Goal: Complete application form: Complete application form

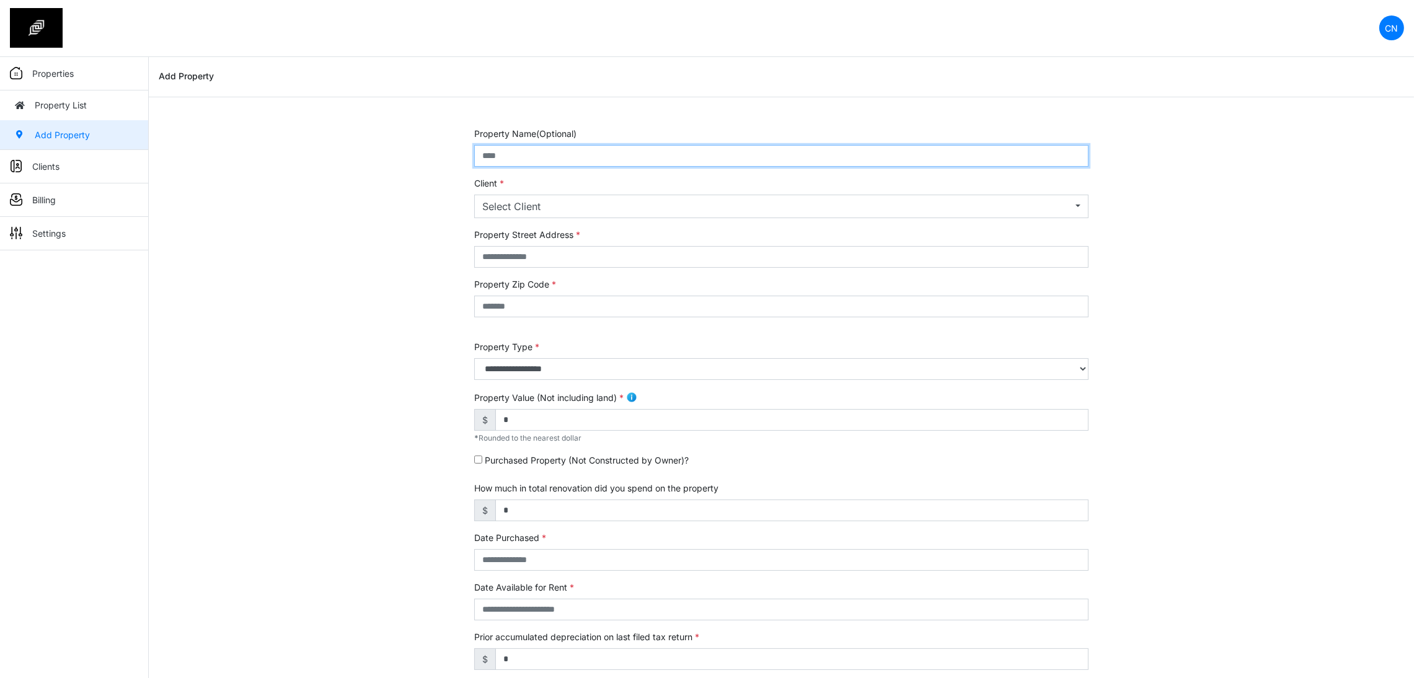
click at [586, 156] on input "text" at bounding box center [781, 156] width 614 height 22
type input "**********"
click at [545, 208] on div "Select Client" at bounding box center [777, 206] width 590 height 15
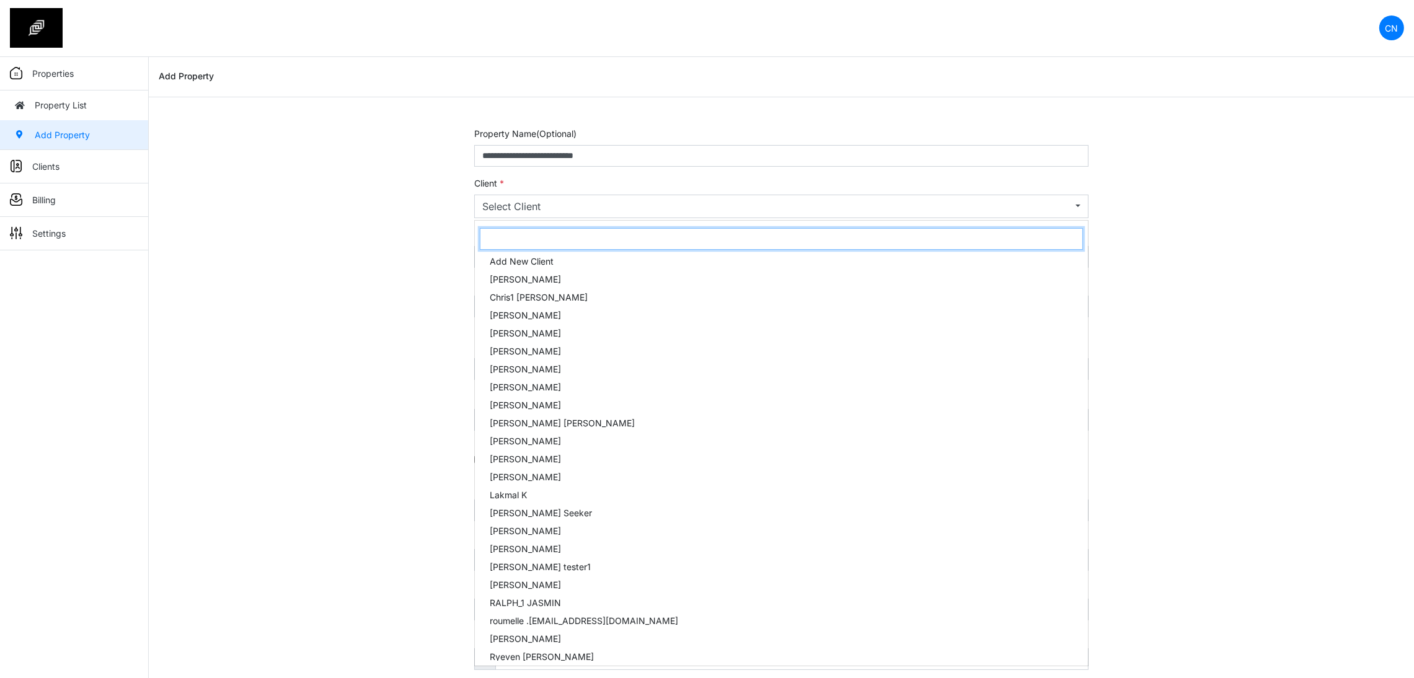
type input "*"
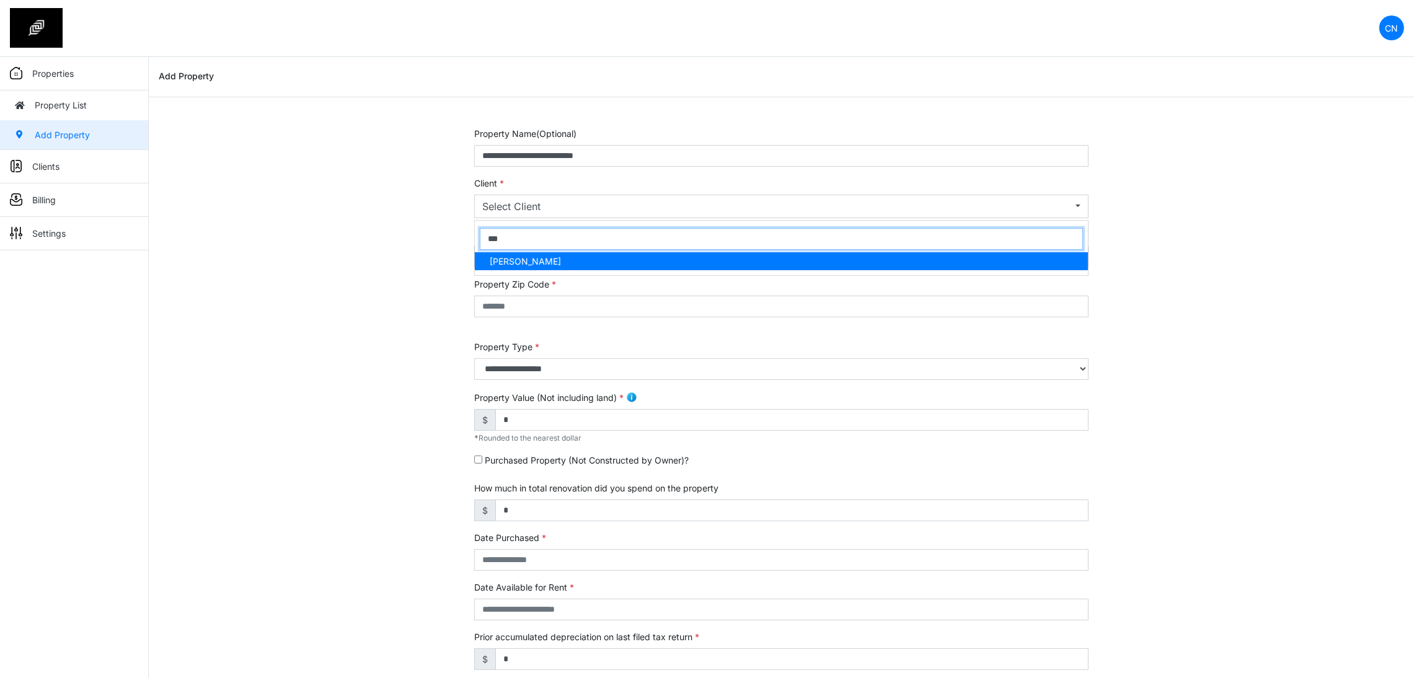
type input "***"
click at [559, 265] on link "Clyton Navarro" at bounding box center [781, 261] width 613 height 18
select select "***"
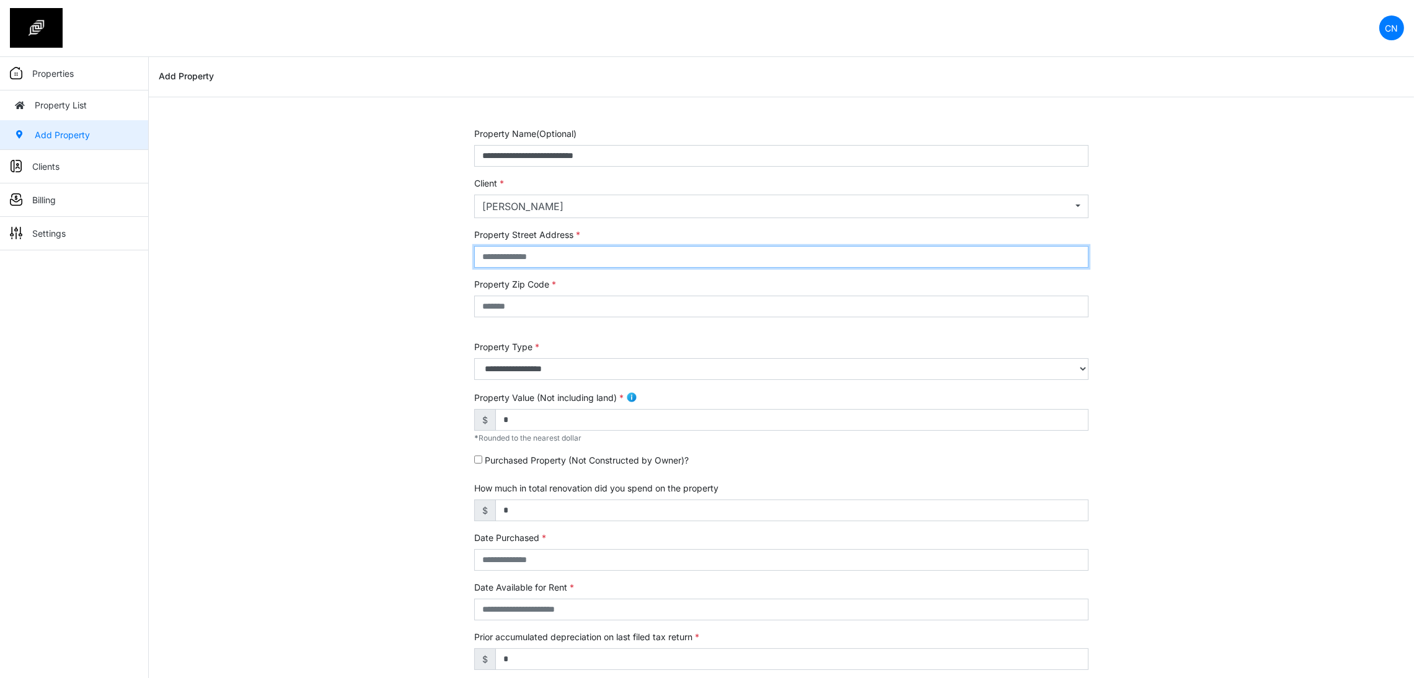
click at [533, 260] on input "text" at bounding box center [781, 257] width 614 height 22
type input "******"
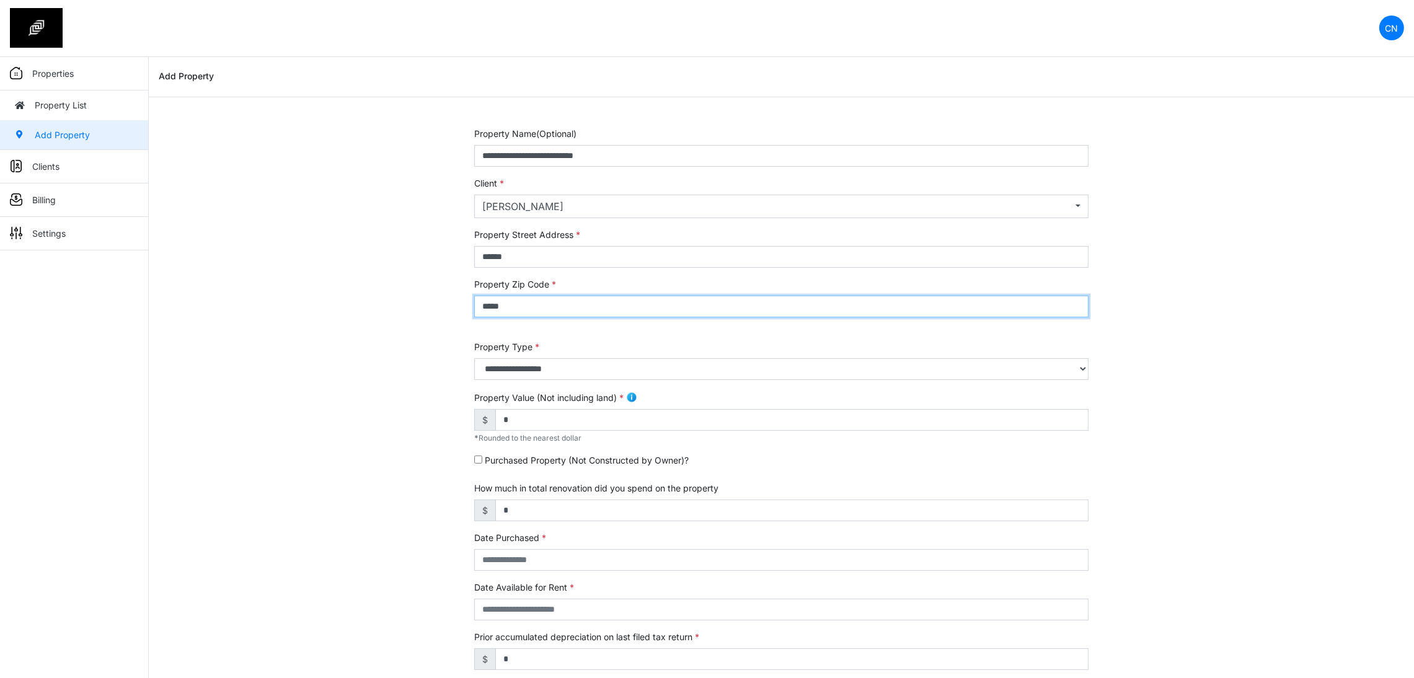
type input "*****"
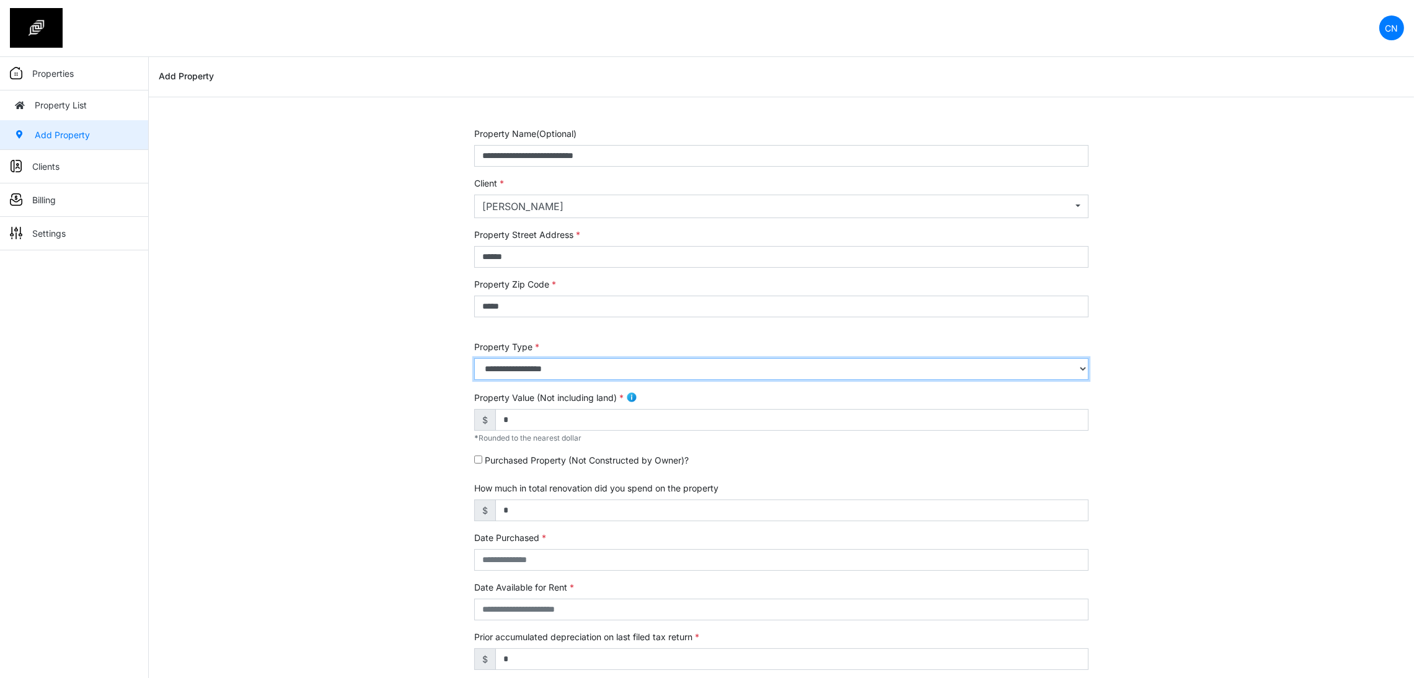
click at [548, 378] on select "**********" at bounding box center [781, 369] width 614 height 22
select select "*"
click at [474, 358] on select "**********" at bounding box center [781, 369] width 614 height 22
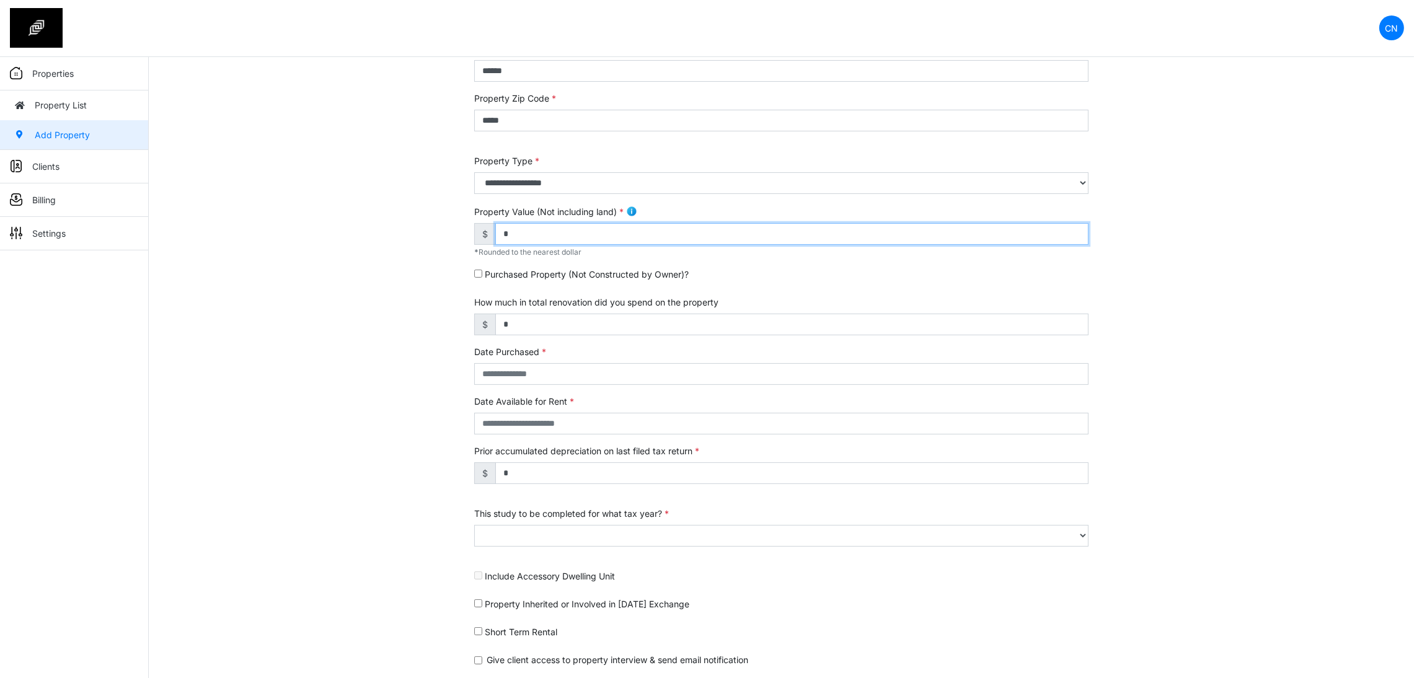
drag, startPoint x: 530, startPoint y: 235, endPoint x: 429, endPoint y: 231, distance: 101.1
click at [429, 231] on div "**********" at bounding box center [781, 329] width 1265 height 777
type input "*******"
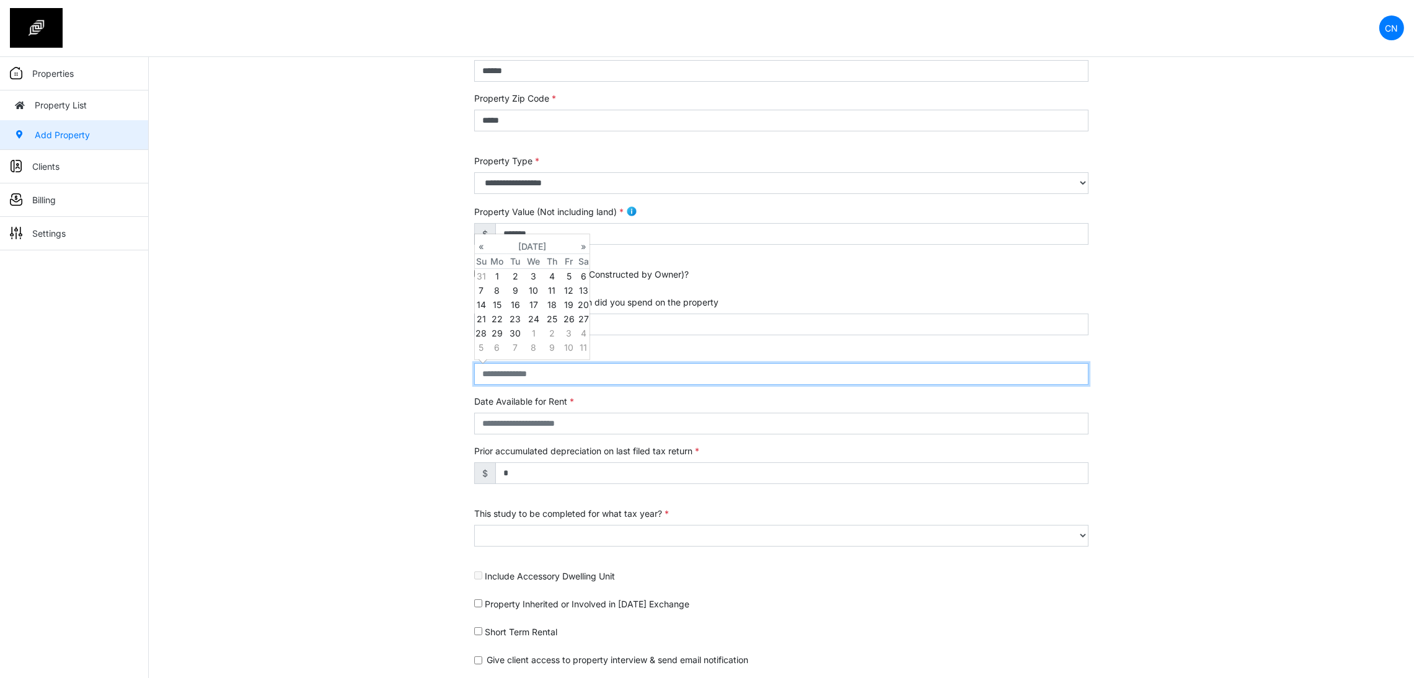
click at [531, 374] on input "text" at bounding box center [781, 374] width 614 height 22
click at [537, 292] on td "10" at bounding box center [533, 290] width 19 height 14
type input "**********"
select select "****"
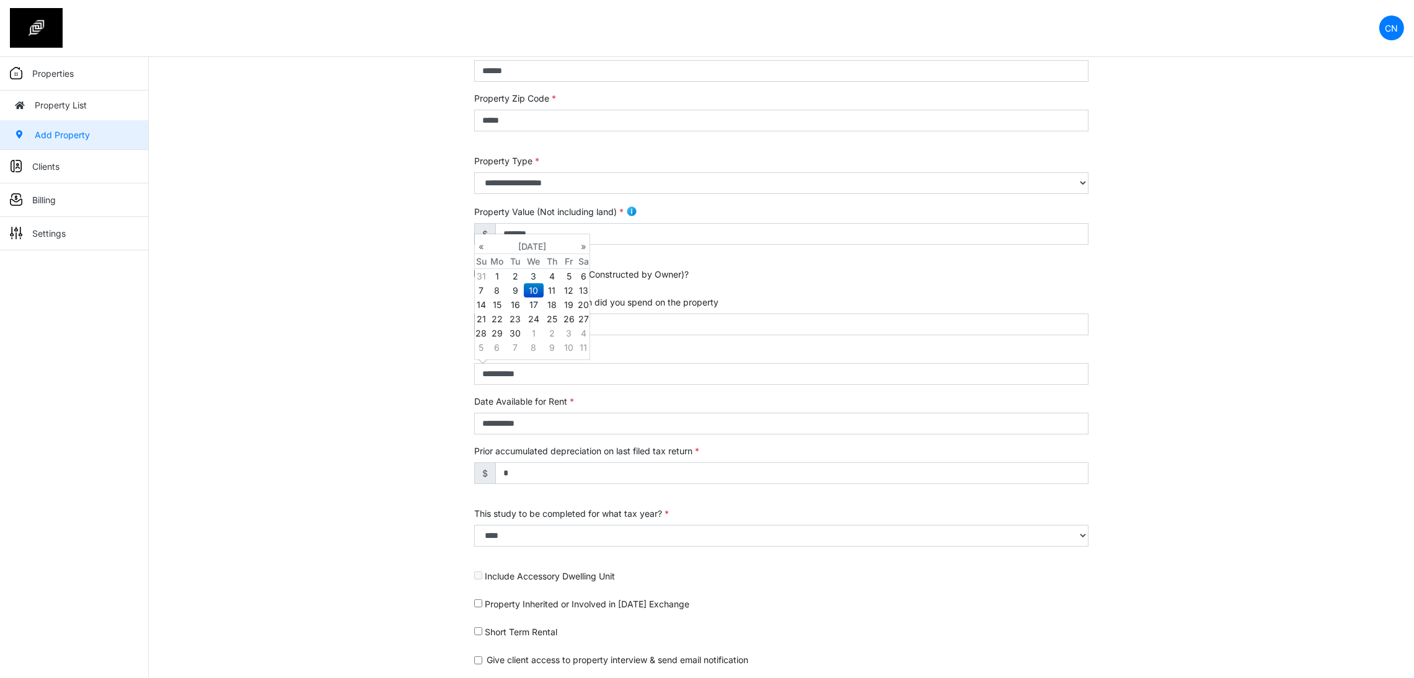
click at [421, 413] on div "**********" at bounding box center [781, 329] width 1265 height 777
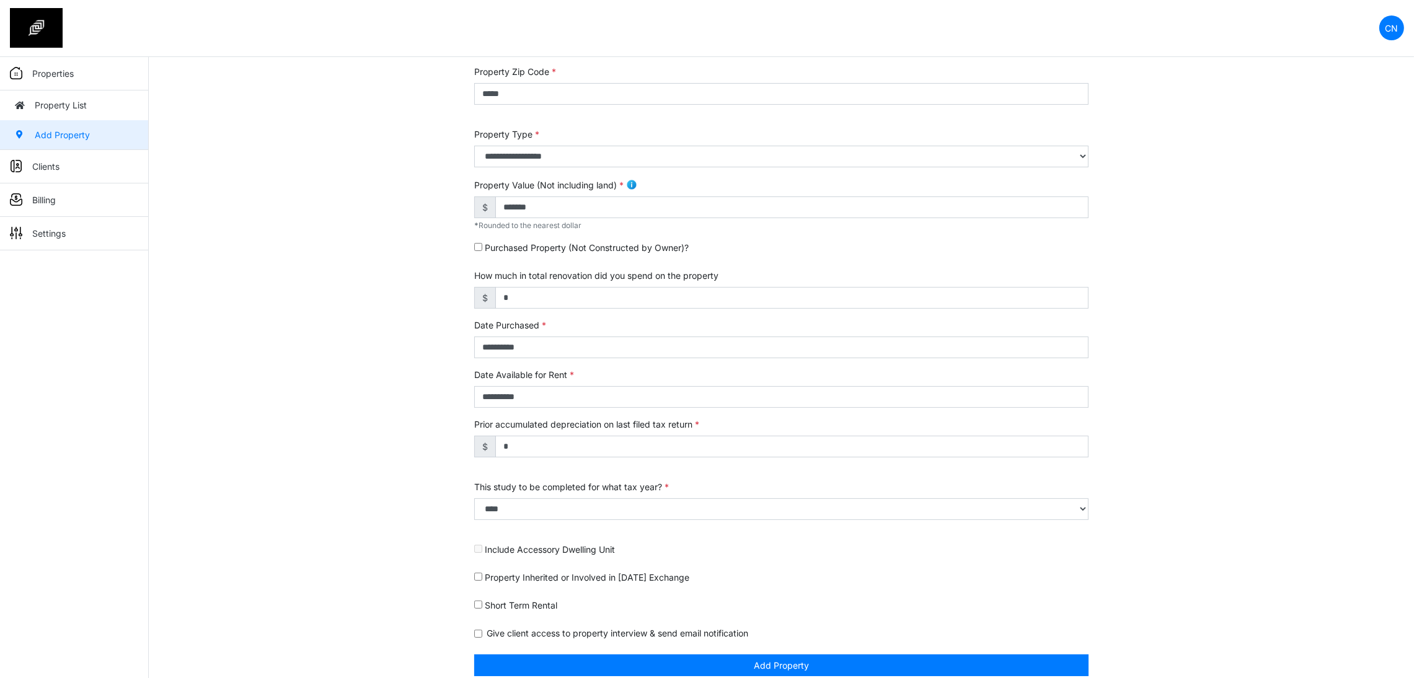
scroll to position [226, 0]
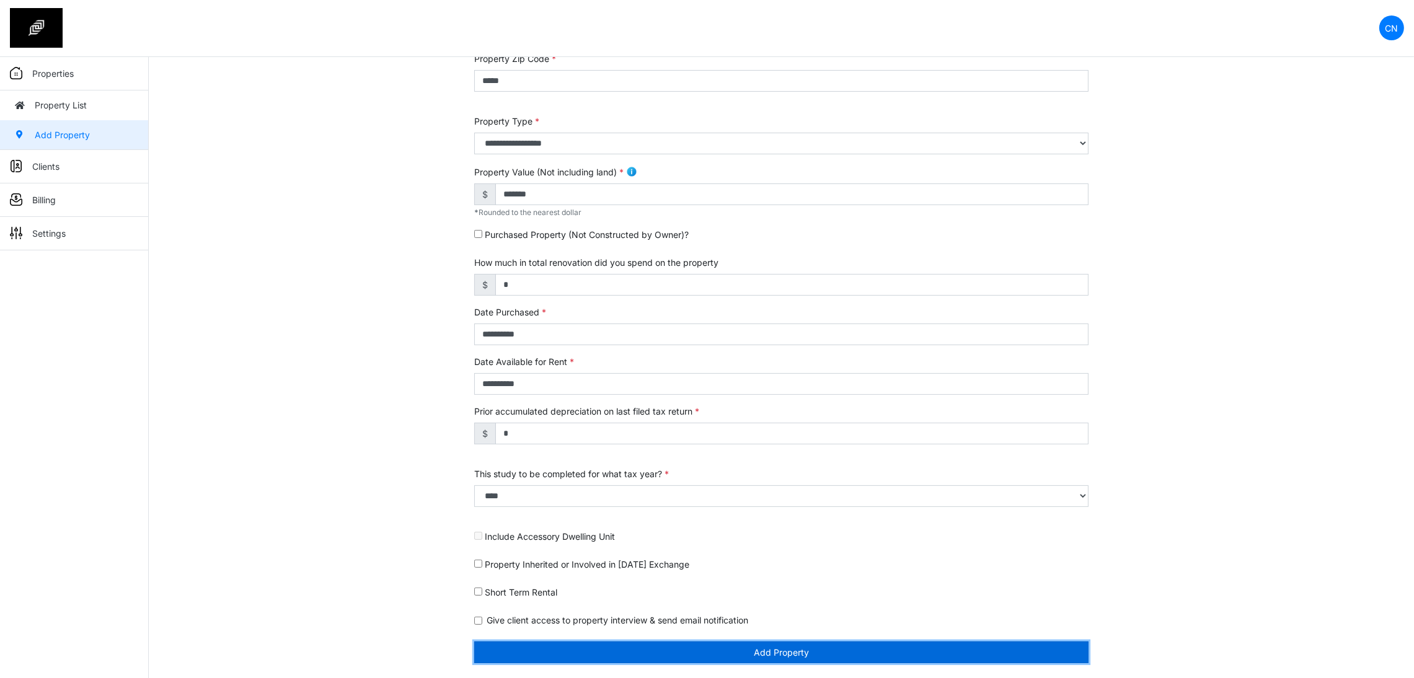
click at [601, 648] on button "Add Property" at bounding box center [781, 653] width 614 height 22
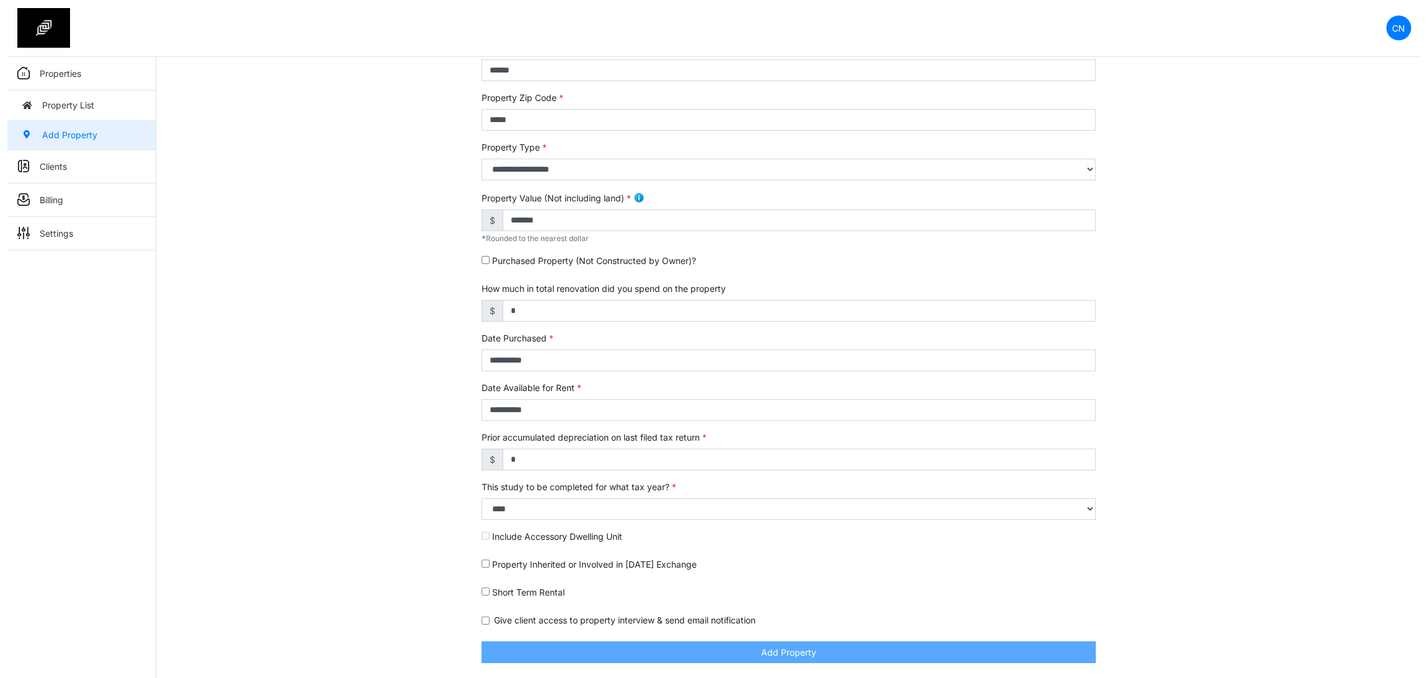
scroll to position [188, 0]
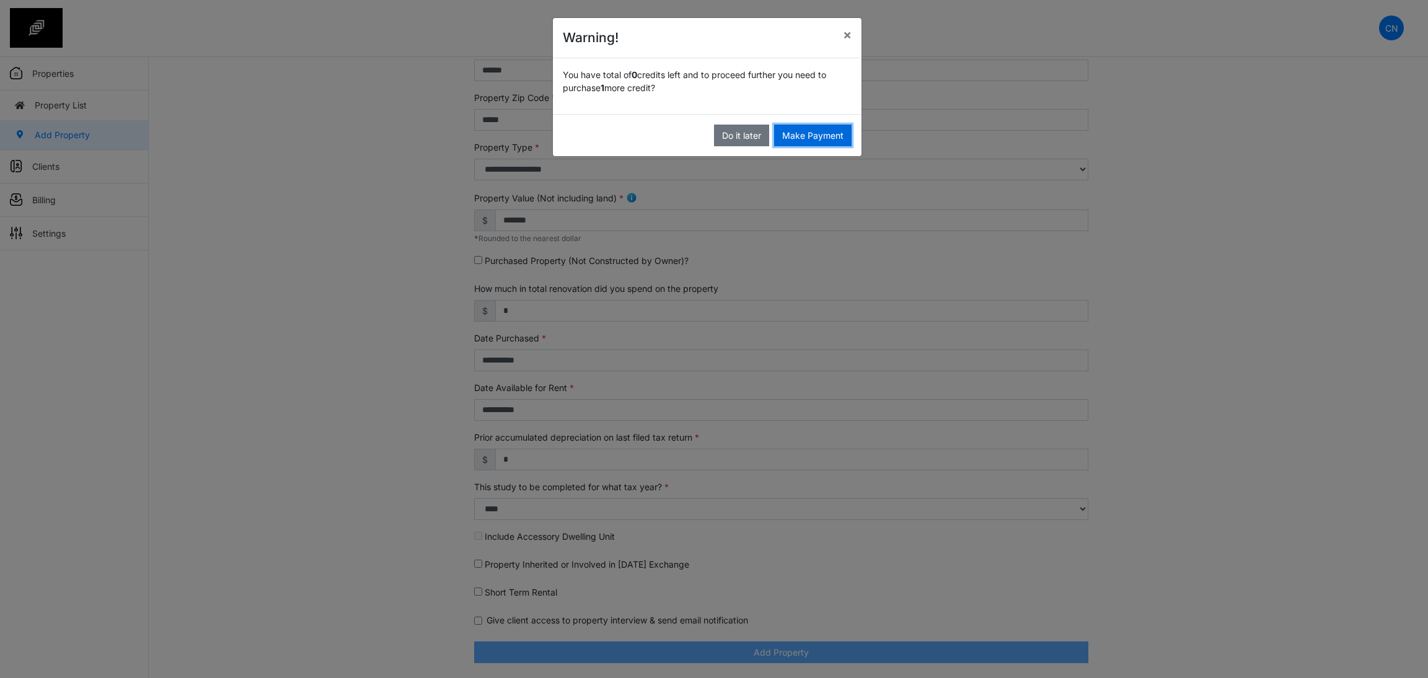
click at [810, 131] on button "Make Payment" at bounding box center [812, 136] width 77 height 22
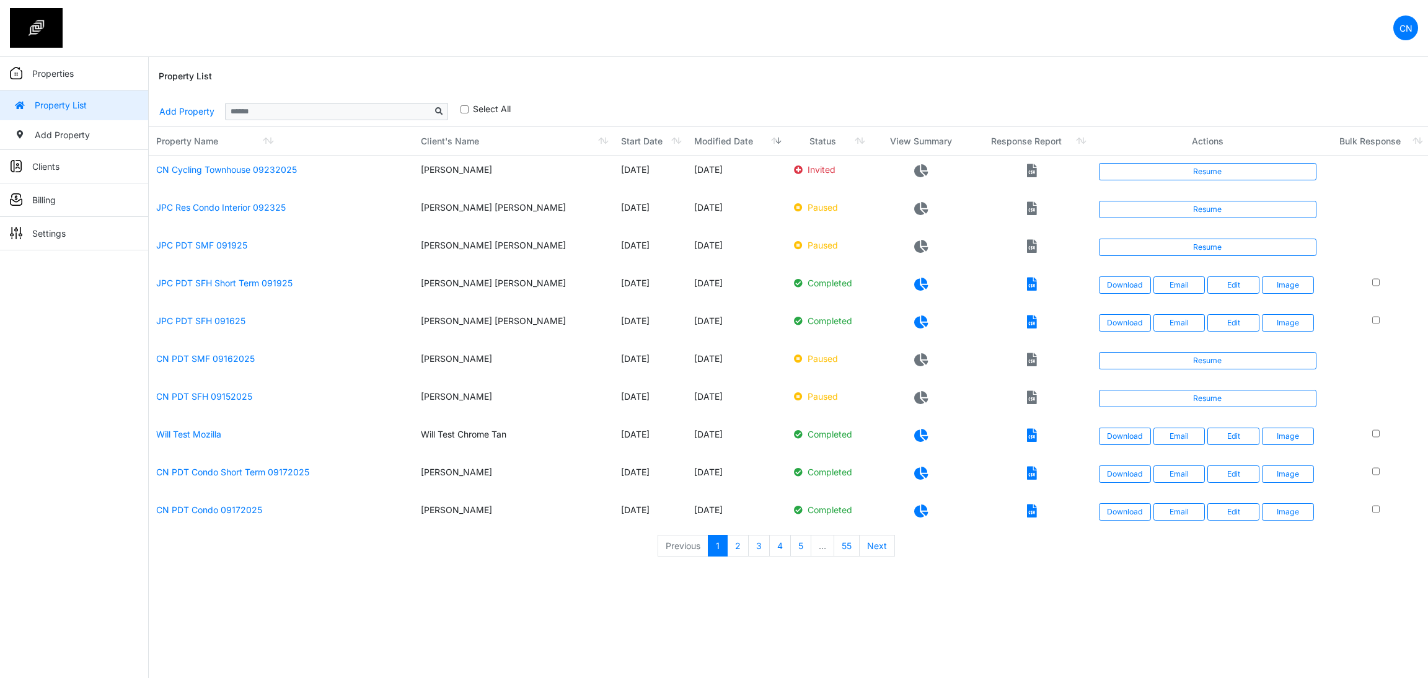
click at [1162, 182] on td "Resume" at bounding box center [1208, 175] width 232 height 38
click at [1162, 178] on link "Resume" at bounding box center [1208, 171] width 218 height 17
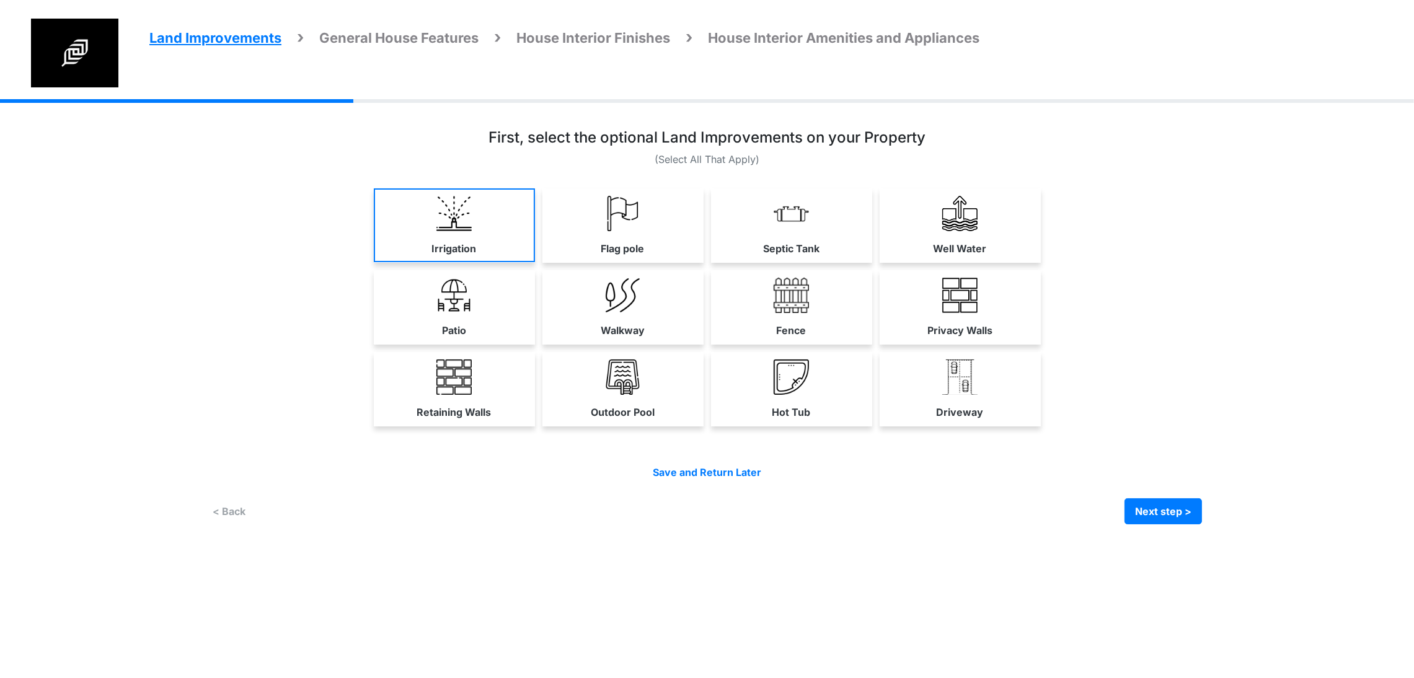
click at [436, 231] on img at bounding box center [453, 213] width 35 height 35
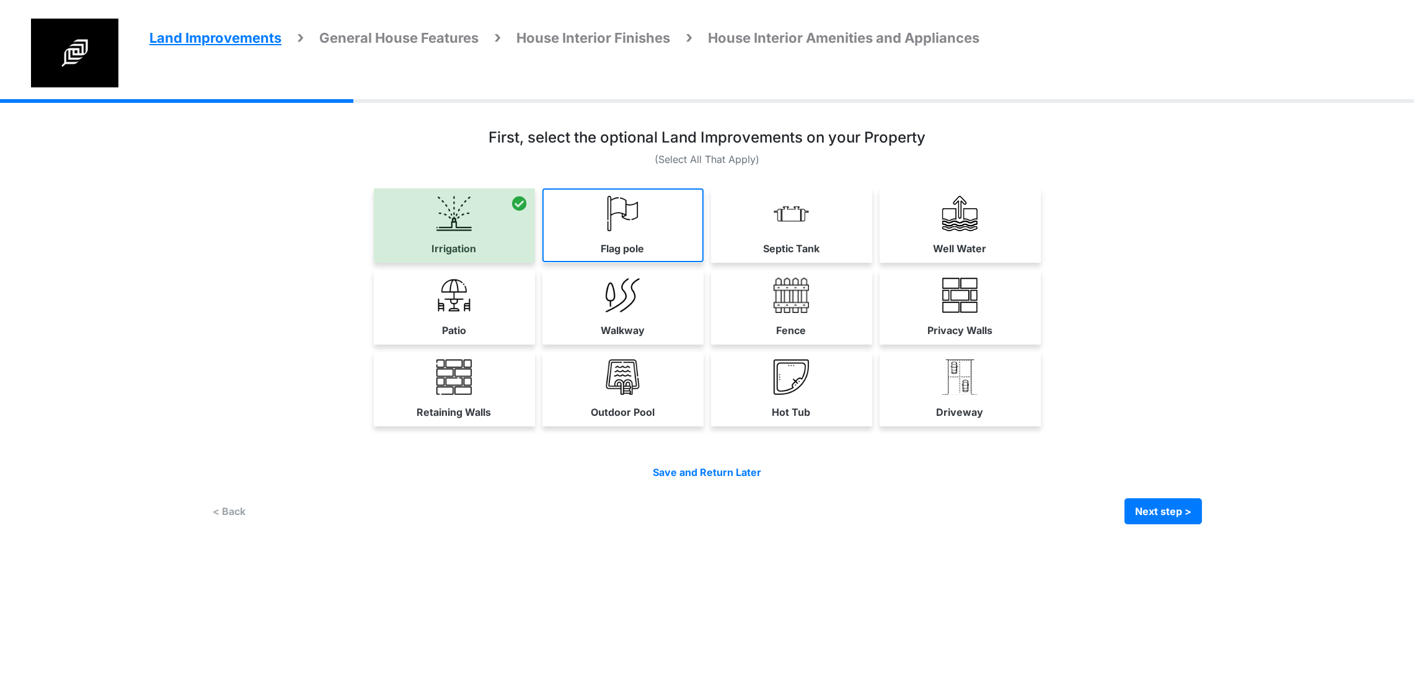
click at [542, 242] on link "Flag pole" at bounding box center [622, 225] width 161 height 74
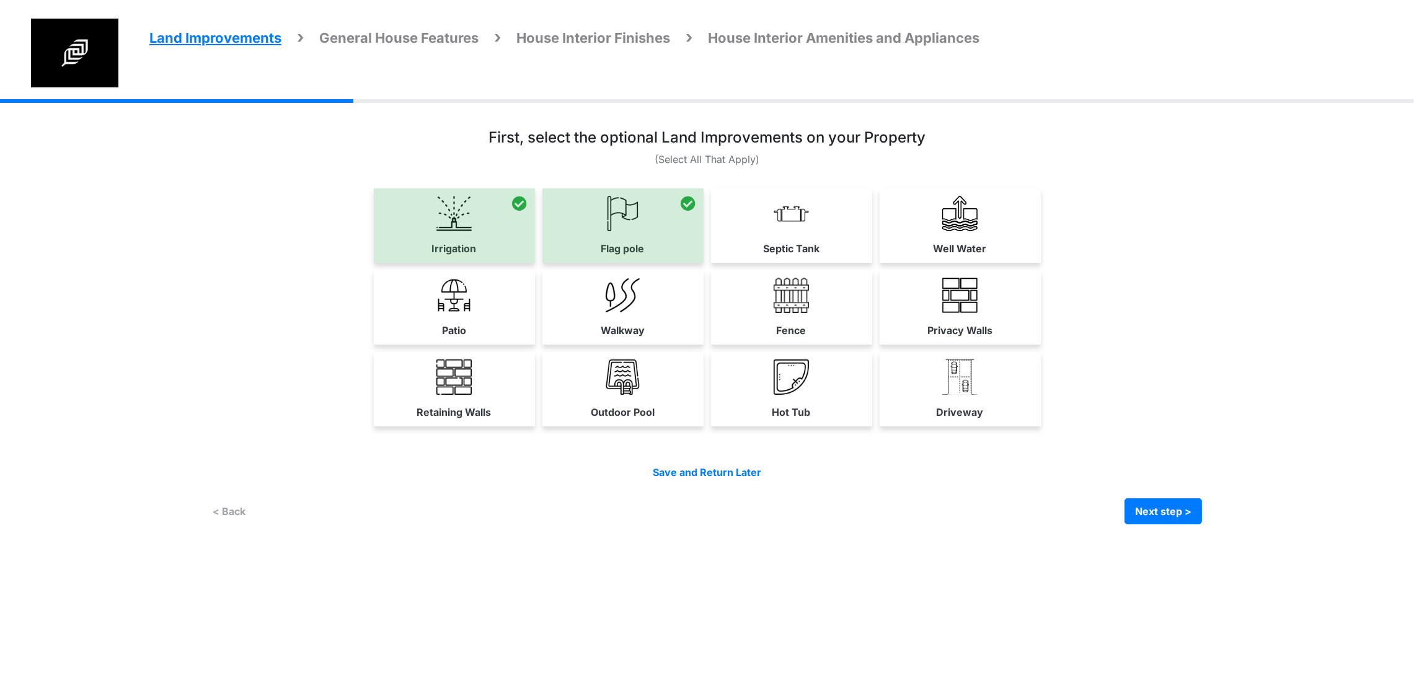
drag, startPoint x: 883, startPoint y: 266, endPoint x: 1327, endPoint y: 306, distance: 446.3
click at [872, 262] on link "Septic Tank" at bounding box center [791, 225] width 161 height 74
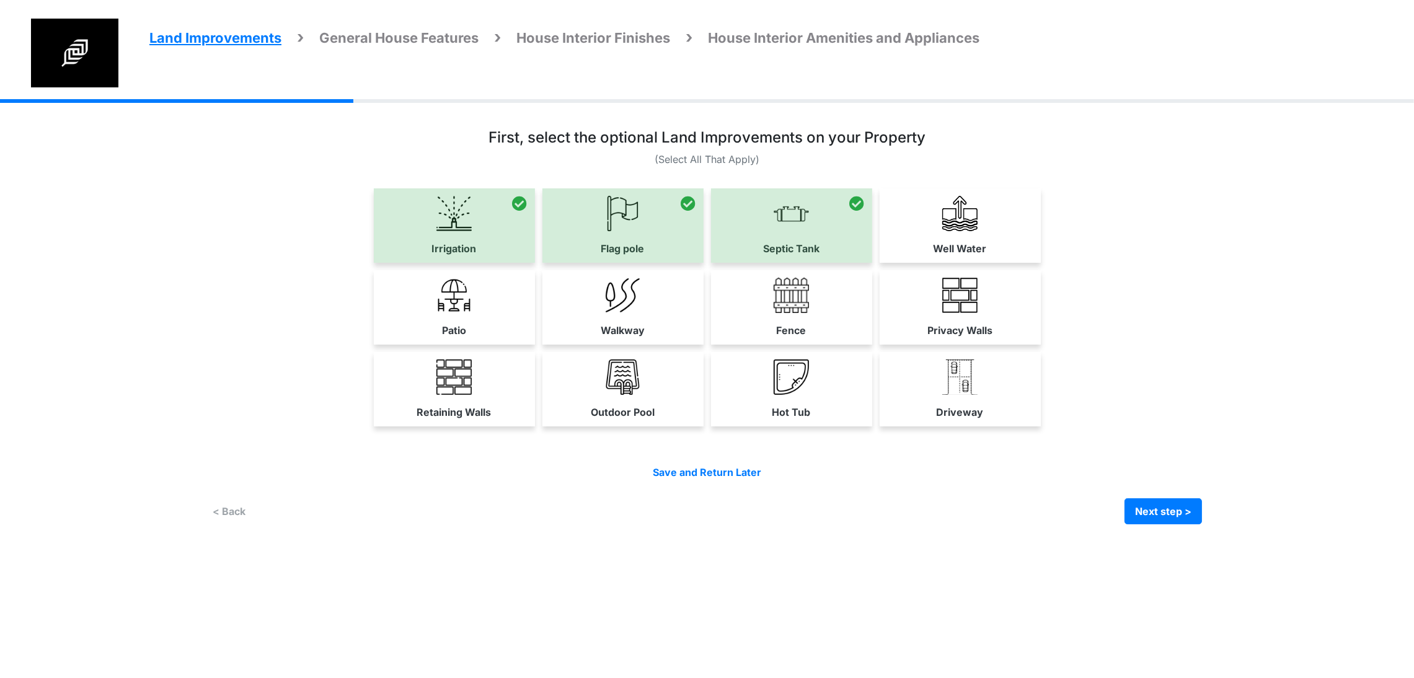
click at [1041, 263] on div "Well Water" at bounding box center [960, 225] width 161 height 74
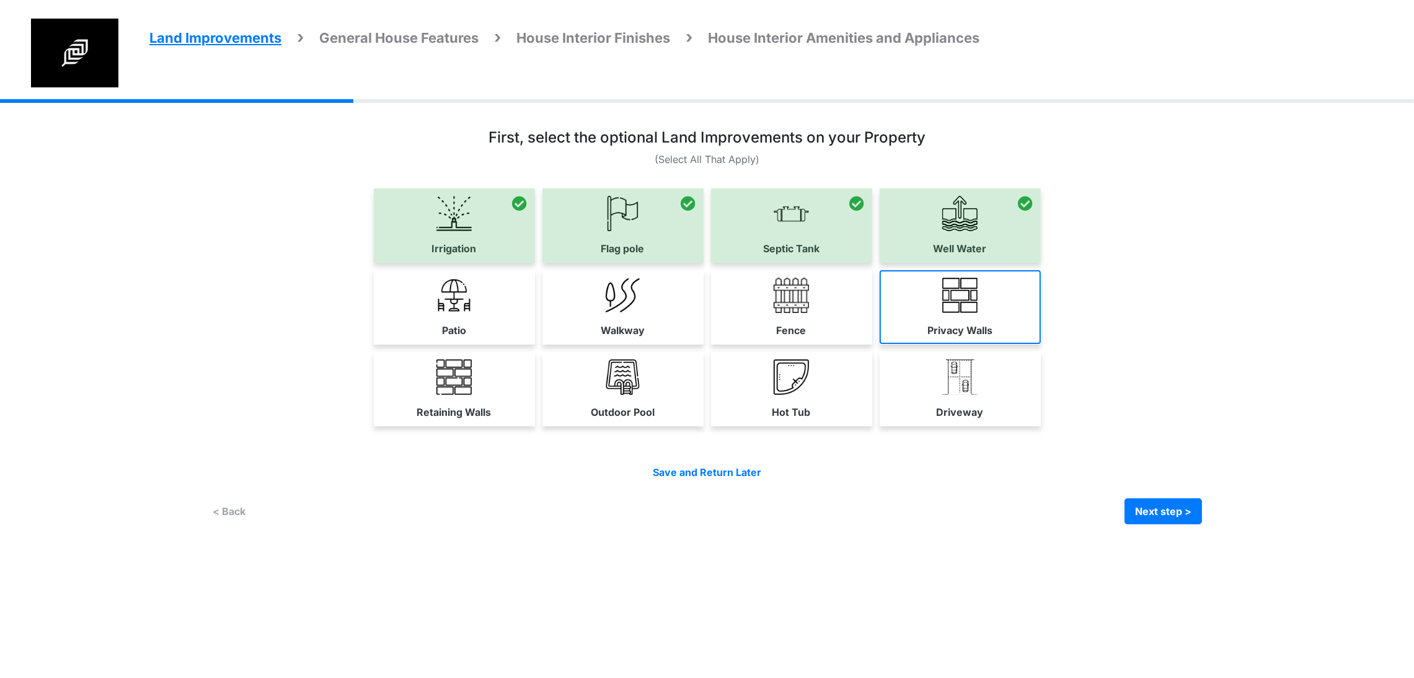
click at [1041, 344] on link "Privacy Walls" at bounding box center [960, 307] width 161 height 74
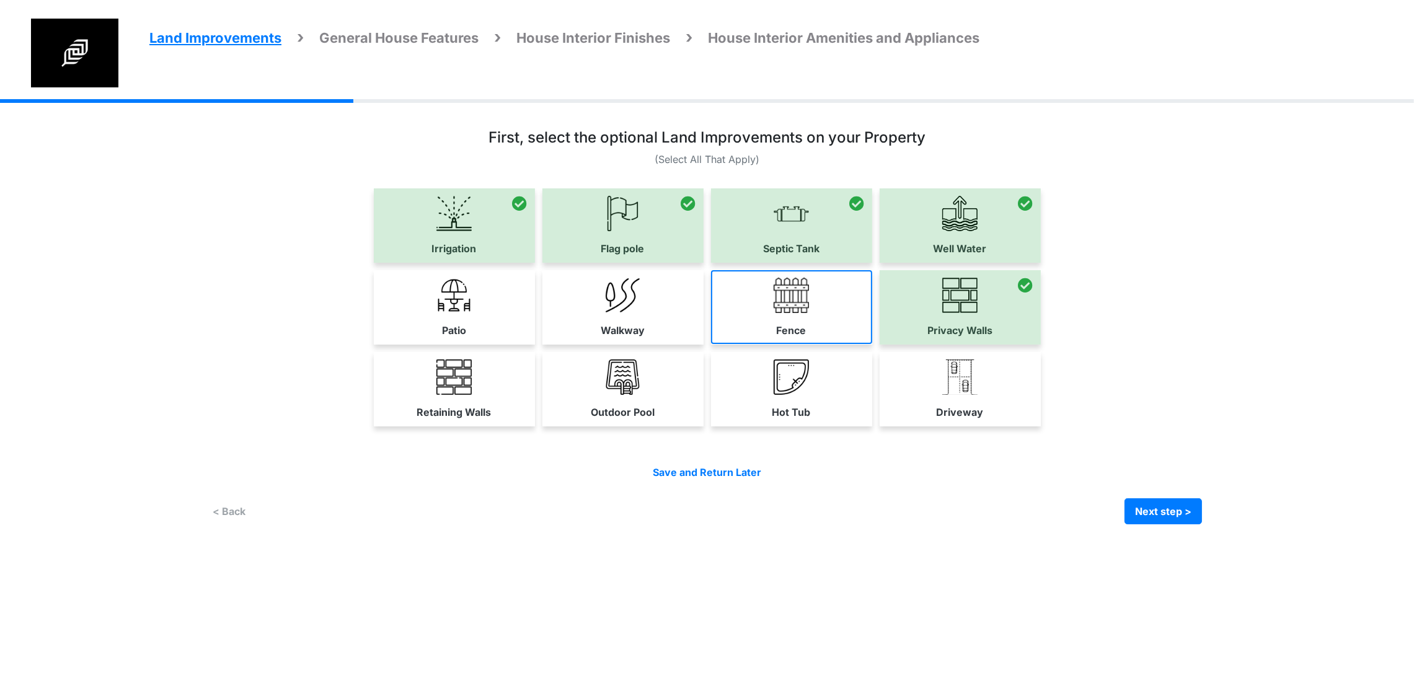
click at [872, 344] on link "Fence" at bounding box center [791, 307] width 161 height 74
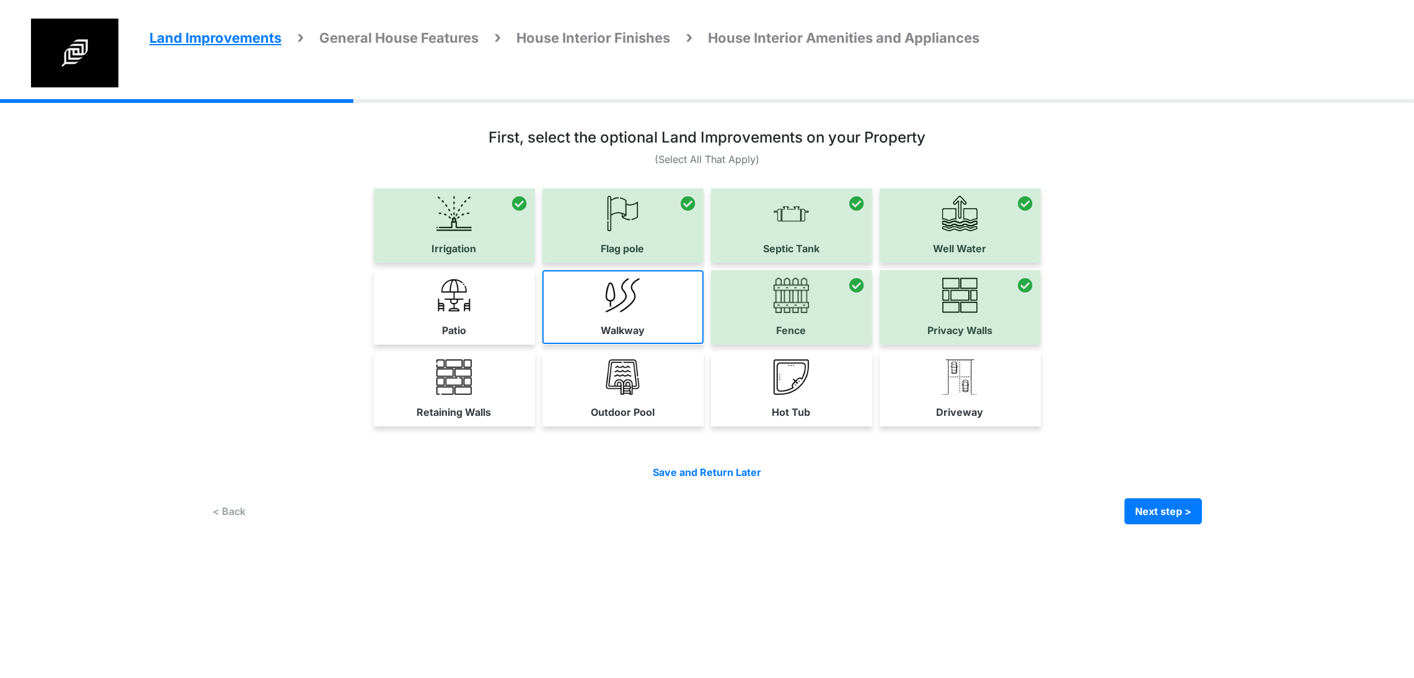
click at [605, 313] on img at bounding box center [622, 295] width 35 height 35
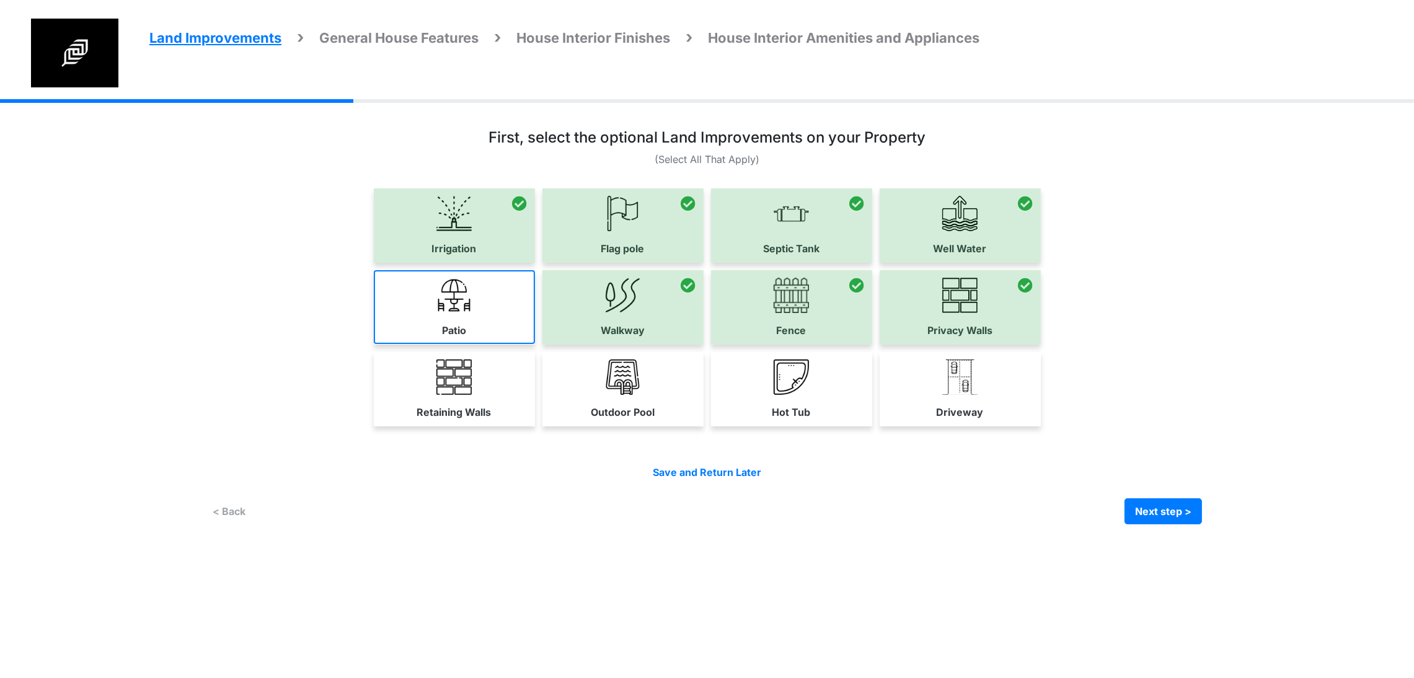
click at [436, 313] on img at bounding box center [453, 295] width 35 height 35
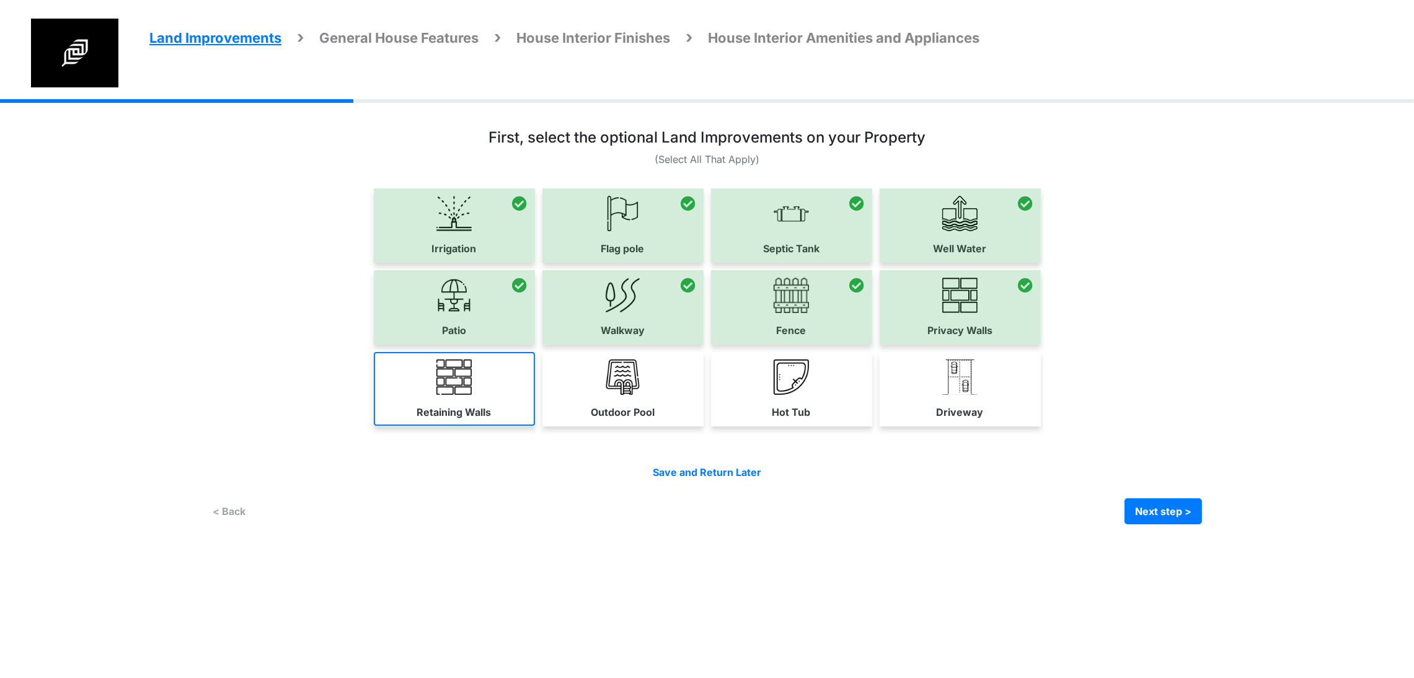
click at [374, 426] on link "Retaining Walls" at bounding box center [454, 389] width 161 height 74
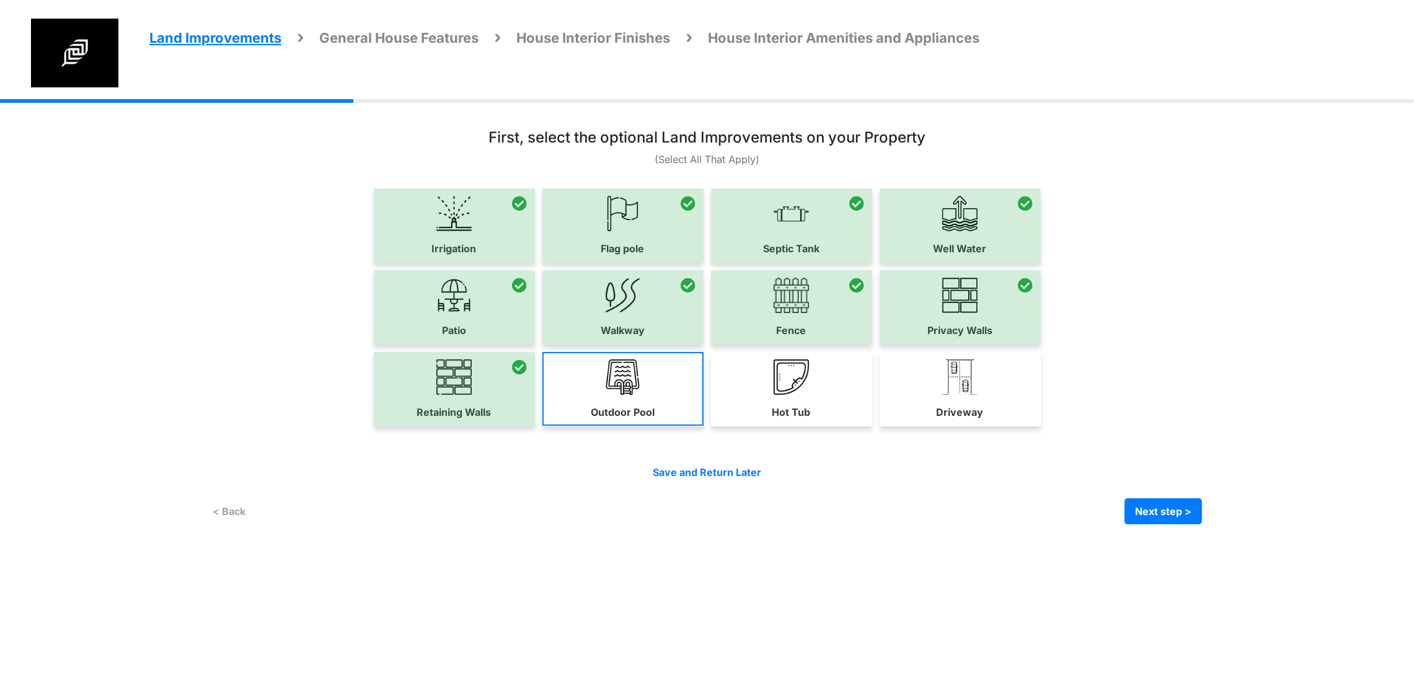
click at [594, 420] on label "Outdoor Pool" at bounding box center [623, 412] width 64 height 15
click at [860, 426] on div "Hot Tub" at bounding box center [791, 389] width 161 height 74
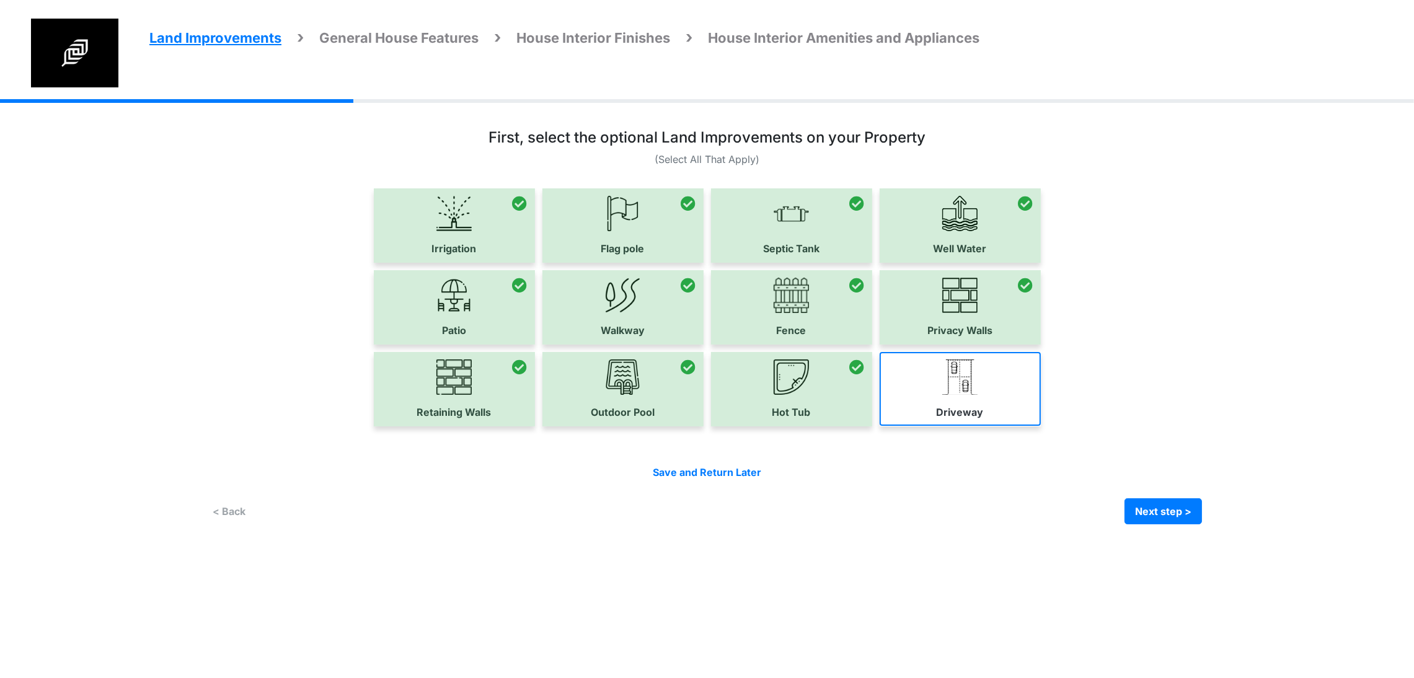
click at [1041, 426] on link "Driveway" at bounding box center [960, 389] width 161 height 74
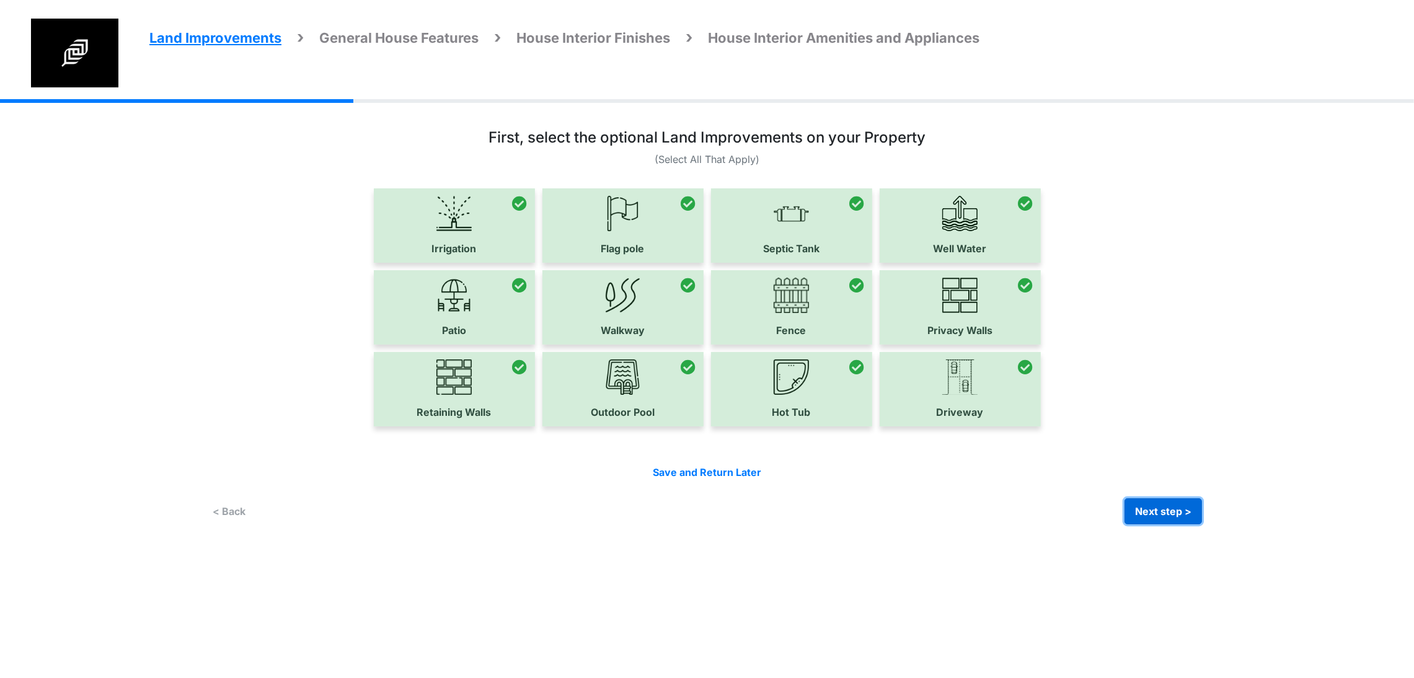
click at [1202, 524] on button "Next step >" at bounding box center [1162, 511] width 77 height 26
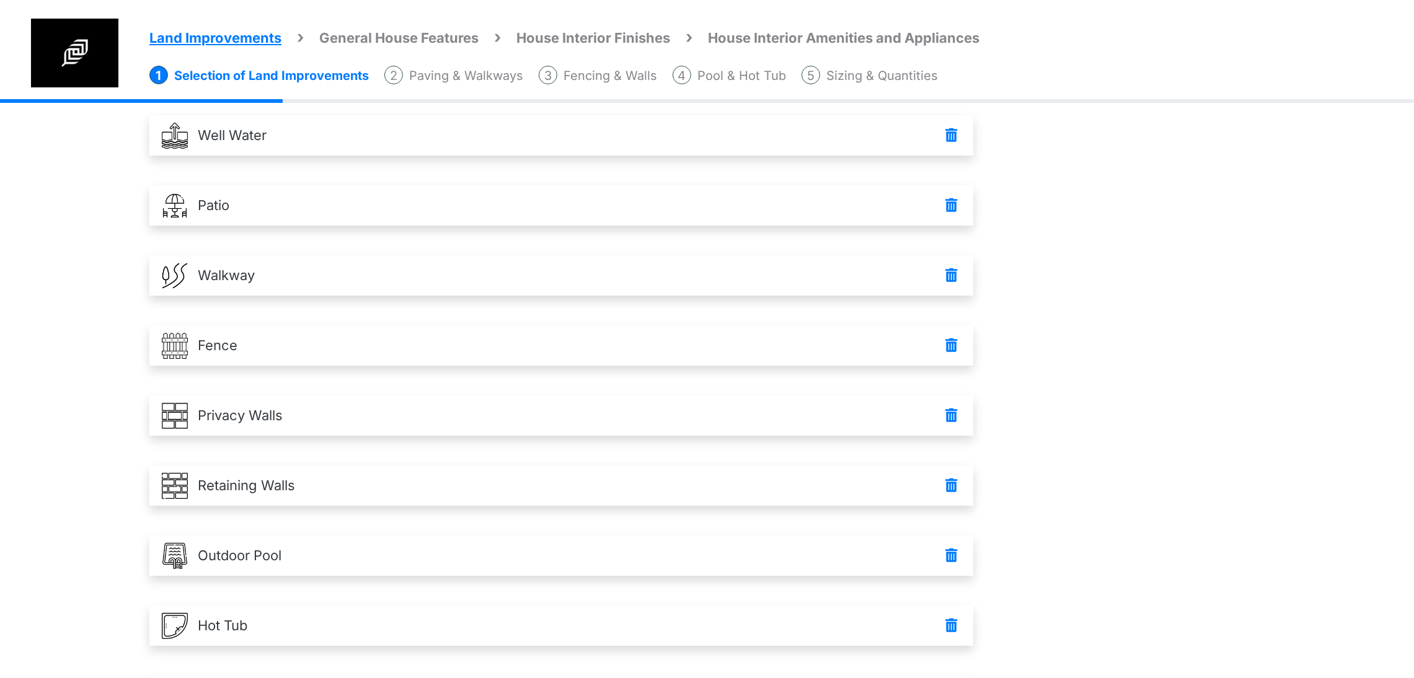
scroll to position [542, 0]
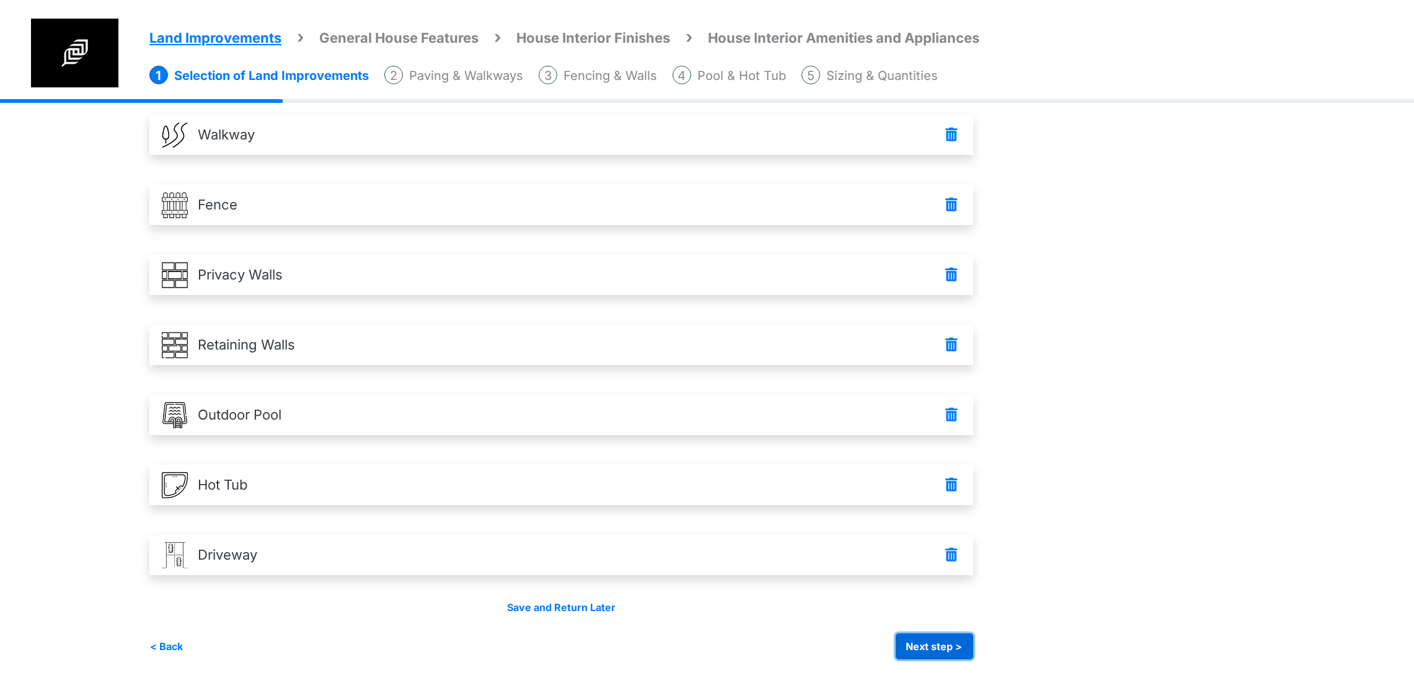
click at [973, 647] on button "Next step >" at bounding box center [934, 647] width 77 height 26
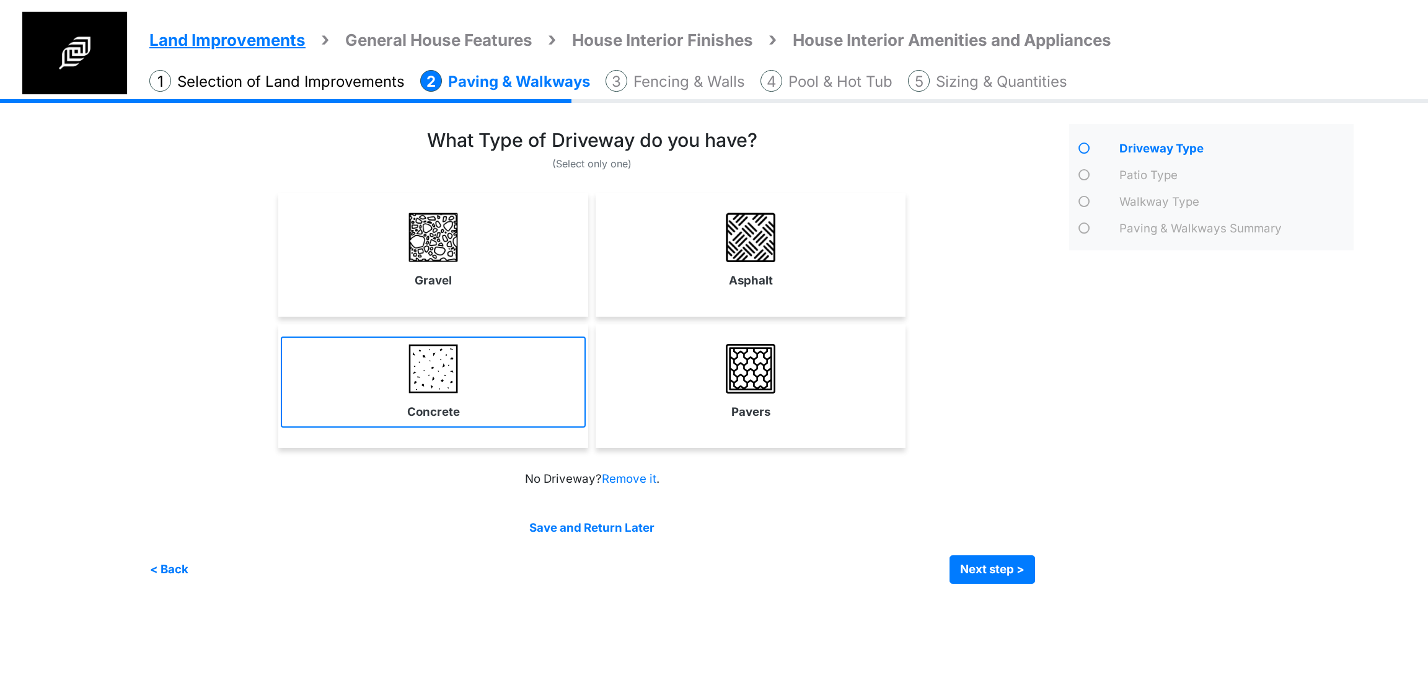
click at [470, 380] on link "Concrete" at bounding box center [433, 382] width 305 height 91
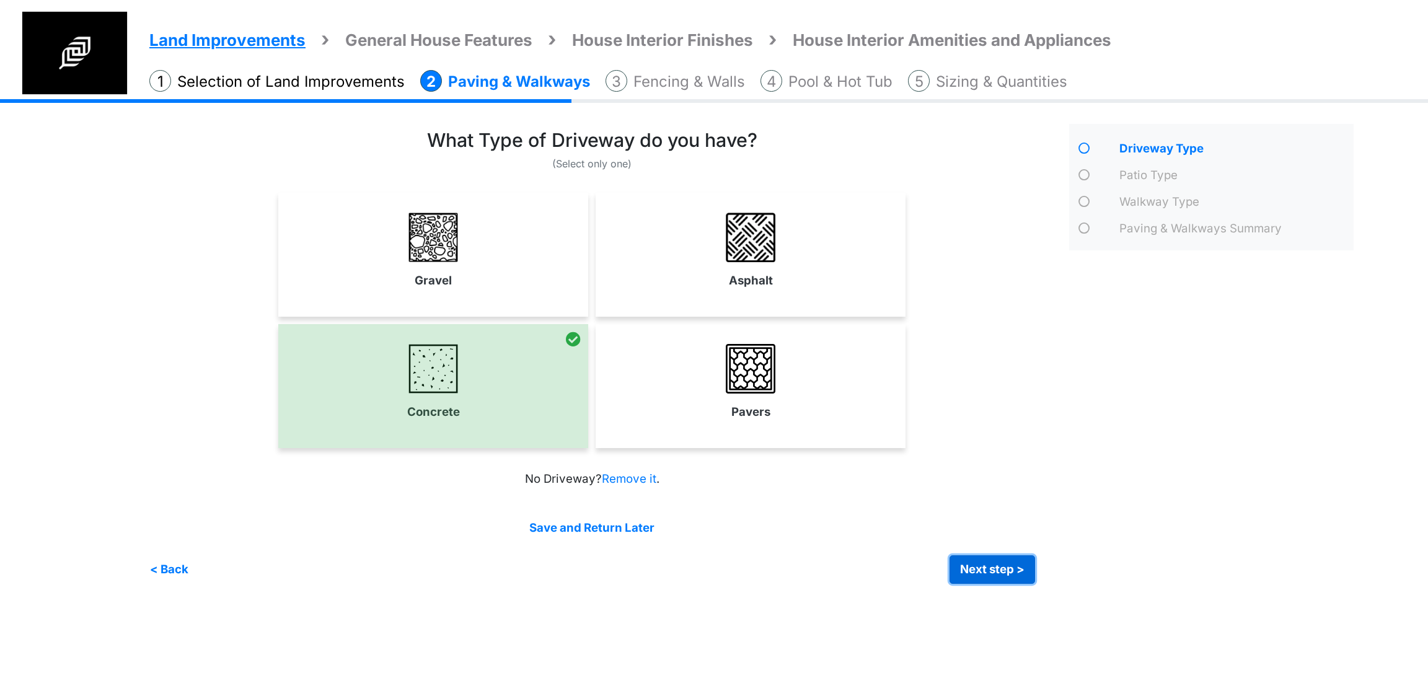
click at [965, 578] on button "Next step >" at bounding box center [993, 569] width 86 height 29
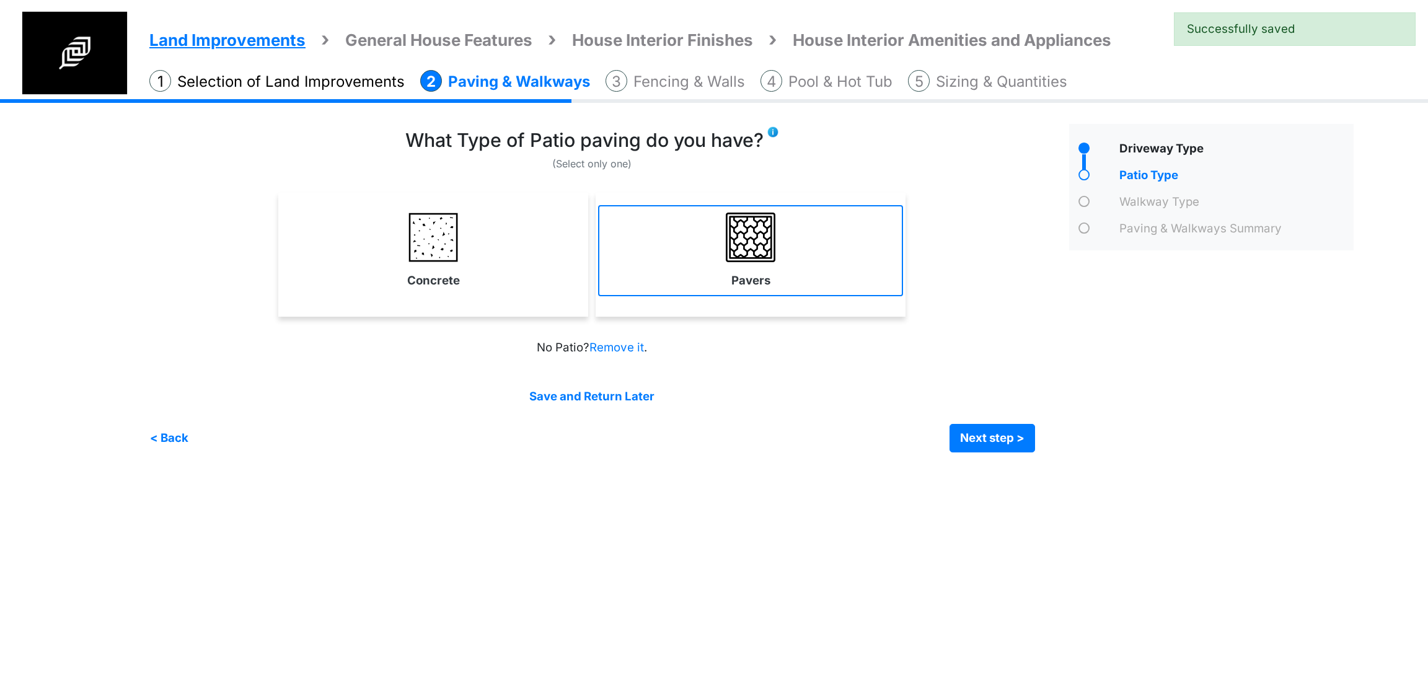
click at [753, 246] on img at bounding box center [751, 238] width 50 height 50
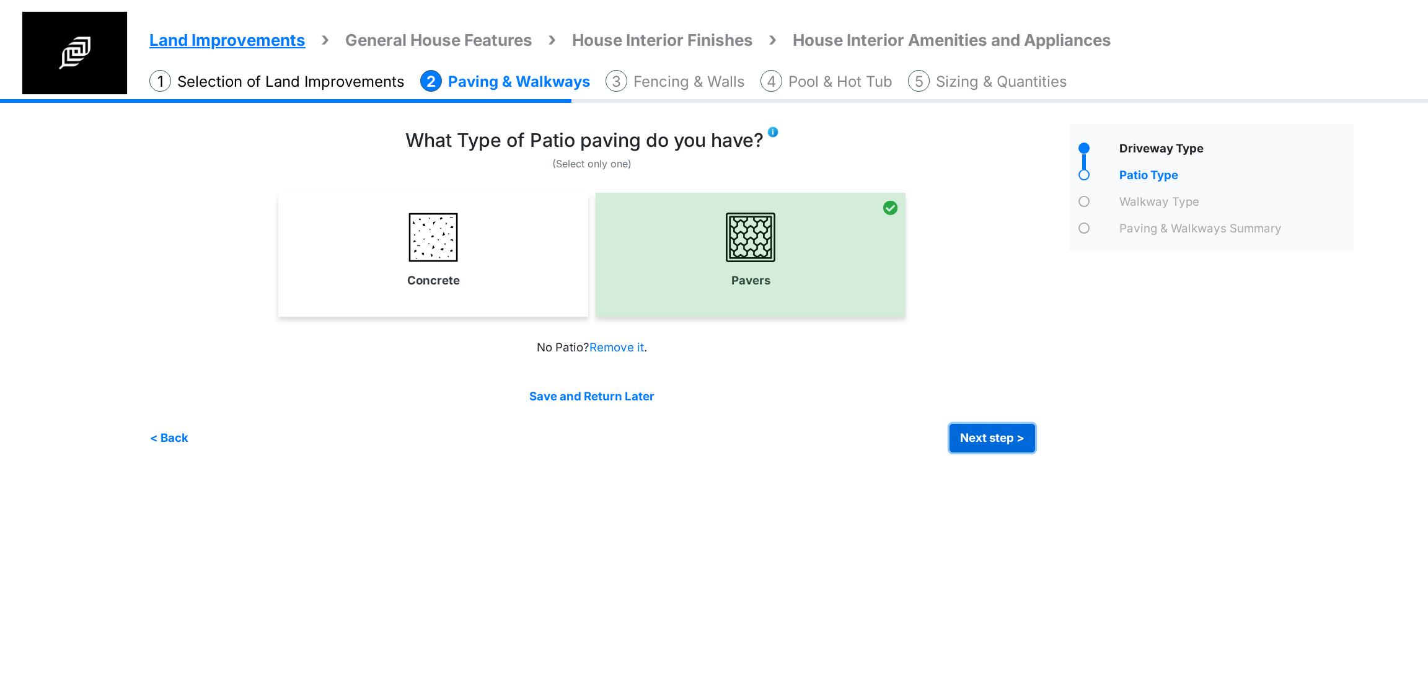
click at [994, 433] on button "Next step >" at bounding box center [993, 438] width 86 height 29
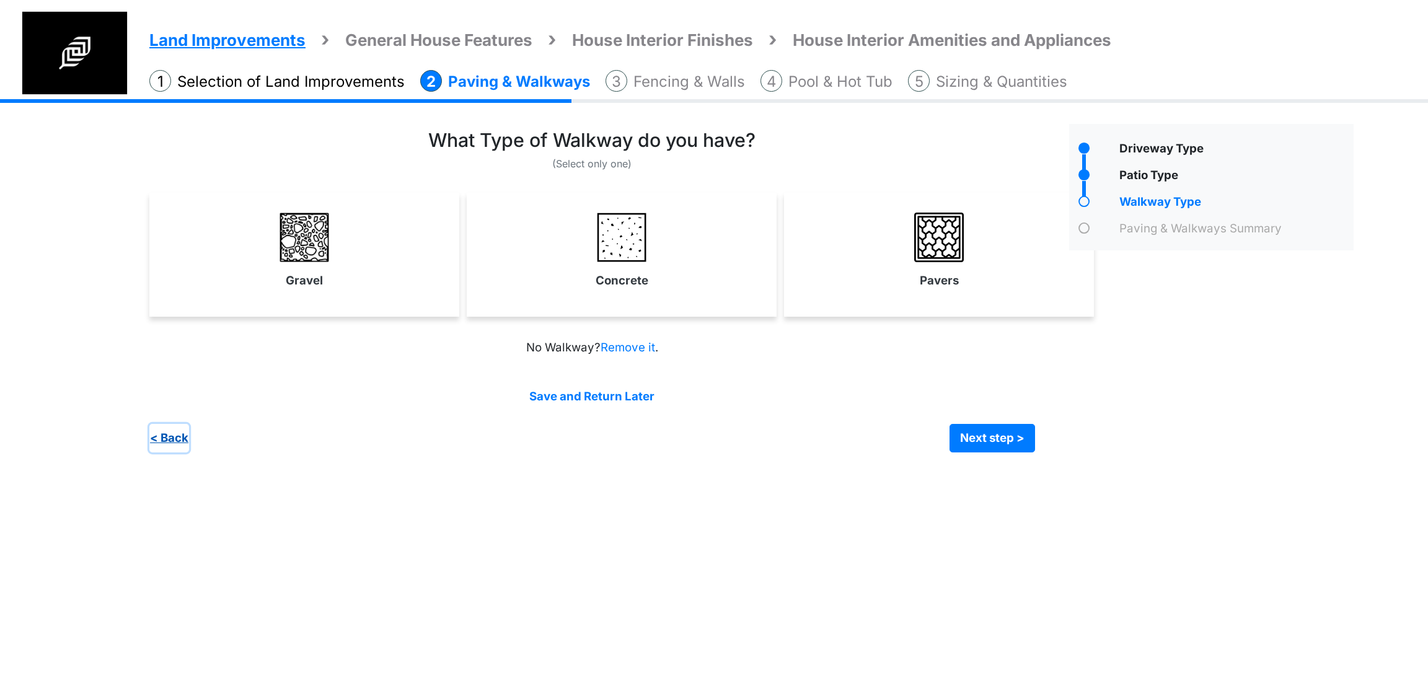
click at [150, 442] on button "< Back" at bounding box center [169, 438] width 40 height 29
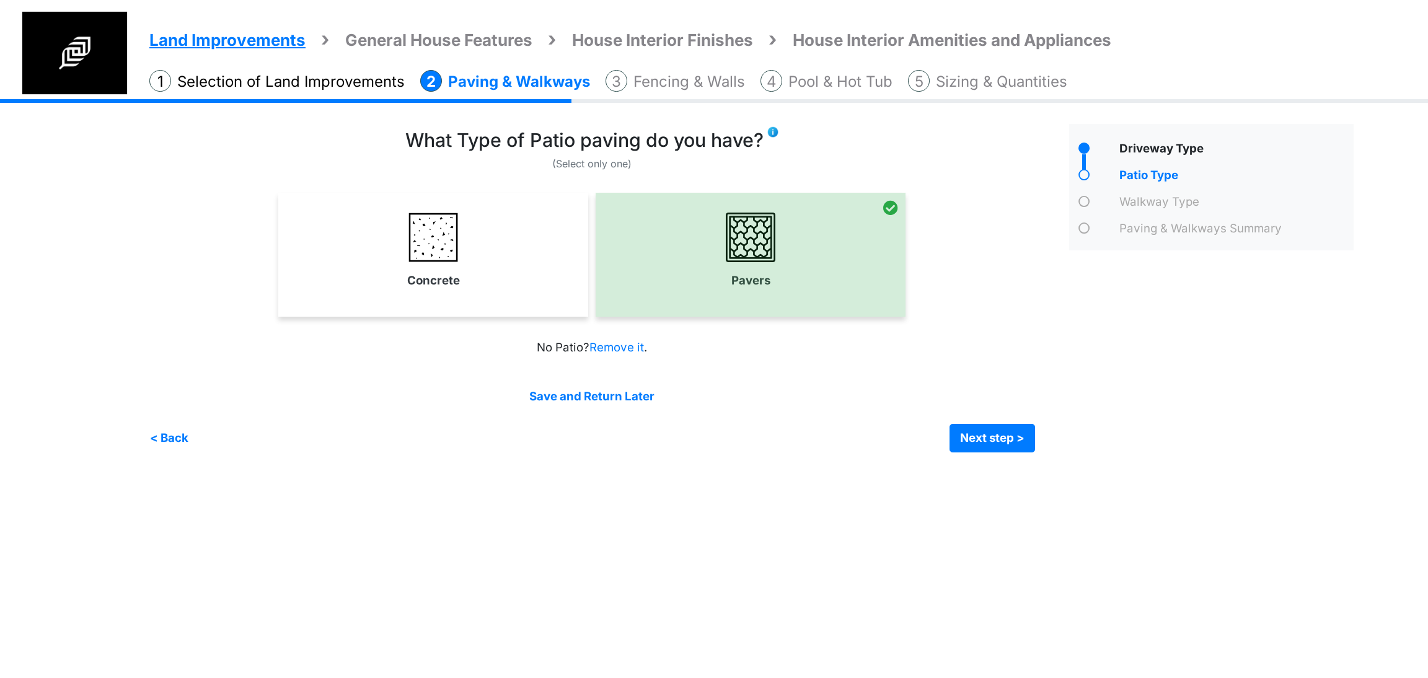
click at [779, 131] on img at bounding box center [773, 132] width 12 height 12
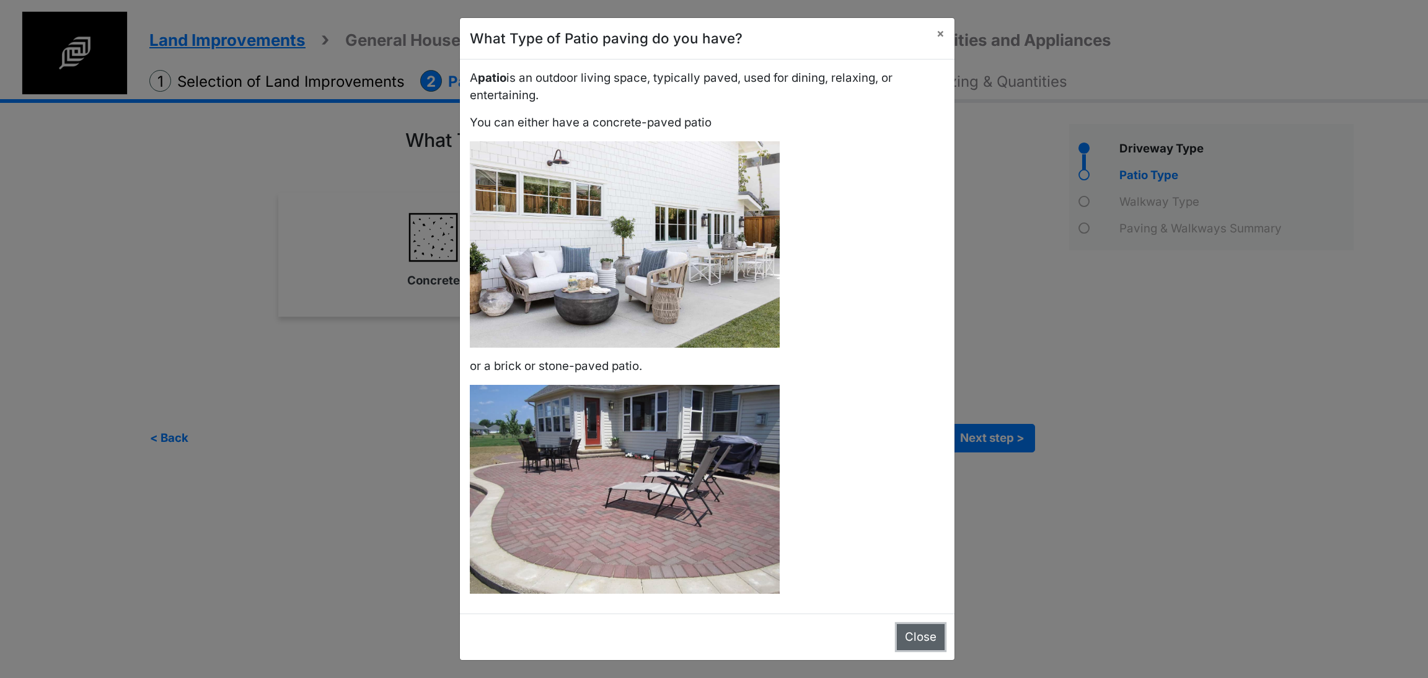
click at [897, 634] on button "Close" at bounding box center [921, 637] width 48 height 26
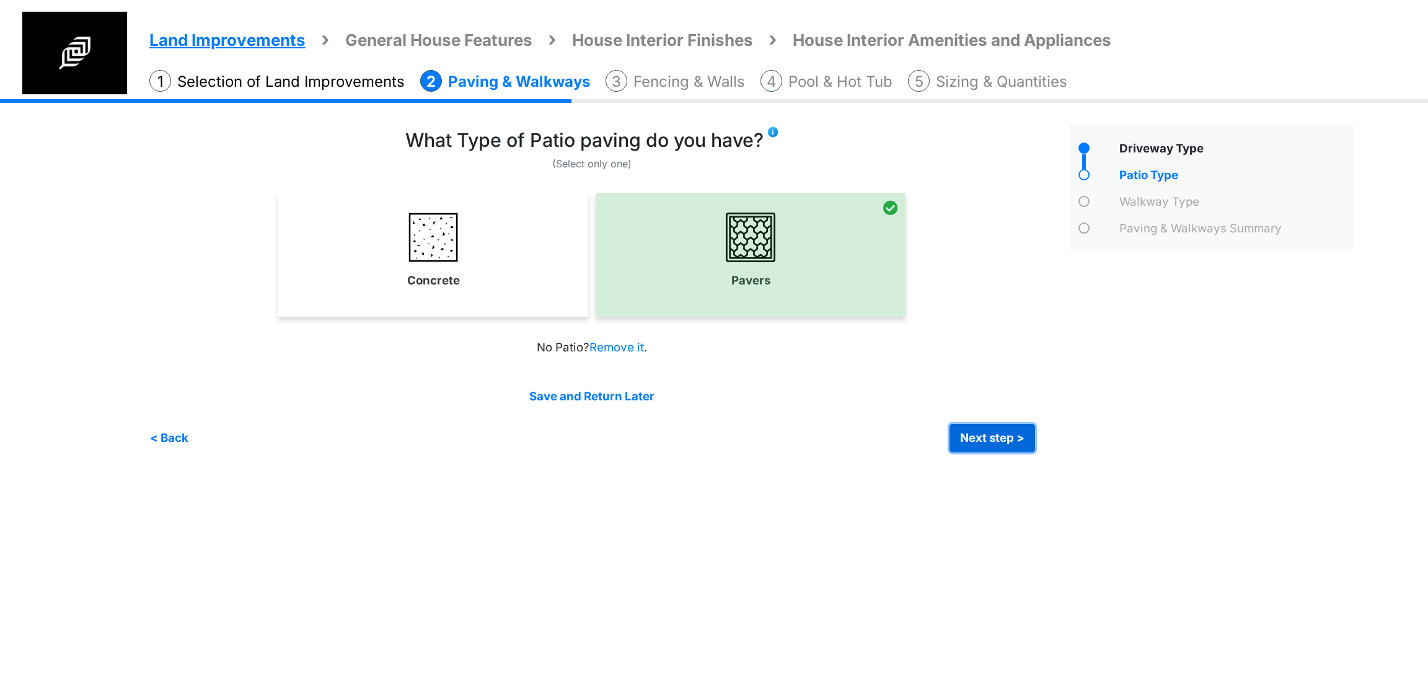
click at [1013, 436] on button "Next step >" at bounding box center [993, 438] width 86 height 29
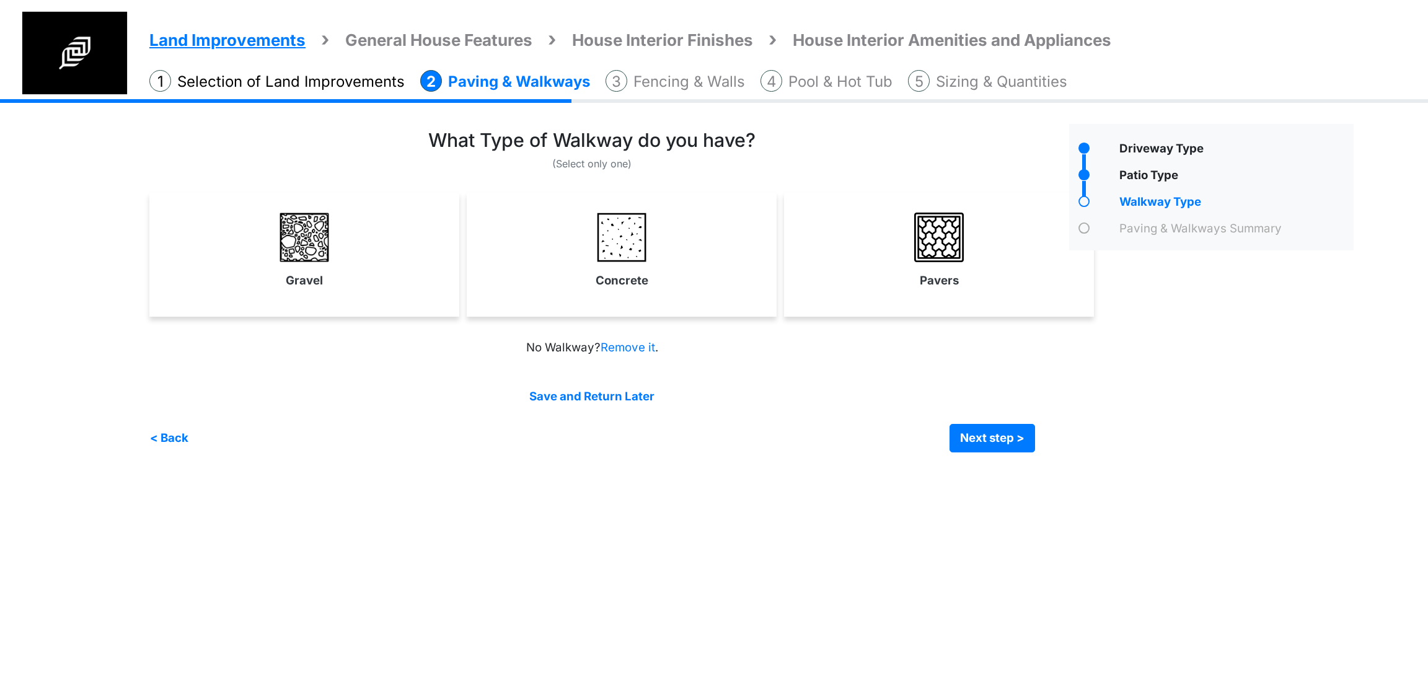
click at [568, 297] on div "Concrete" at bounding box center [622, 255] width 310 height 124
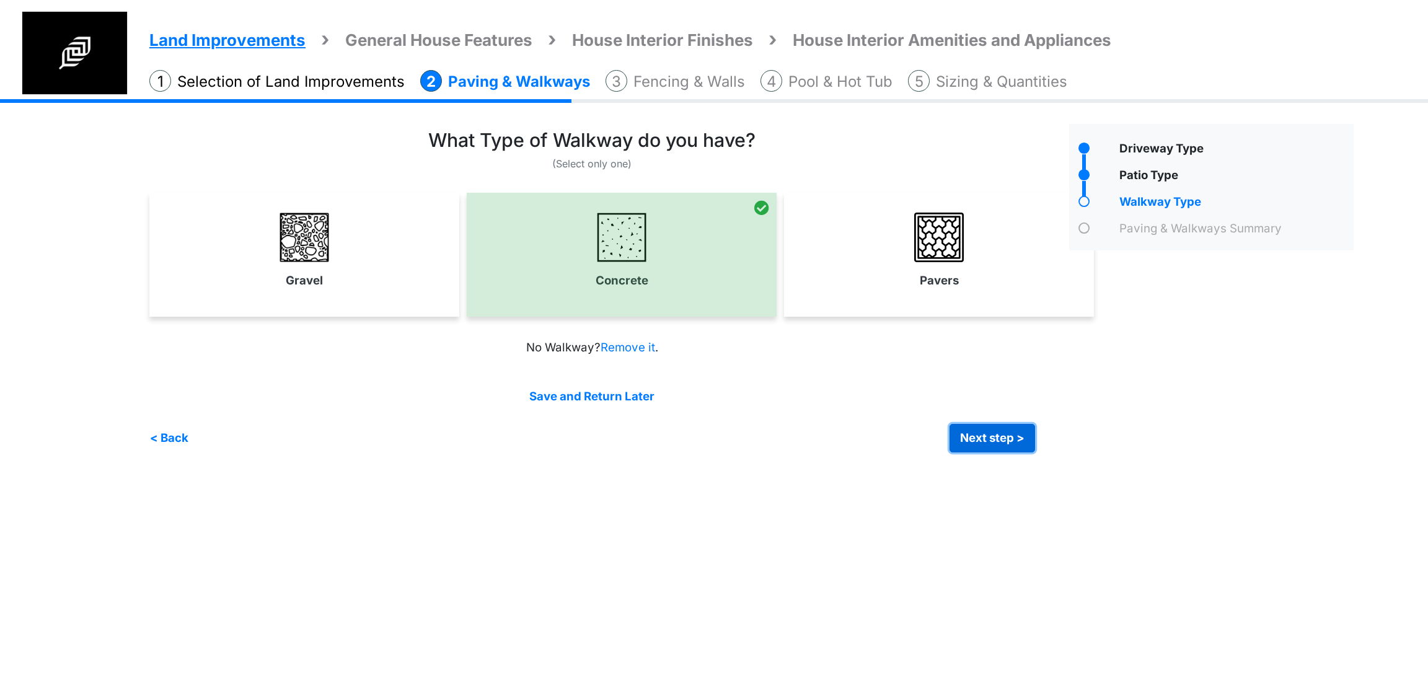
click at [996, 448] on button "Next step >" at bounding box center [993, 438] width 86 height 29
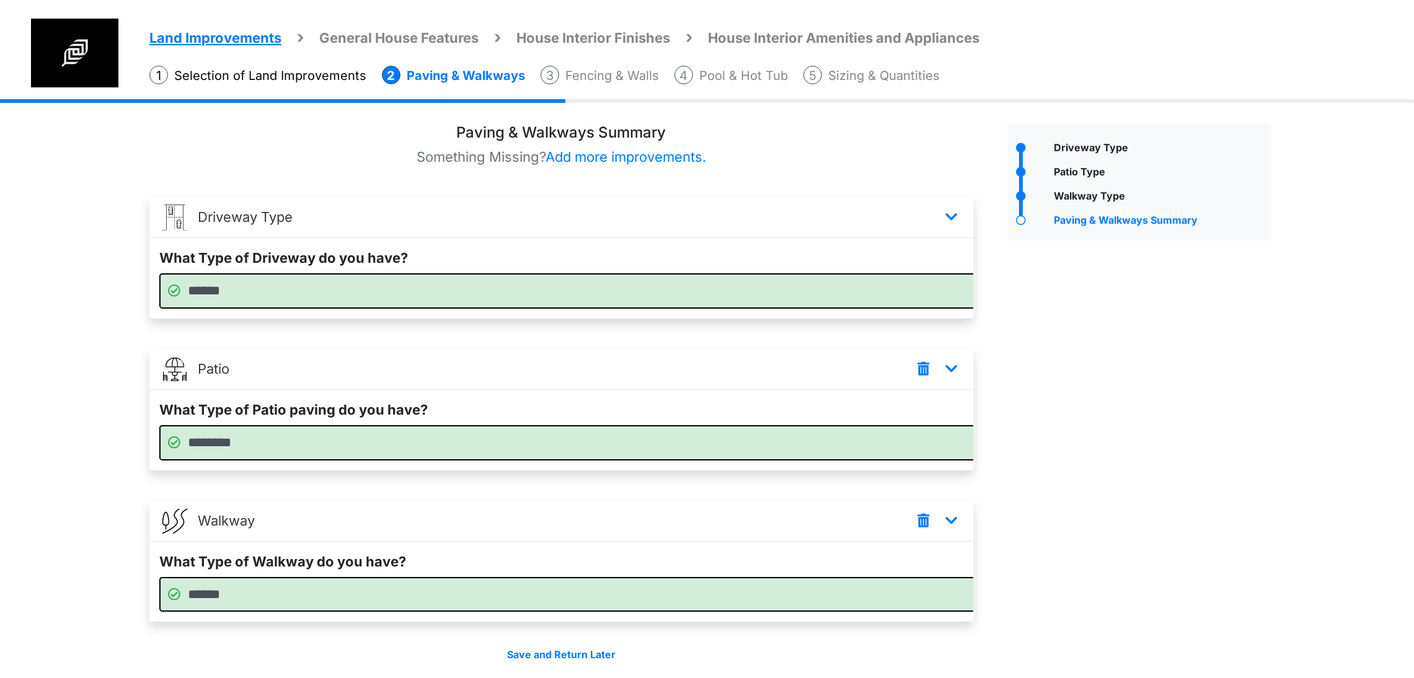
click at [1068, 461] on div "Driveway Type" at bounding box center [1139, 415] width 283 height 583
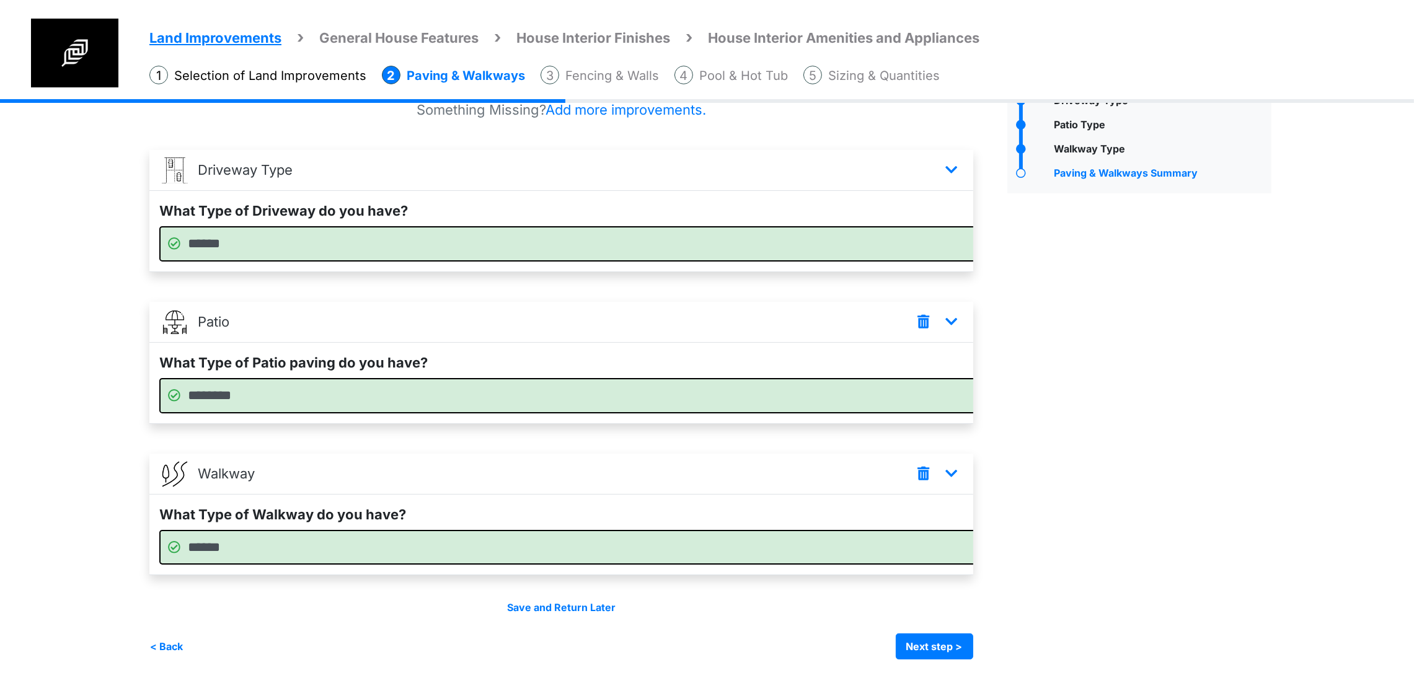
scroll to position [97, 0]
click at [973, 654] on button "Next step >" at bounding box center [934, 647] width 77 height 26
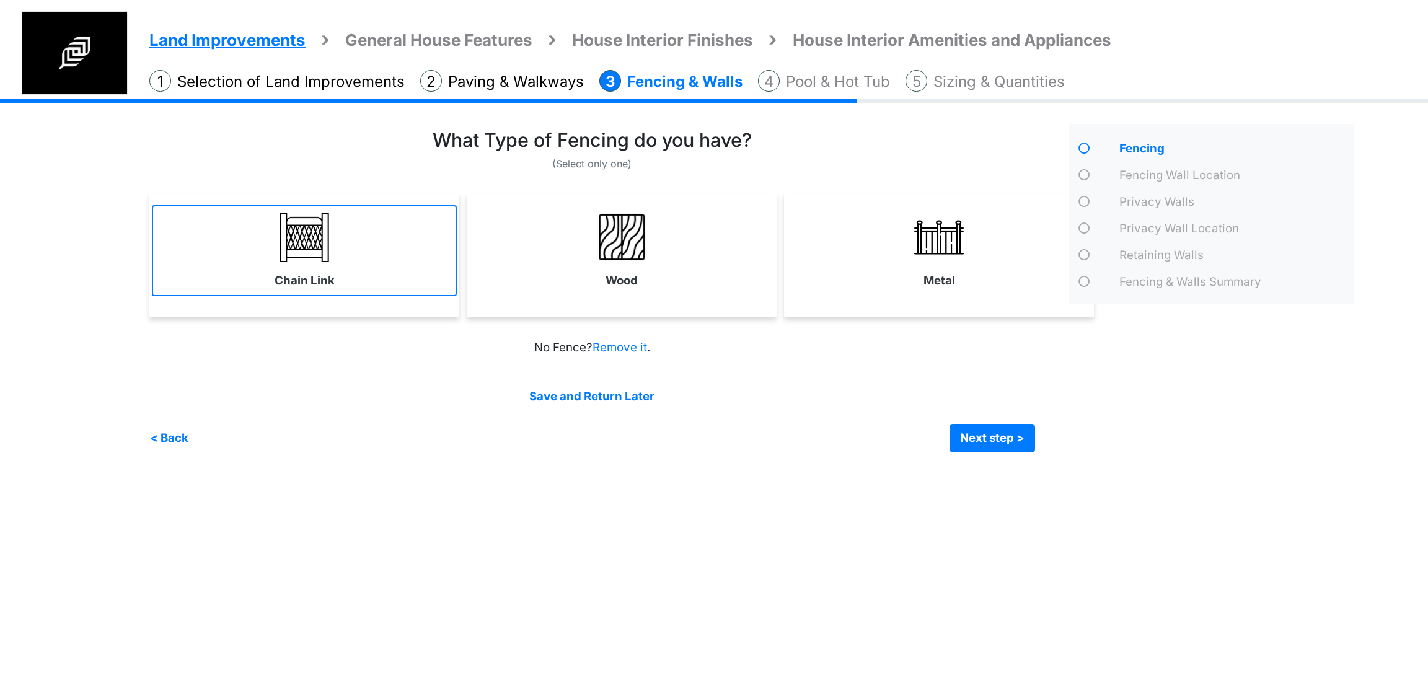
click at [391, 247] on link "Chain Link" at bounding box center [304, 250] width 305 height 91
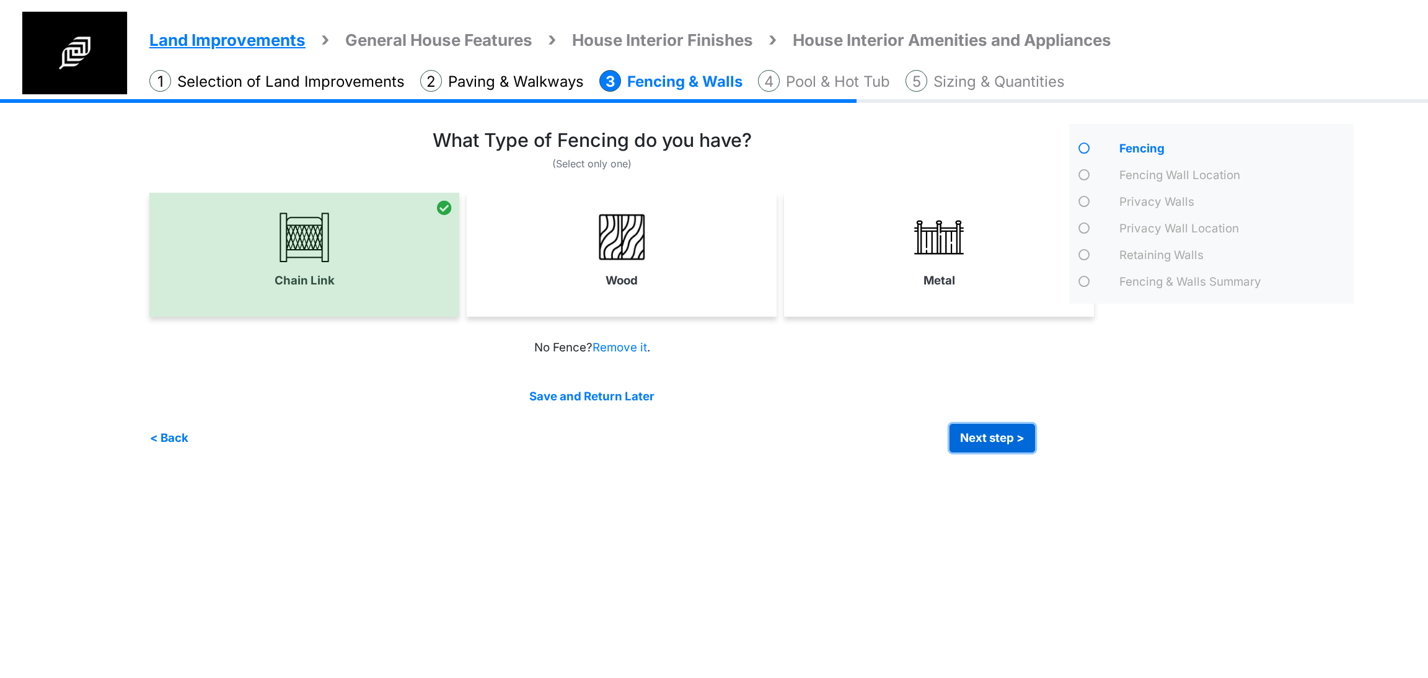
click at [981, 448] on button "Next step >" at bounding box center [993, 438] width 86 height 29
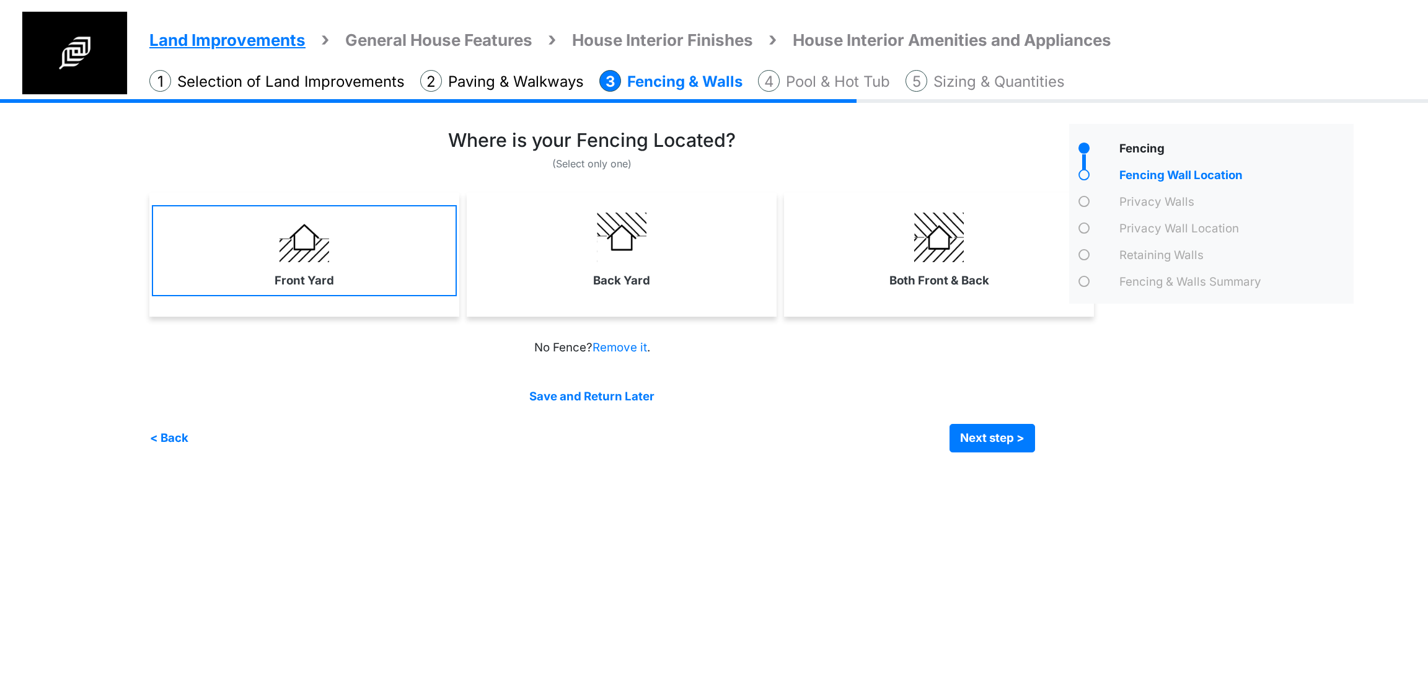
click at [263, 289] on link "Front Yard" at bounding box center [304, 250] width 305 height 91
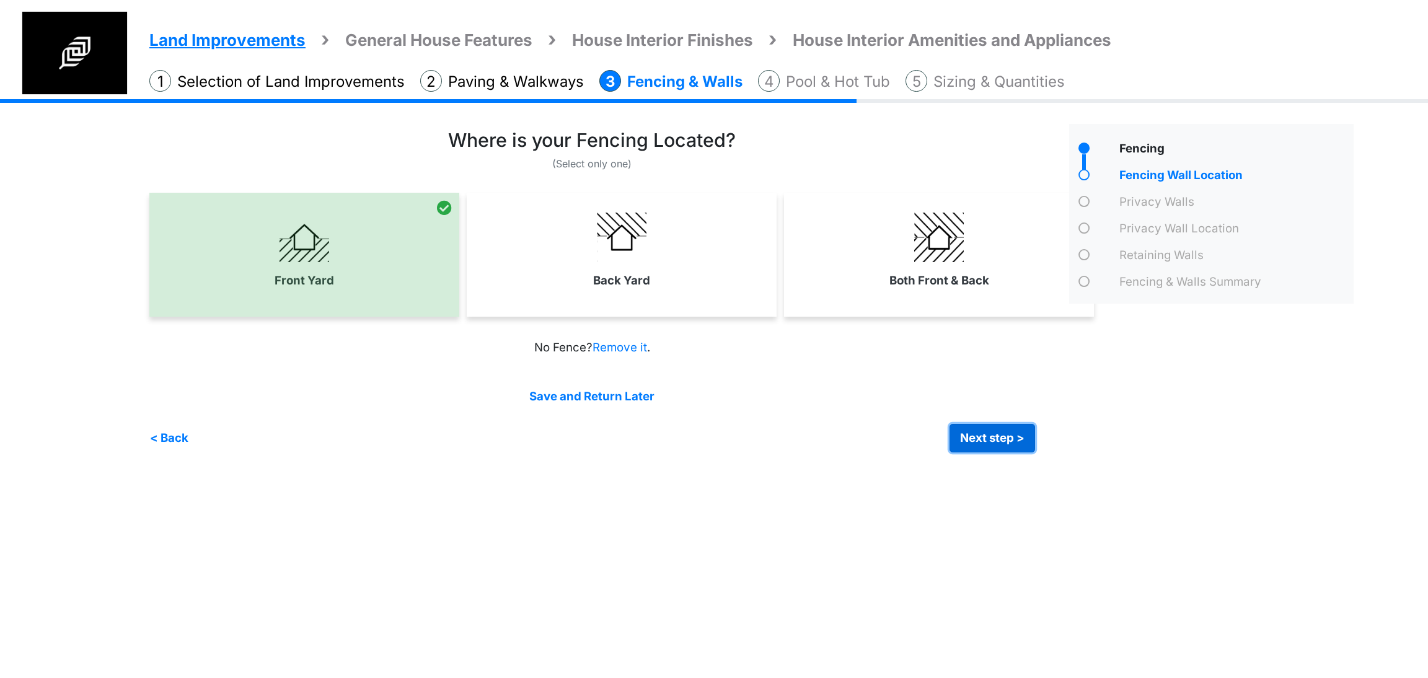
click at [981, 439] on button "Next step >" at bounding box center [993, 438] width 86 height 29
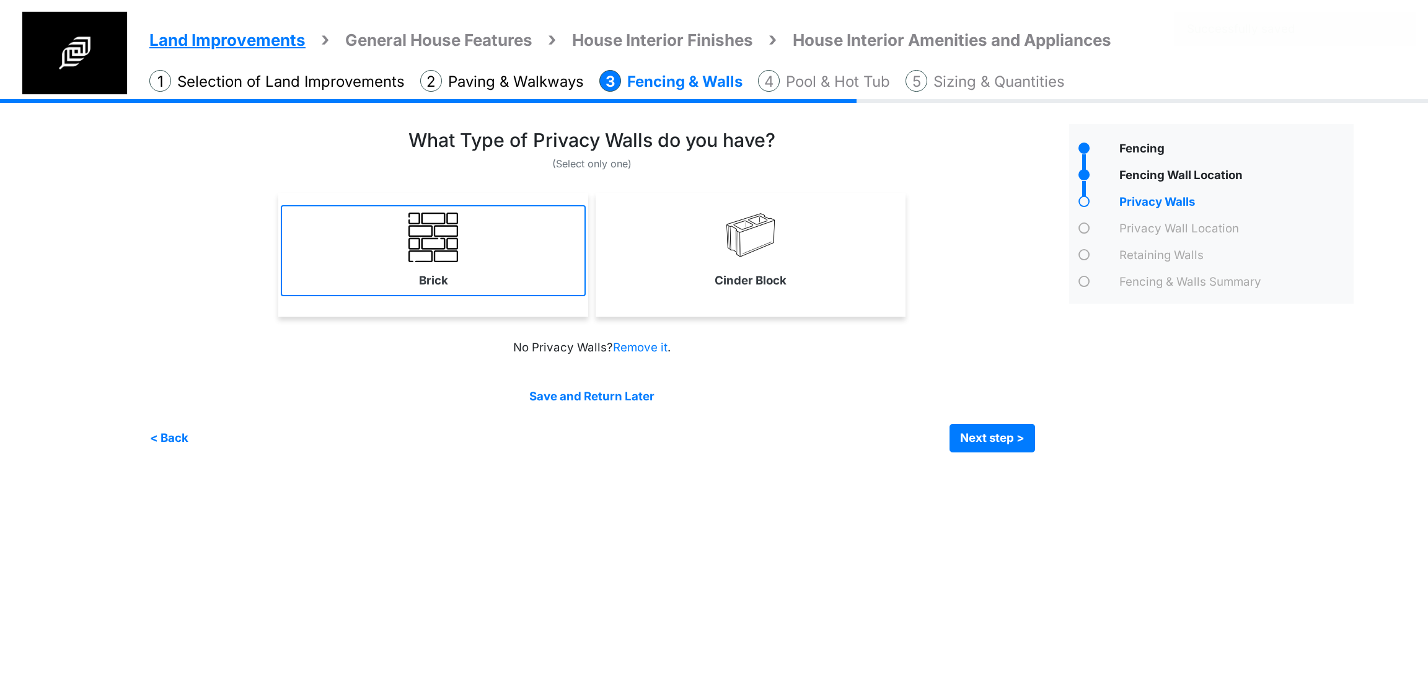
click at [512, 254] on link "Brick" at bounding box center [433, 250] width 305 height 91
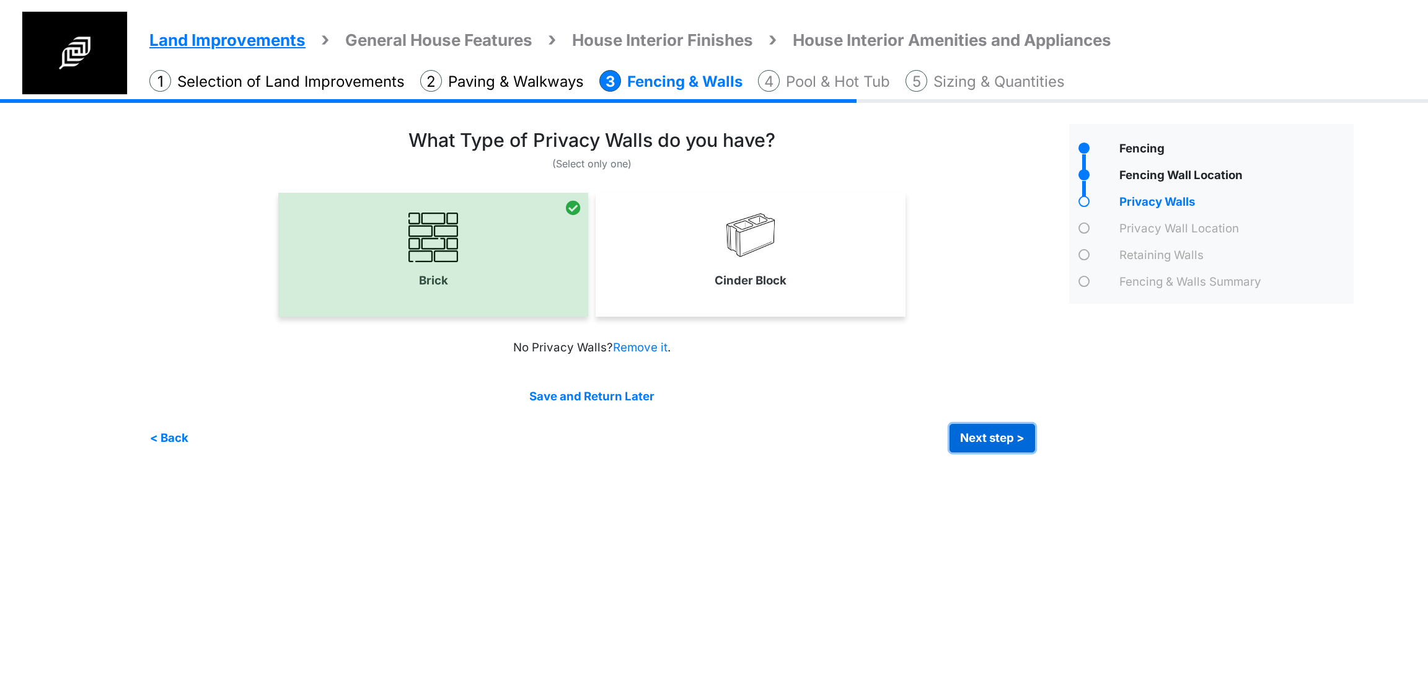
click at [983, 427] on button "Next step >" at bounding box center [993, 438] width 86 height 29
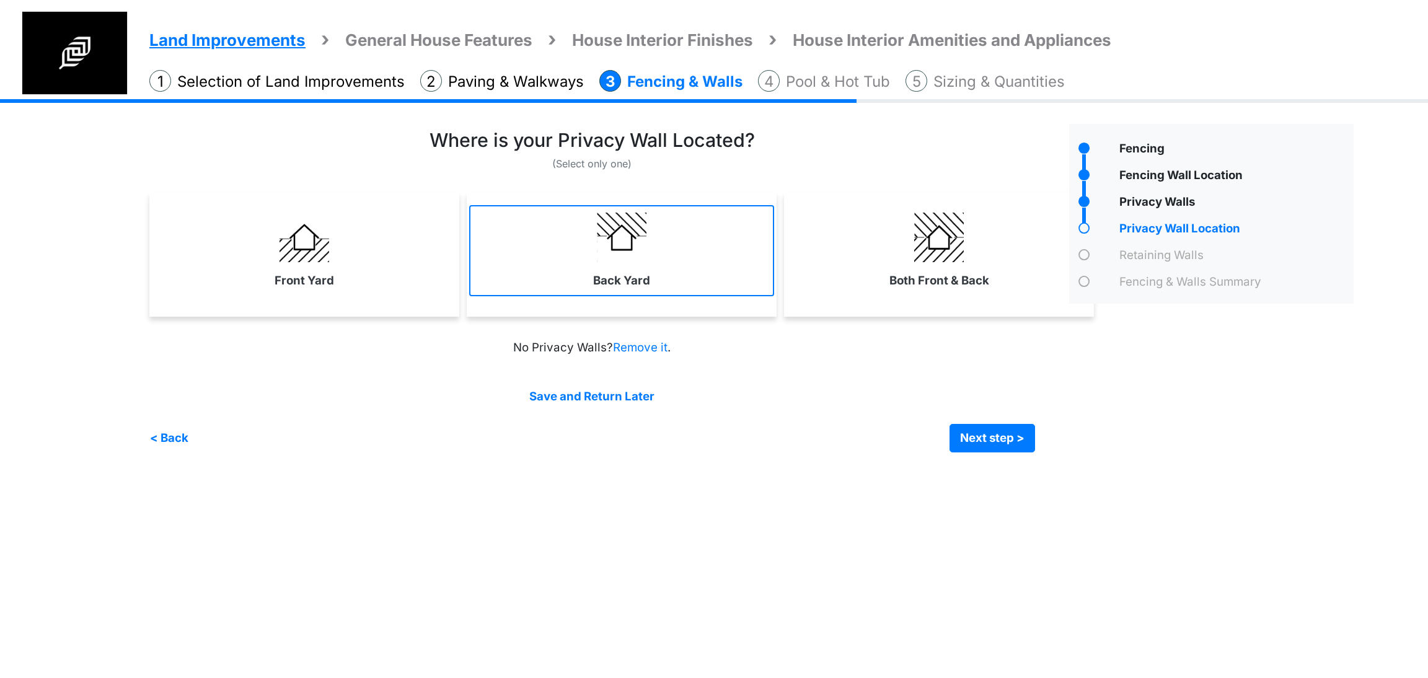
click at [581, 280] on link "Back Yard" at bounding box center [621, 250] width 305 height 91
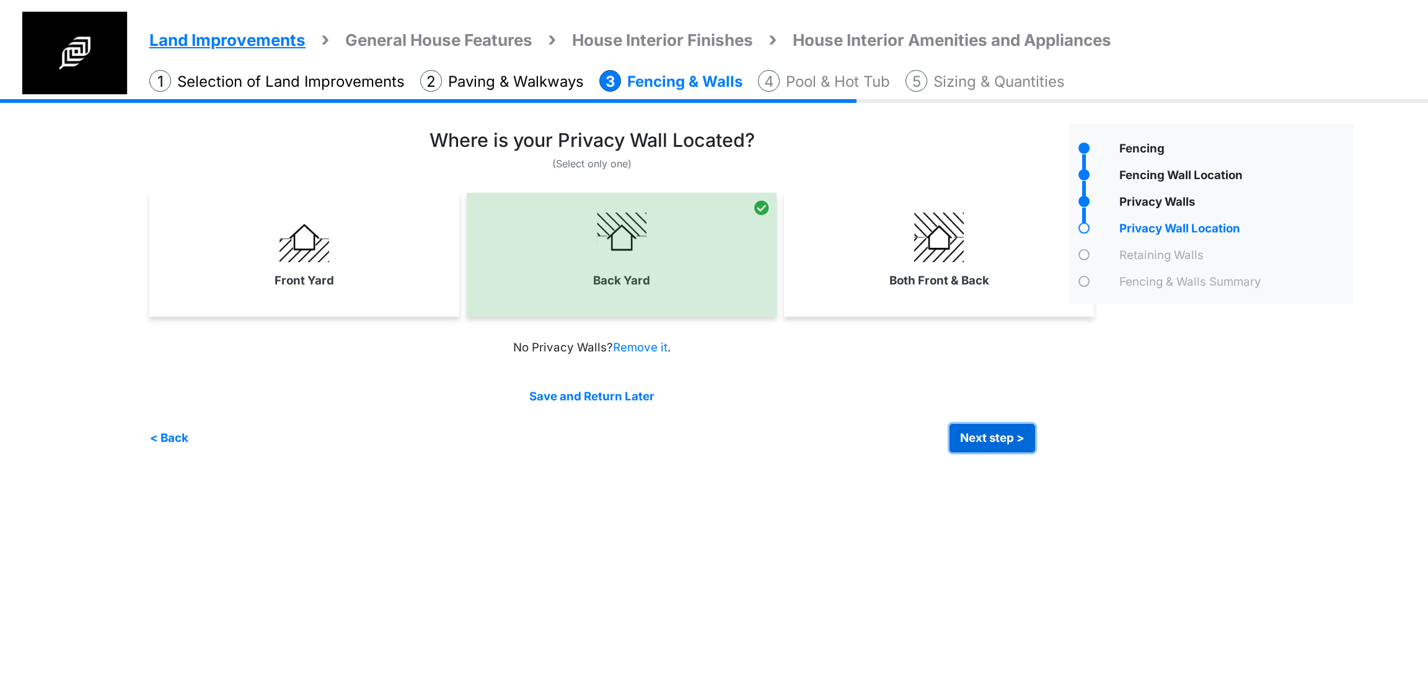
click at [990, 439] on button "Next step >" at bounding box center [993, 438] width 86 height 29
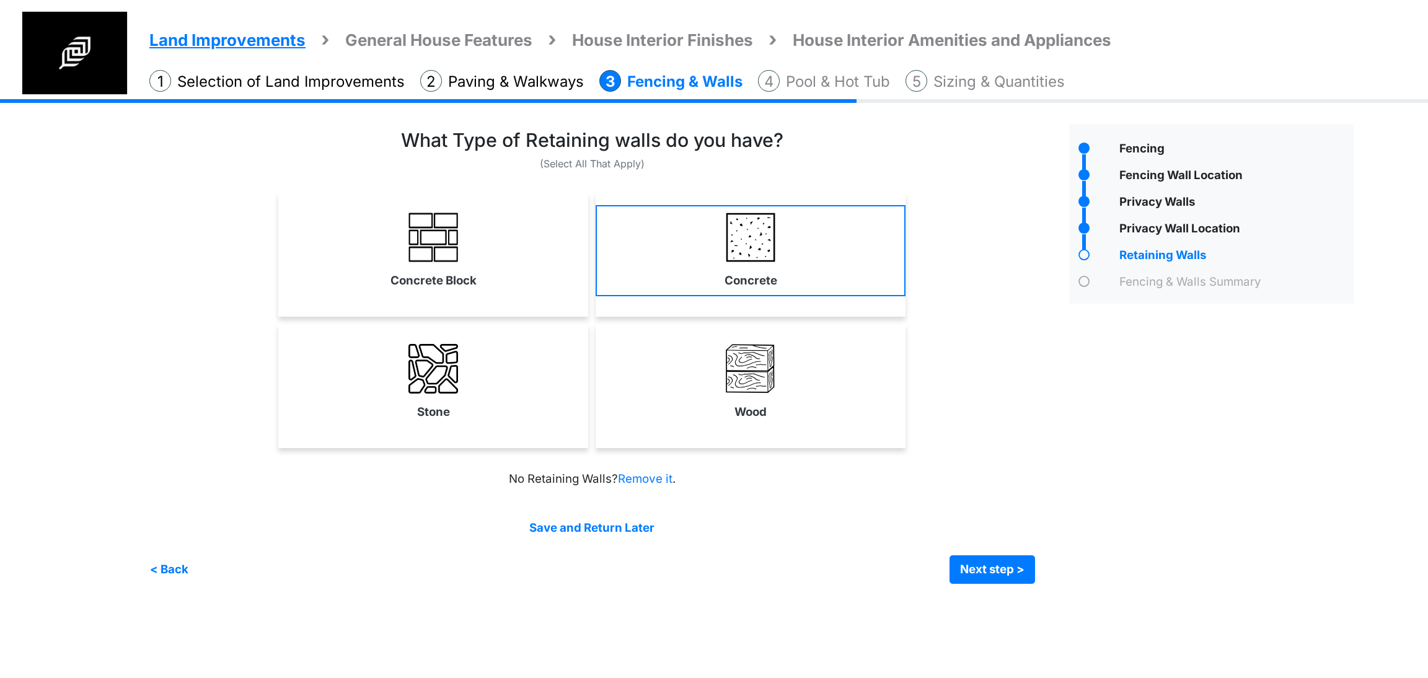
click at [805, 254] on link "Concrete" at bounding box center [751, 250] width 310 height 91
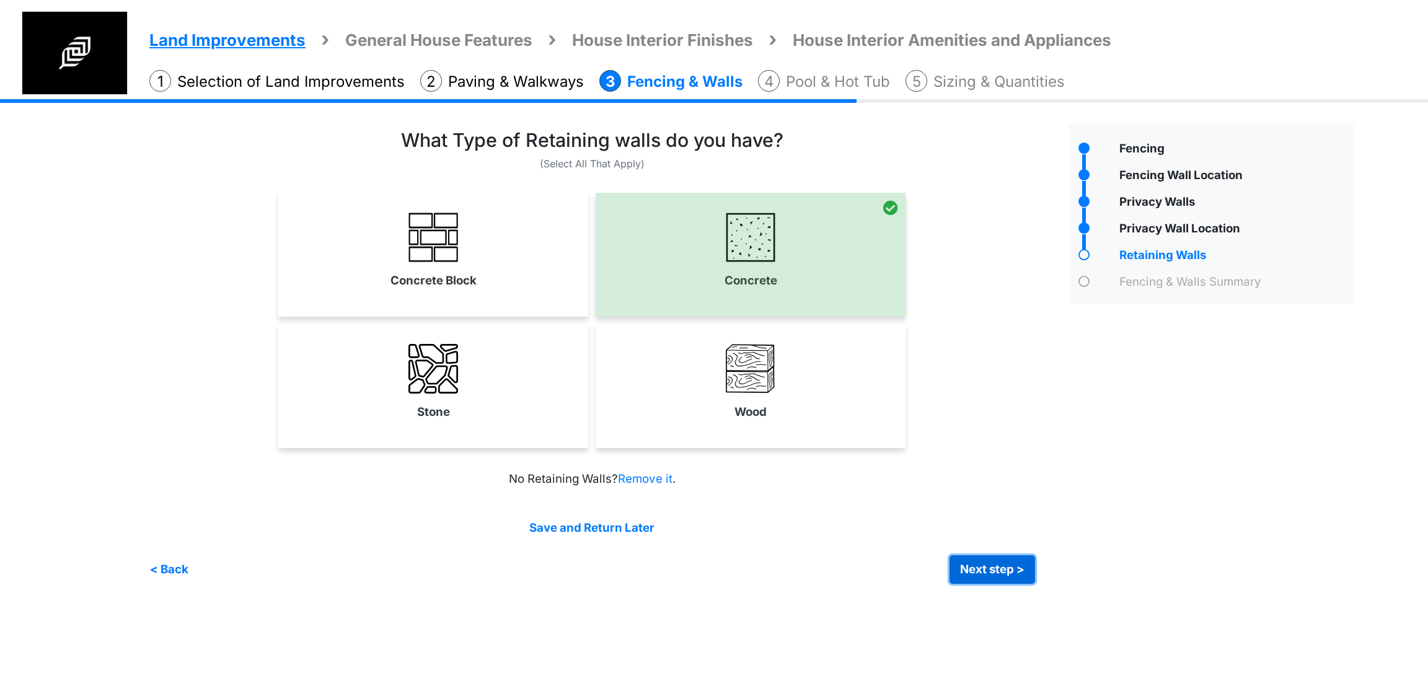
click at [962, 559] on button "Next step >" at bounding box center [993, 569] width 86 height 29
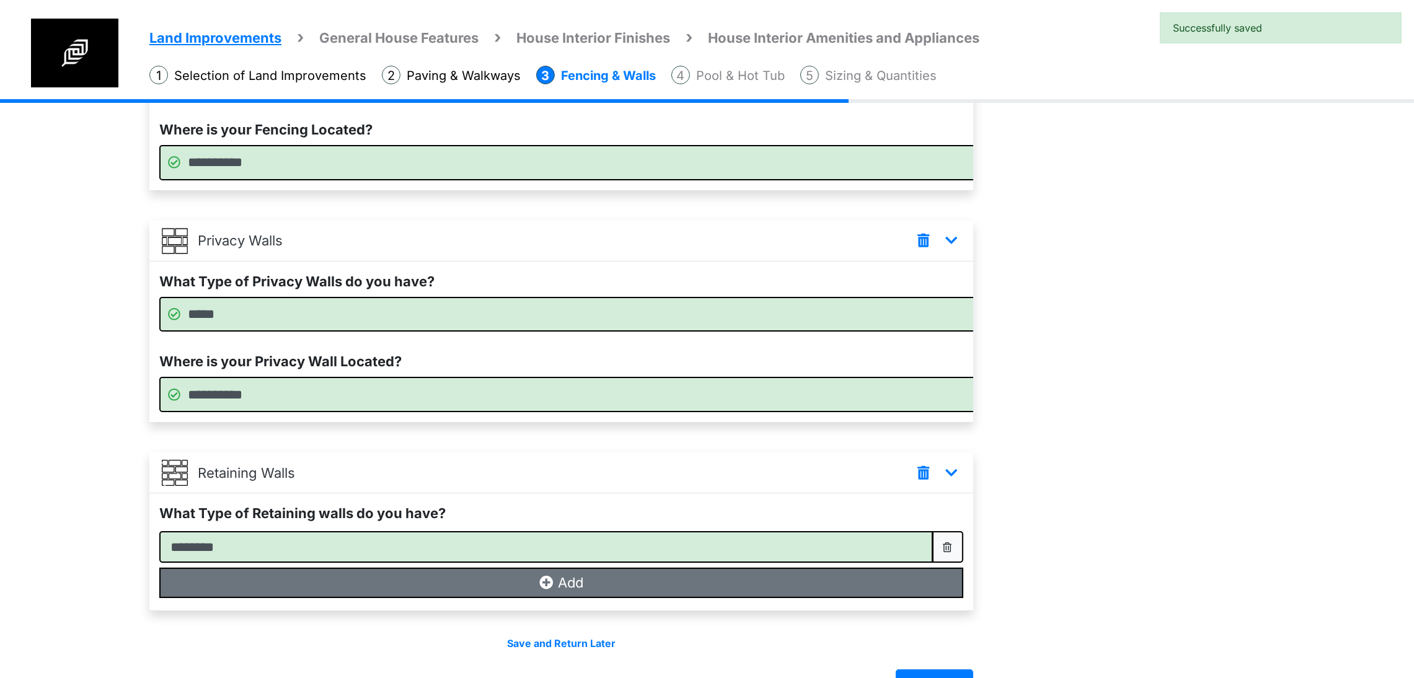
scroll to position [310, 0]
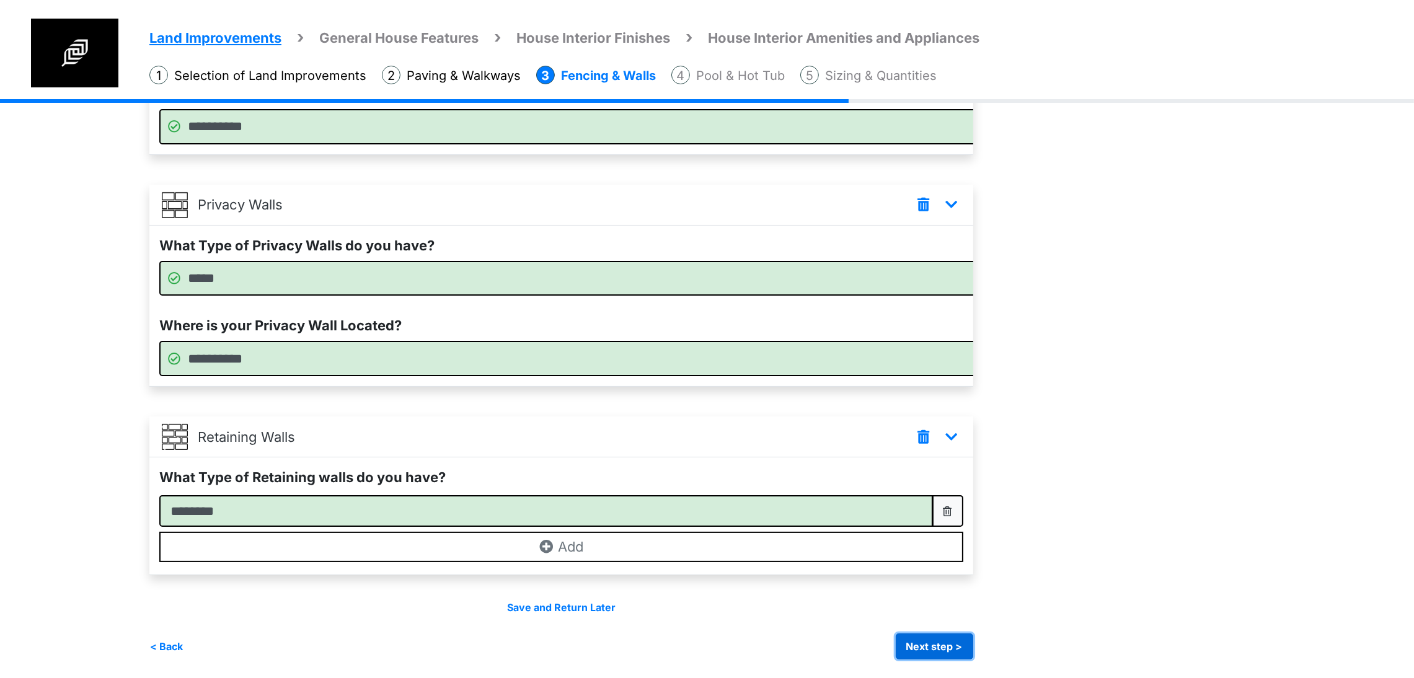
click at [973, 655] on button "Next step >" at bounding box center [934, 647] width 77 height 26
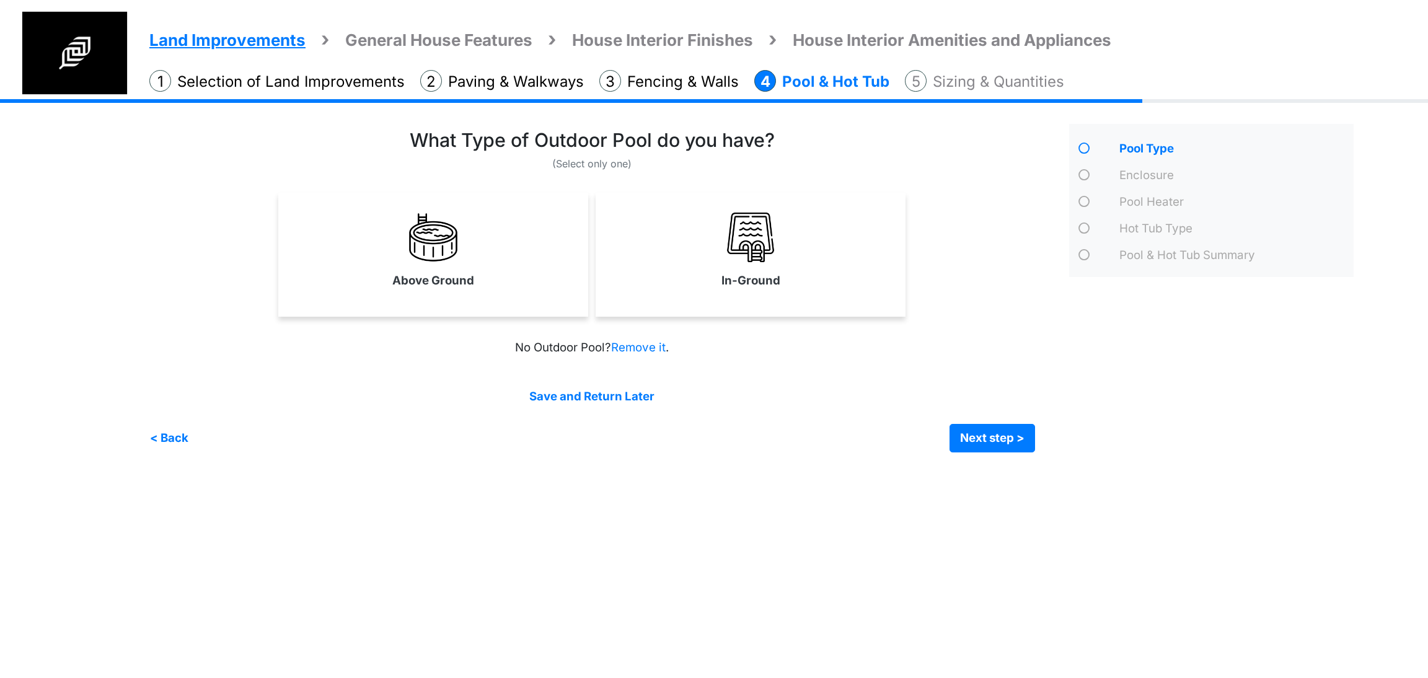
click at [347, 442] on div "< Back Next step > Save and submit" at bounding box center [592, 438] width 886 height 29
click at [690, 280] on link "In-Ground" at bounding box center [750, 250] width 305 height 91
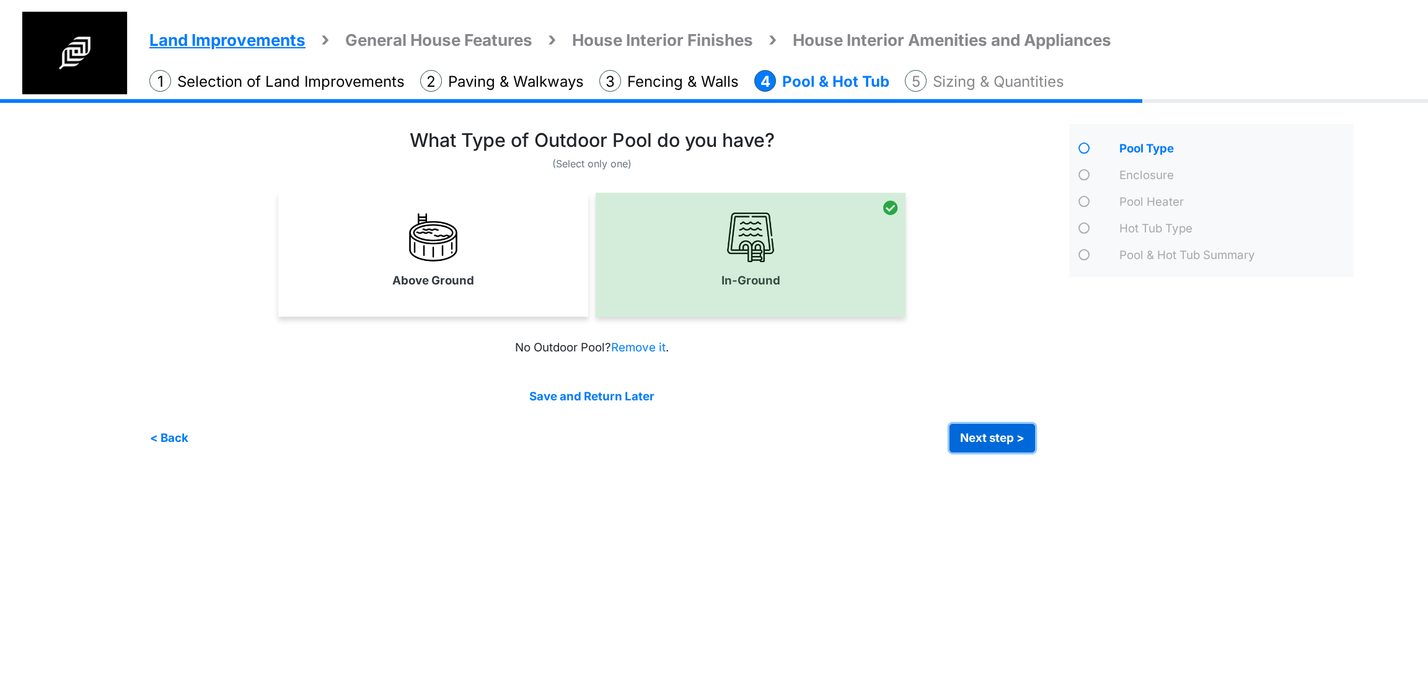
click at [980, 444] on button "Next step >" at bounding box center [993, 438] width 86 height 29
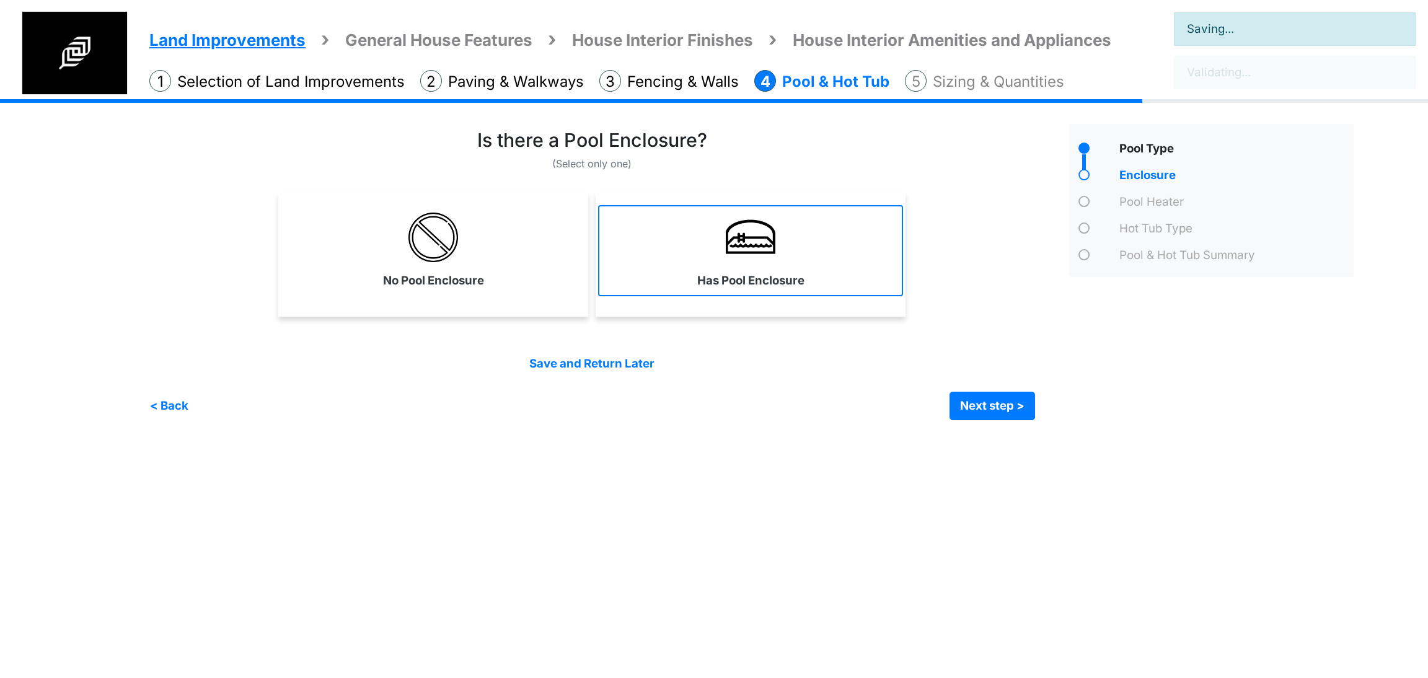
click at [731, 273] on label "Has Pool Enclosure" at bounding box center [750, 280] width 107 height 17
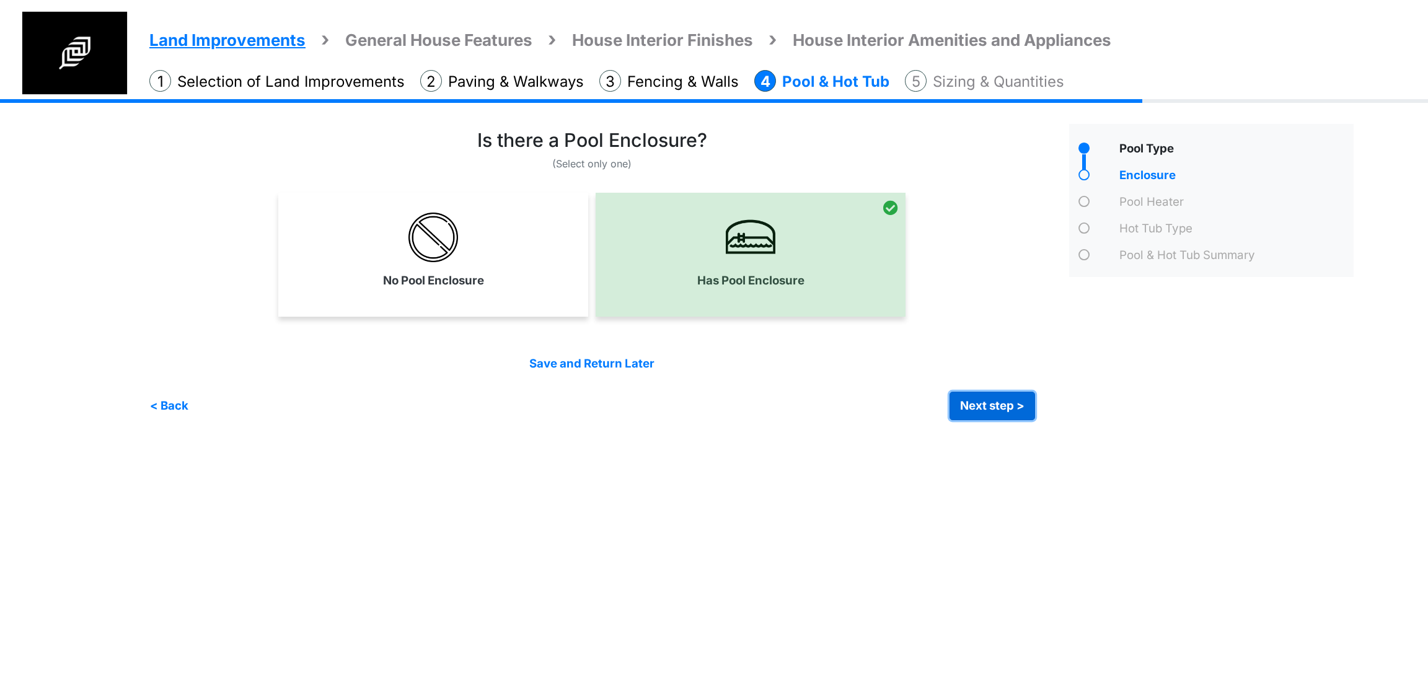
click at [979, 401] on button "Next step >" at bounding box center [993, 406] width 86 height 29
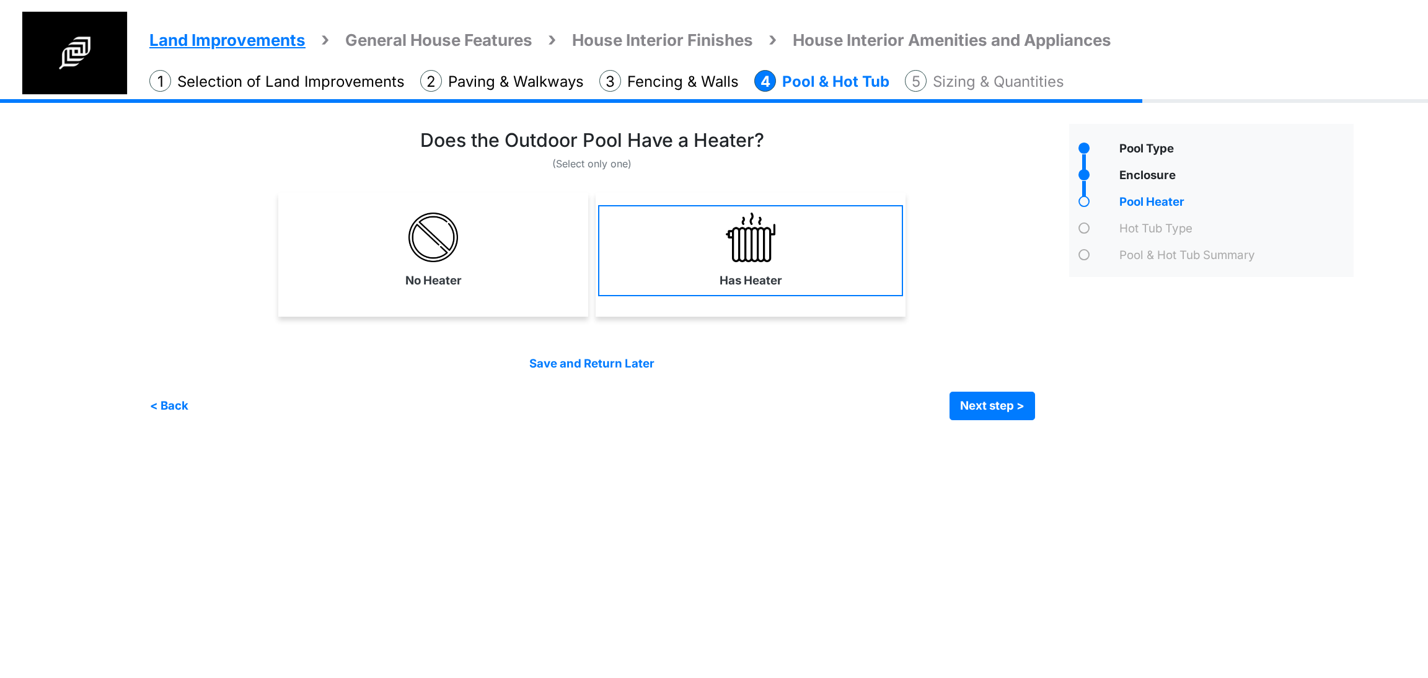
click at [849, 247] on link "Has Heater" at bounding box center [750, 250] width 305 height 91
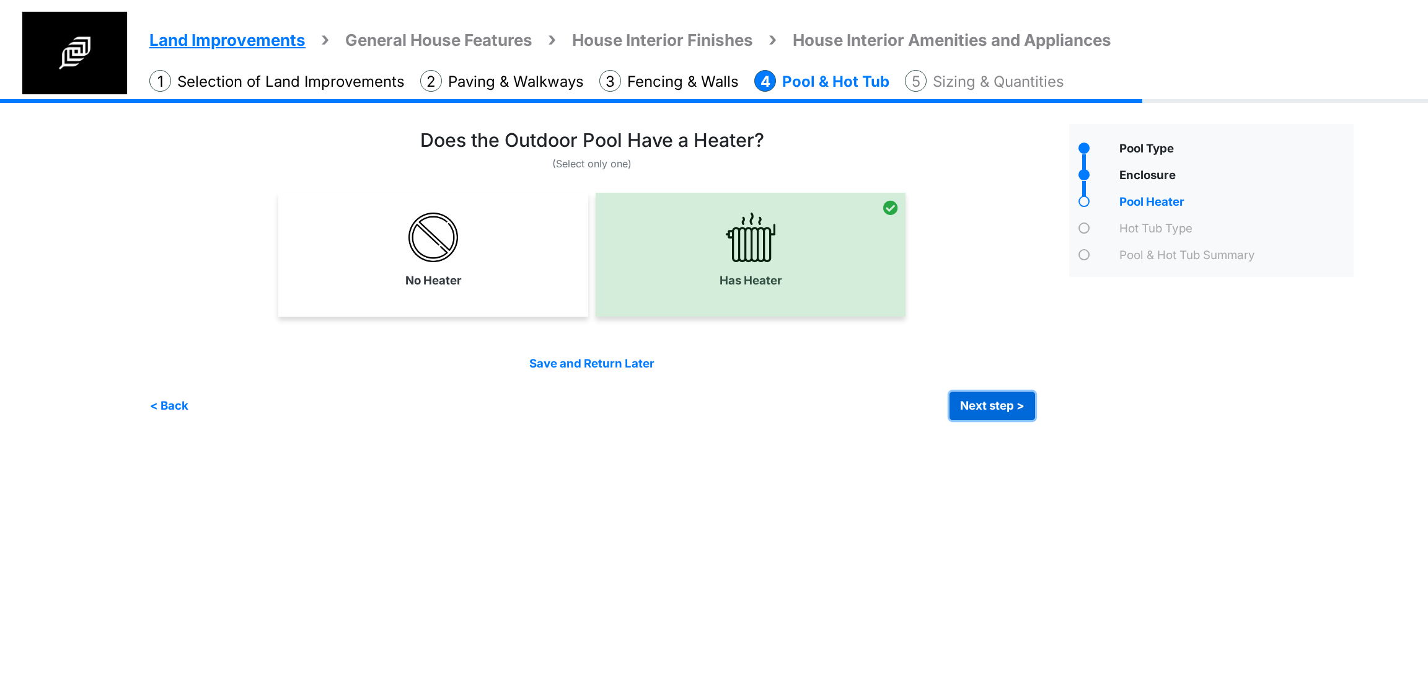
click at [982, 403] on button "Next step >" at bounding box center [993, 406] width 86 height 29
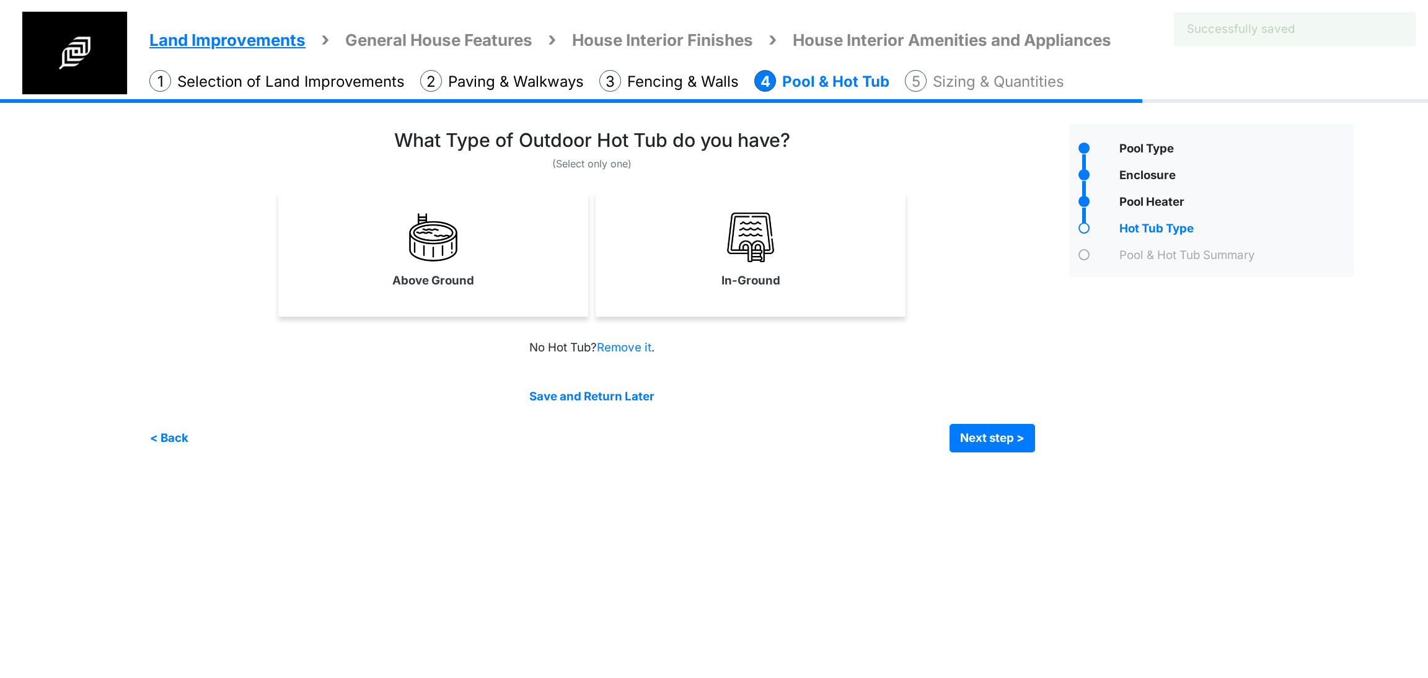
click at [735, 298] on div "In-Ground" at bounding box center [751, 255] width 310 height 124
select select "*"
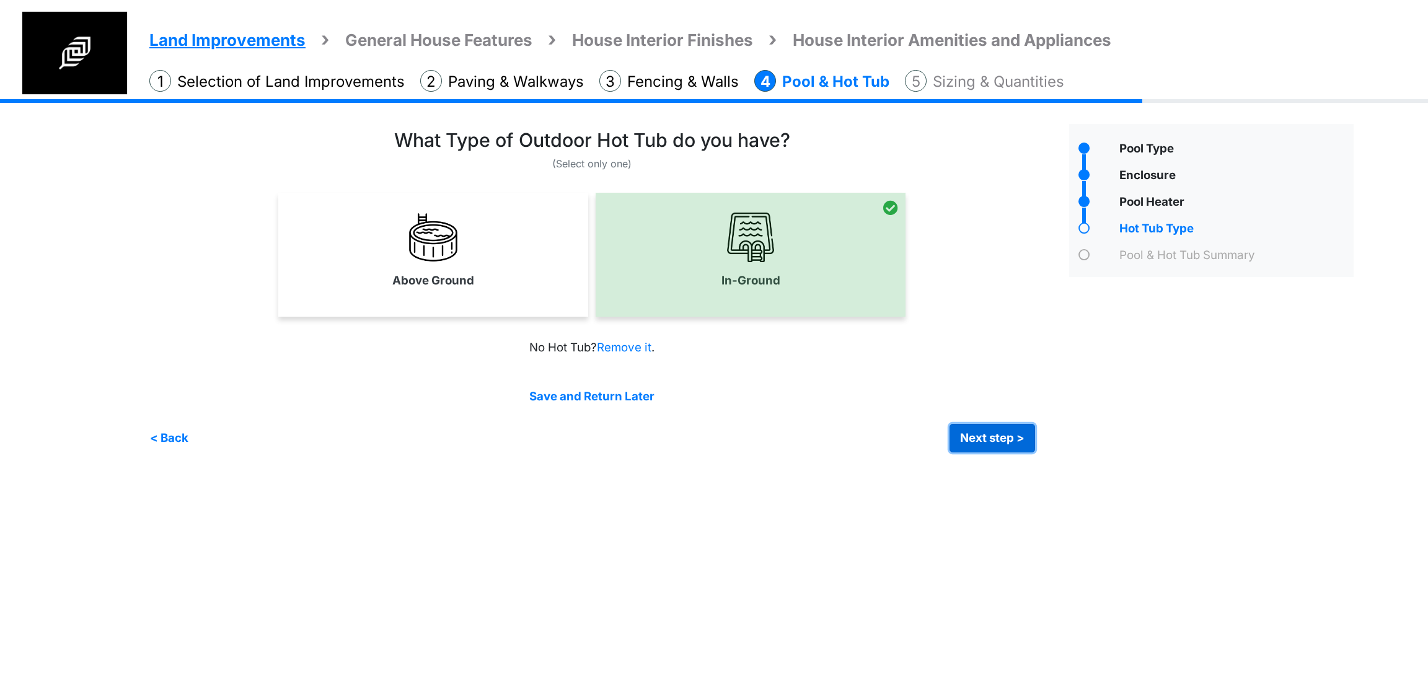
click at [996, 437] on button "Next step >" at bounding box center [993, 438] width 86 height 29
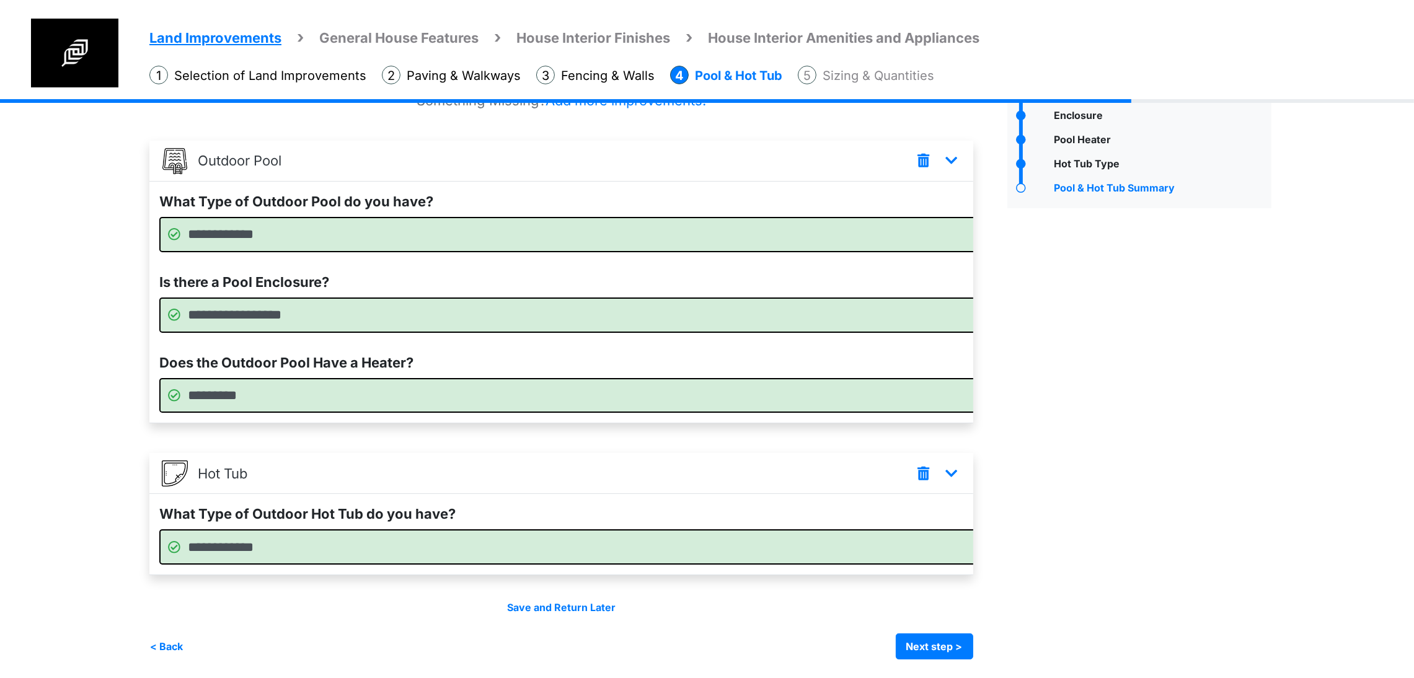
scroll to position [102, 0]
click at [958, 640] on button "Next step >" at bounding box center [934, 647] width 77 height 26
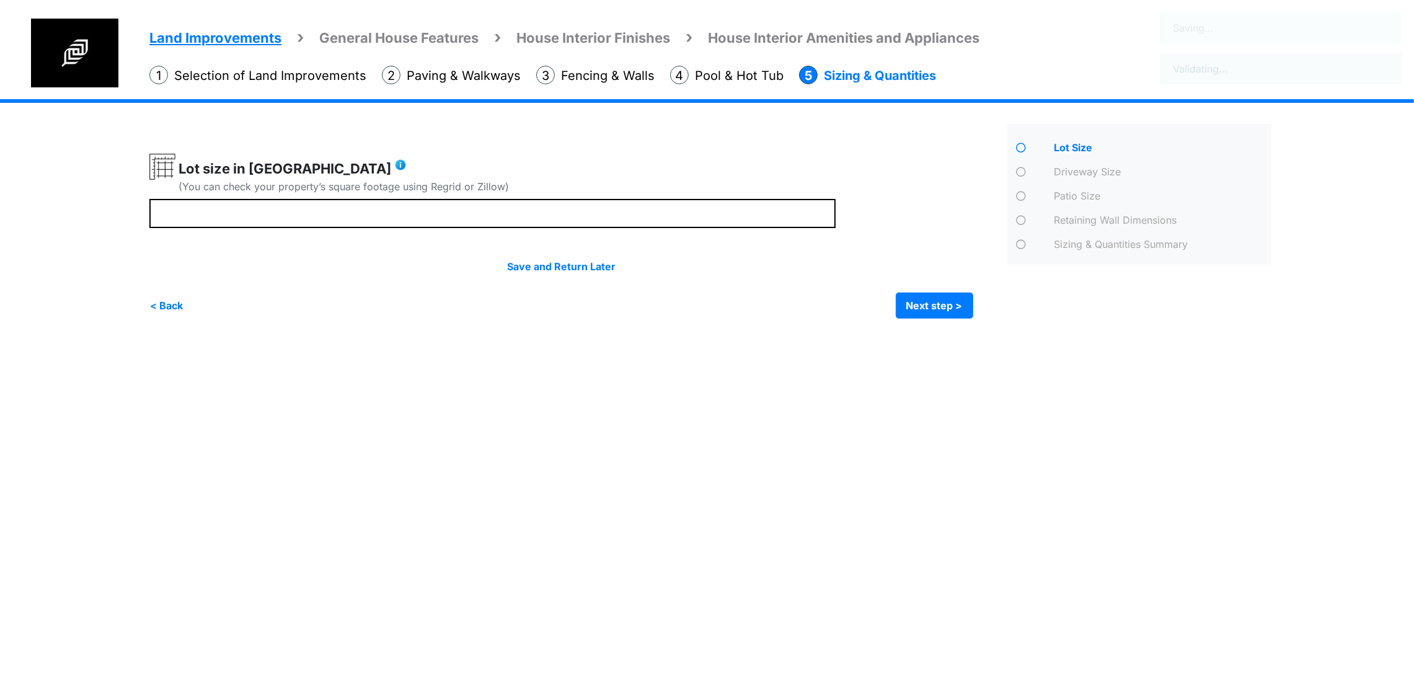
scroll to position [0, 0]
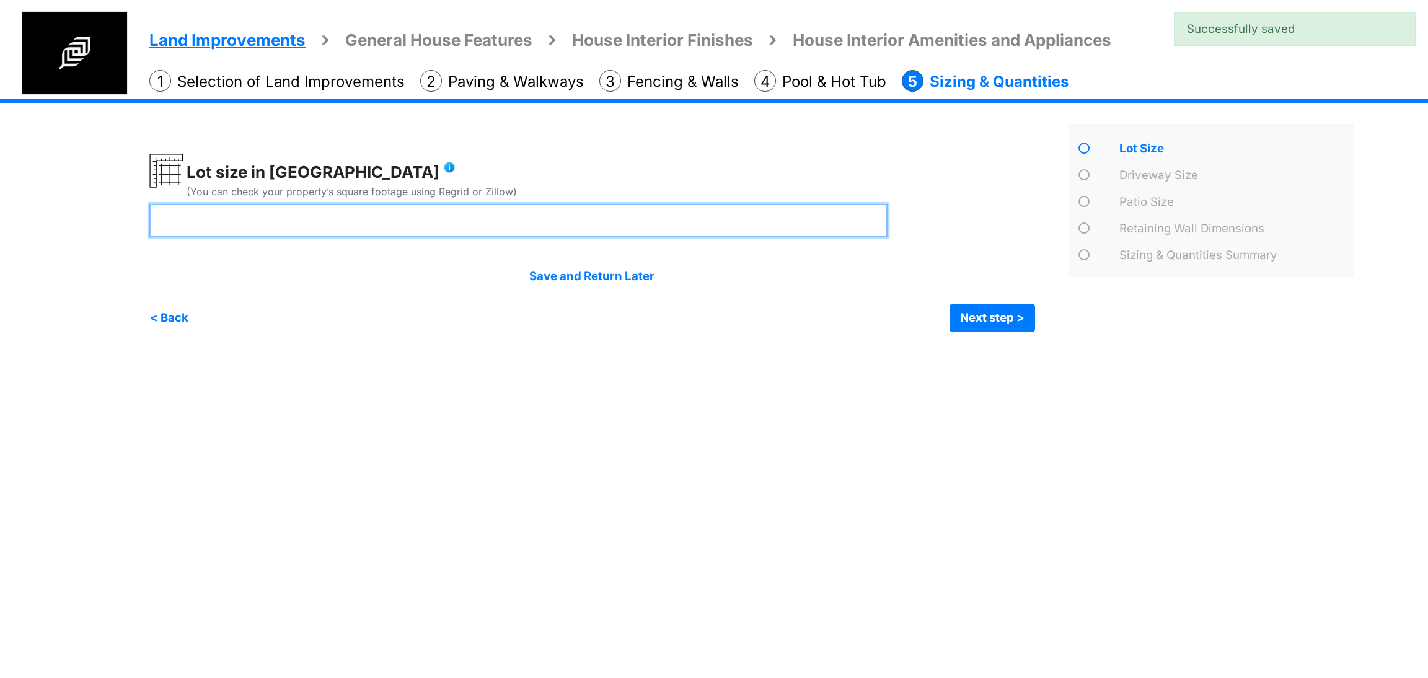
click at [394, 213] on input "number" at bounding box center [518, 220] width 738 height 33
type input "**"
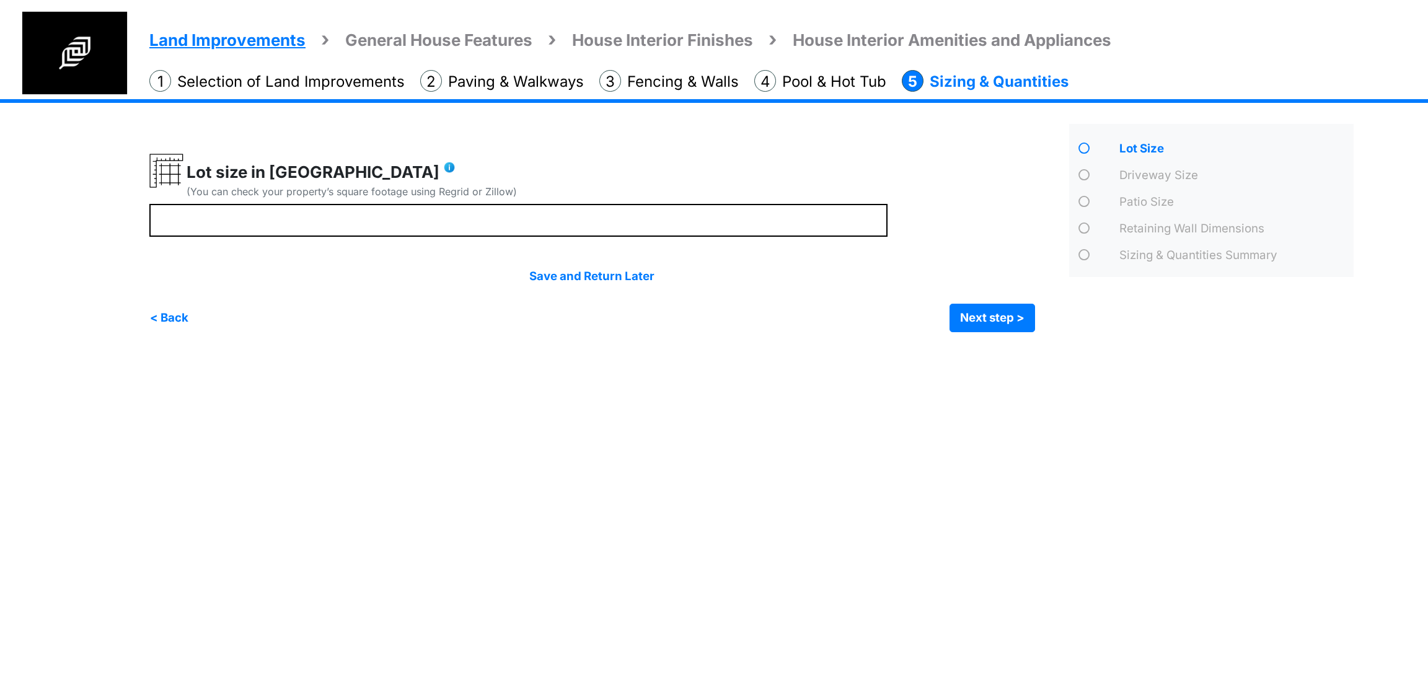
click at [1028, 294] on div "Save and Return Later < Back Next step > Save and submit" at bounding box center [592, 300] width 886 height 64
click at [999, 325] on button "Next step >" at bounding box center [993, 318] width 86 height 29
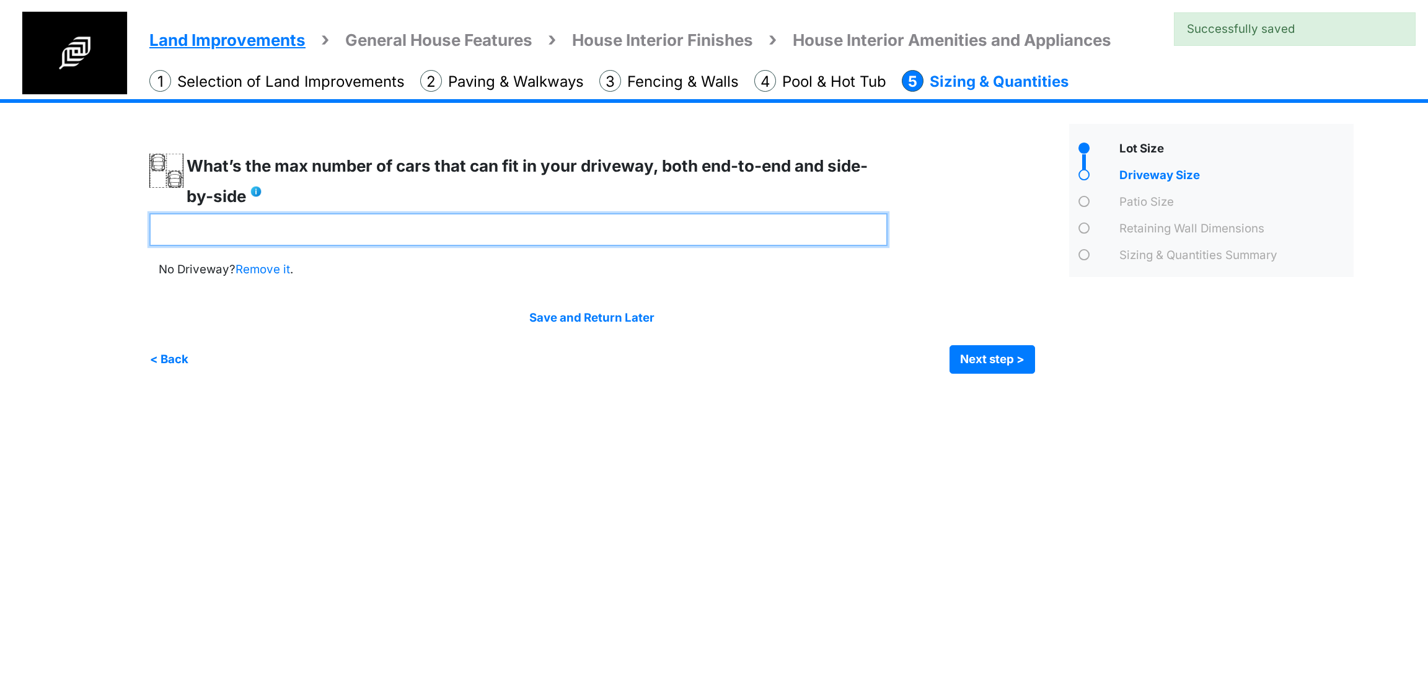
click at [434, 232] on input "number" at bounding box center [518, 229] width 738 height 33
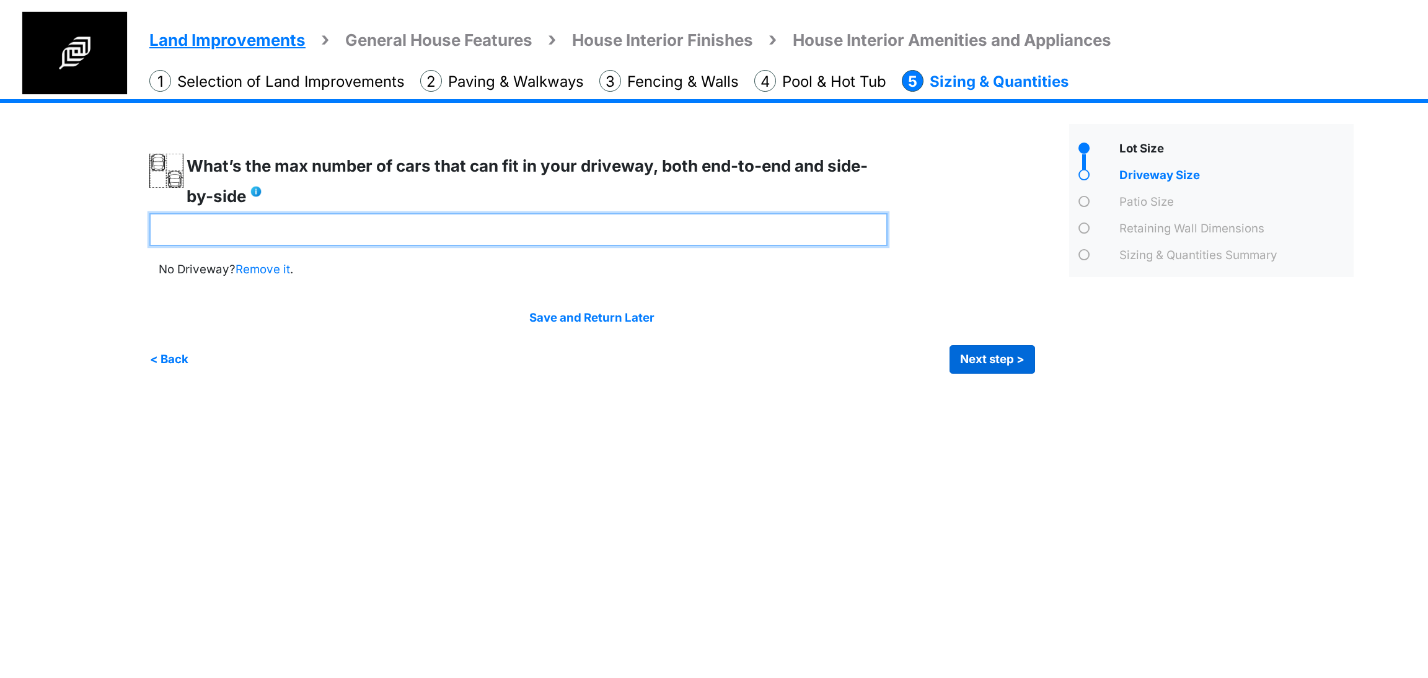
type input "*"
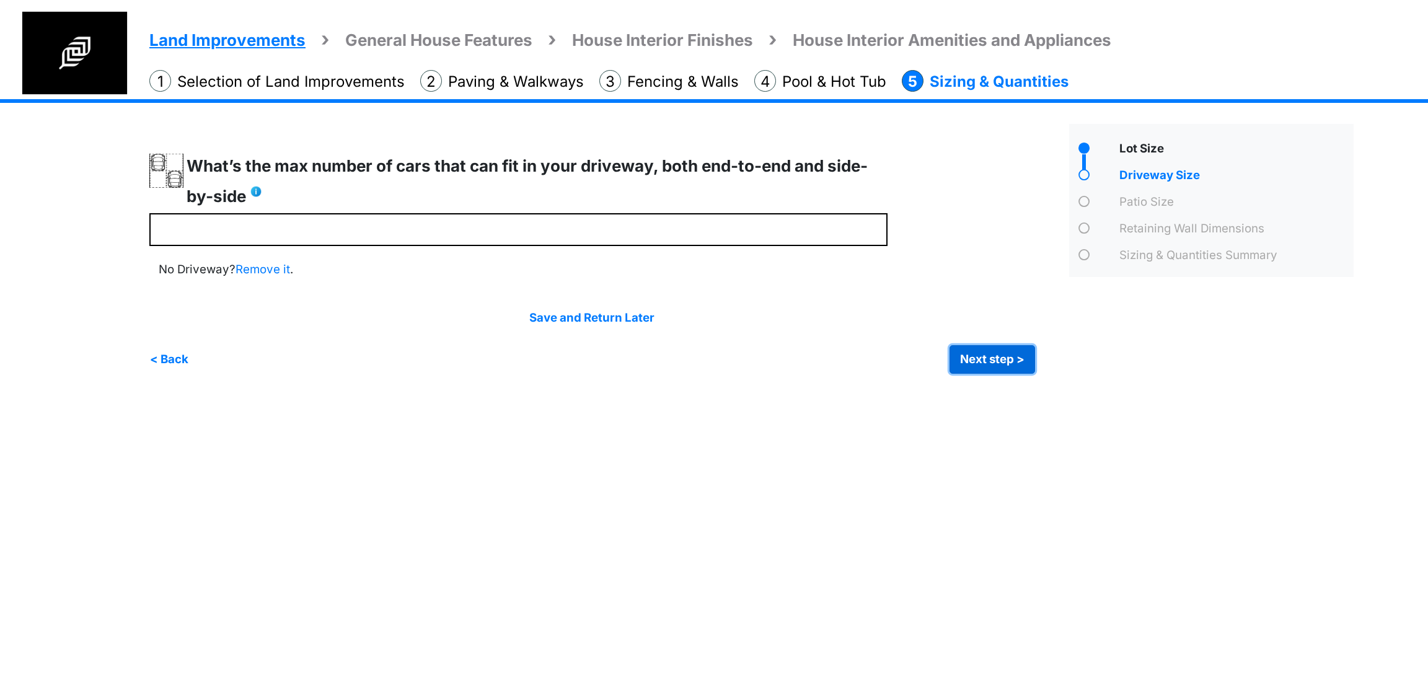
click at [991, 368] on button "Next step >" at bounding box center [993, 359] width 86 height 29
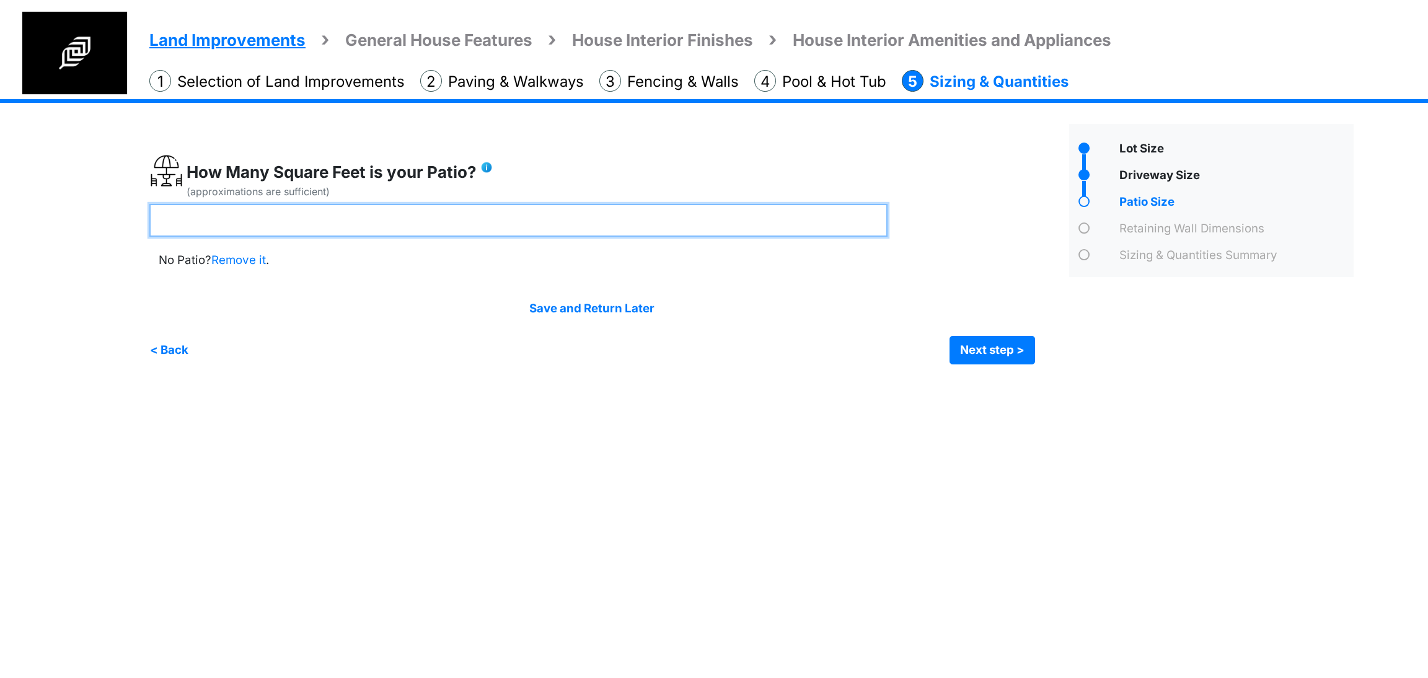
click at [436, 212] on input "number" at bounding box center [518, 220] width 738 height 33
type input "***"
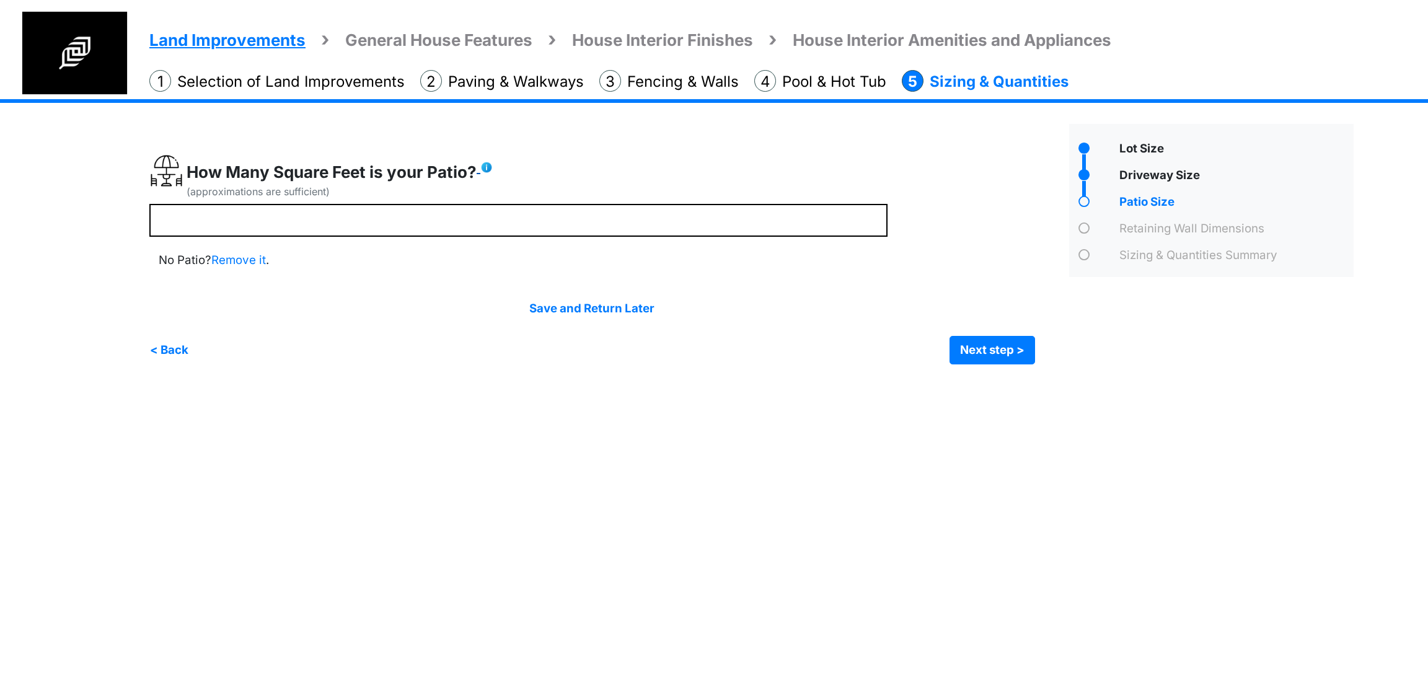
click at [487, 167] on img at bounding box center [486, 167] width 12 height 12
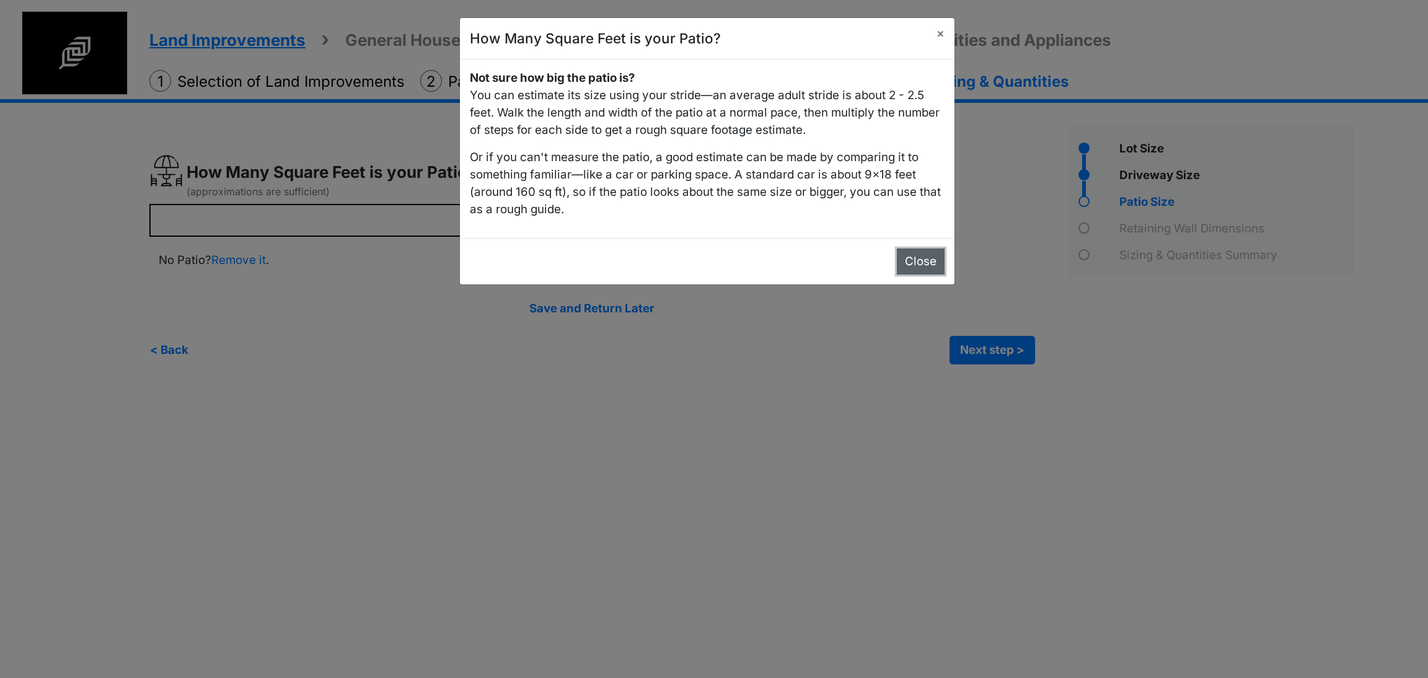
click at [914, 261] on button "Close" at bounding box center [921, 262] width 48 height 26
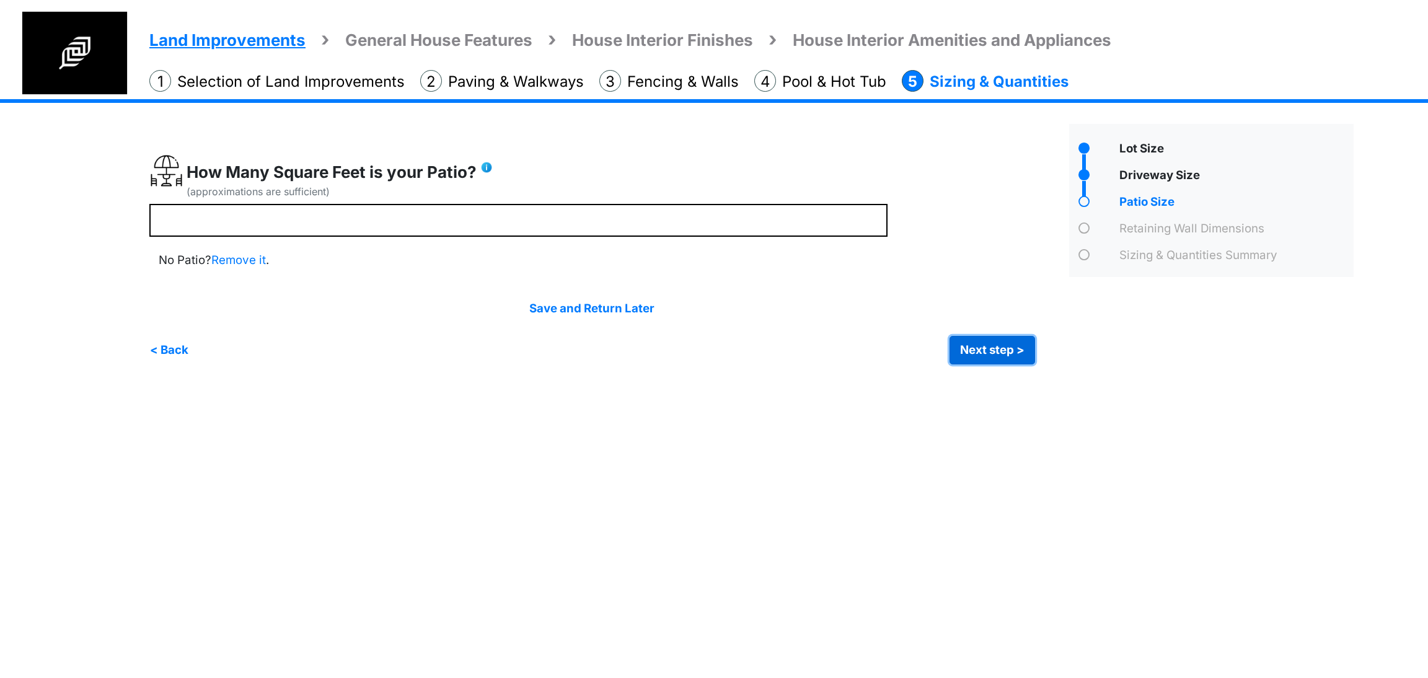
click at [976, 343] on button "Next step >" at bounding box center [993, 350] width 86 height 29
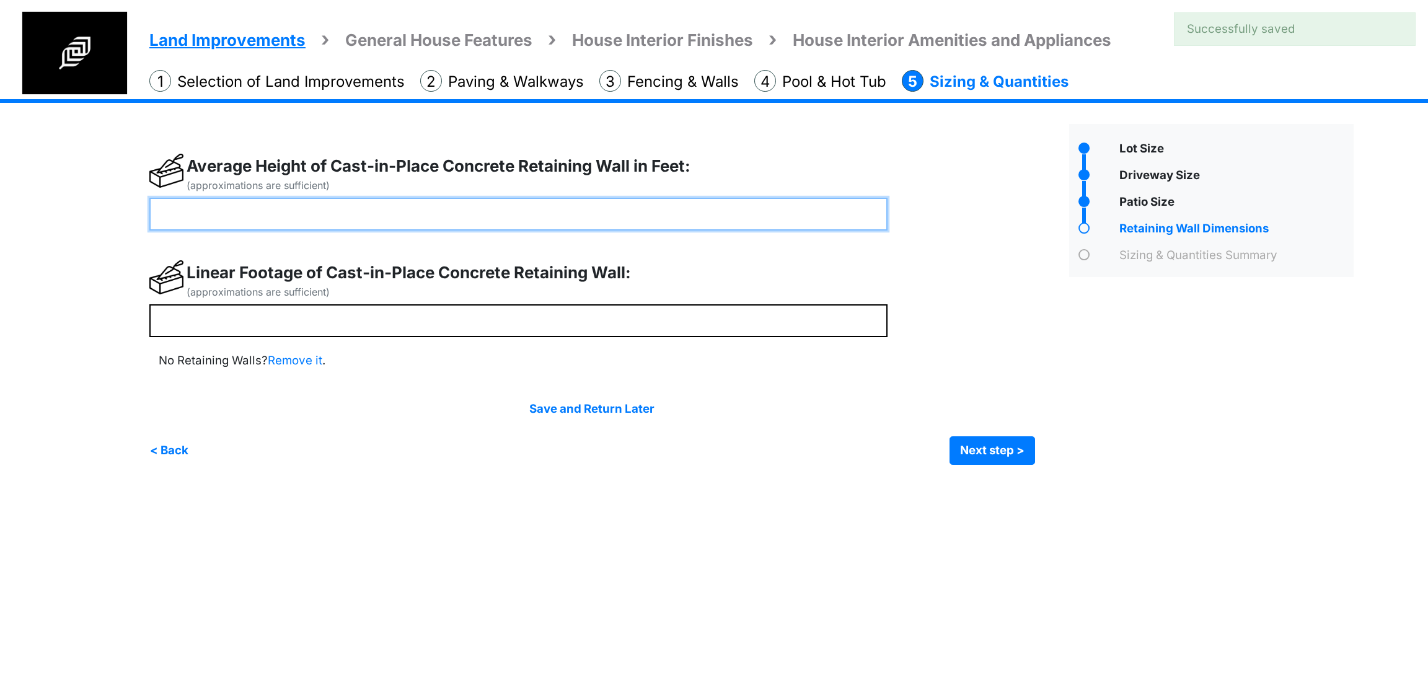
click at [519, 208] on input "number" at bounding box center [518, 214] width 738 height 33
type input "*"
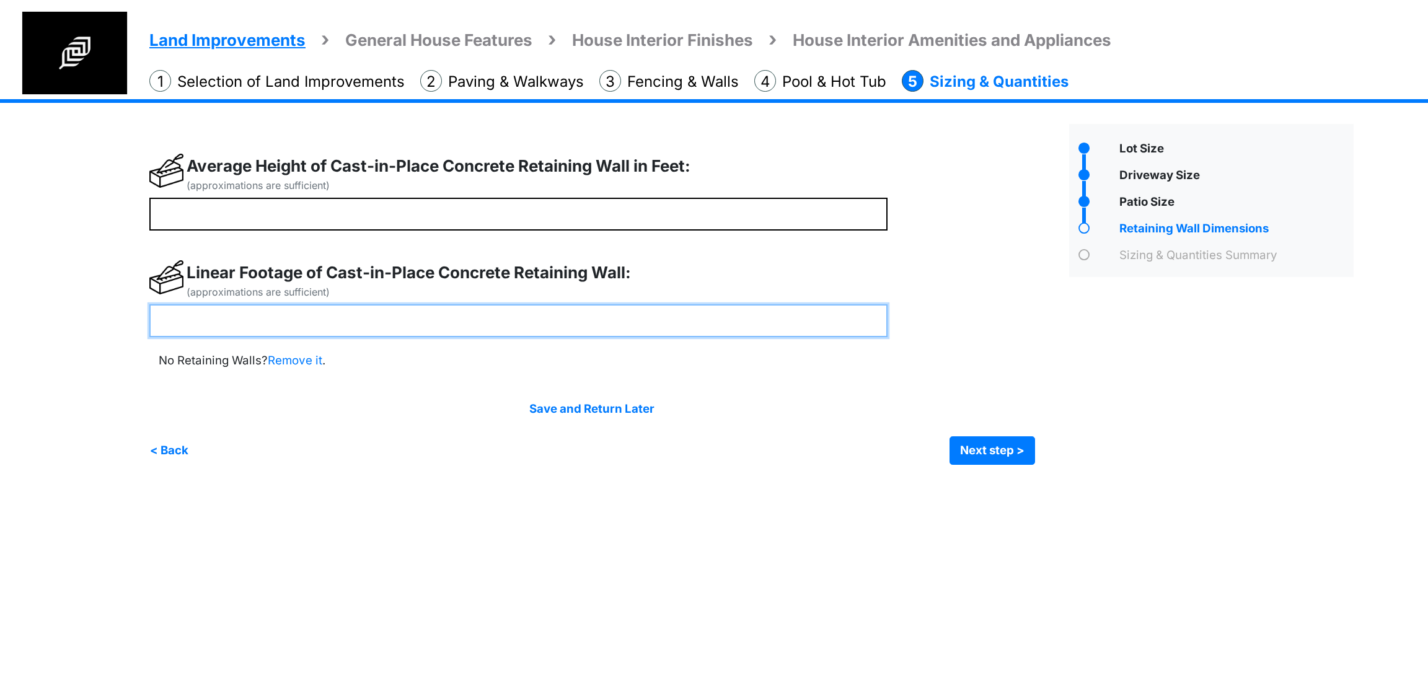
click at [513, 323] on input "number" at bounding box center [518, 320] width 738 height 33
type input "**"
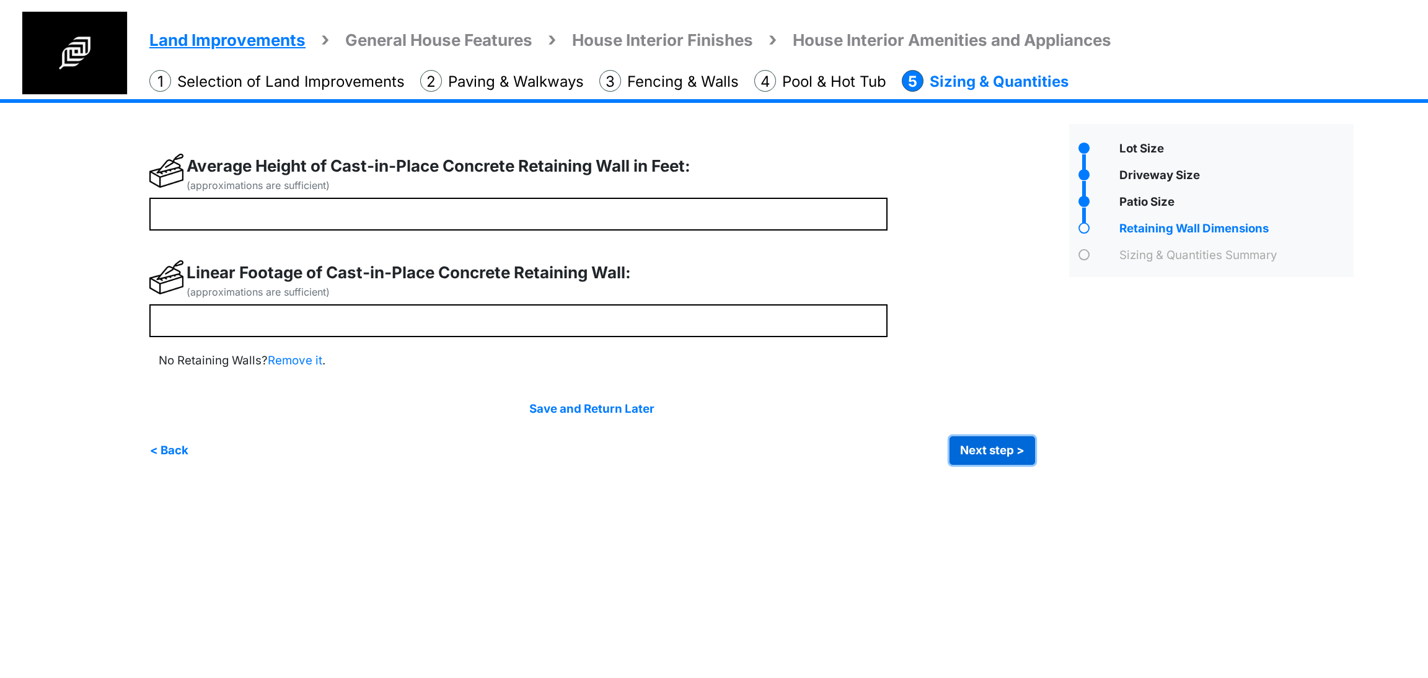
click at [999, 442] on button "Next step >" at bounding box center [993, 450] width 86 height 29
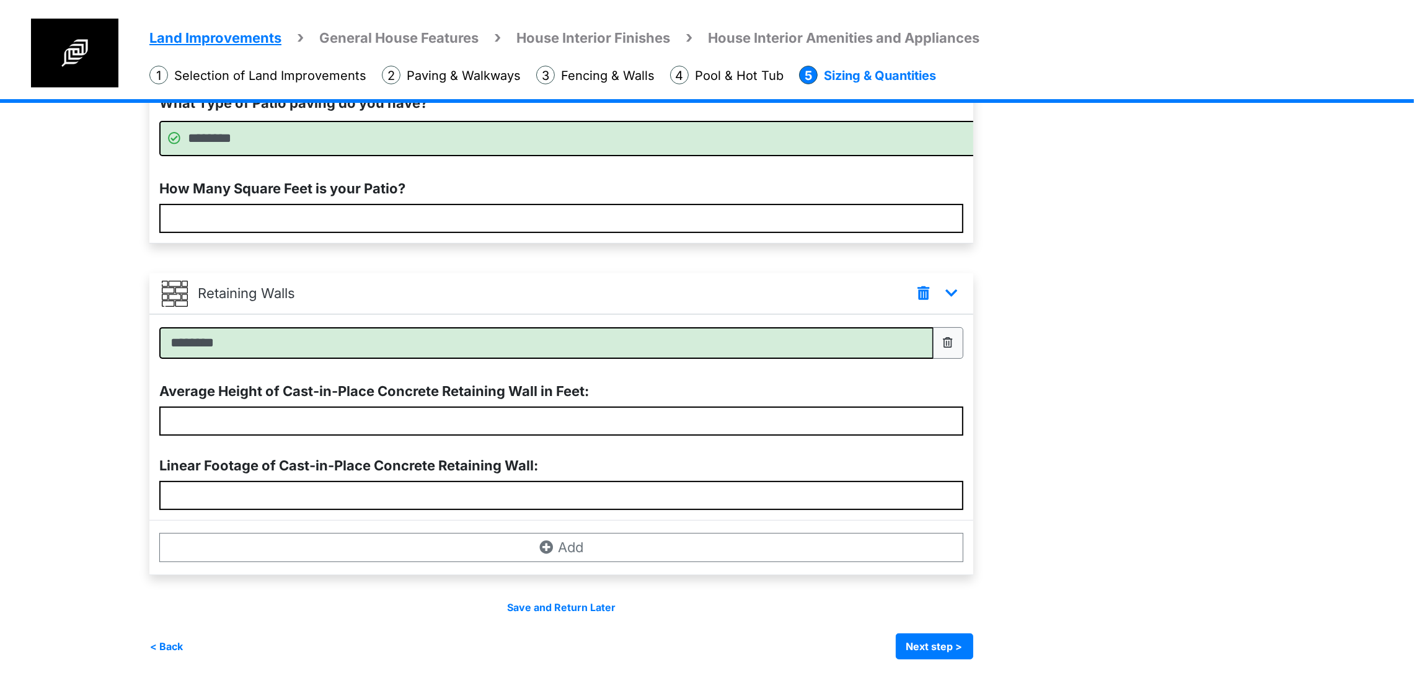
scroll to position [541, 0]
click at [973, 640] on button "Next step >" at bounding box center [934, 647] width 77 height 26
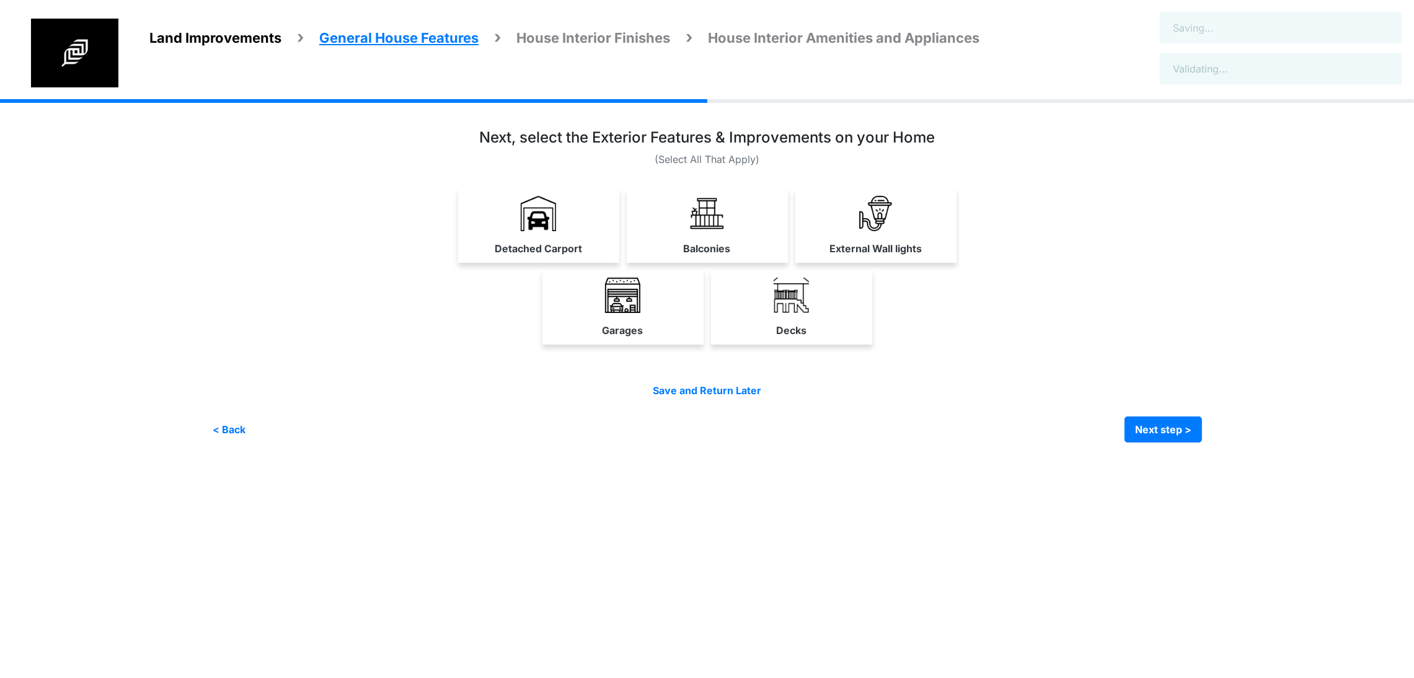
scroll to position [0, 0]
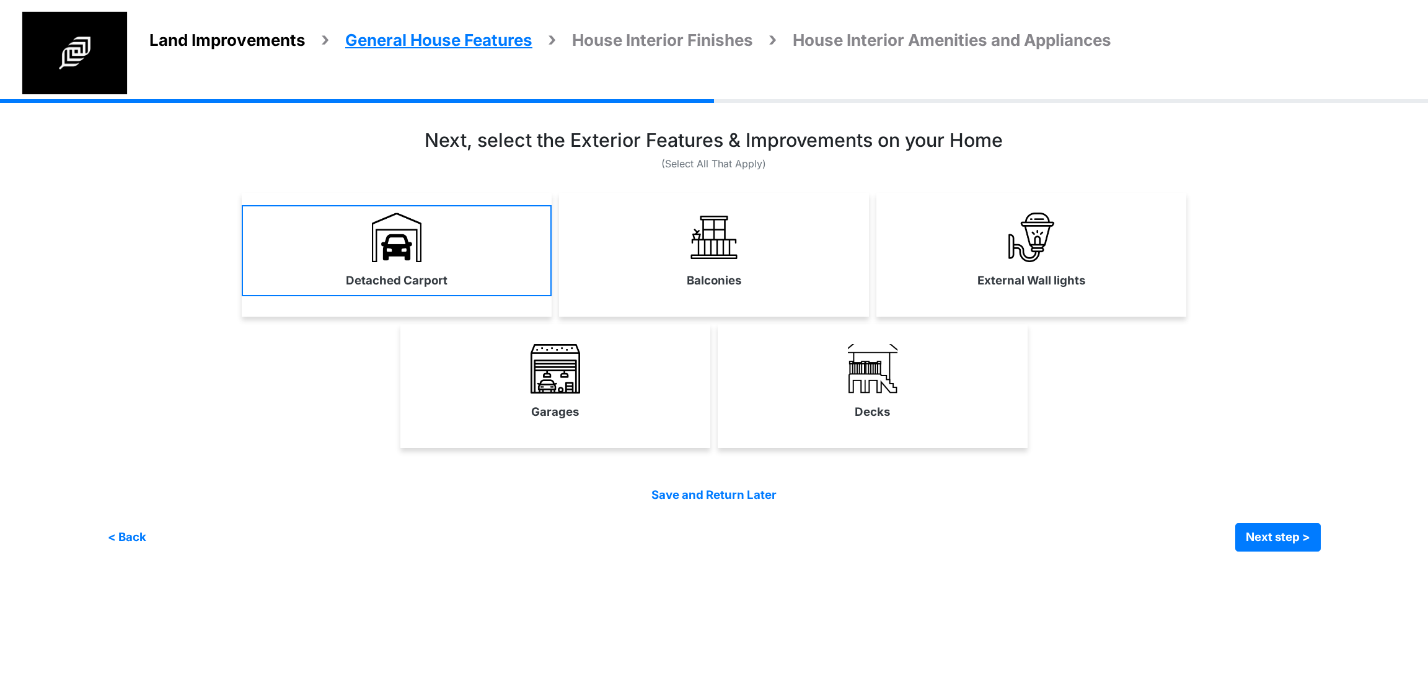
click at [485, 272] on link "Detached Carport" at bounding box center [397, 250] width 310 height 91
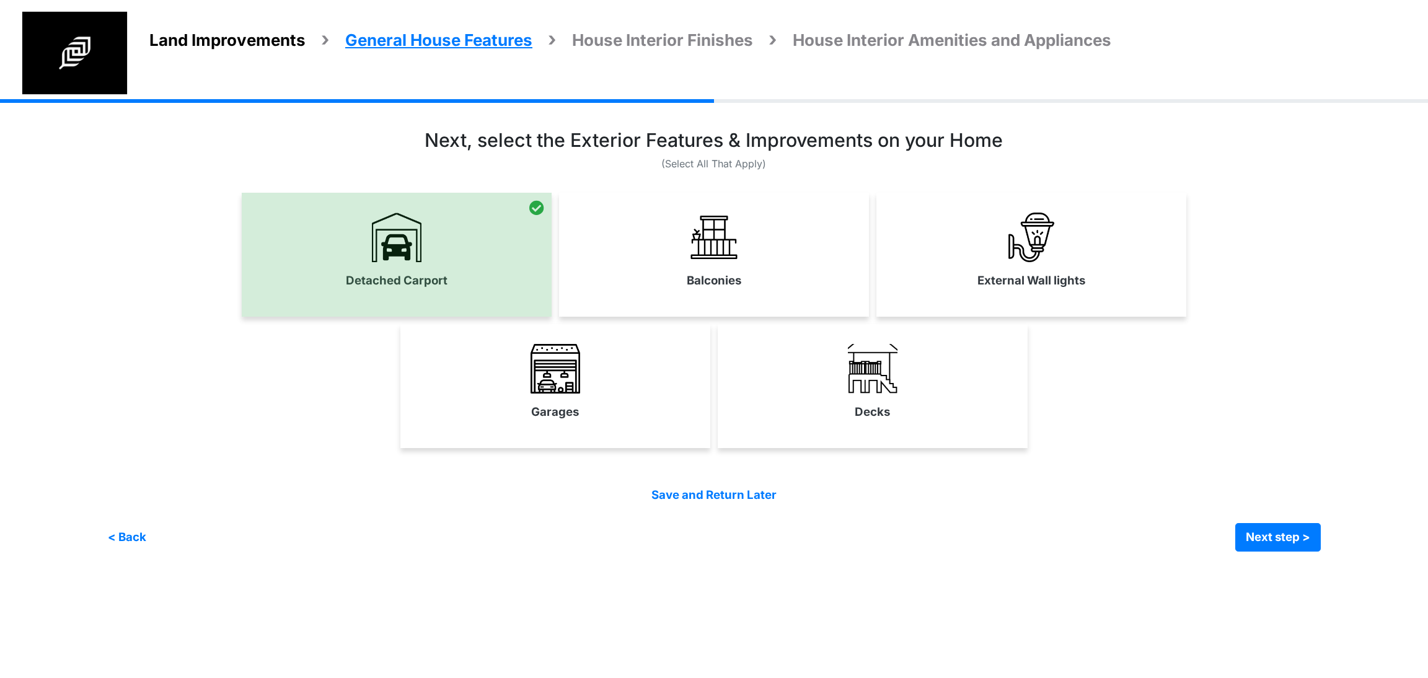
click at [664, 263] on link "Balconies" at bounding box center [714, 250] width 310 height 91
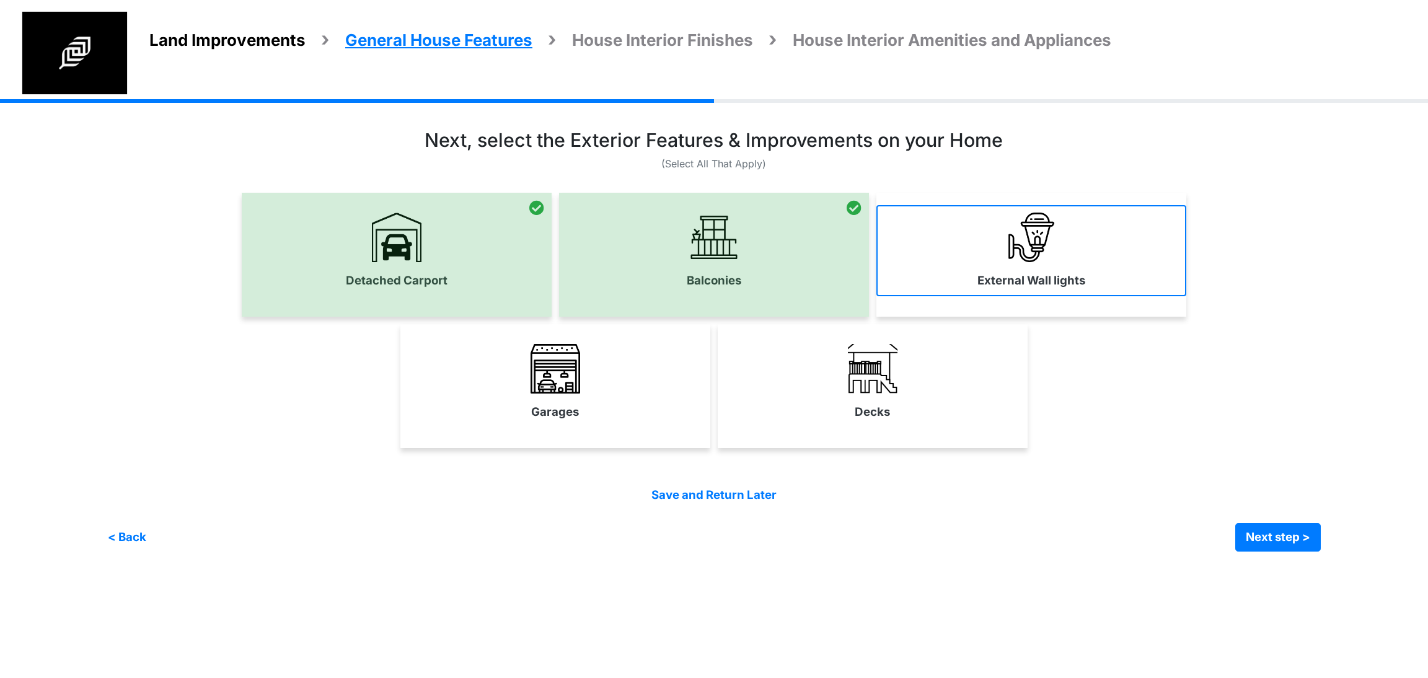
click at [1030, 288] on label "External Wall lights" at bounding box center [1032, 280] width 108 height 17
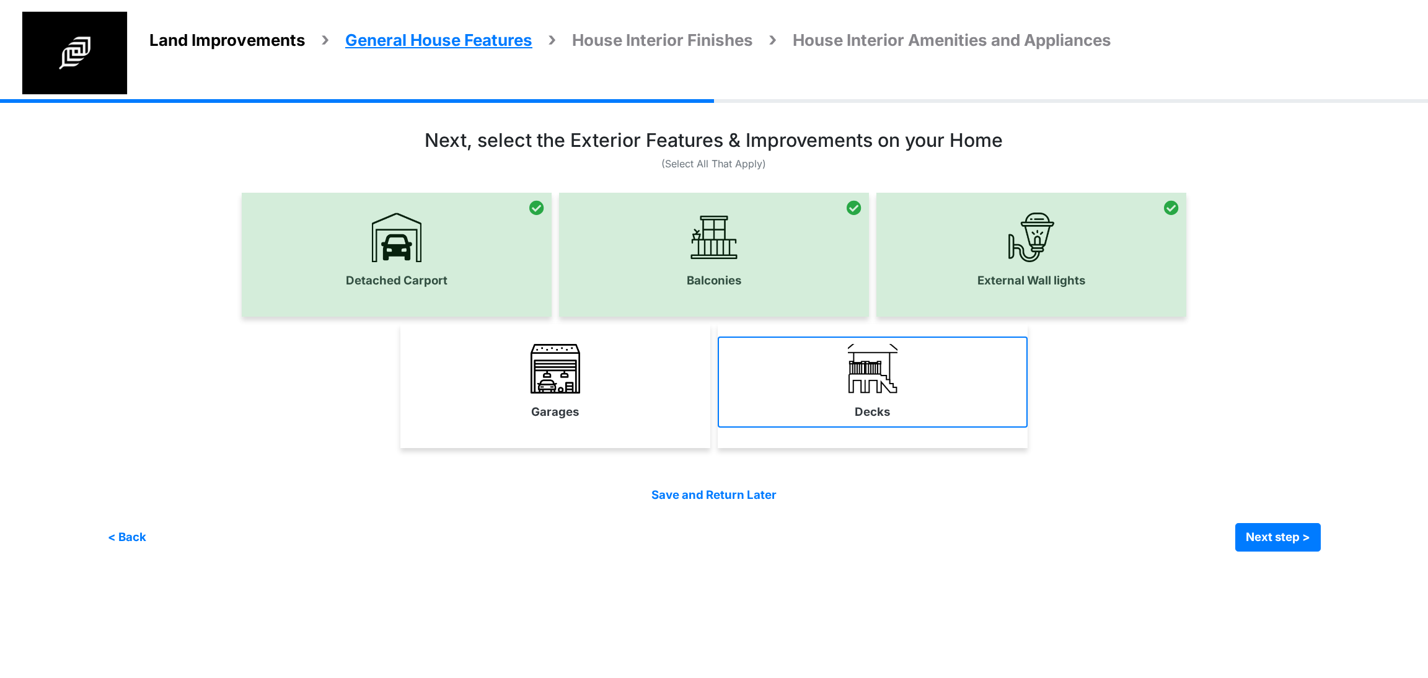
click at [921, 407] on link "Decks" at bounding box center [873, 382] width 310 height 91
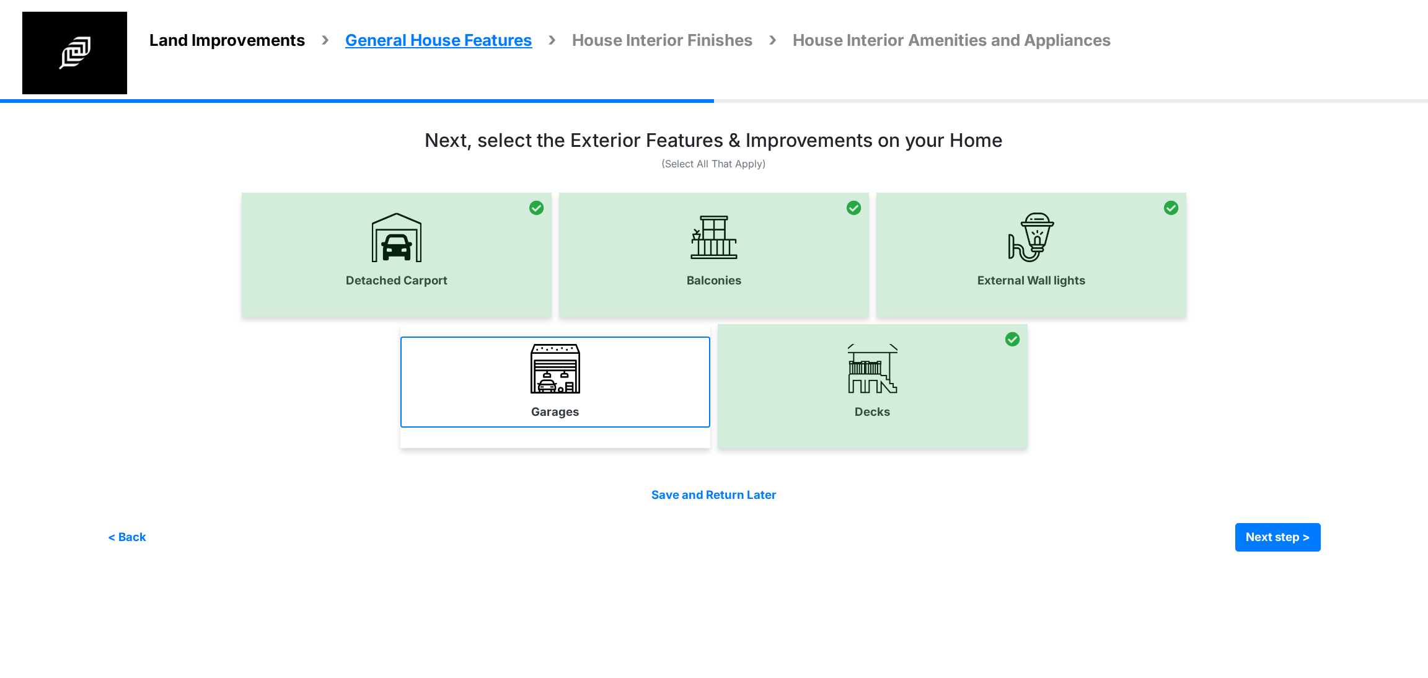
click at [582, 374] on link "Garages" at bounding box center [555, 382] width 310 height 91
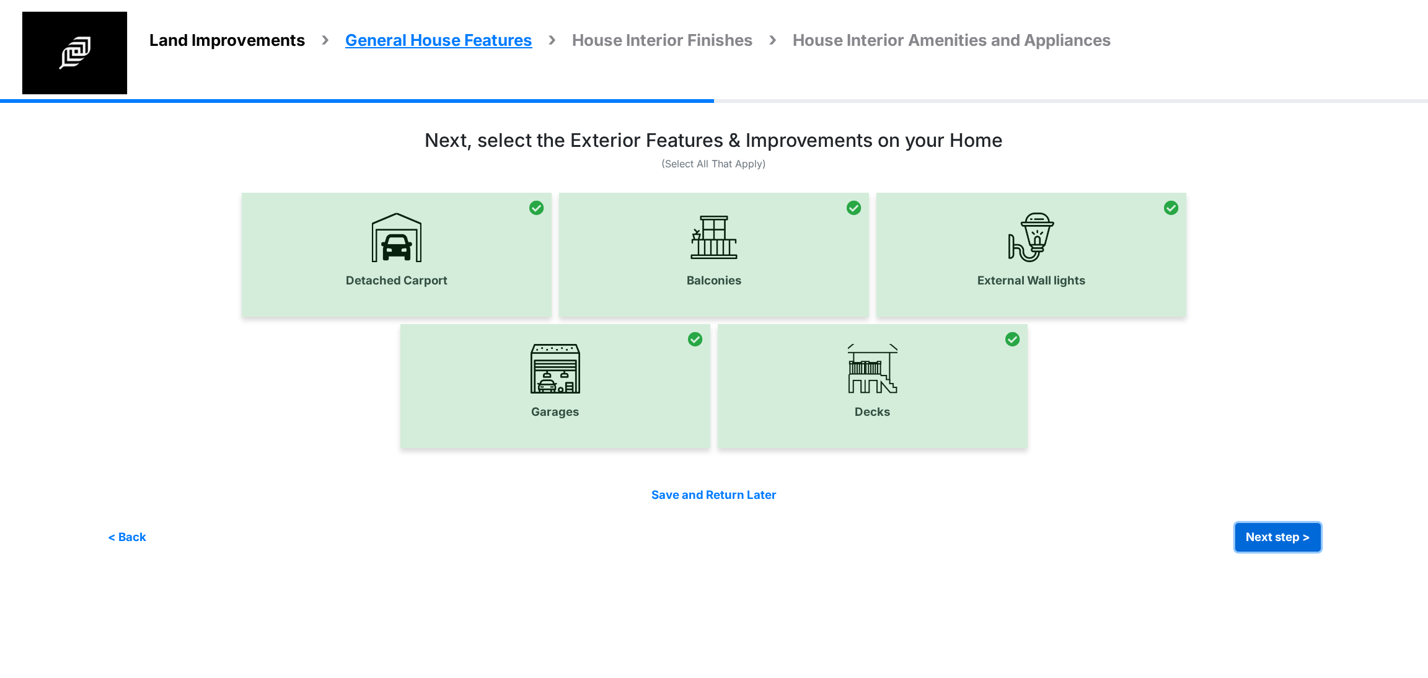
click at [1274, 534] on button "Next step >" at bounding box center [1278, 537] width 86 height 29
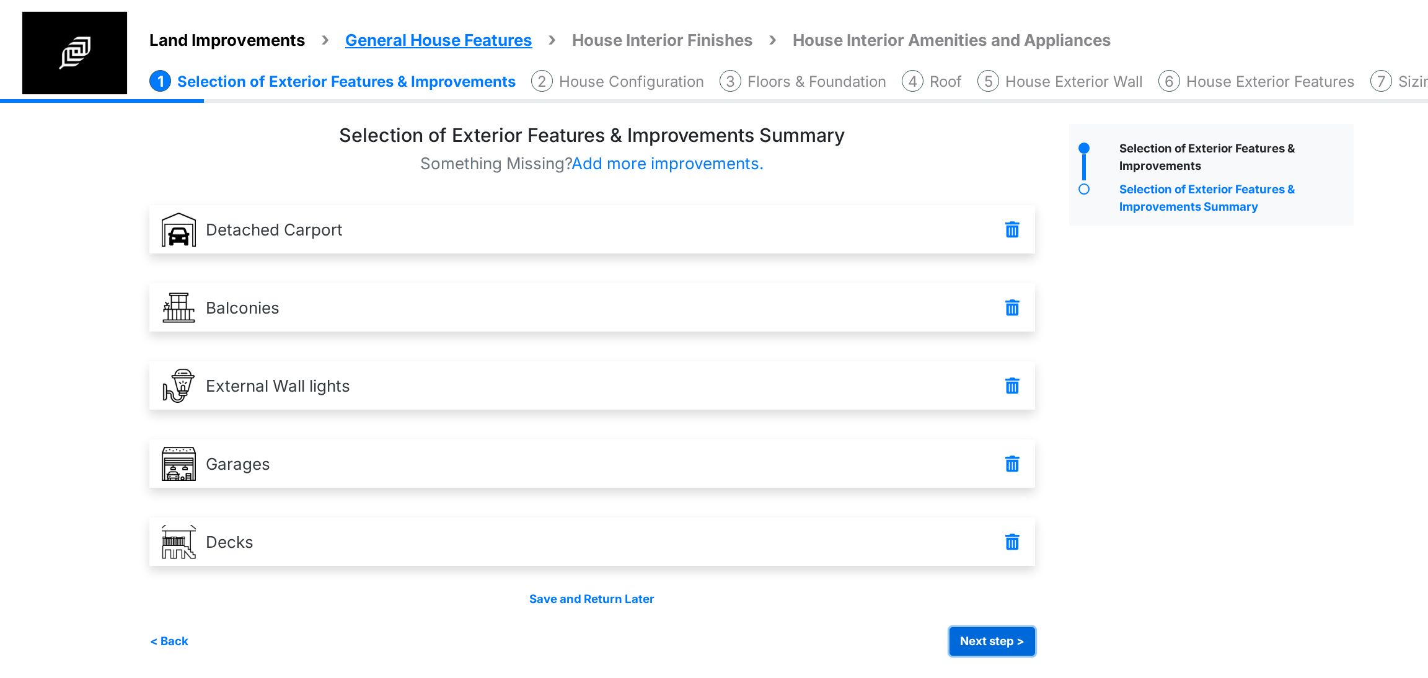
click at [988, 648] on button "Next step >" at bounding box center [993, 641] width 86 height 29
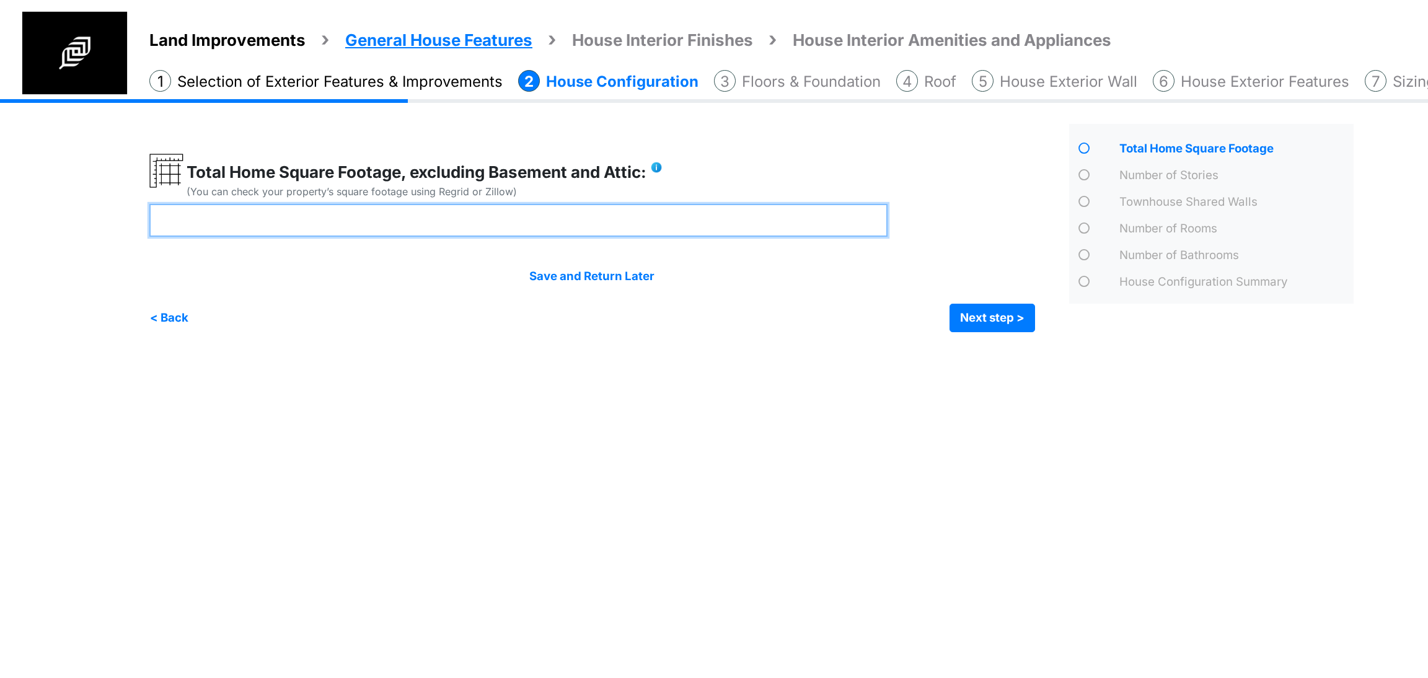
click at [501, 224] on input "number" at bounding box center [518, 220] width 738 height 33
type input "*"
type input "****"
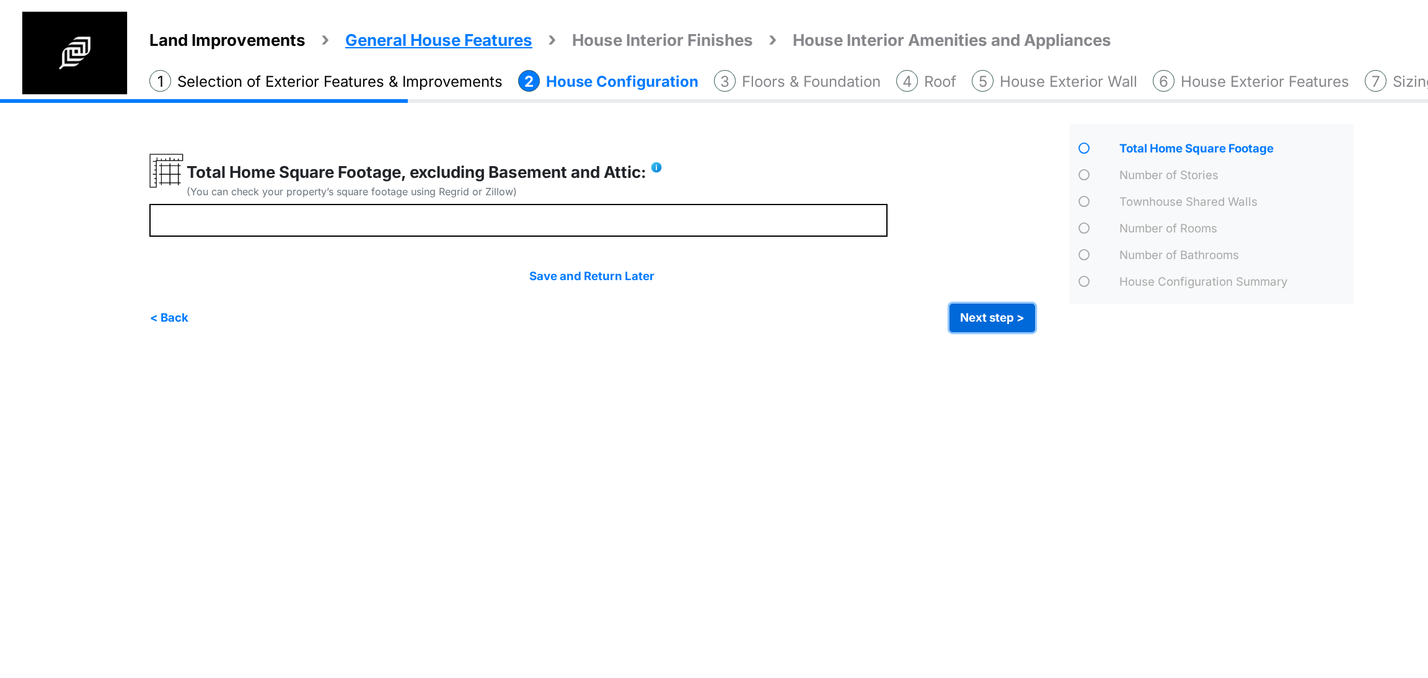
click at [1009, 329] on button "Next step >" at bounding box center [993, 318] width 86 height 29
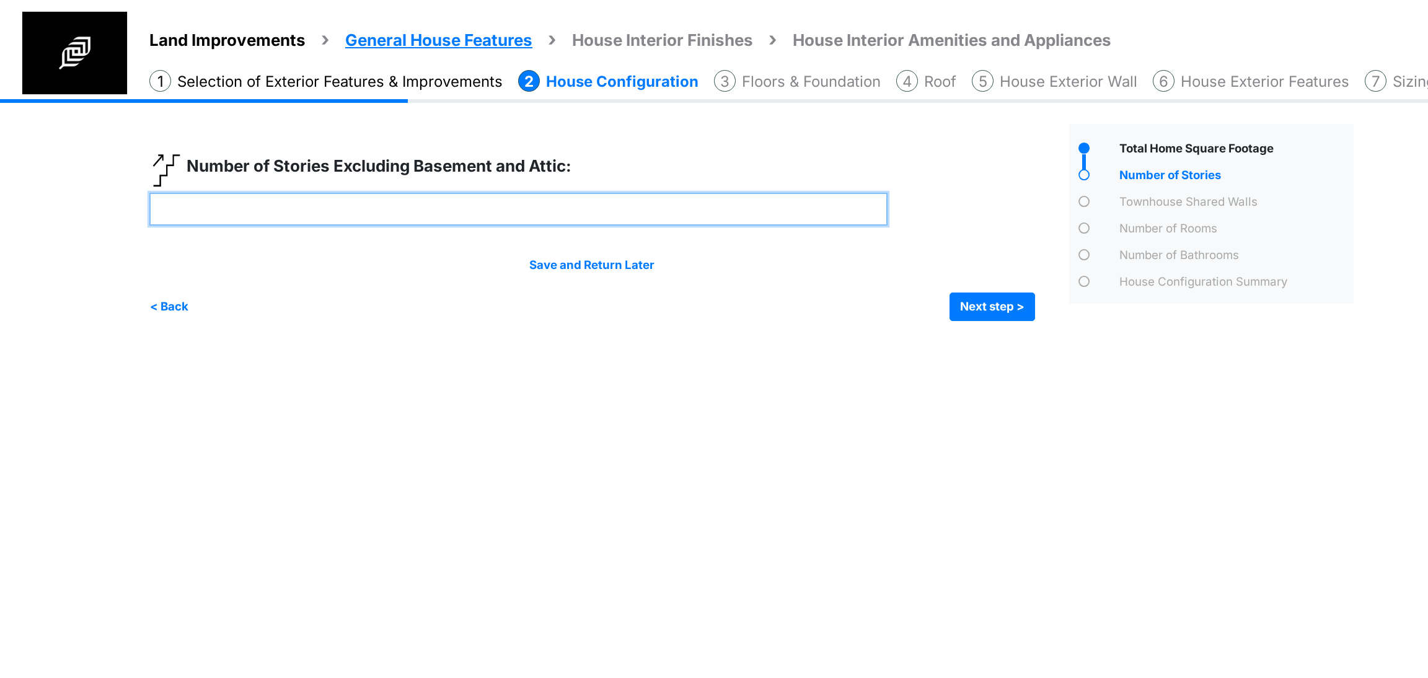
click at [804, 208] on input "number" at bounding box center [518, 209] width 738 height 33
type input "*"
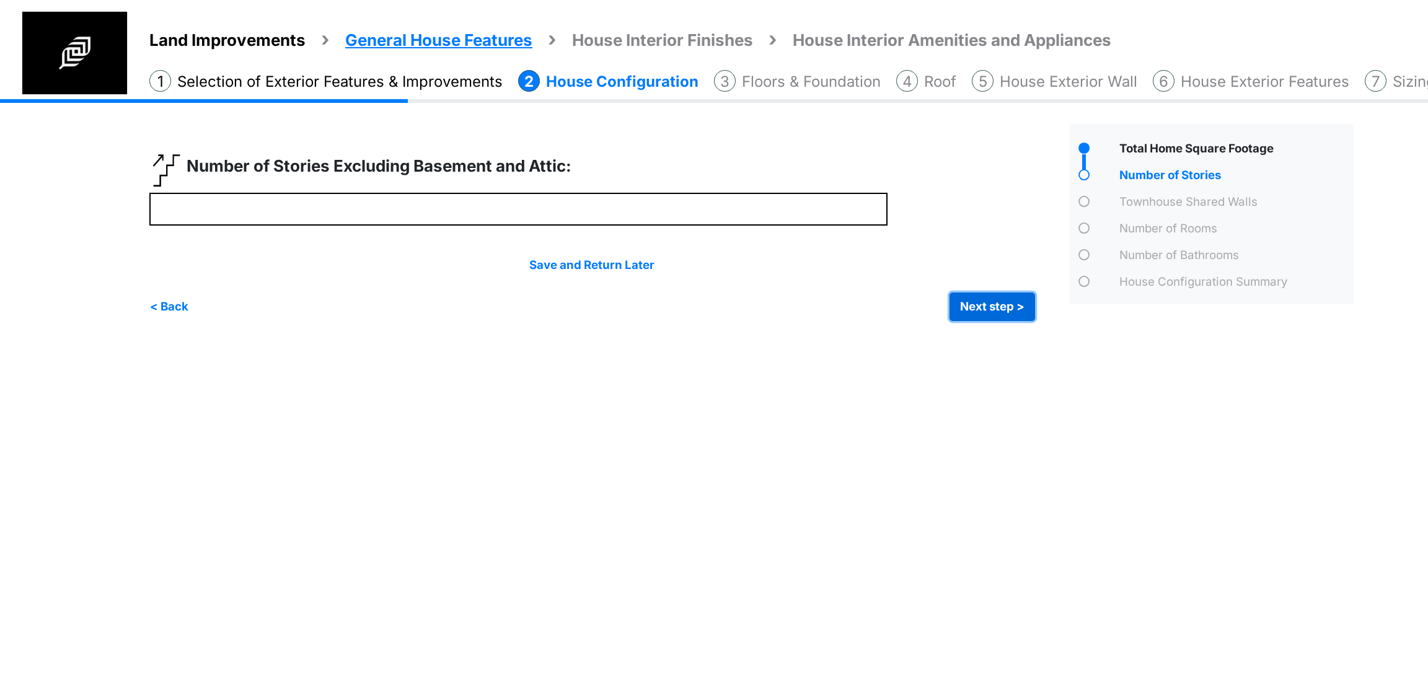
click at [976, 312] on button "Next step >" at bounding box center [993, 307] width 86 height 29
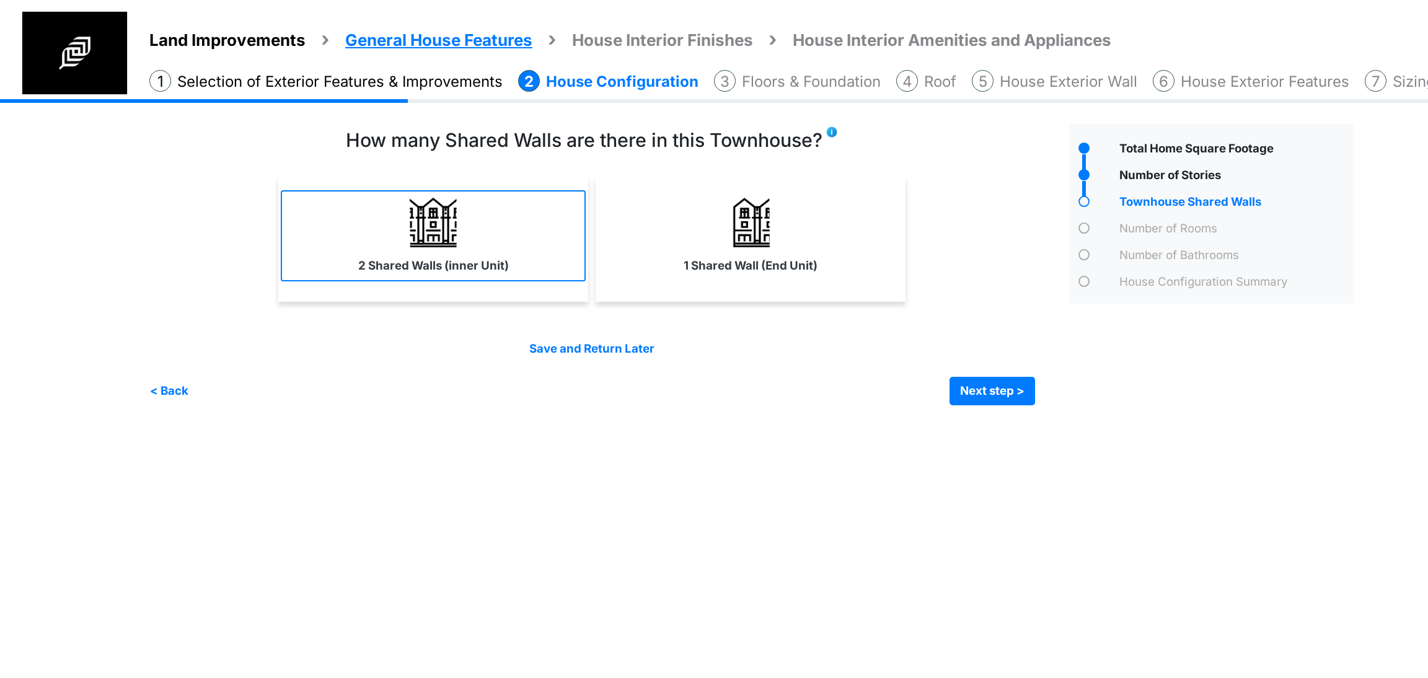
click at [461, 262] on label "2 Shared Walls (inner Unit)" at bounding box center [433, 265] width 151 height 17
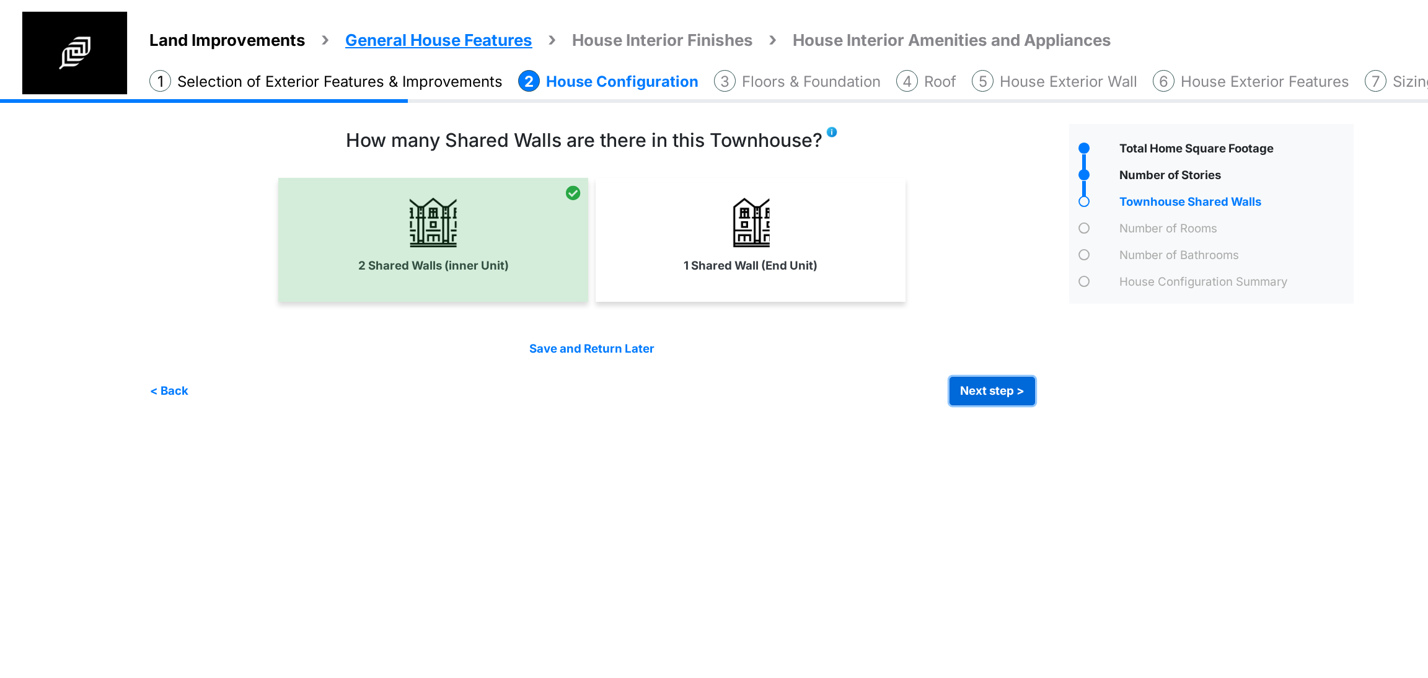
click at [1007, 384] on button "Next step >" at bounding box center [993, 391] width 86 height 29
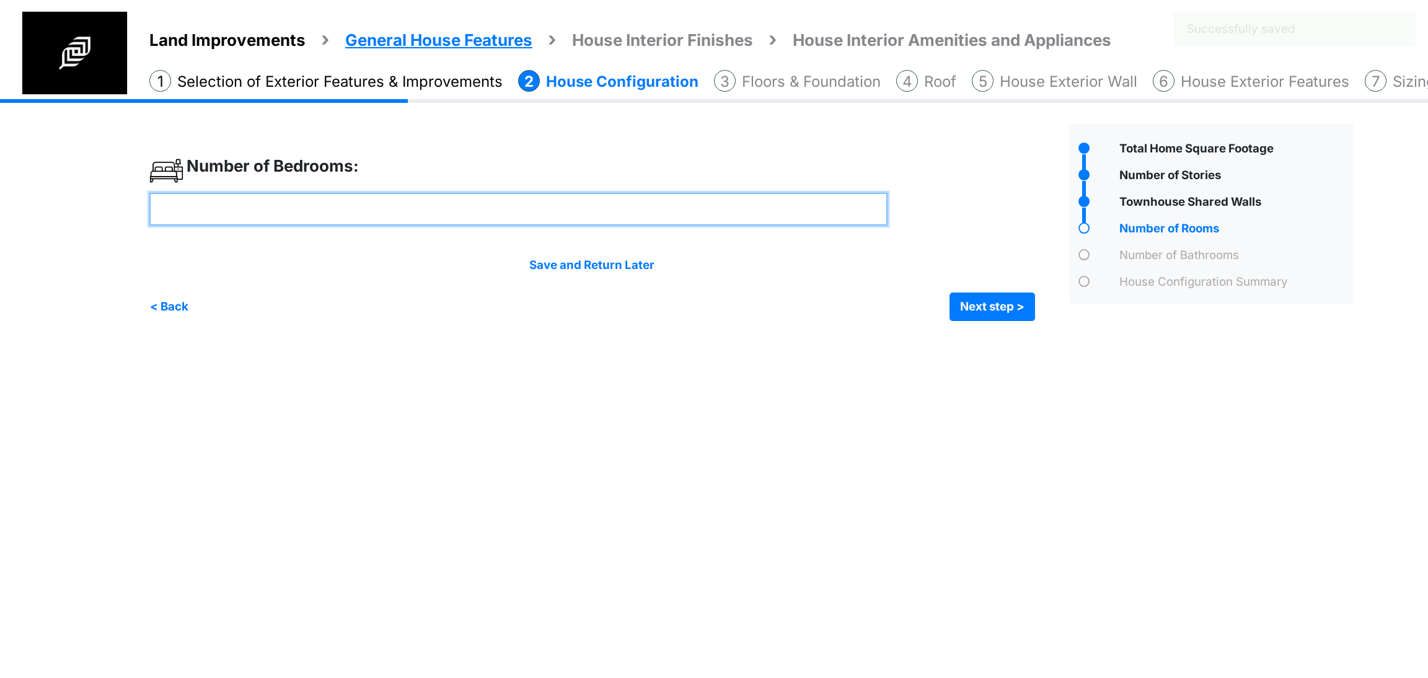
click at [663, 218] on input "number" at bounding box center [518, 209] width 738 height 33
type input "*"
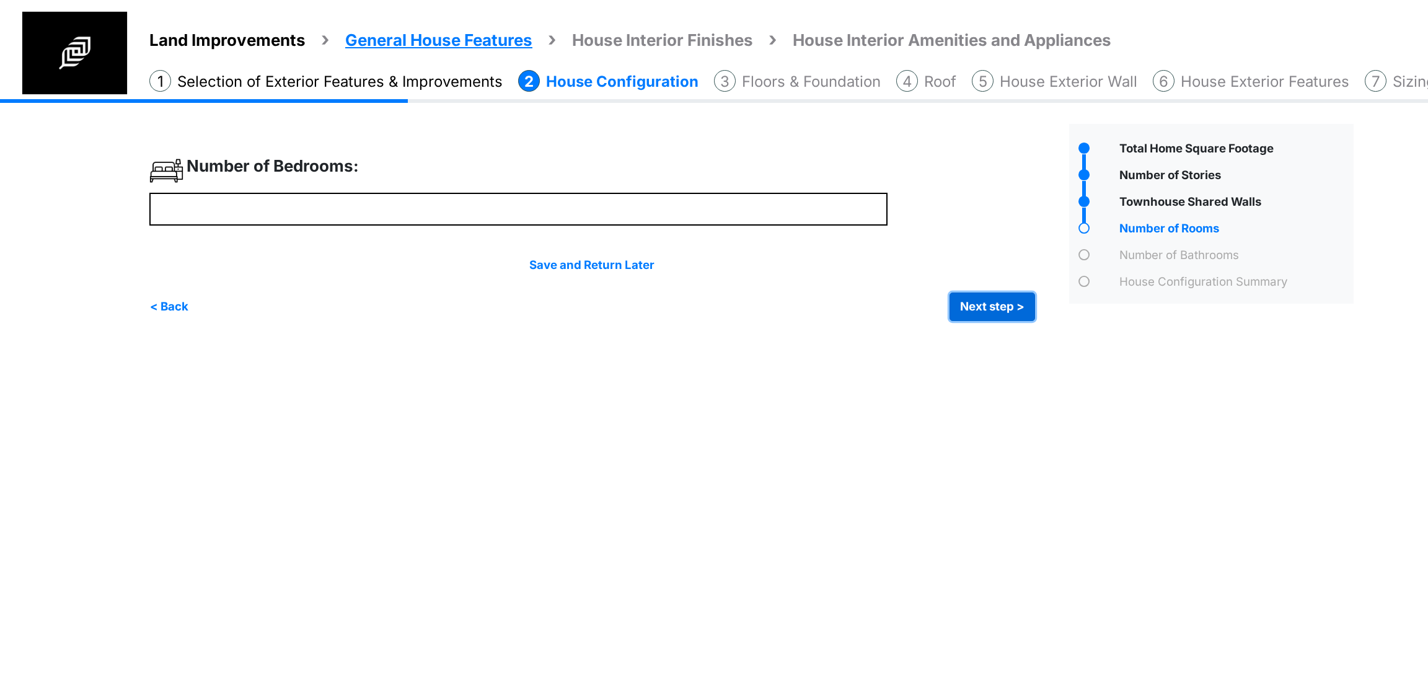
click at [984, 312] on button "Next step >" at bounding box center [993, 307] width 86 height 29
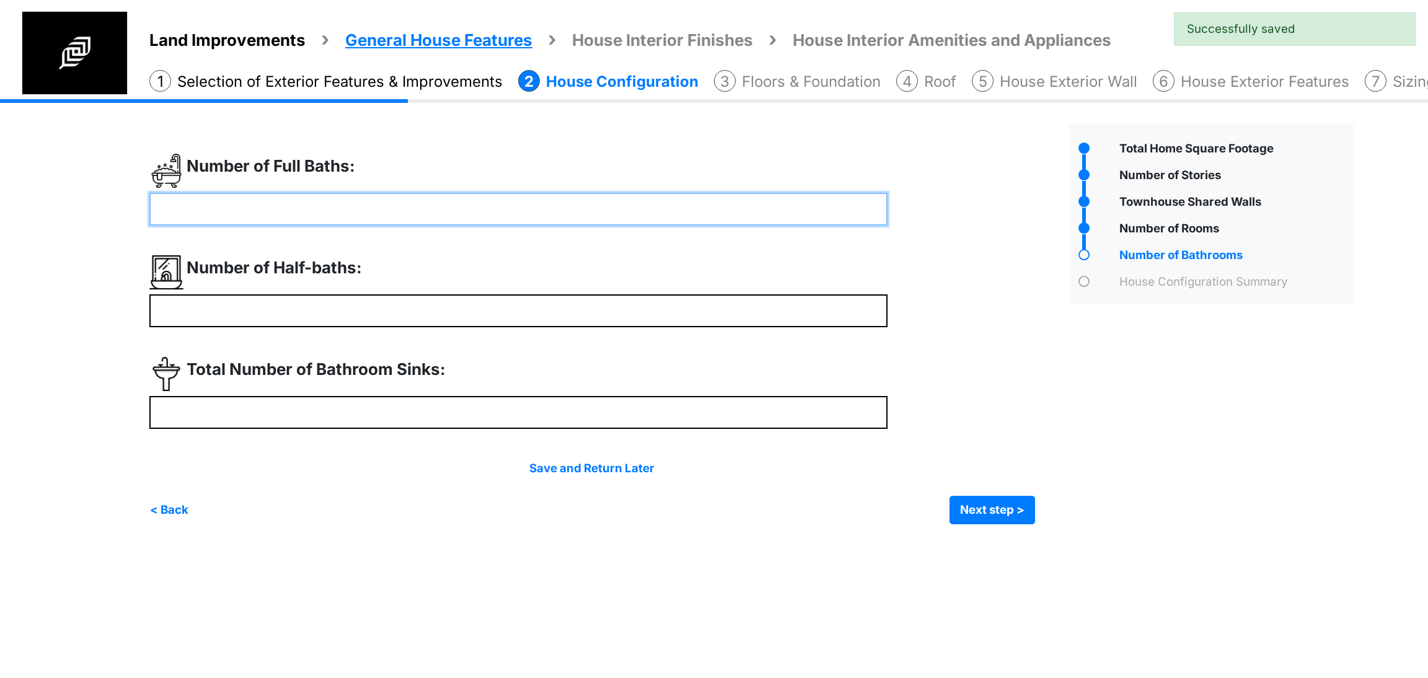
click at [384, 223] on input "number" at bounding box center [518, 209] width 738 height 33
type input "*"
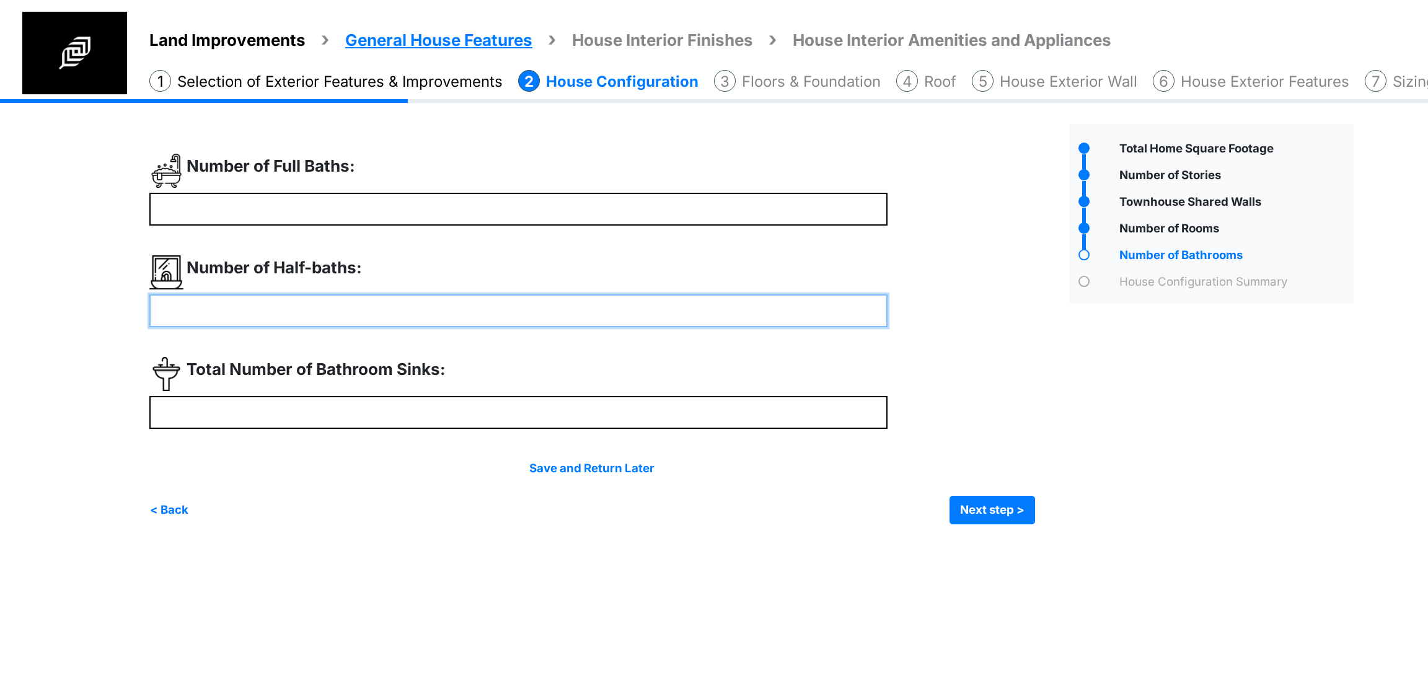
click at [380, 309] on input "number" at bounding box center [518, 310] width 738 height 33
type input "*"
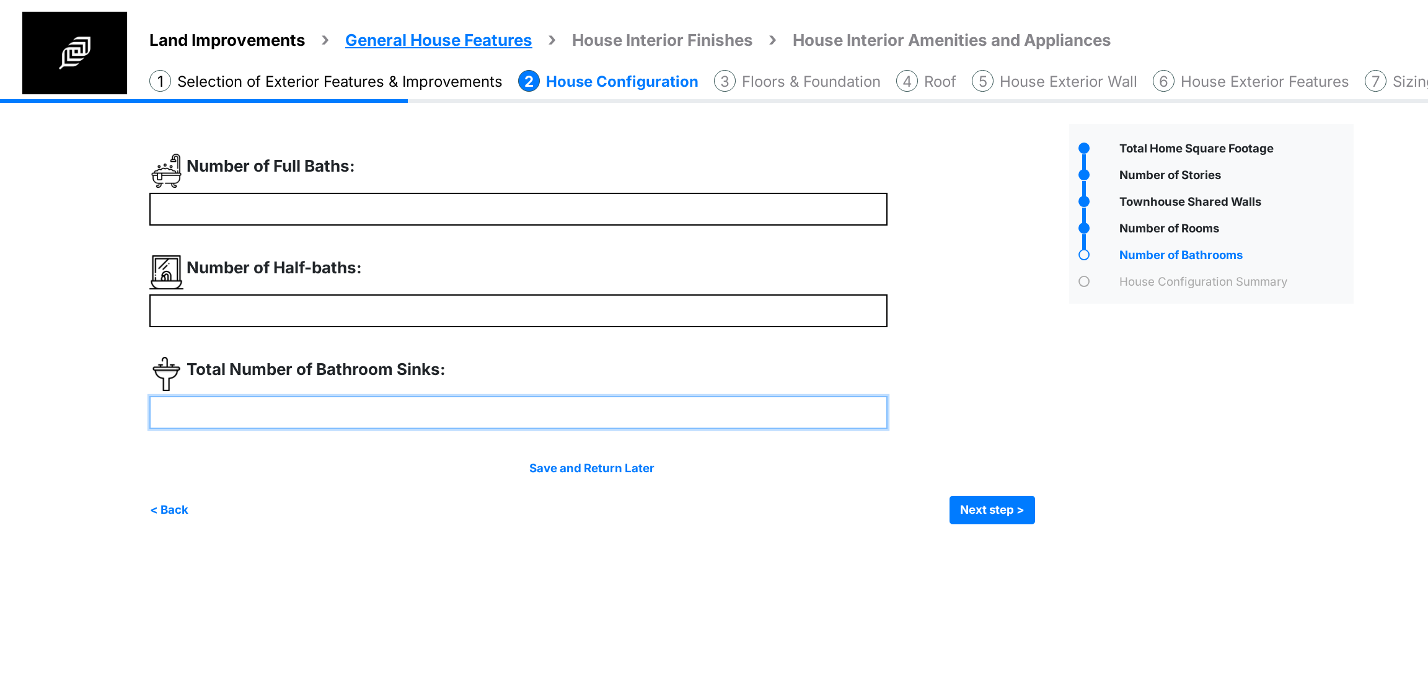
click at [343, 396] on input "number" at bounding box center [518, 412] width 738 height 33
type input "*"
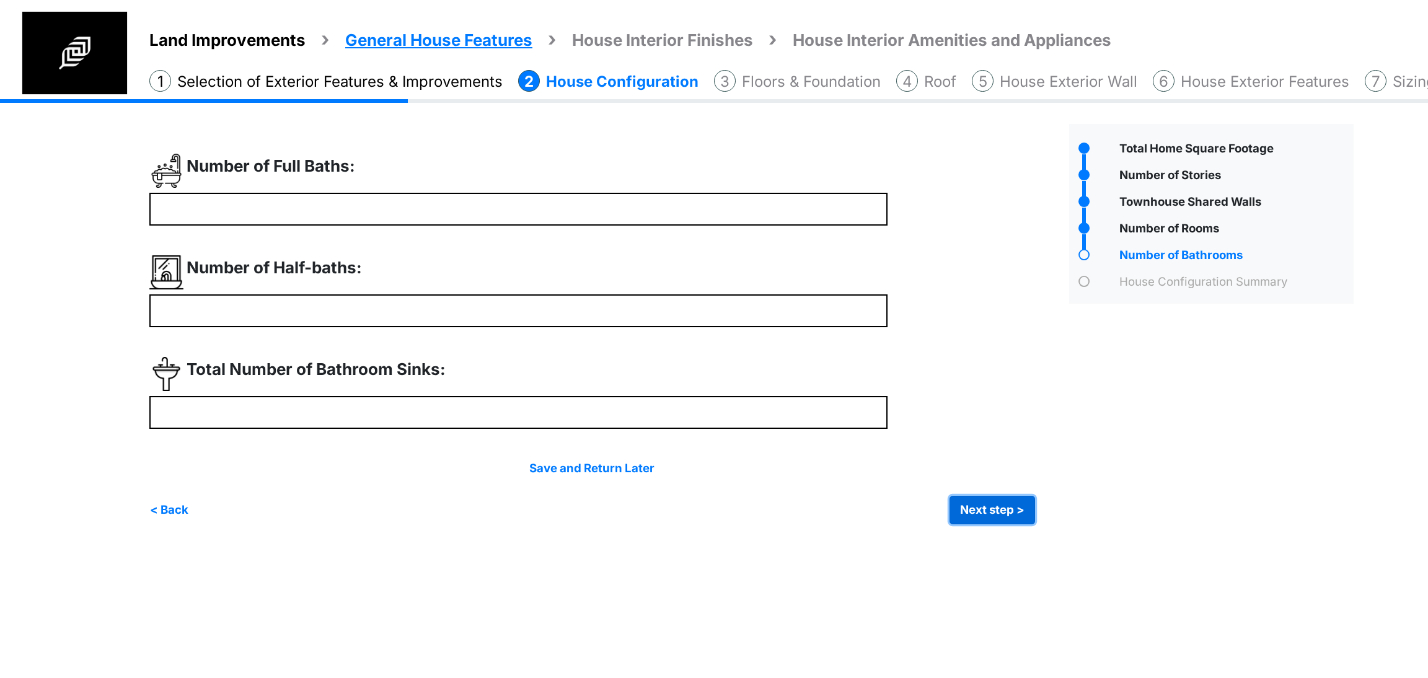
click at [979, 513] on button "Next step >" at bounding box center [993, 510] width 86 height 29
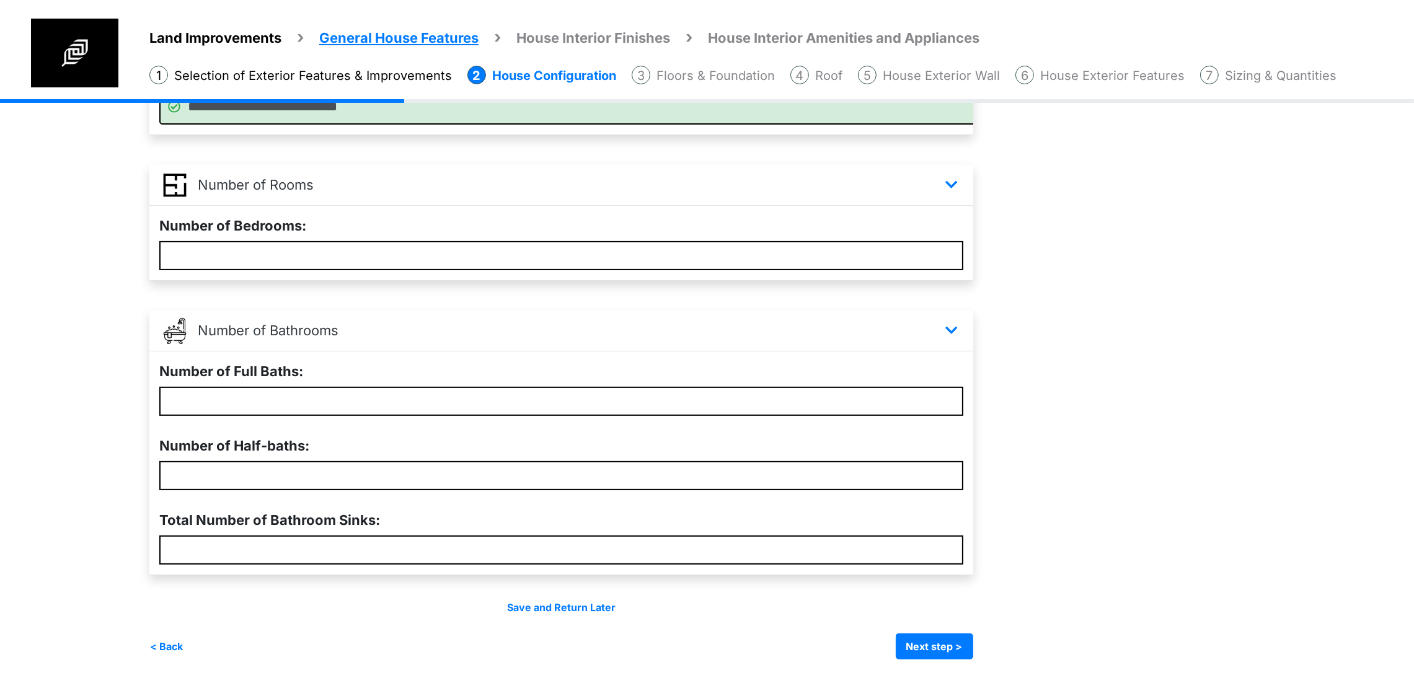
scroll to position [568, 0]
click at [965, 647] on button "Next step >" at bounding box center [934, 647] width 77 height 26
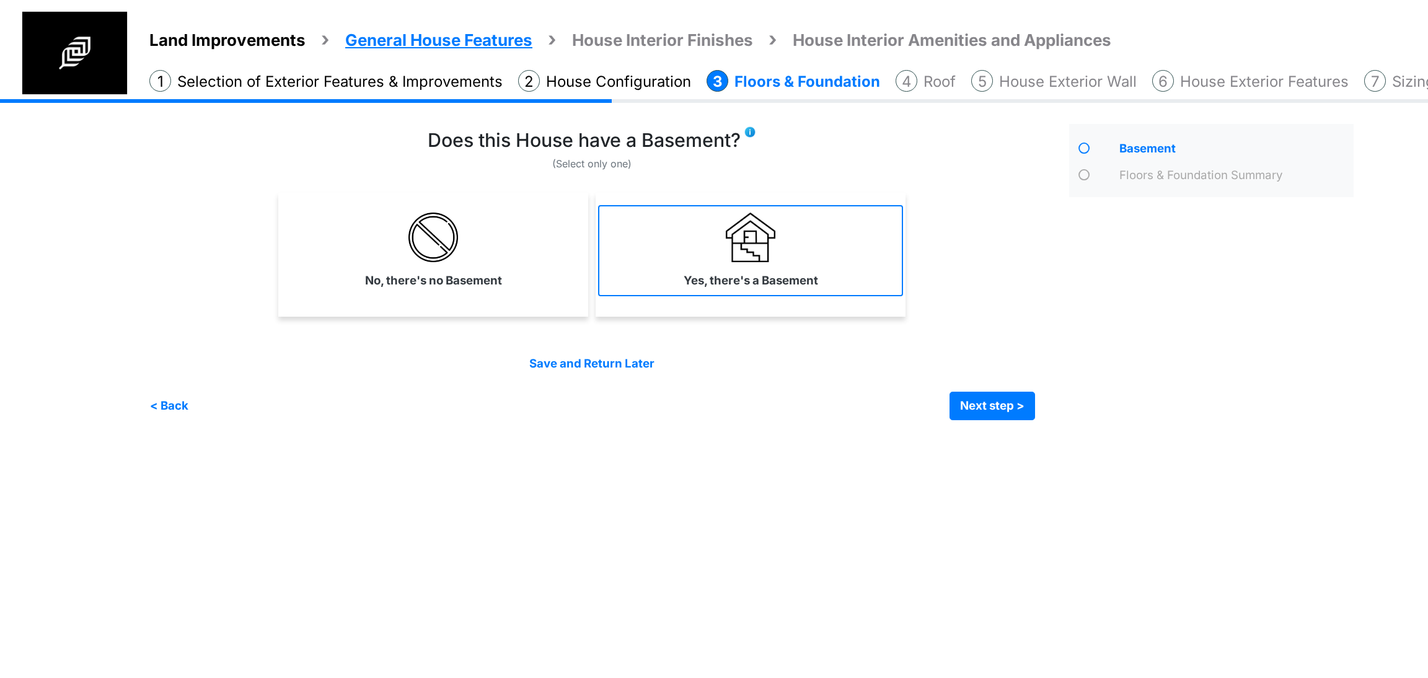
click at [738, 272] on label "Yes, there's a Basement" at bounding box center [751, 280] width 135 height 17
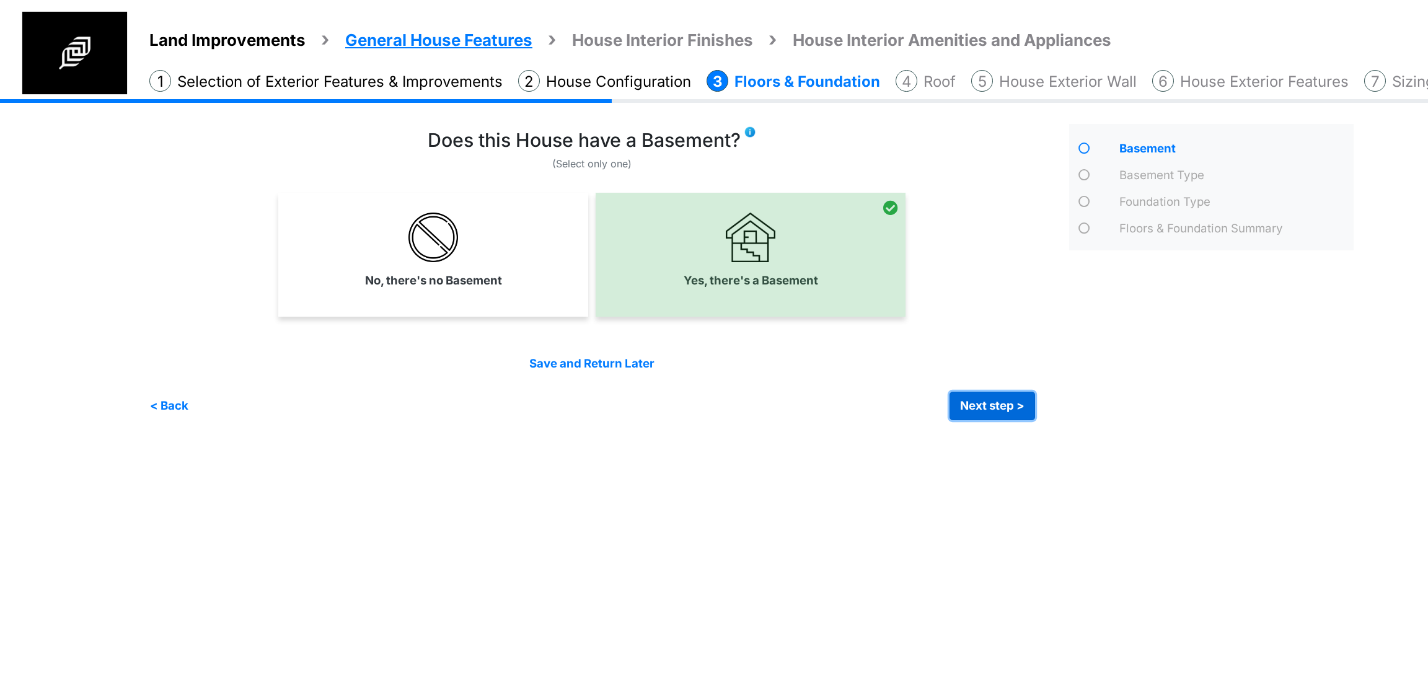
click at [989, 405] on button "Next step >" at bounding box center [993, 406] width 86 height 29
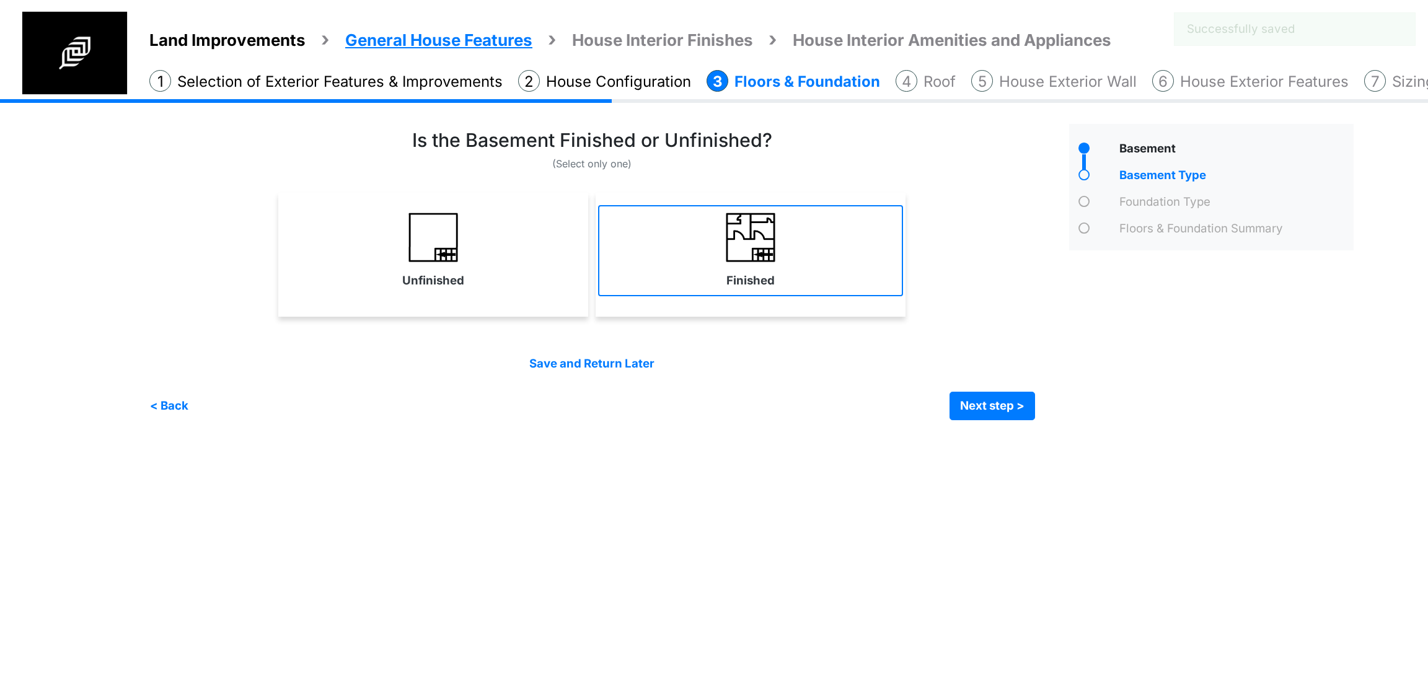
click at [689, 275] on link "Finished" at bounding box center [750, 250] width 305 height 91
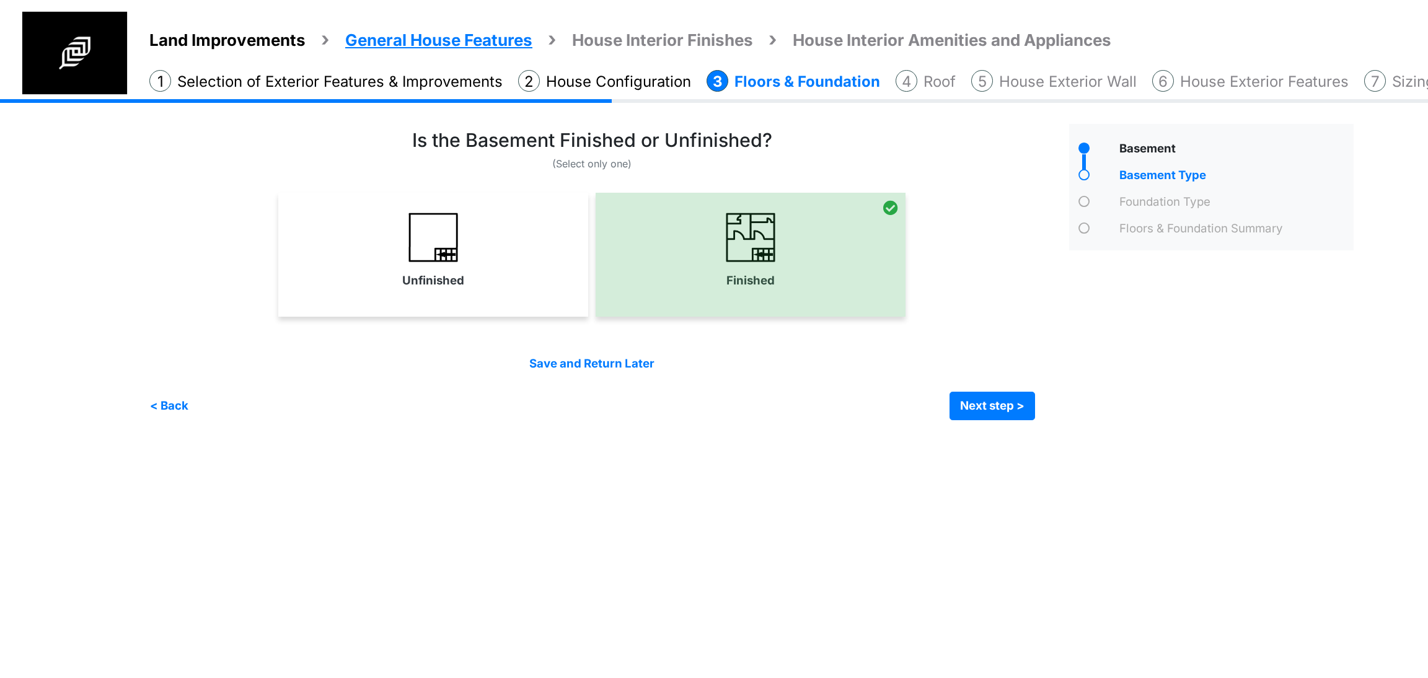
click at [475, 302] on div "Unfinished" at bounding box center [433, 255] width 310 height 124
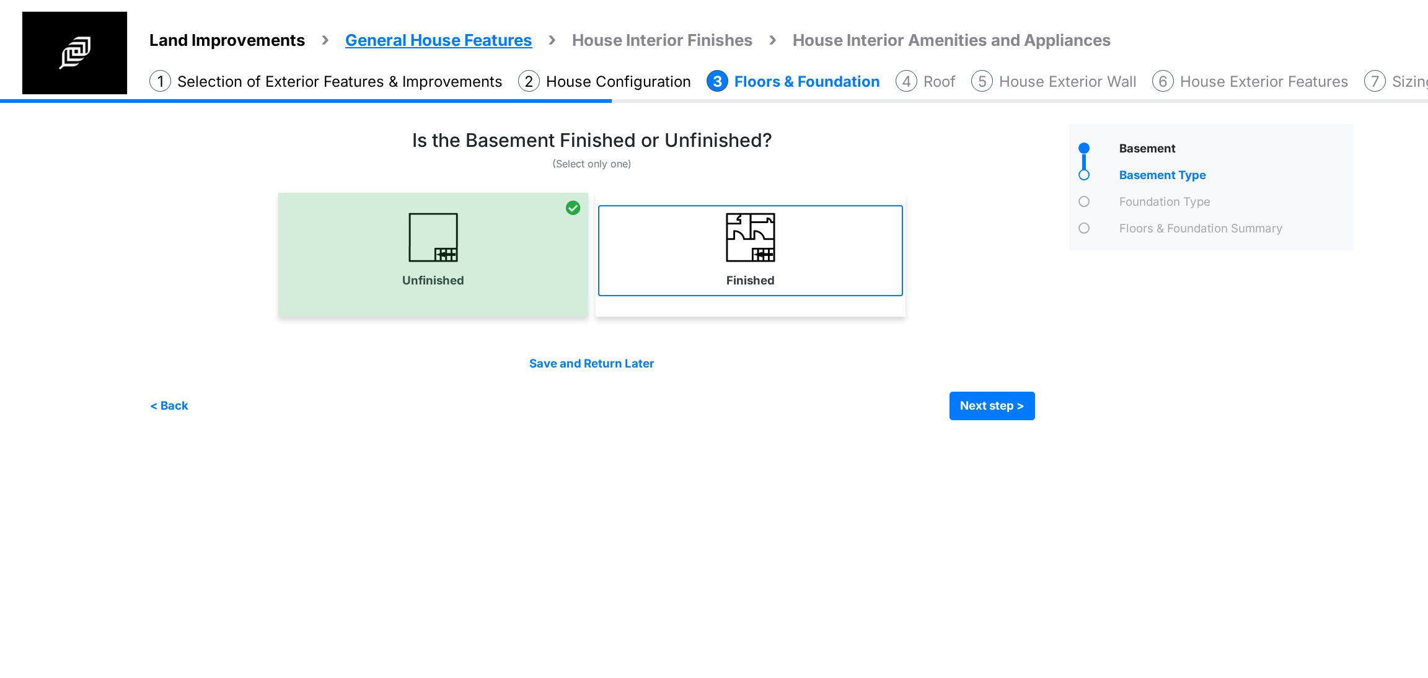
click at [797, 291] on link "Finished" at bounding box center [750, 250] width 305 height 91
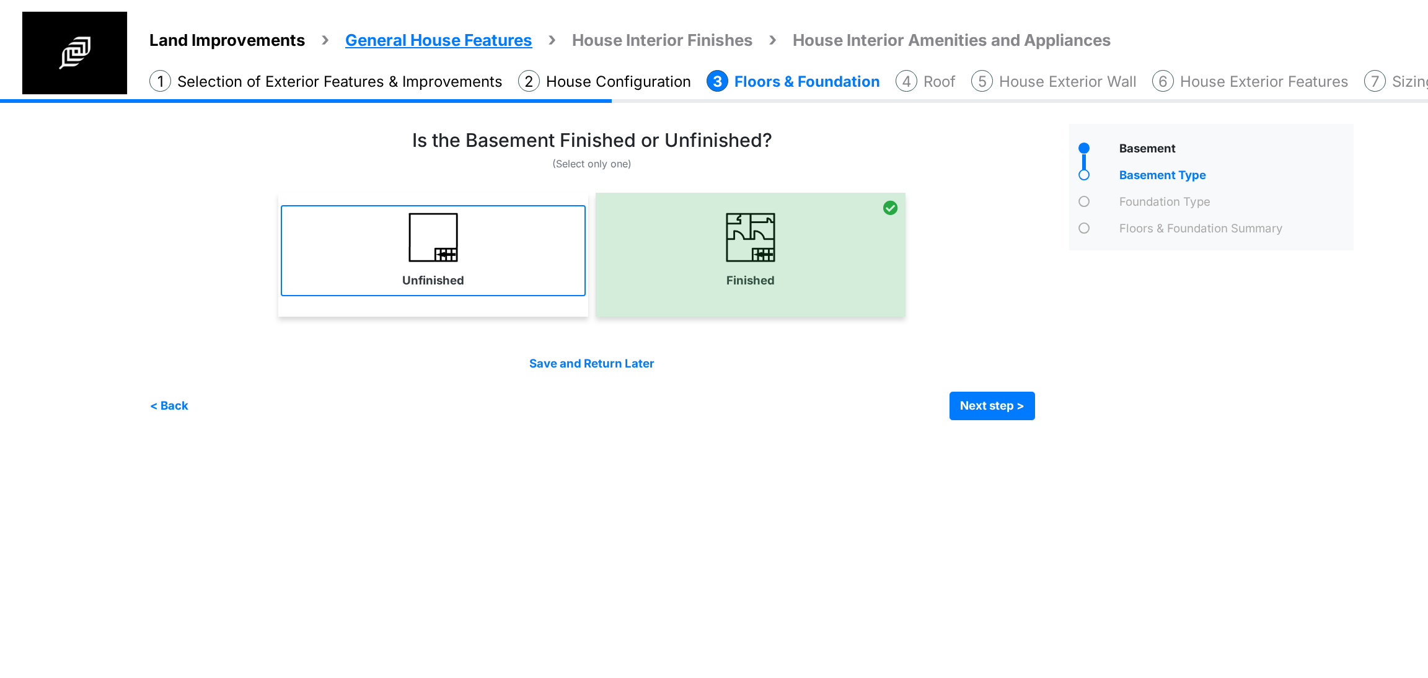
click at [519, 280] on link "Unfinished" at bounding box center [433, 250] width 305 height 91
select select "*"
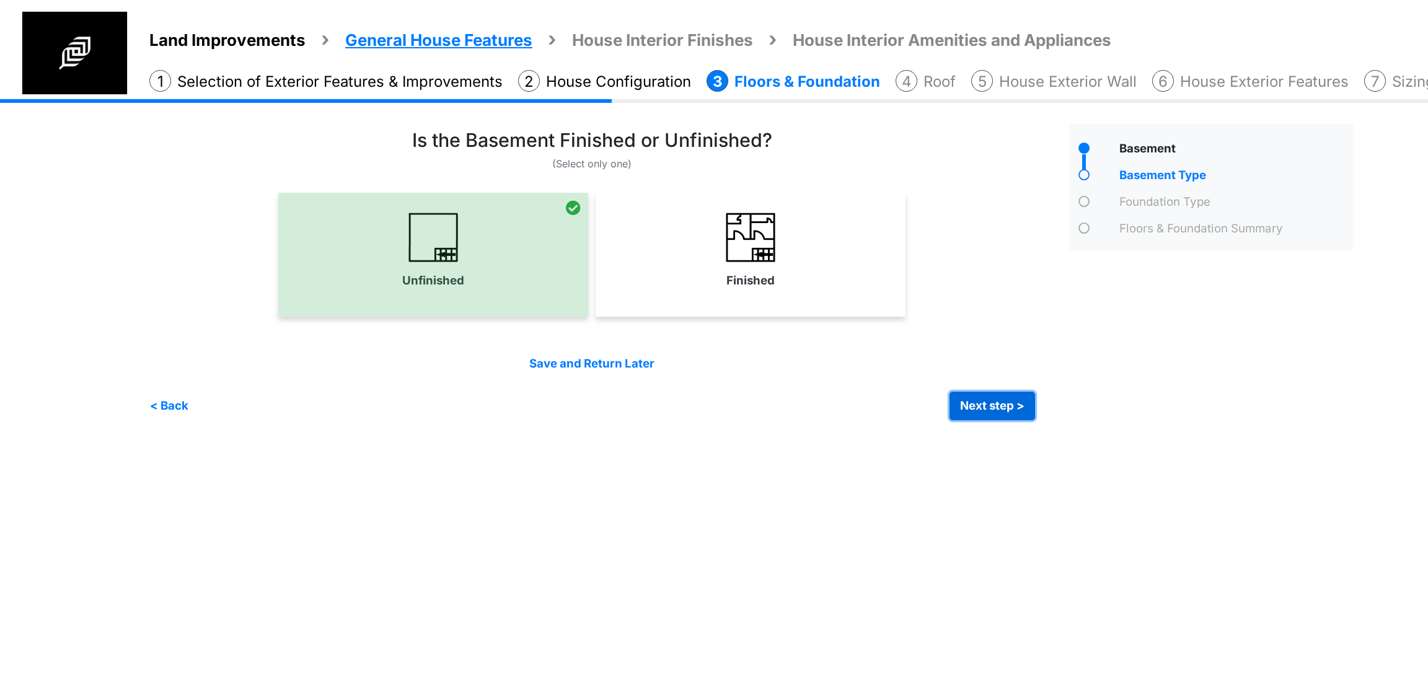
drag, startPoint x: 970, startPoint y: 409, endPoint x: 961, endPoint y: 407, distance: 9.6
click at [969, 409] on button "Next step >" at bounding box center [993, 406] width 86 height 29
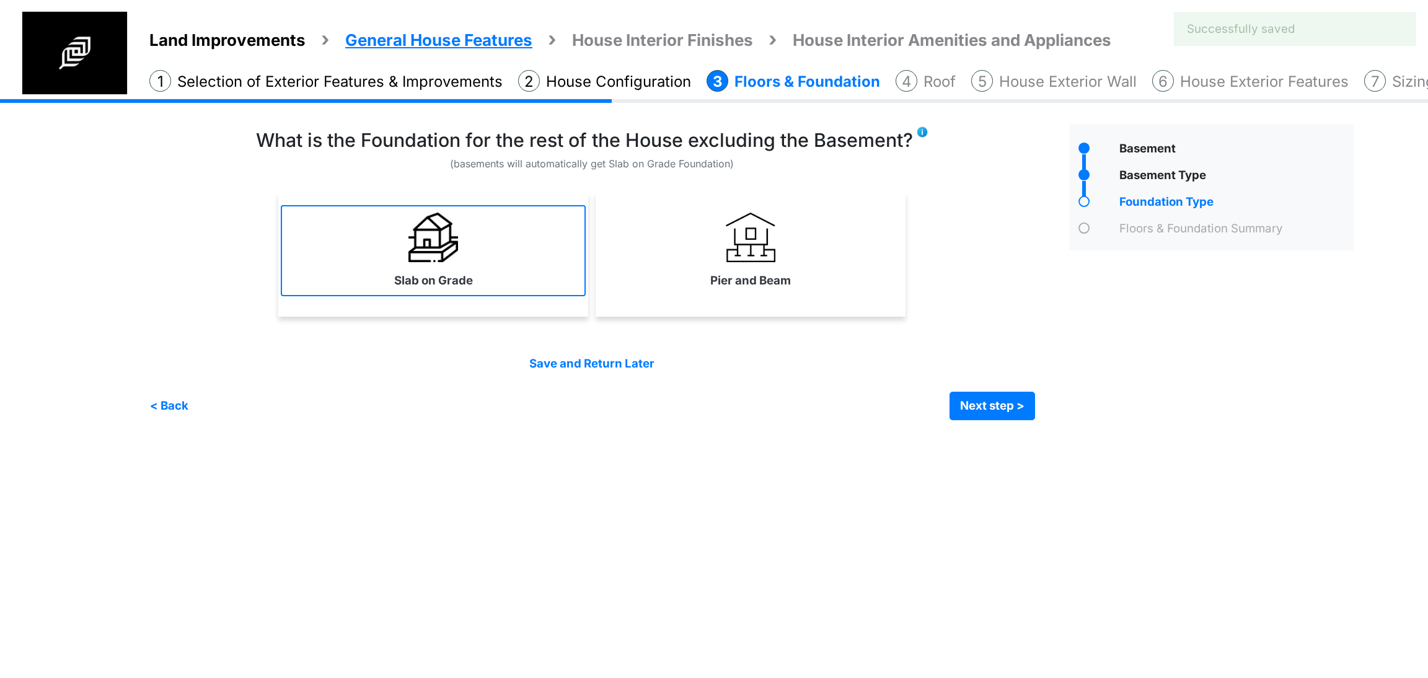
click at [549, 262] on link "Slab on Grade" at bounding box center [433, 250] width 305 height 91
select select "*"
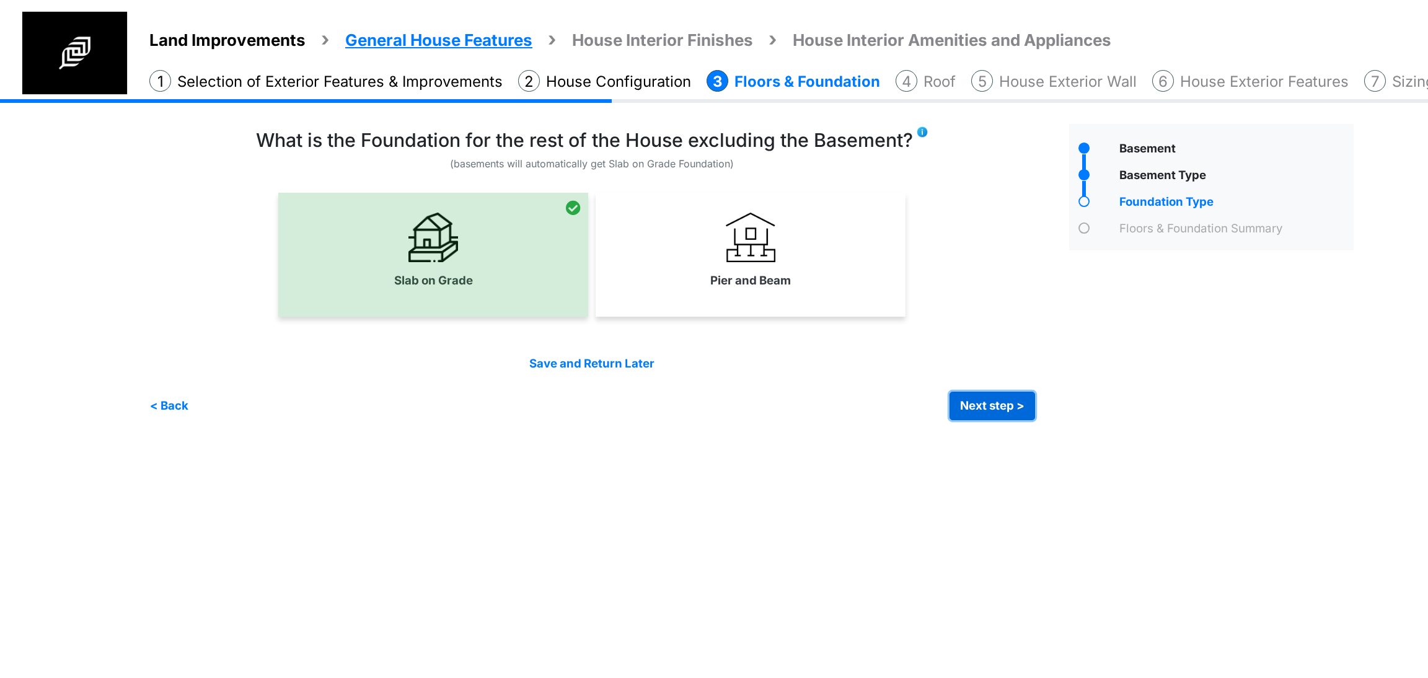
click at [960, 400] on button "Next step >" at bounding box center [993, 406] width 86 height 29
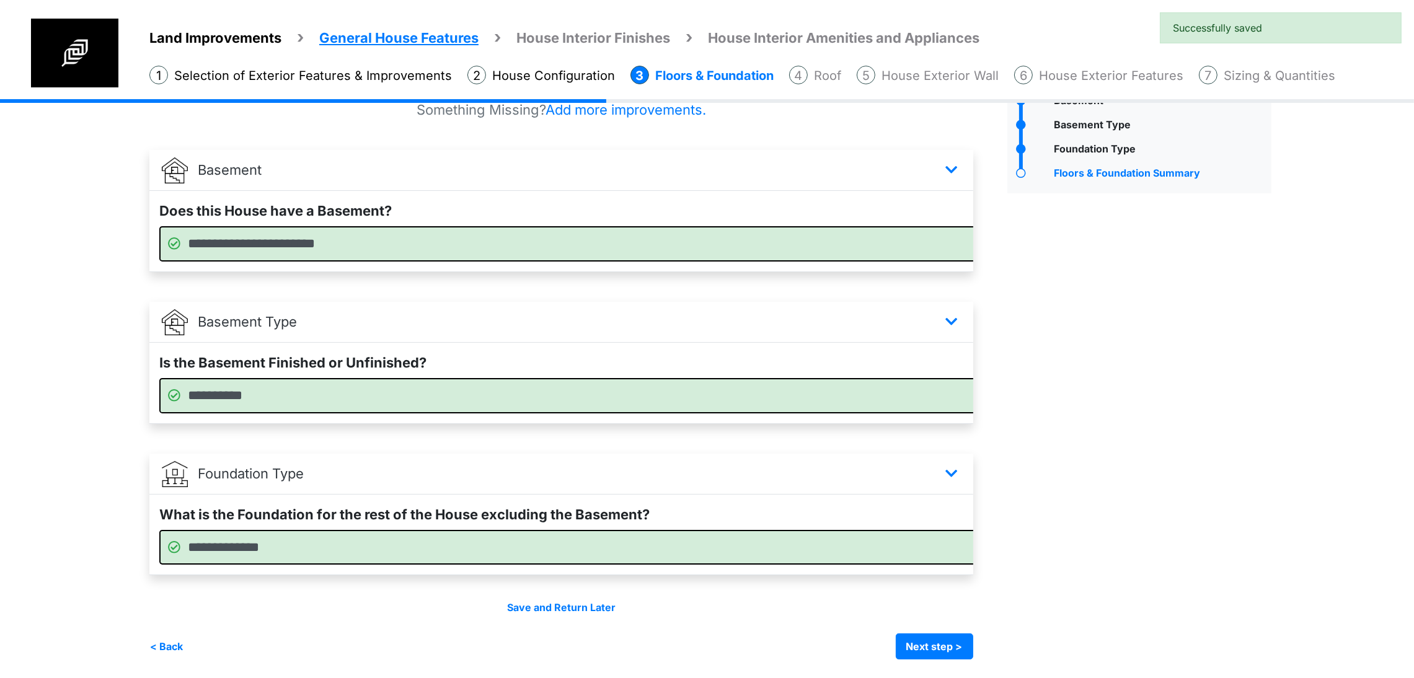
scroll to position [97, 0]
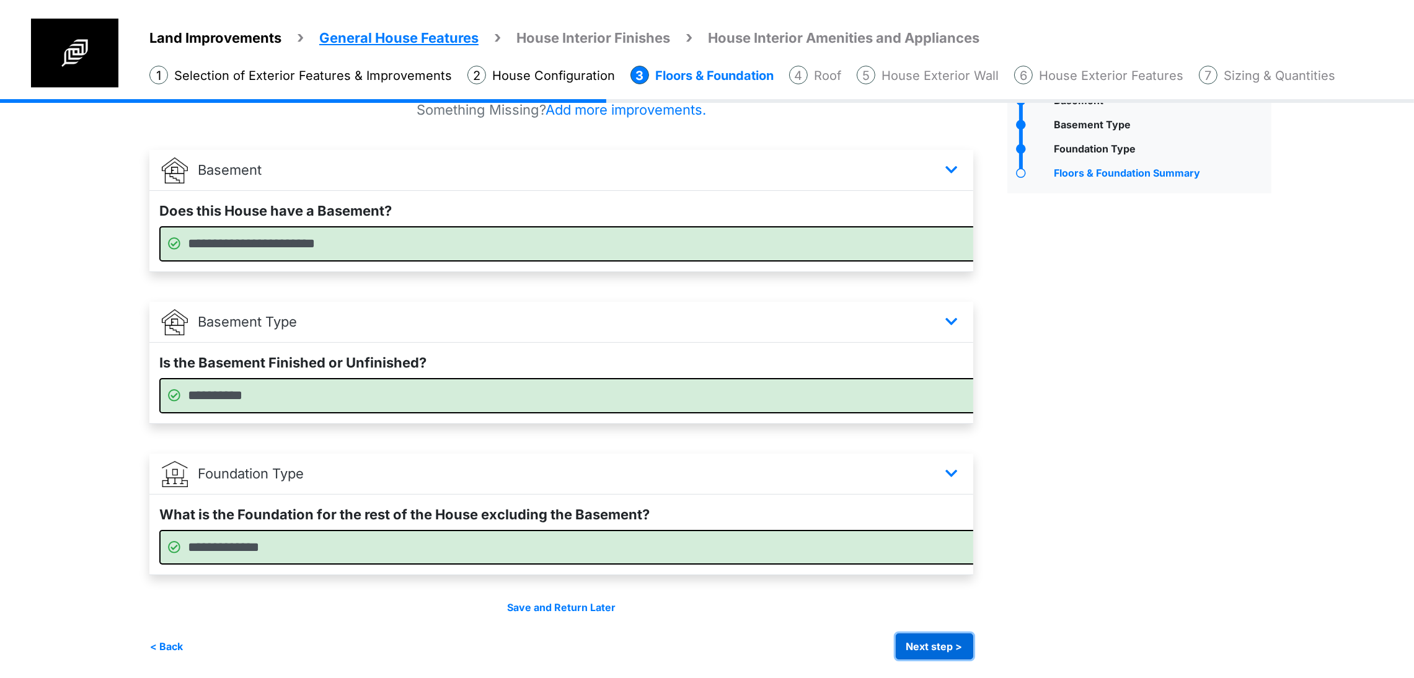
click at [973, 658] on button "Next step >" at bounding box center [934, 647] width 77 height 26
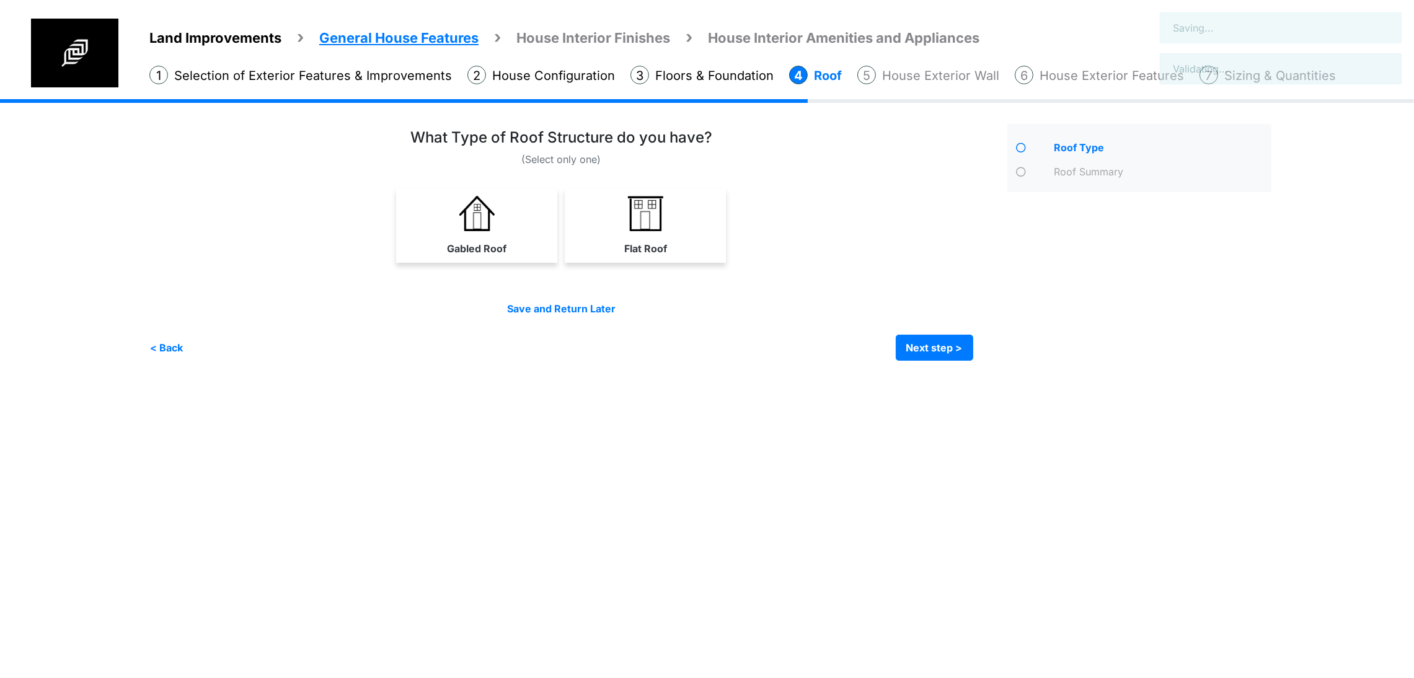
scroll to position [0, 0]
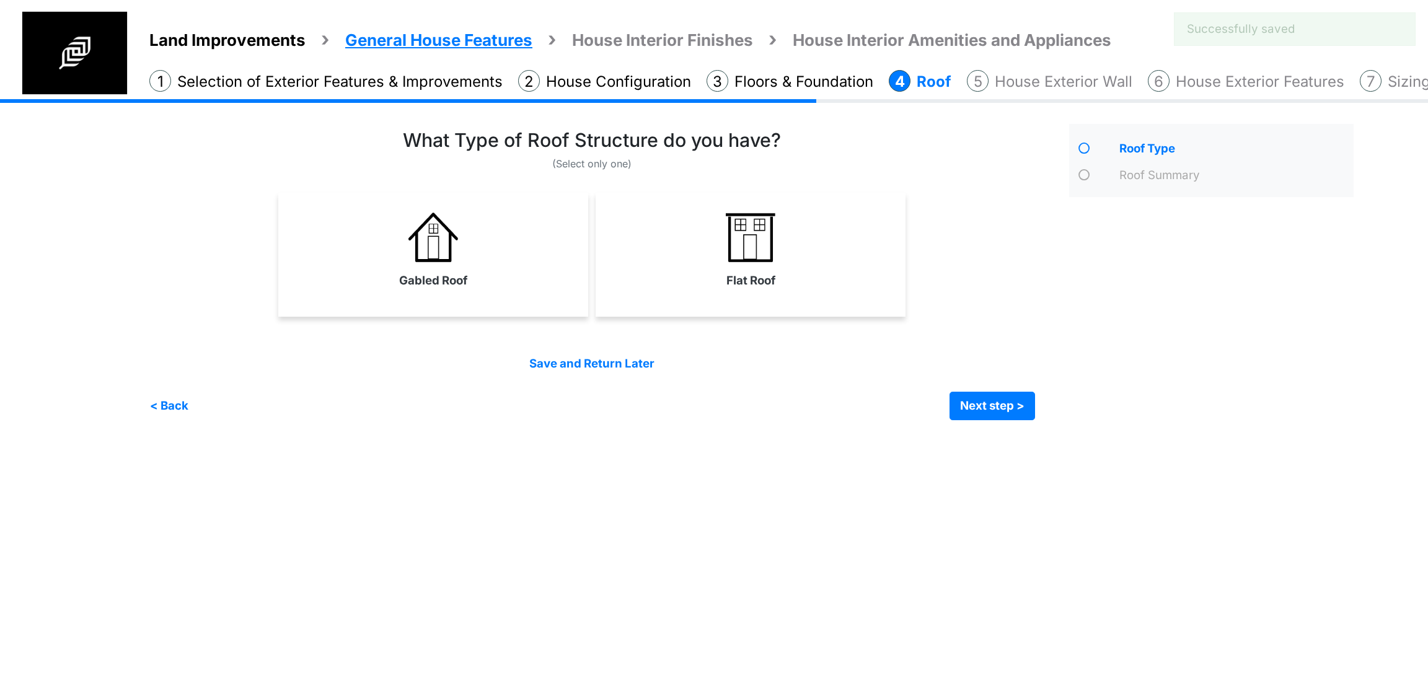
click at [577, 296] on div "Gabled Roof" at bounding box center [433, 255] width 310 height 124
select select "*"
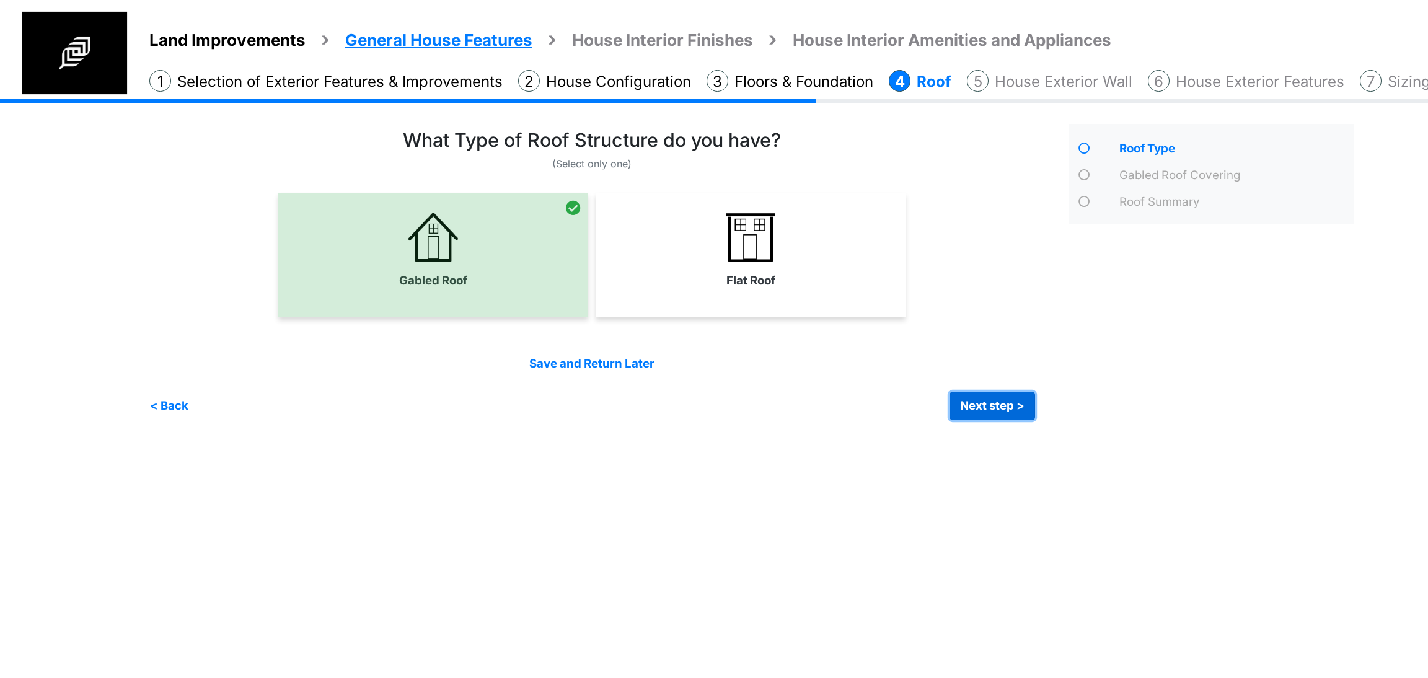
click at [956, 409] on button "Next step >" at bounding box center [993, 406] width 86 height 29
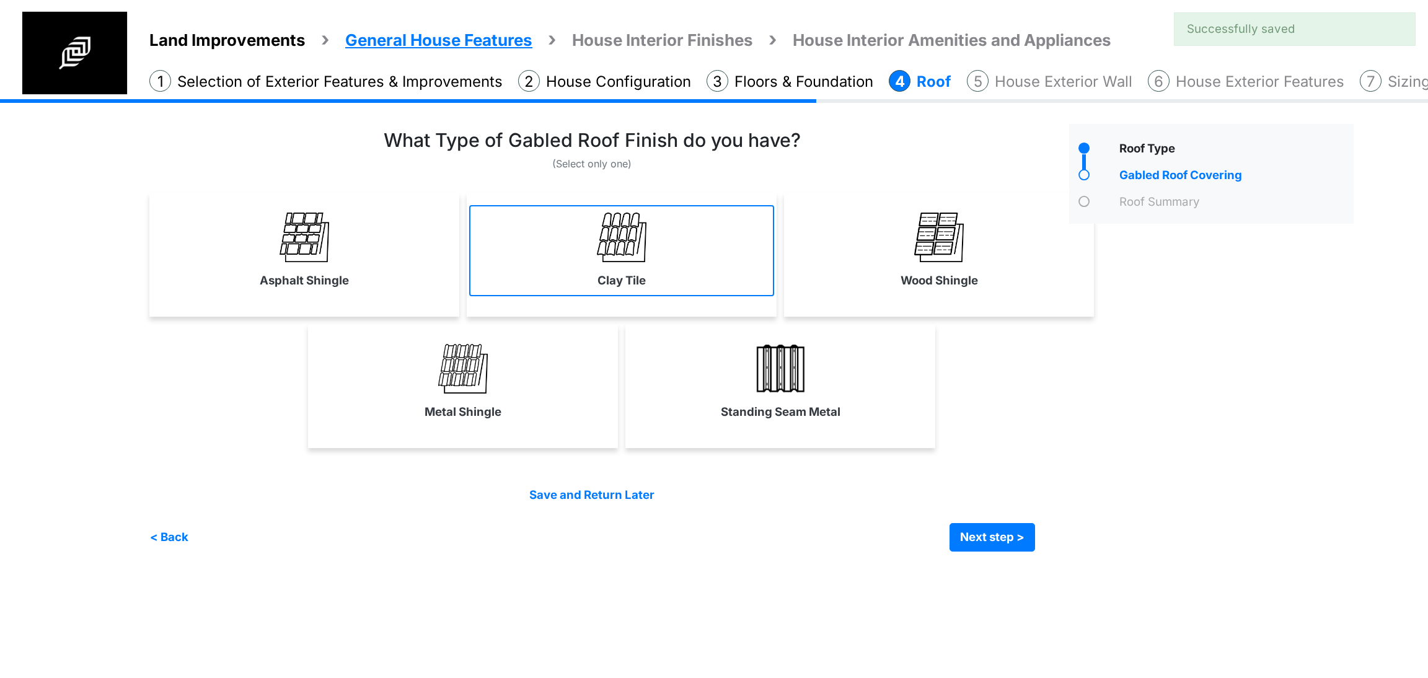
click at [711, 258] on link "Clay Tile" at bounding box center [621, 250] width 305 height 91
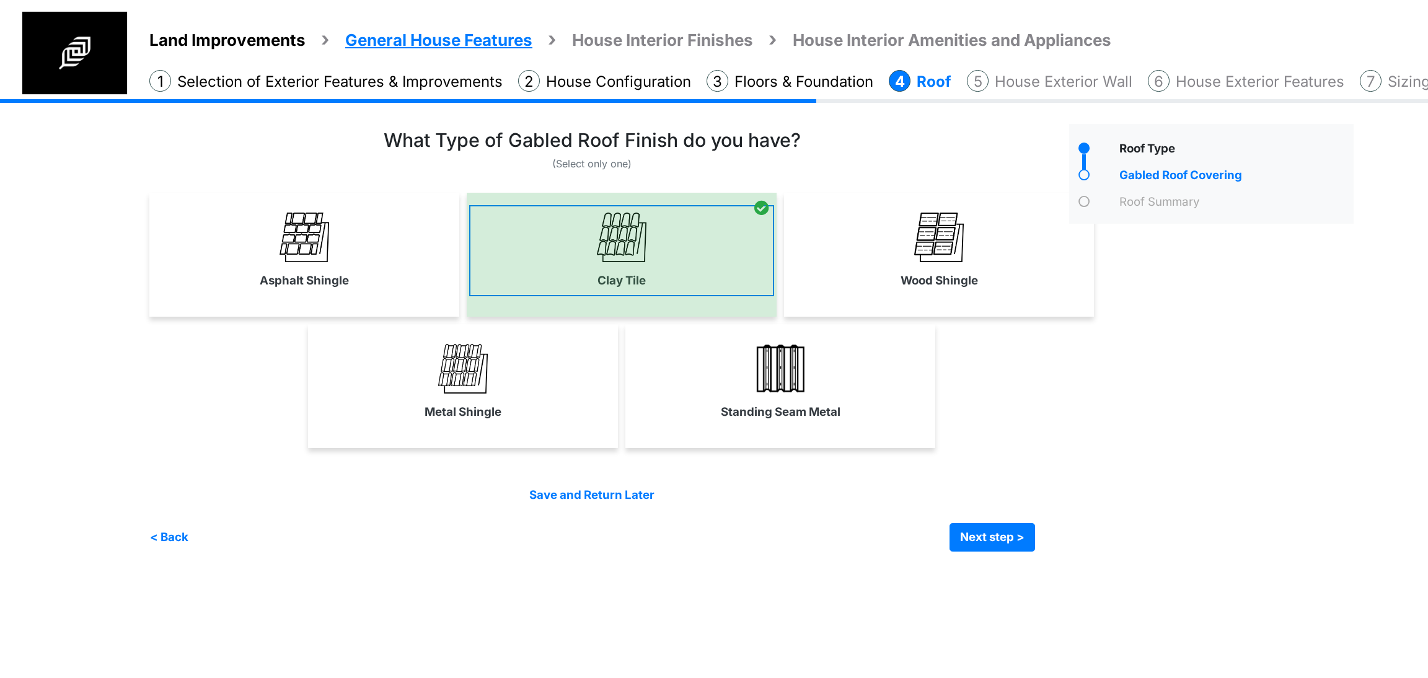
select select "*"
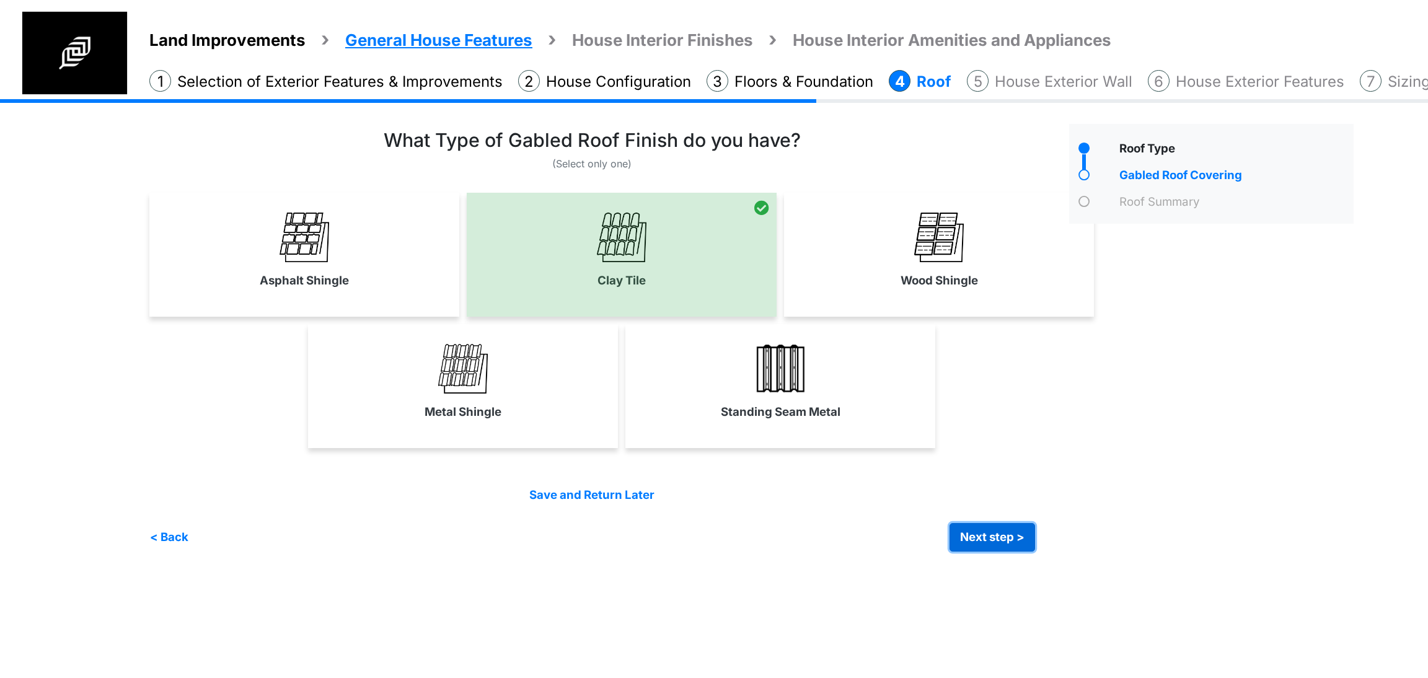
click at [984, 544] on button "Next step >" at bounding box center [993, 537] width 86 height 29
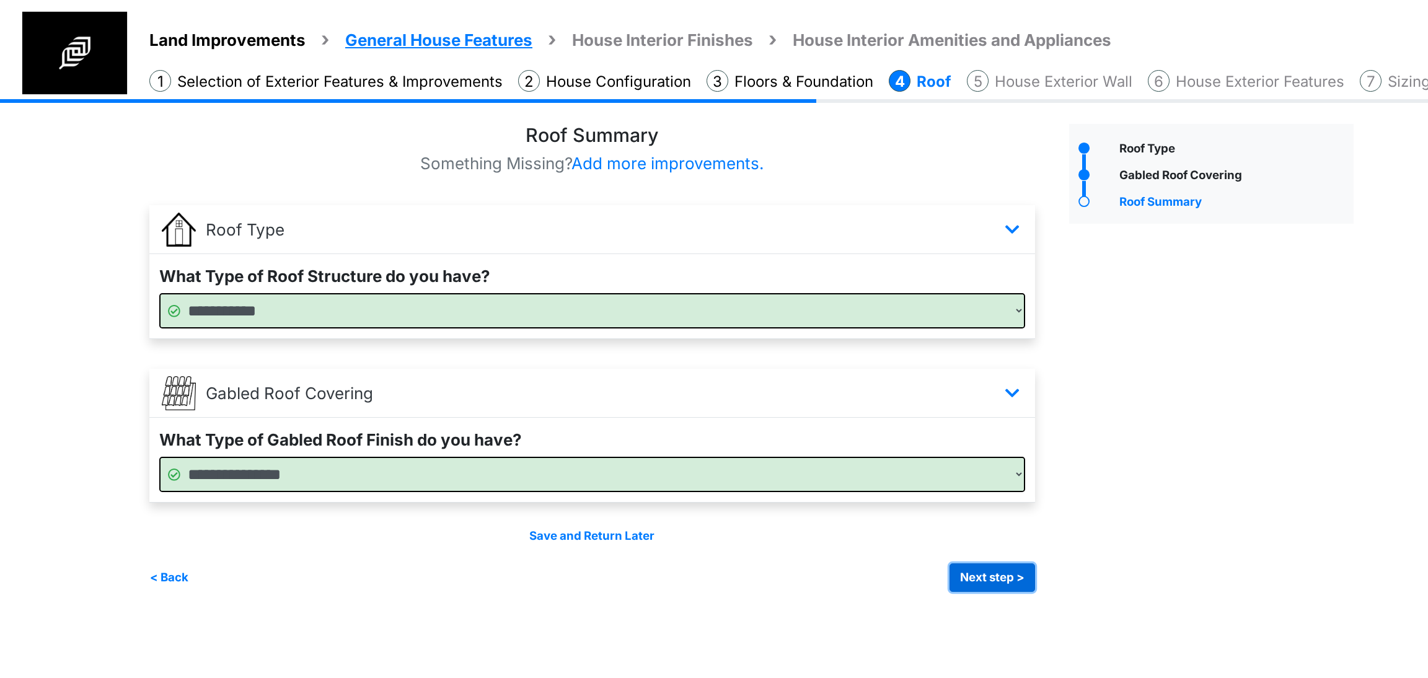
click at [979, 576] on button "Next step >" at bounding box center [993, 577] width 86 height 29
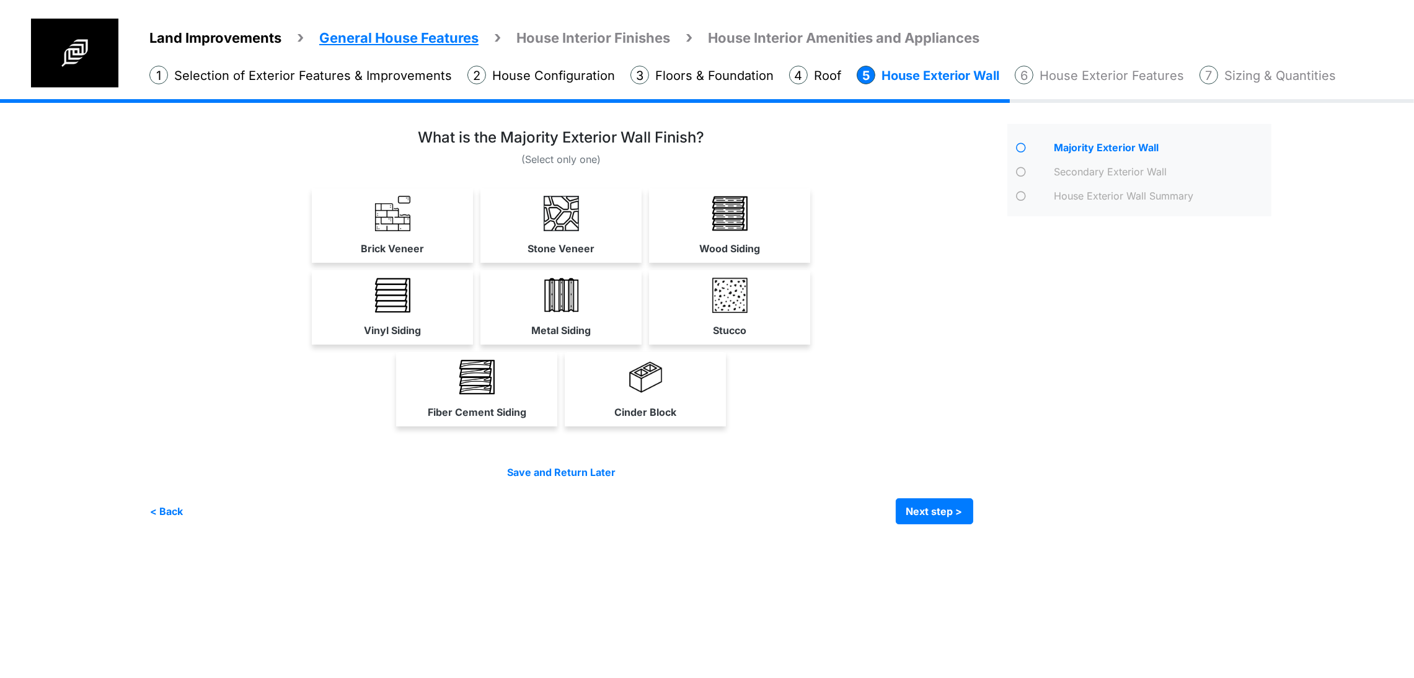
click at [973, 426] on div "Fiber Cement Siding" at bounding box center [561, 389] width 824 height 74
click at [810, 345] on div "Stucco" at bounding box center [729, 307] width 161 height 74
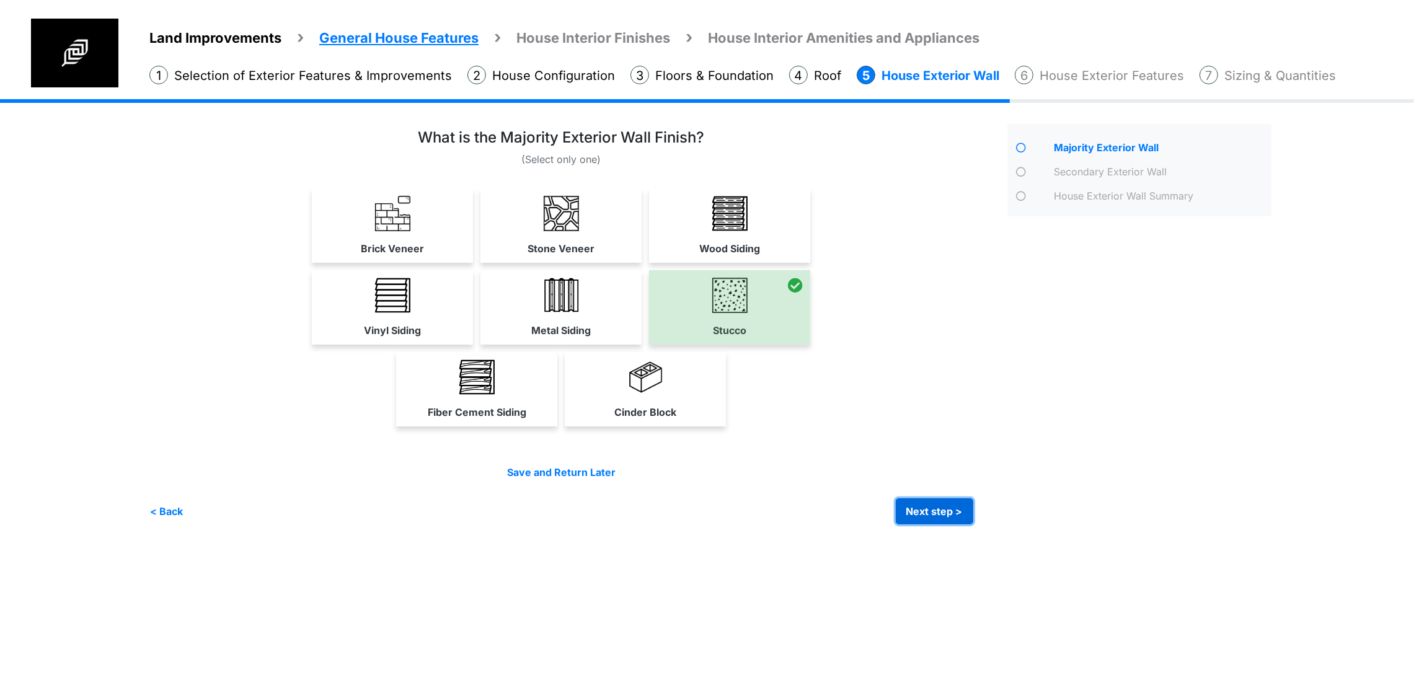
click at [971, 524] on button "Next step >" at bounding box center [934, 511] width 77 height 26
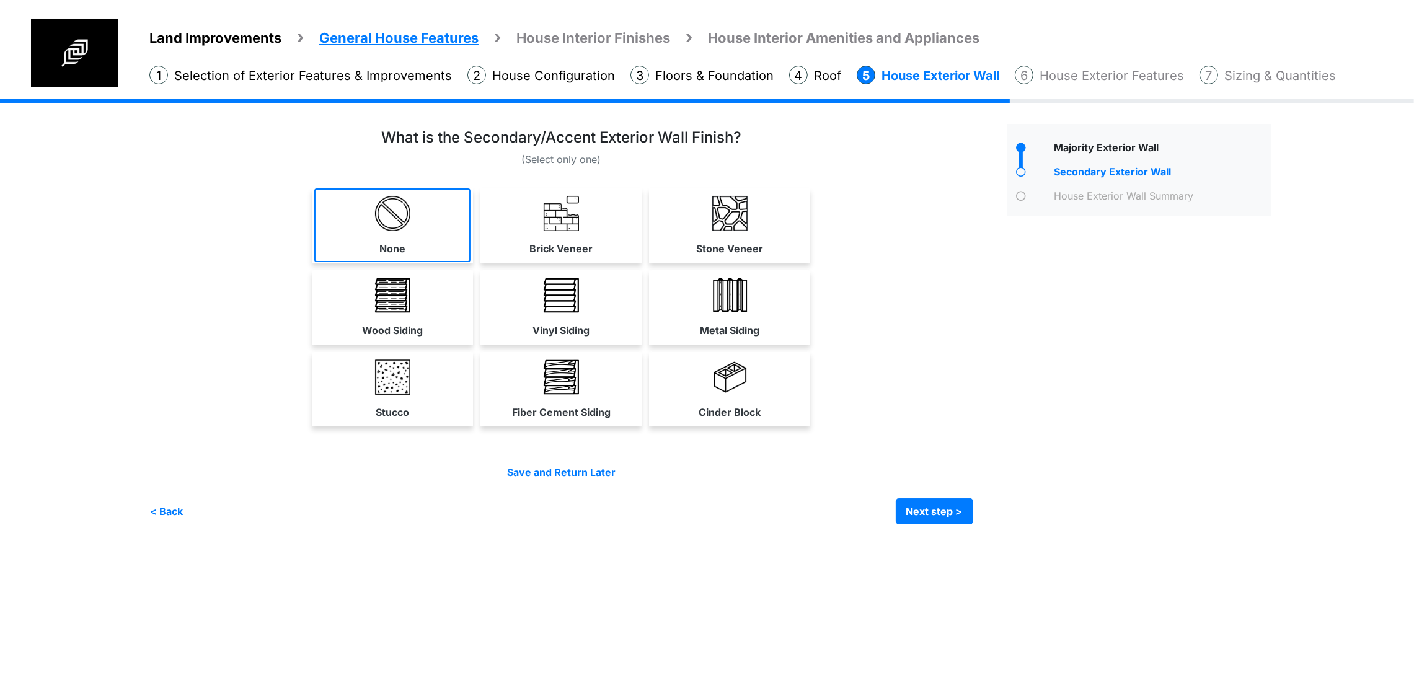
click at [433, 262] on link "None" at bounding box center [392, 225] width 156 height 74
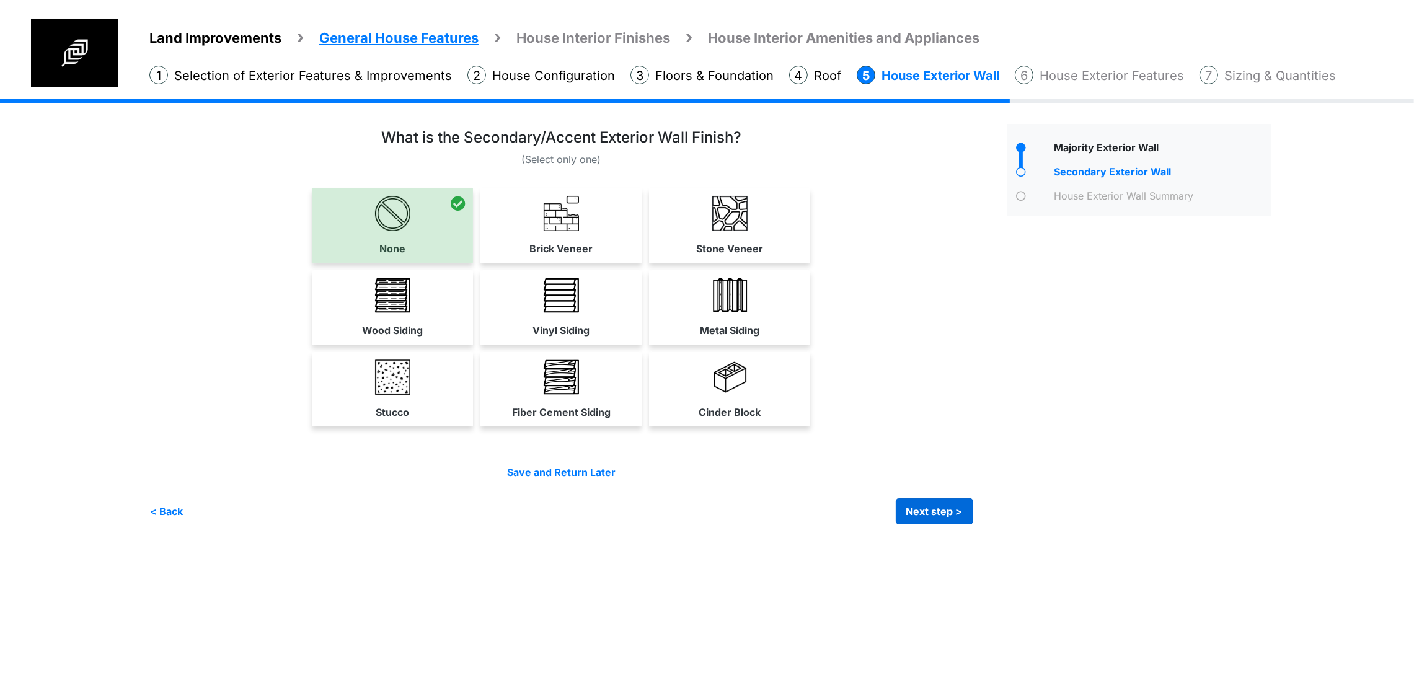
drag, startPoint x: 979, startPoint y: 651, endPoint x: 978, endPoint y: 661, distance: 10.7
click at [973, 524] on div "Save and Return Later < Back Next step > Save and submit" at bounding box center [561, 495] width 824 height 60
click at [973, 524] on button "Next step >" at bounding box center [934, 511] width 77 height 26
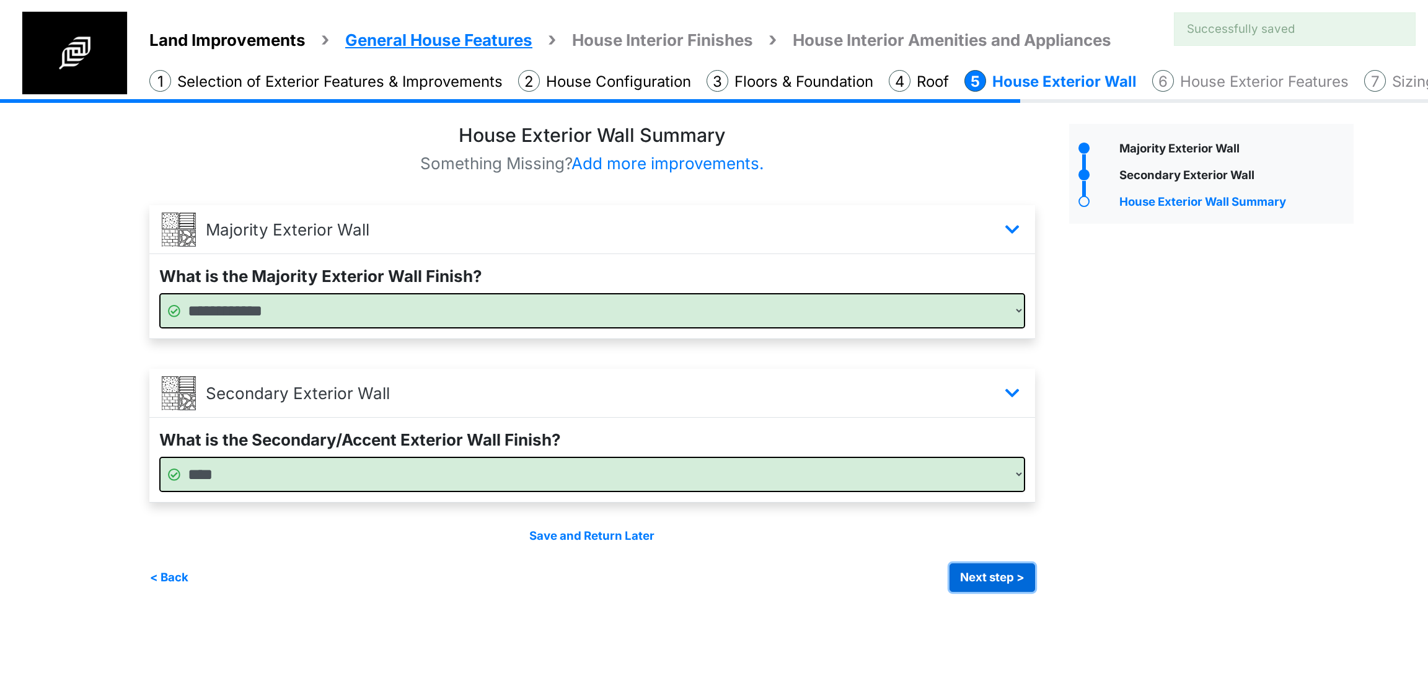
click at [987, 571] on button "Next step >" at bounding box center [993, 577] width 86 height 29
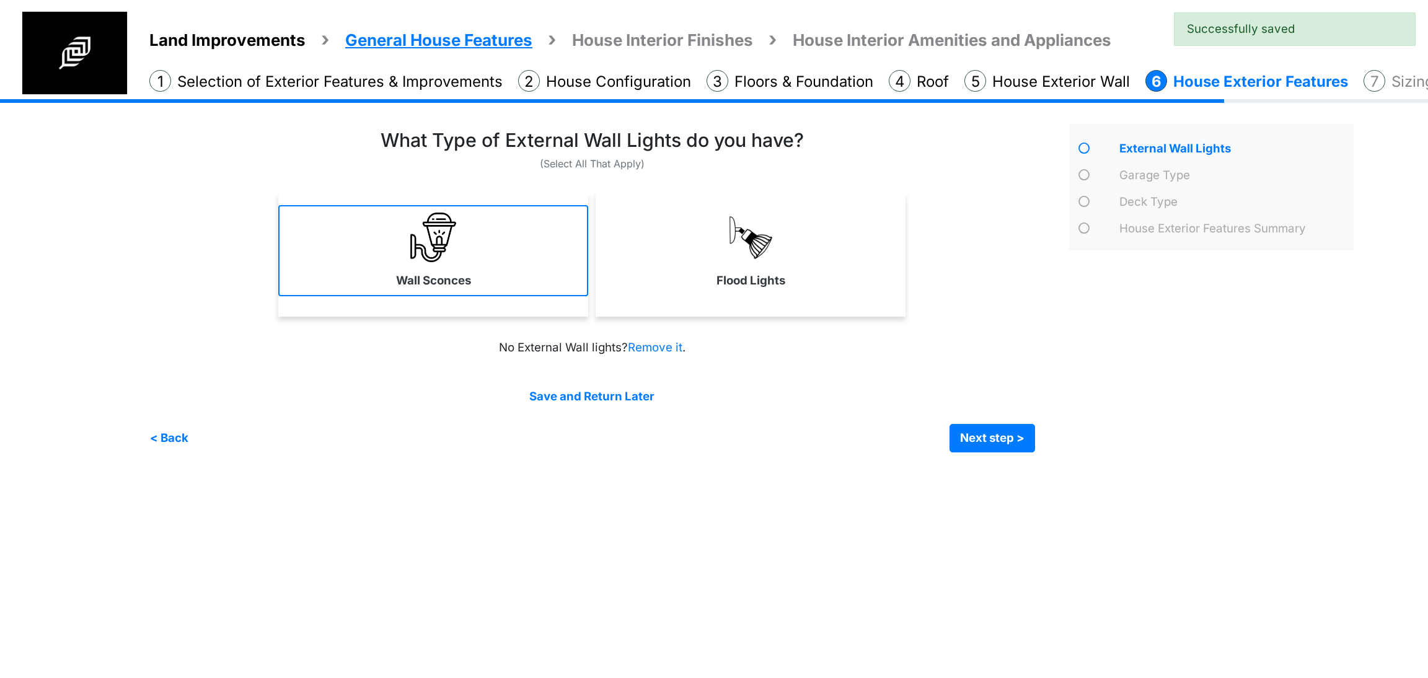
click at [522, 281] on link "Wall Sconces" at bounding box center [433, 250] width 310 height 91
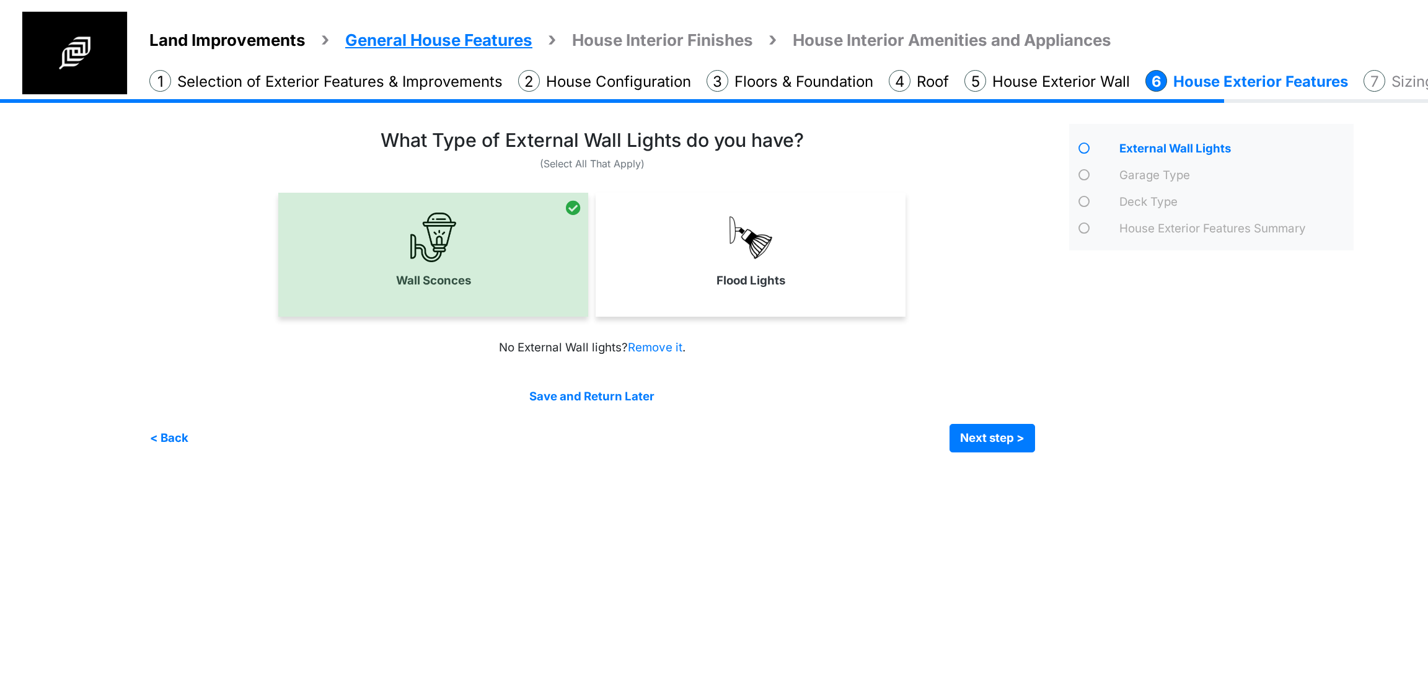
click at [715, 301] on div "Flood Lights" at bounding box center [751, 255] width 310 height 124
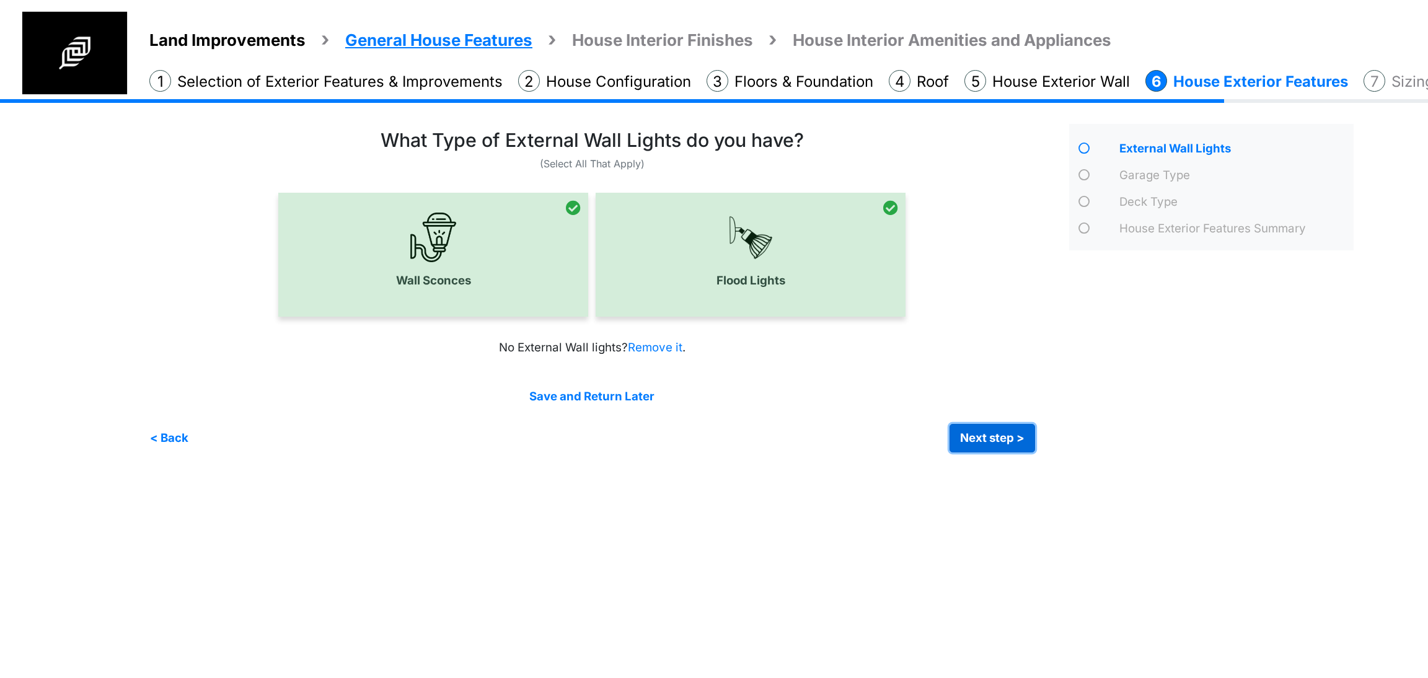
click at [977, 448] on button "Next step >" at bounding box center [993, 438] width 86 height 29
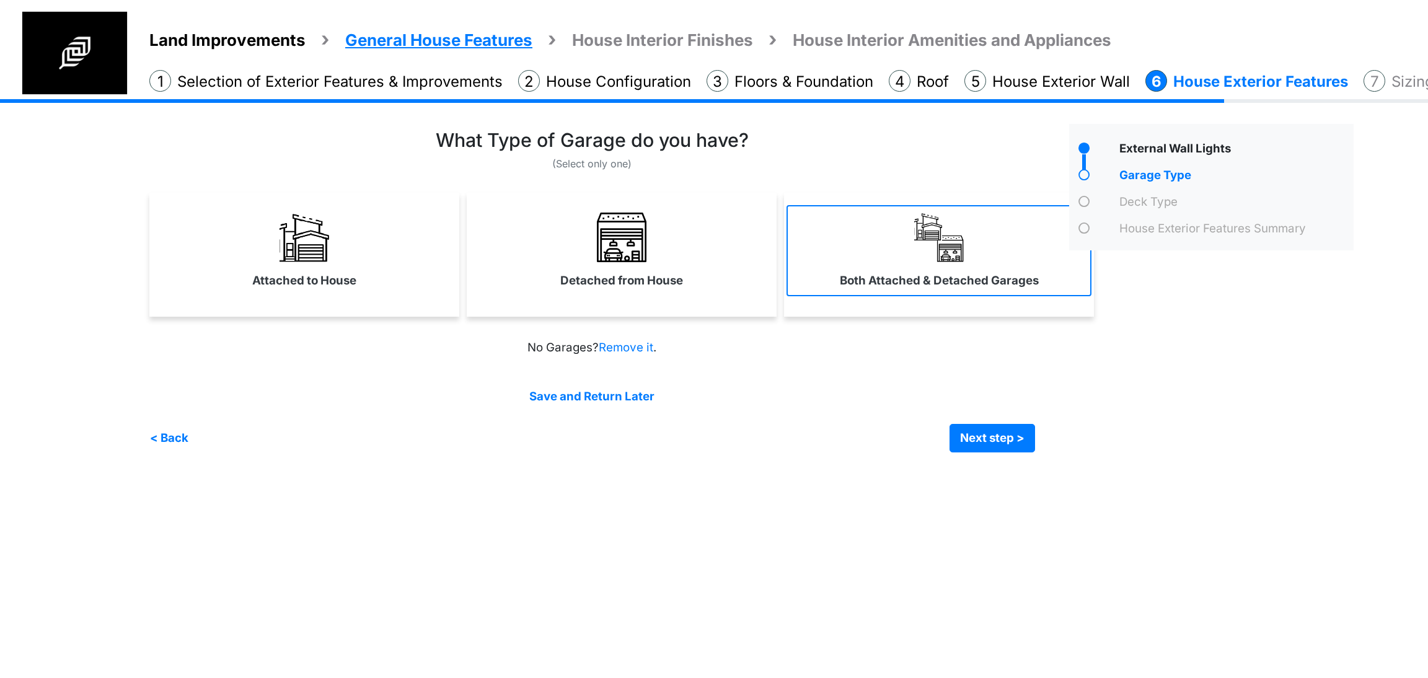
click at [880, 255] on link "Both Attached & Detached Garages" at bounding box center [939, 250] width 305 height 91
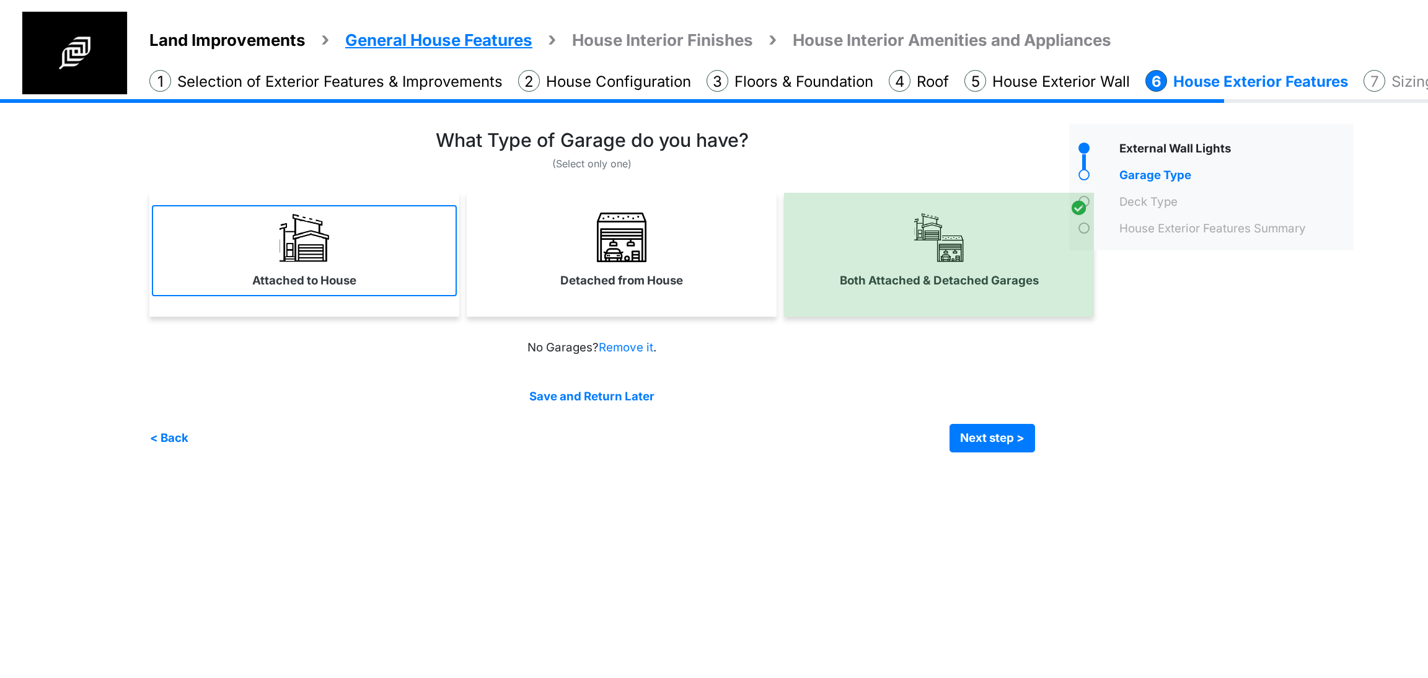
click at [419, 273] on link "Attached to House" at bounding box center [304, 250] width 305 height 91
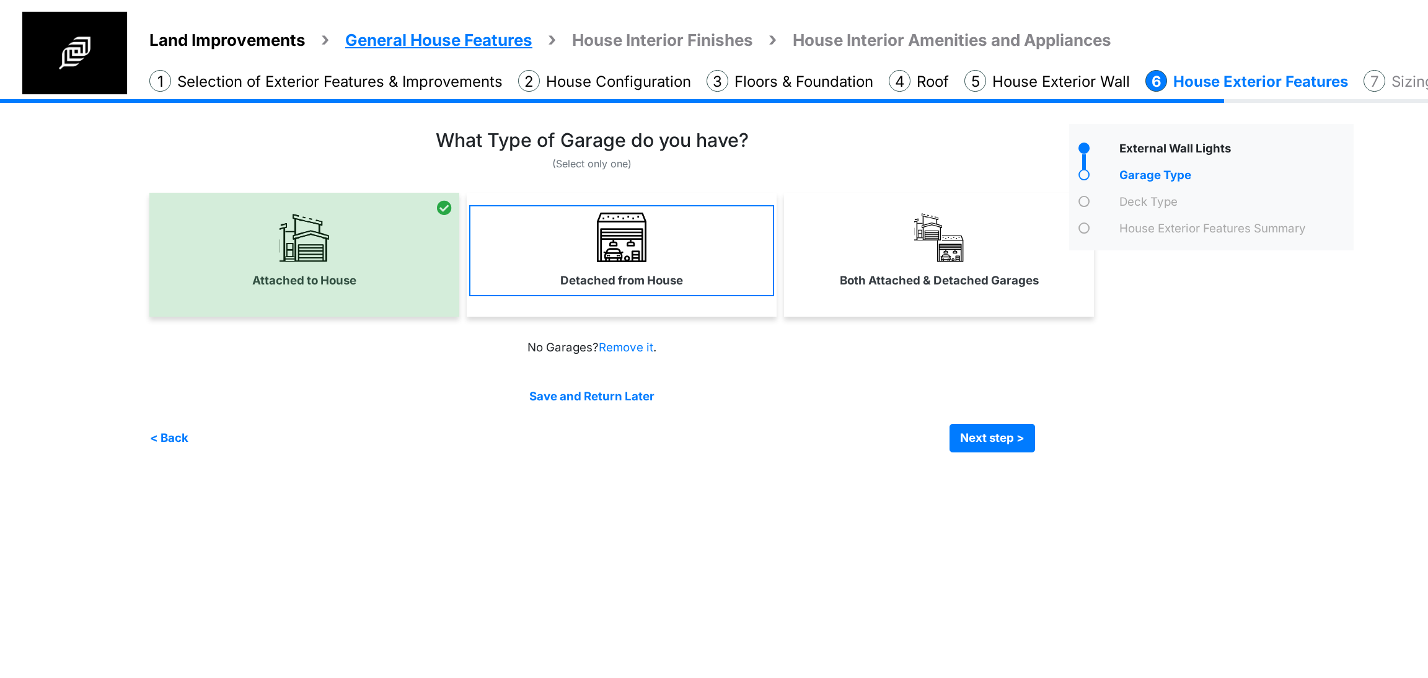
click at [604, 266] on link "Detached from House" at bounding box center [621, 250] width 305 height 91
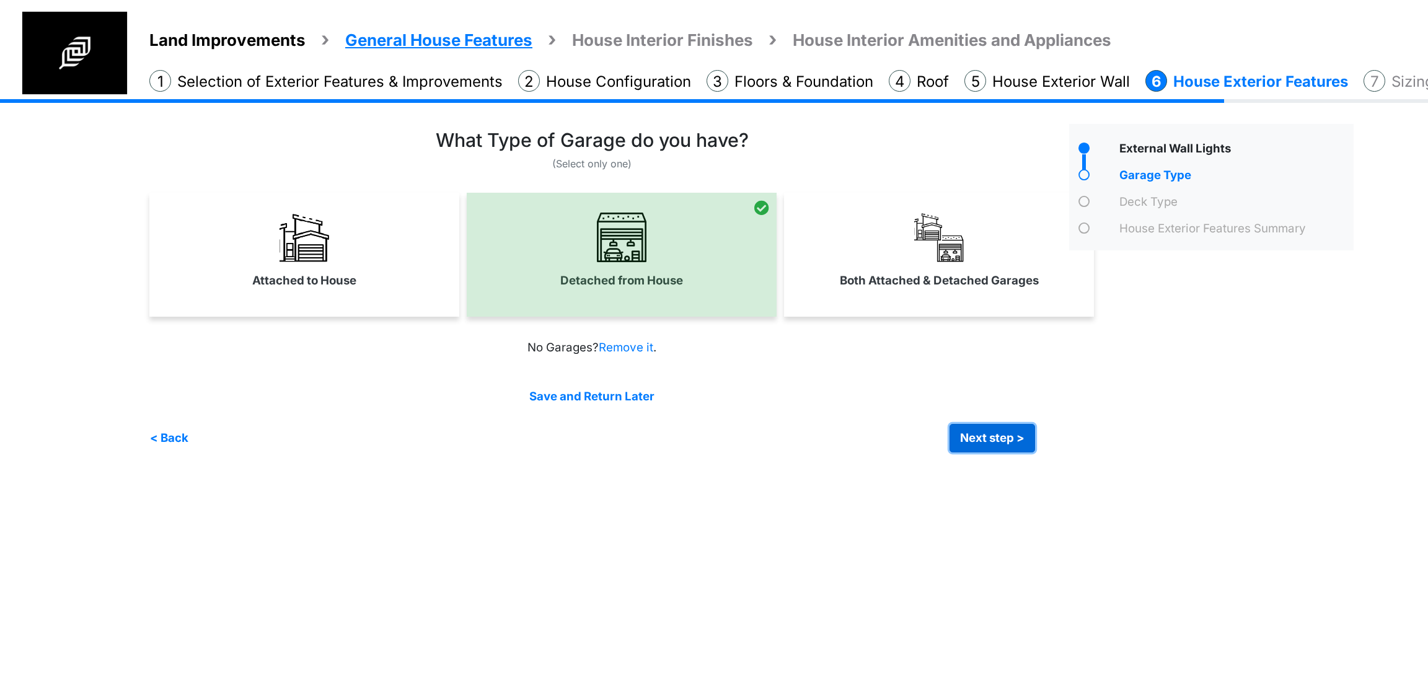
click at [966, 439] on button "Next step >" at bounding box center [993, 438] width 86 height 29
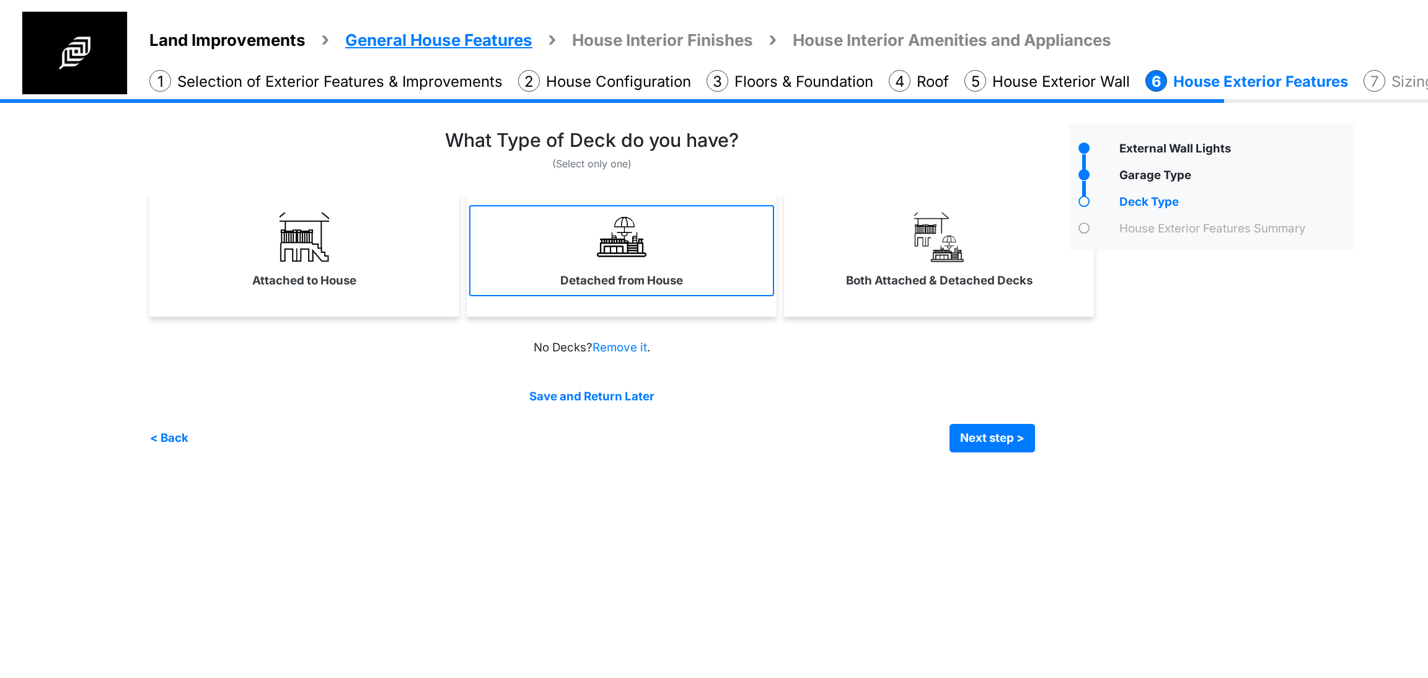
click at [638, 282] on label "Detached from House" at bounding box center [621, 280] width 123 height 17
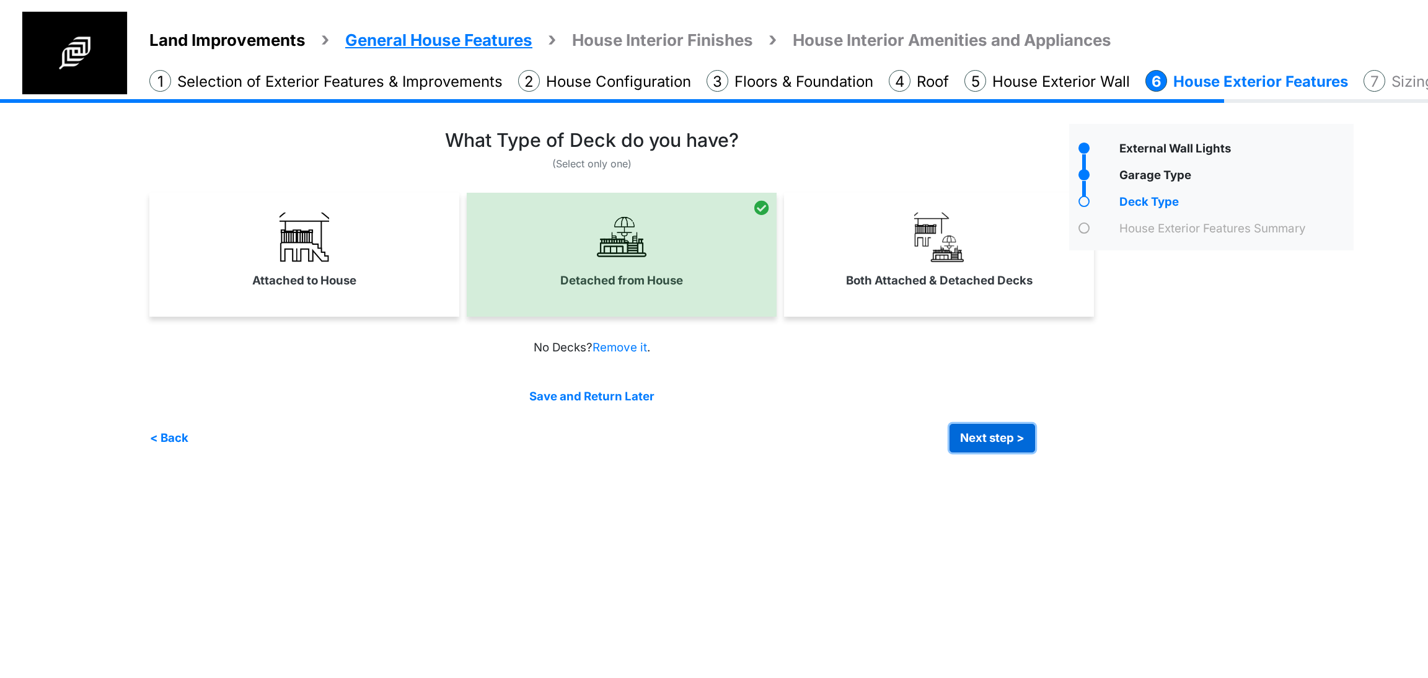
click at [988, 449] on button "Next step >" at bounding box center [993, 438] width 86 height 29
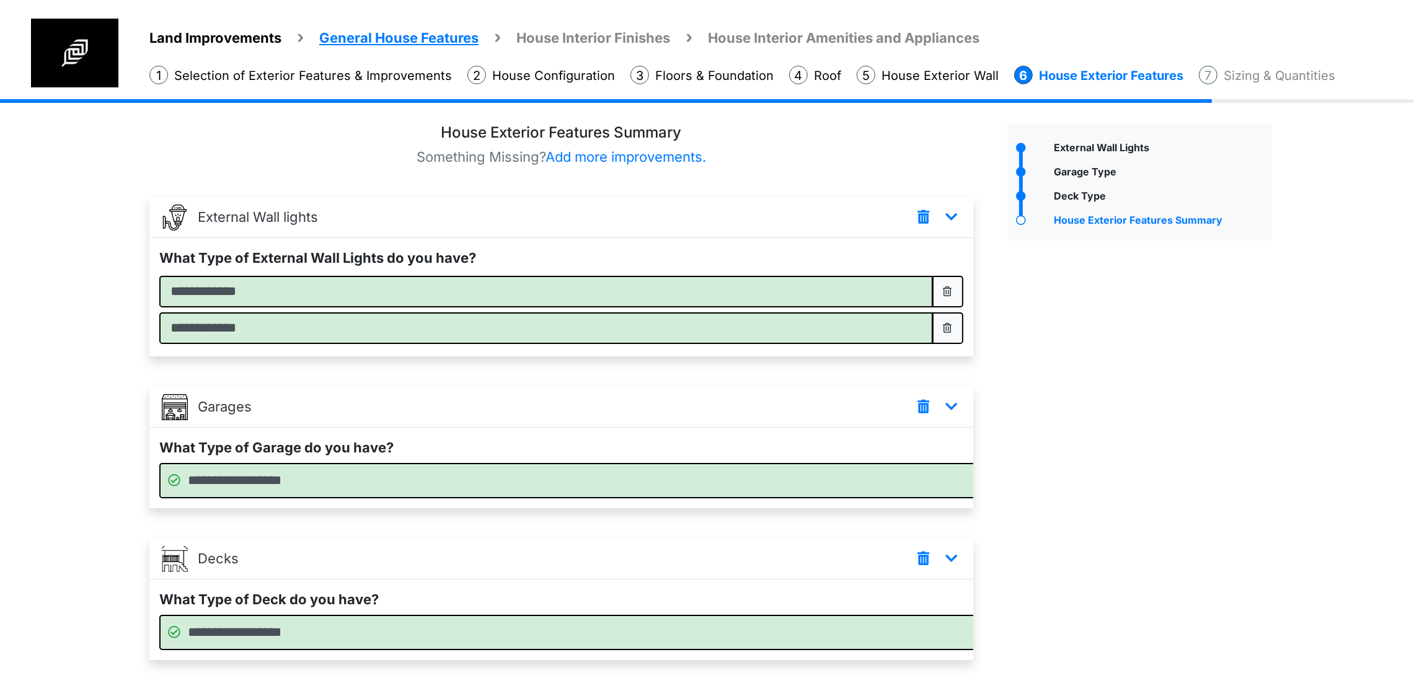
scroll to position [142, 0]
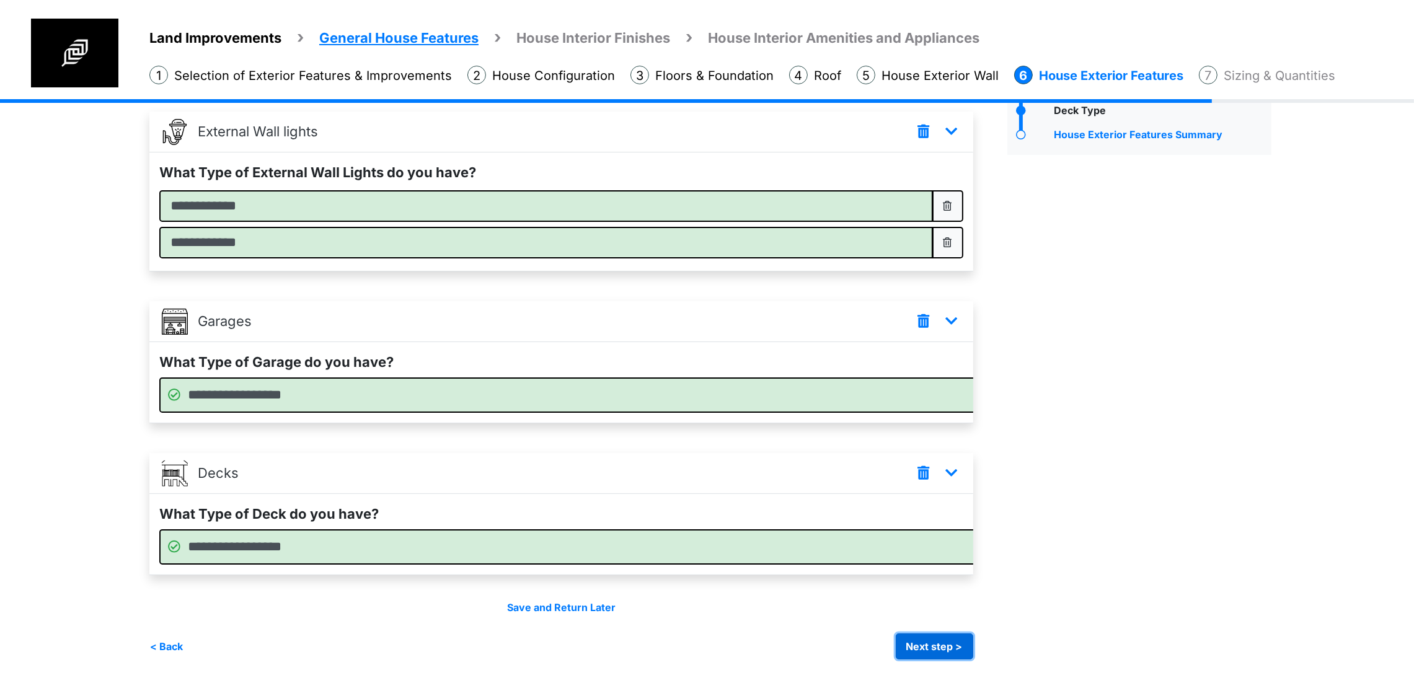
click at [973, 634] on button "Next step >" at bounding box center [934, 647] width 77 height 26
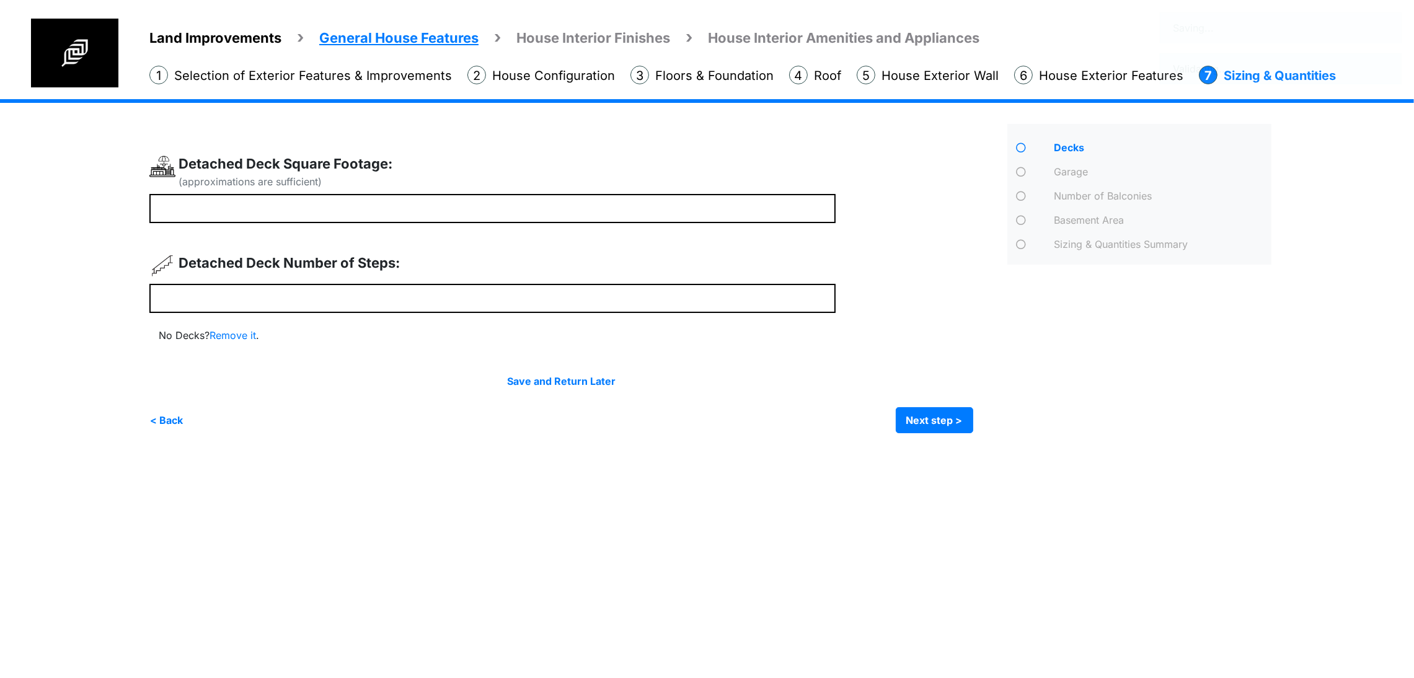
scroll to position [0, 0]
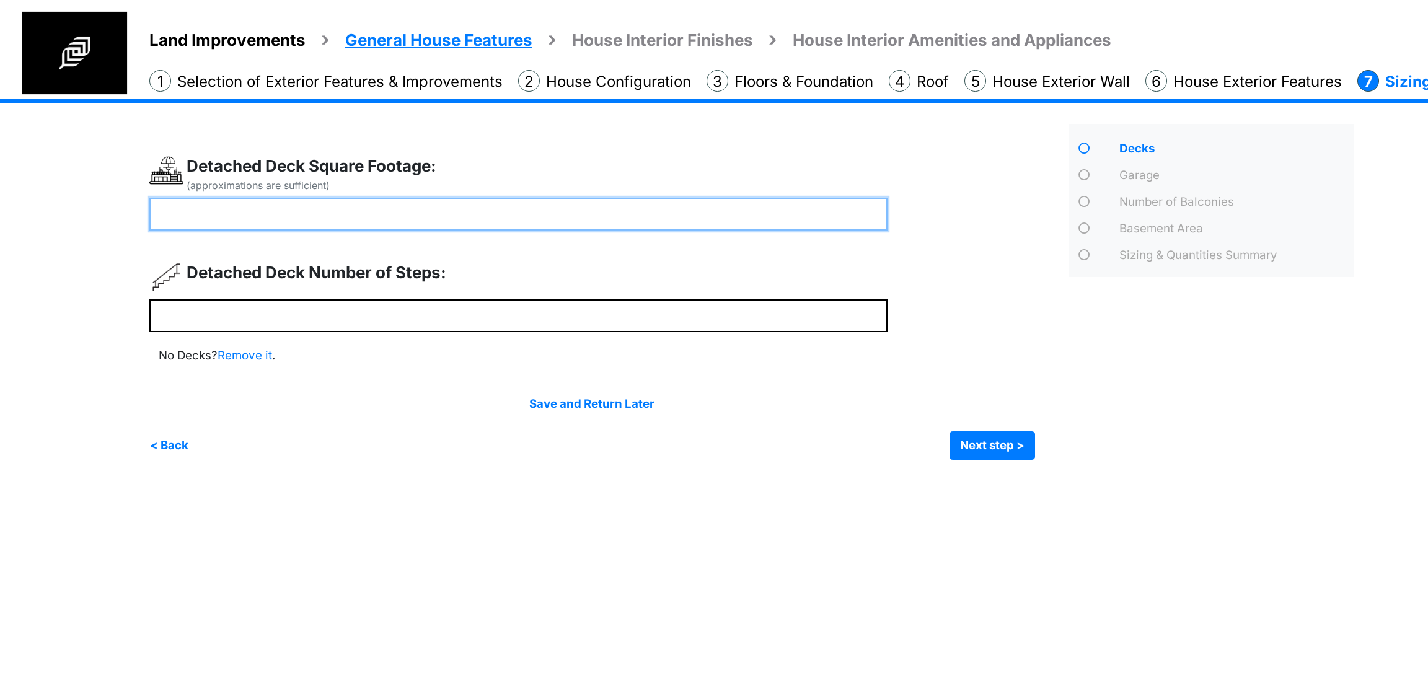
click at [358, 198] on input "number" at bounding box center [518, 214] width 738 height 33
type input "***"
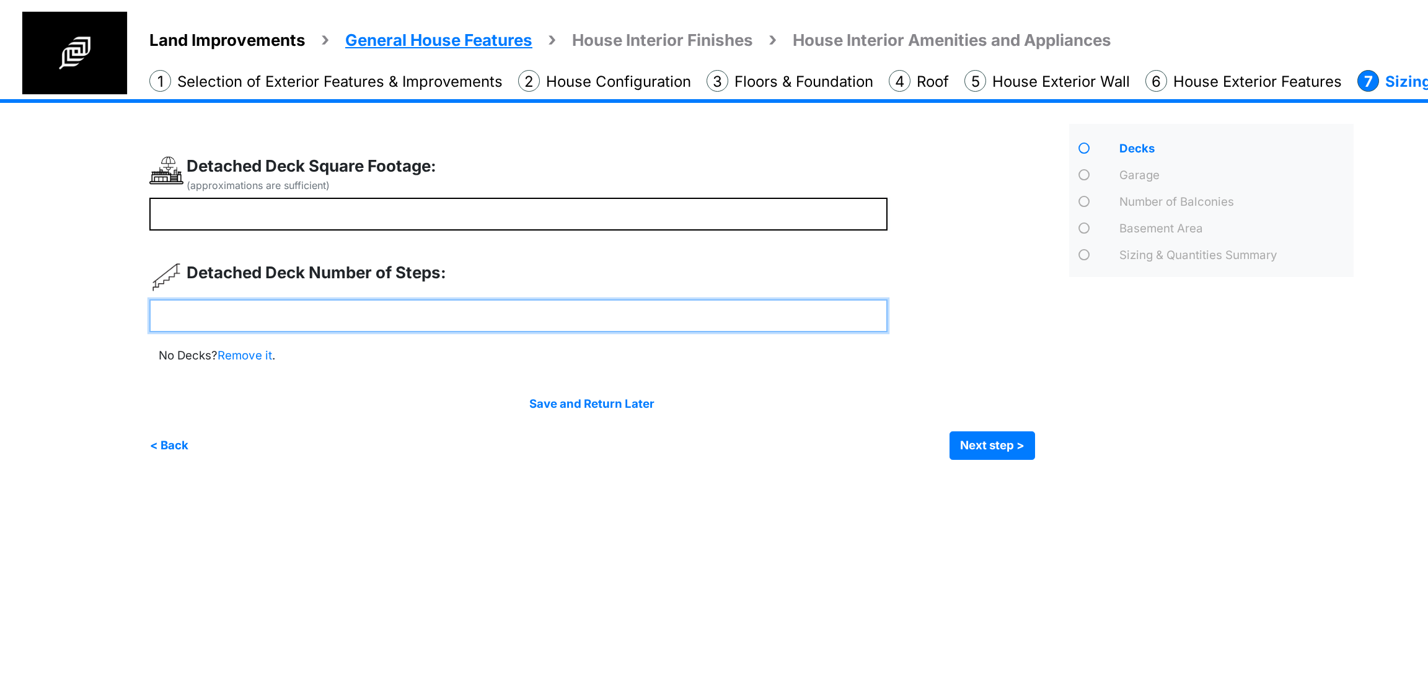
click at [302, 316] on input "number" at bounding box center [518, 315] width 738 height 33
type input "*"
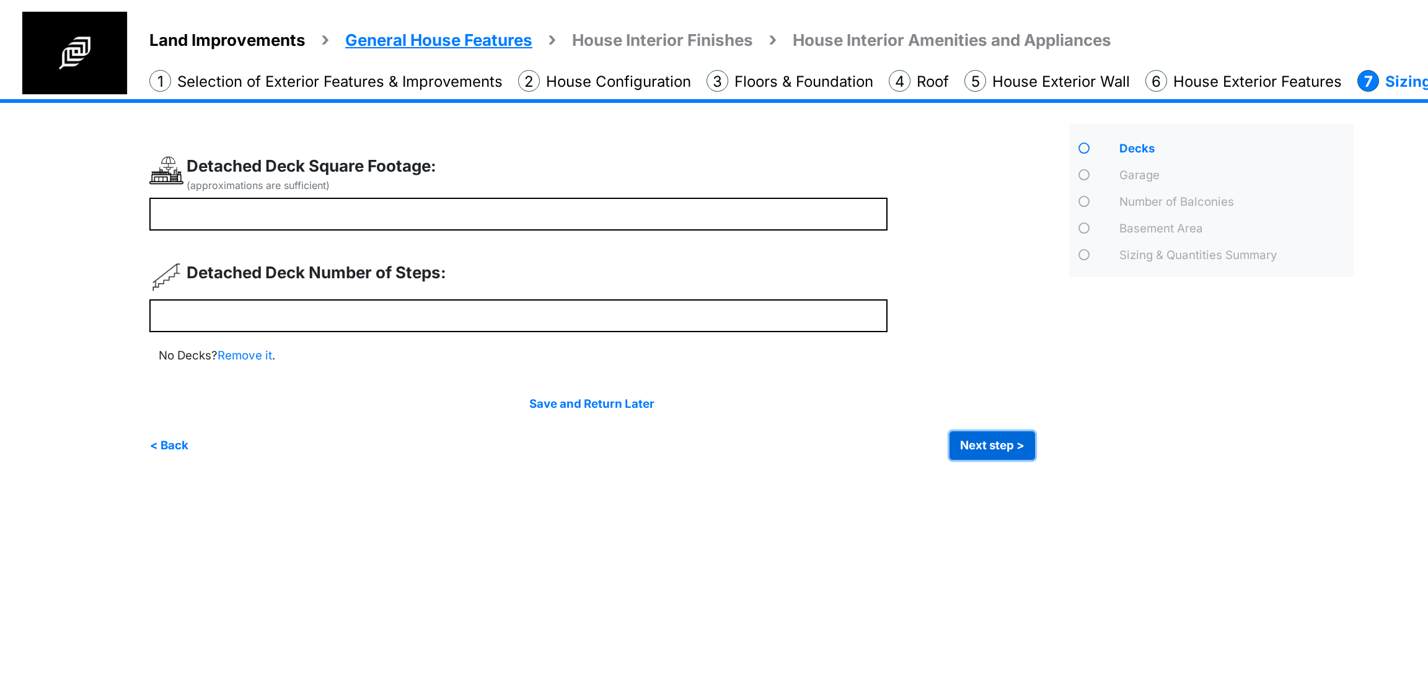
click at [961, 431] on button "Next step >" at bounding box center [993, 445] width 86 height 29
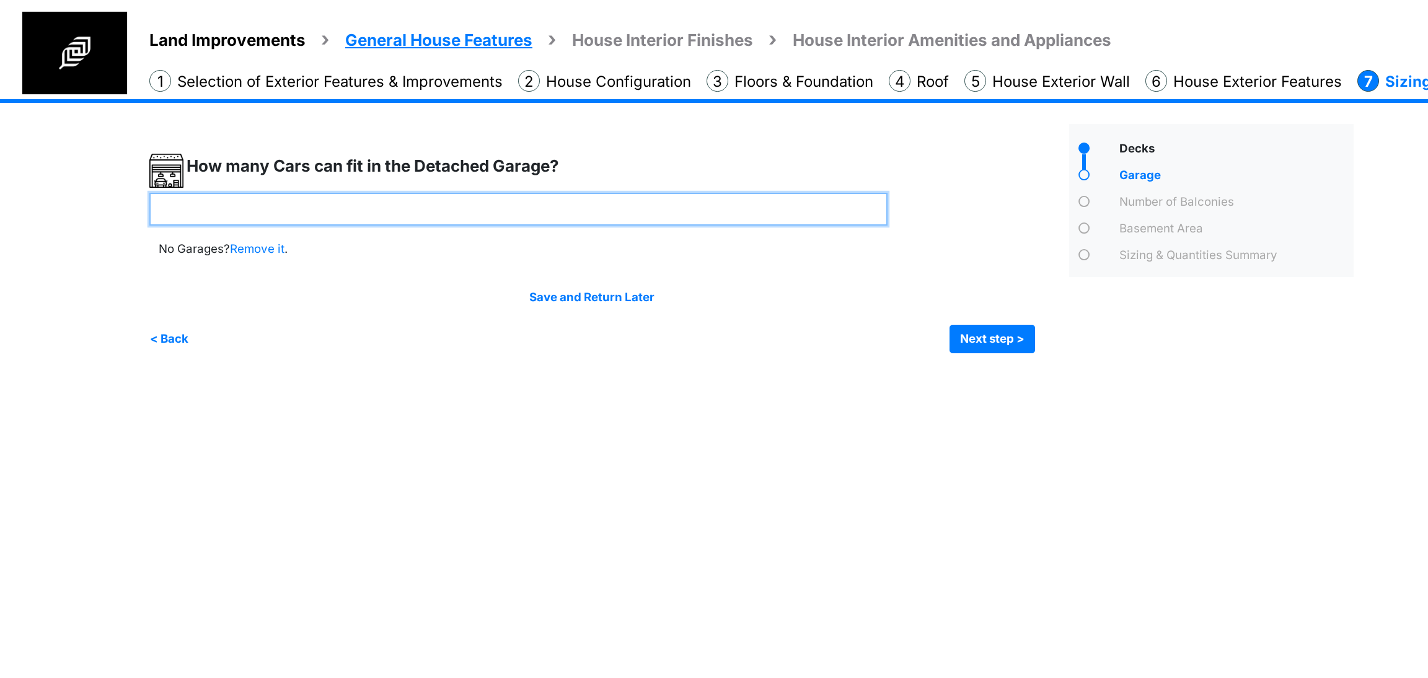
click at [417, 208] on input "number" at bounding box center [518, 209] width 738 height 33
type input "*"
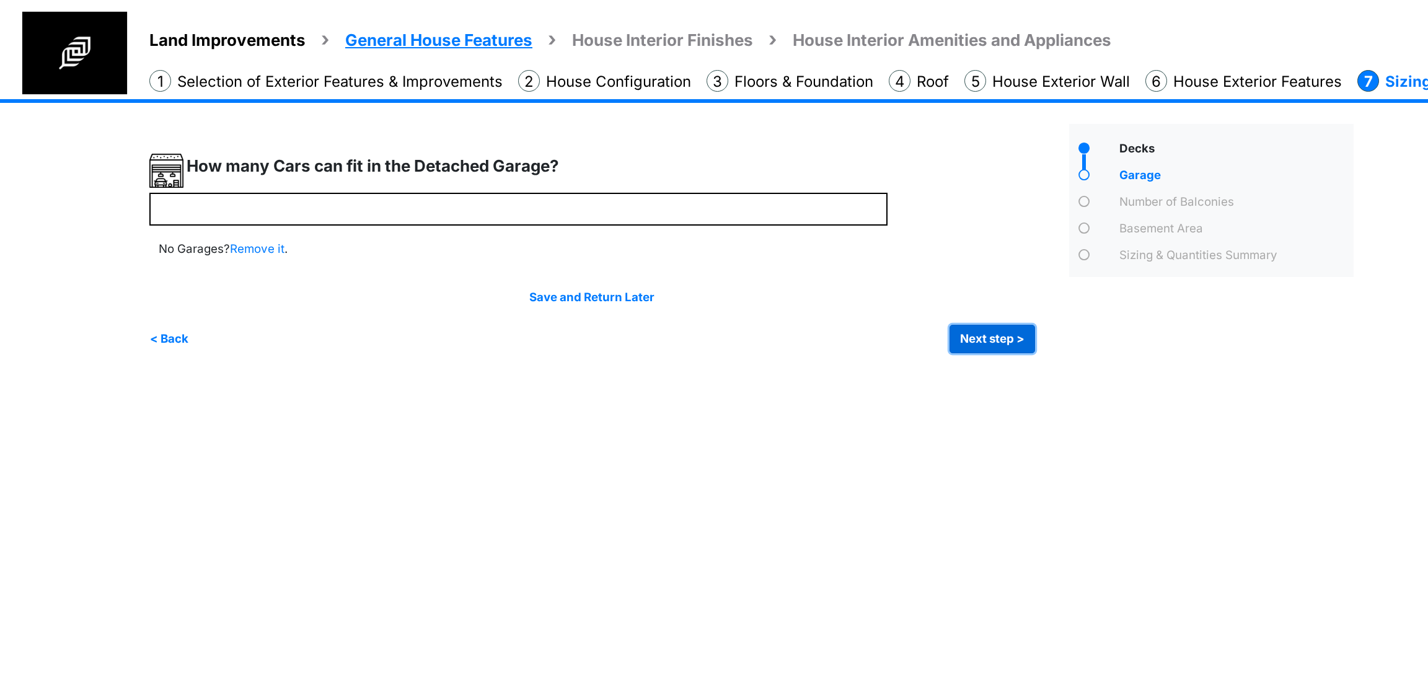
click at [966, 339] on button "Next step >" at bounding box center [993, 339] width 86 height 29
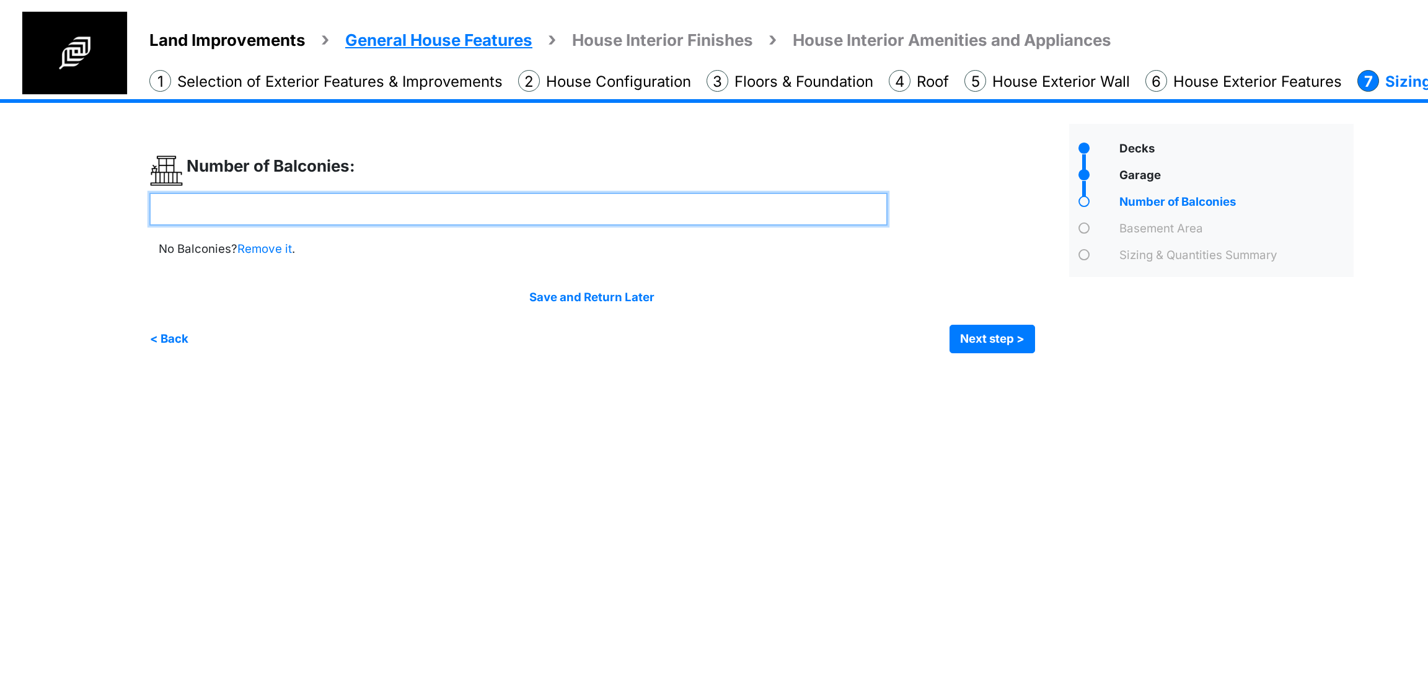
click at [356, 201] on input "number" at bounding box center [518, 209] width 738 height 33
type input "*"
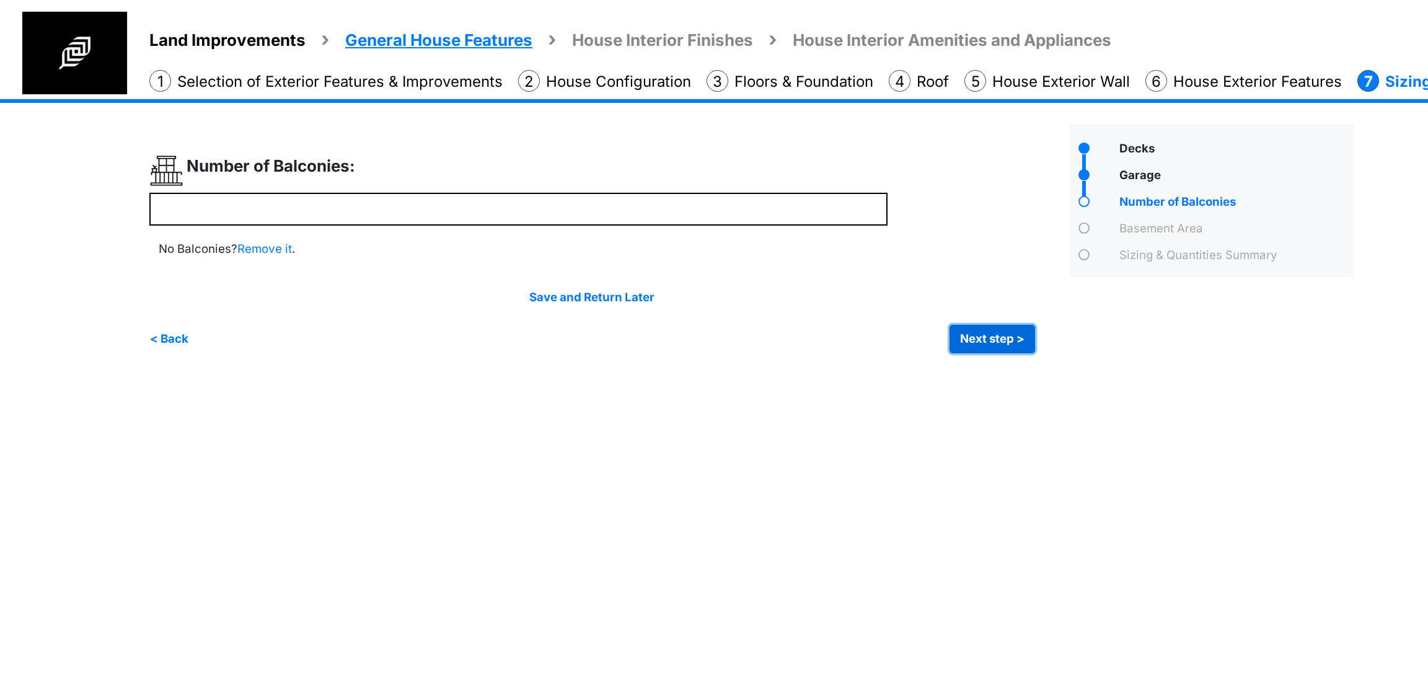
click at [999, 337] on button "Next step >" at bounding box center [993, 339] width 86 height 29
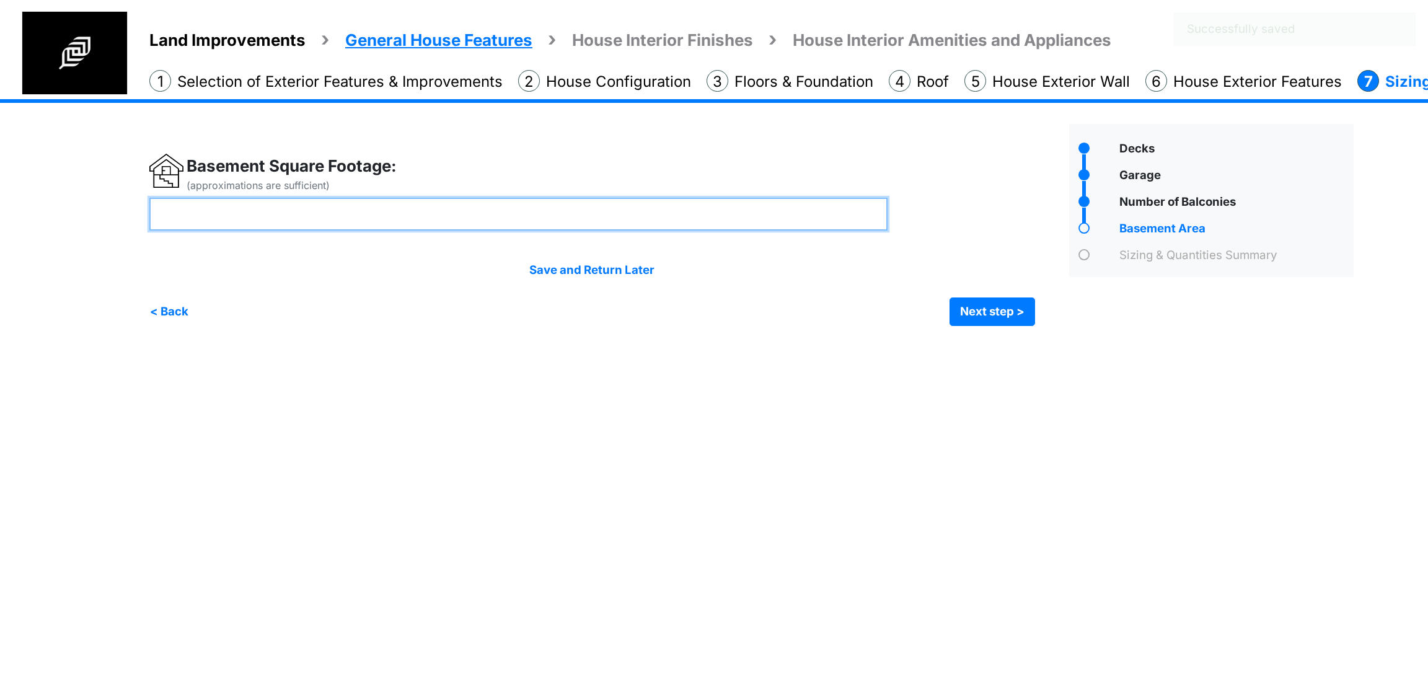
click at [554, 219] on input "number" at bounding box center [518, 214] width 738 height 33
type input "****"
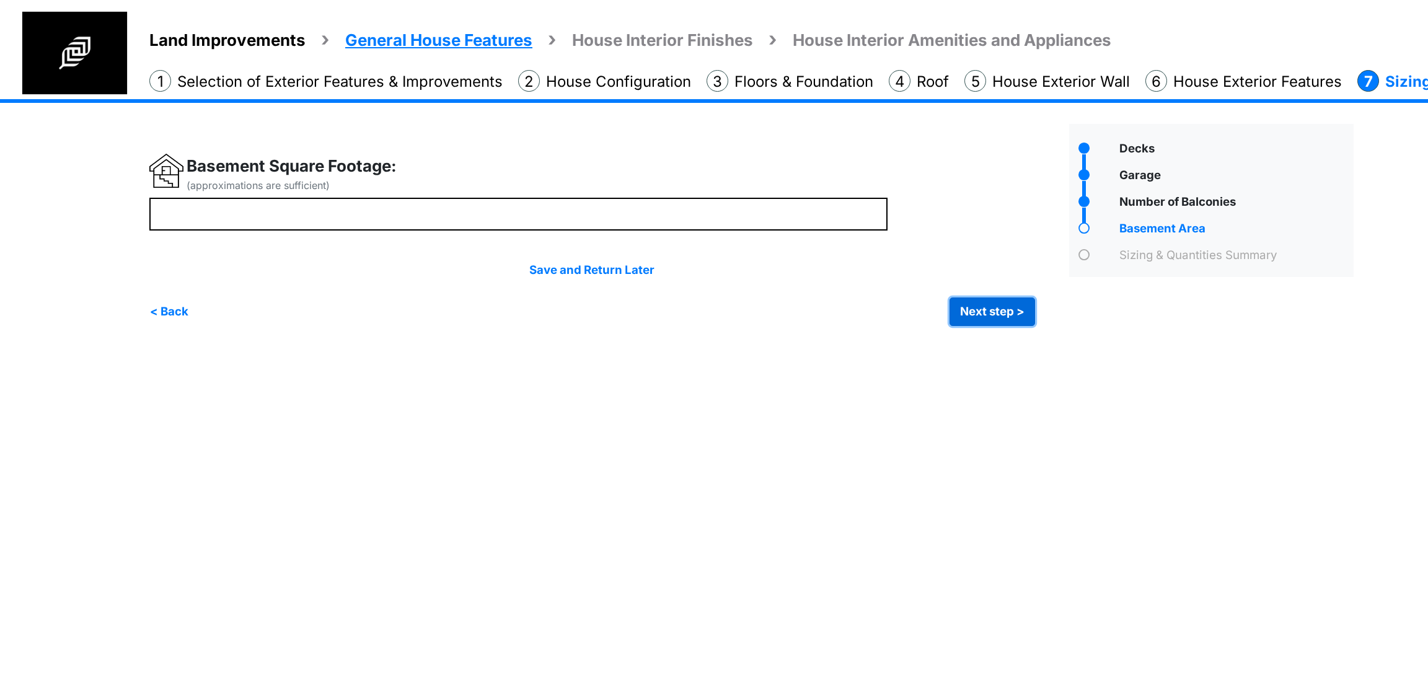
click at [995, 313] on button "Next step >" at bounding box center [993, 312] width 86 height 29
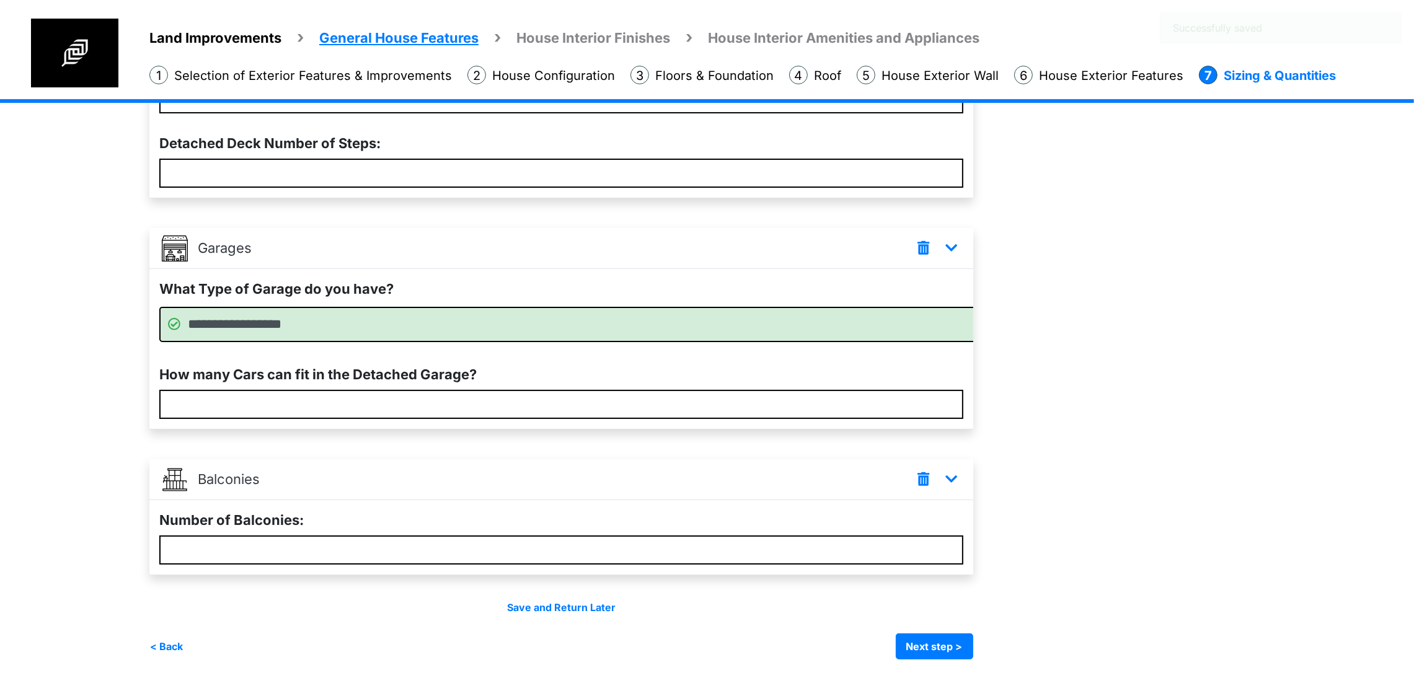
scroll to position [511, 0]
click at [970, 636] on button "Next step >" at bounding box center [934, 647] width 77 height 26
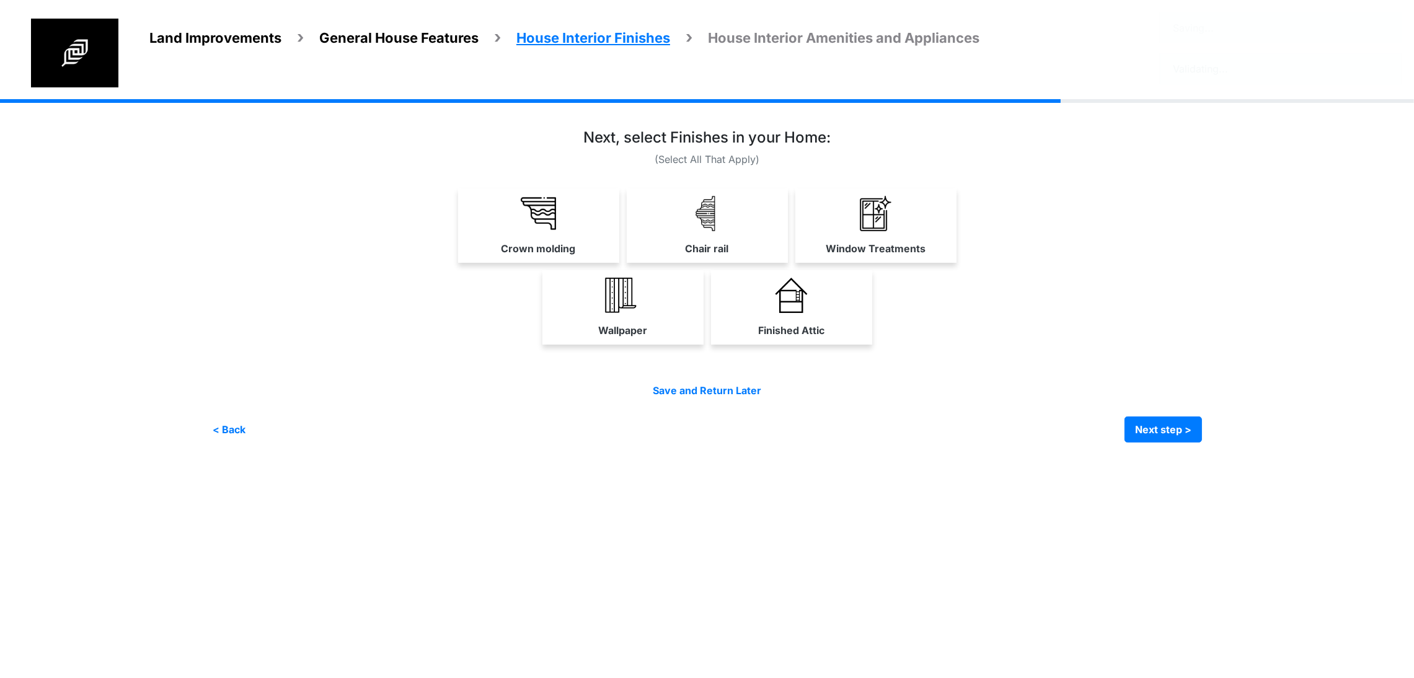
scroll to position [0, 0]
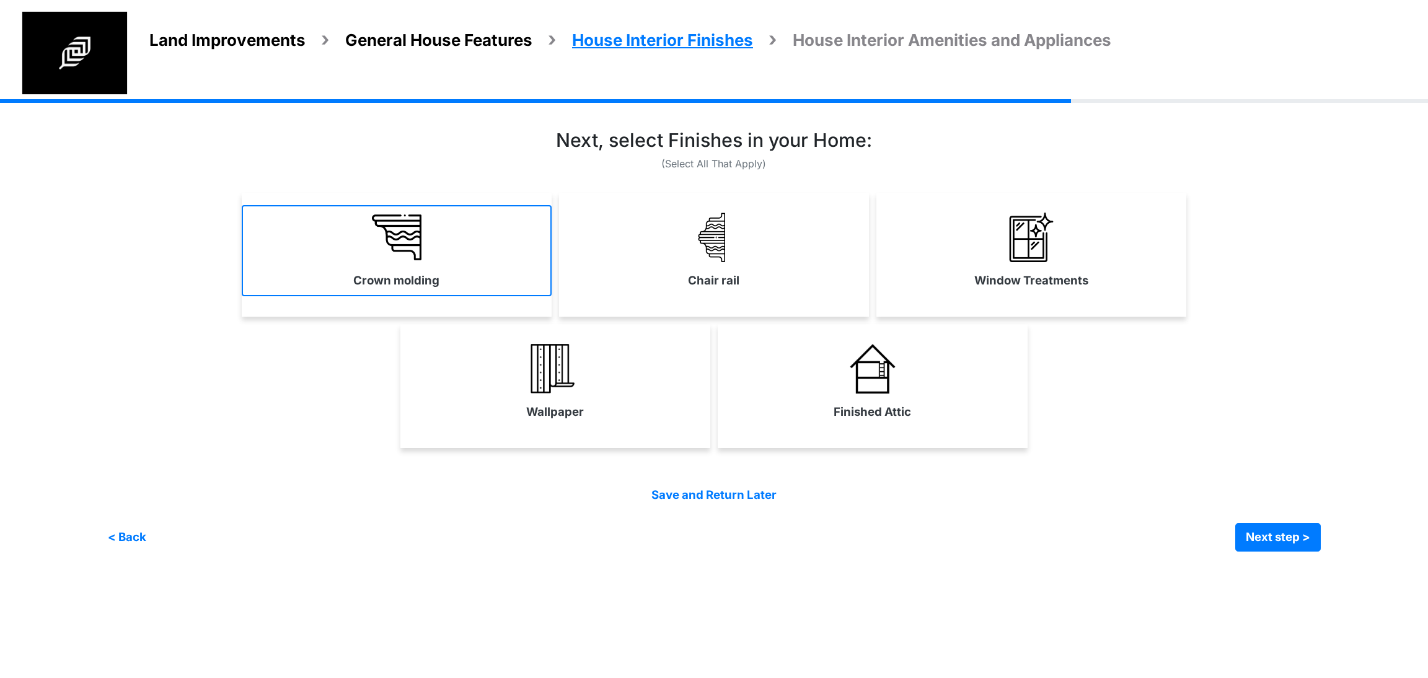
click at [508, 255] on link "Crown molding" at bounding box center [397, 250] width 310 height 91
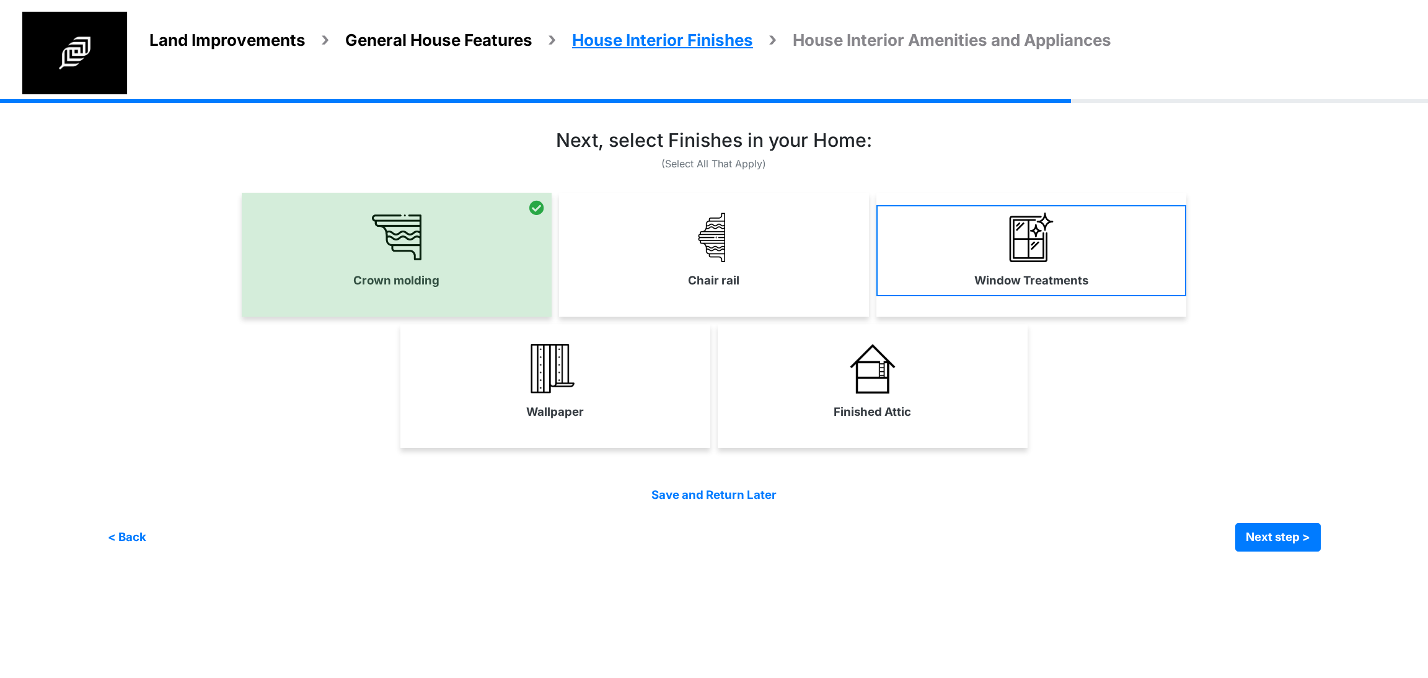
drag, startPoint x: 665, startPoint y: 257, endPoint x: 909, endPoint y: 290, distance: 246.4
click at [667, 257] on link "Chair rail" at bounding box center [714, 250] width 310 height 91
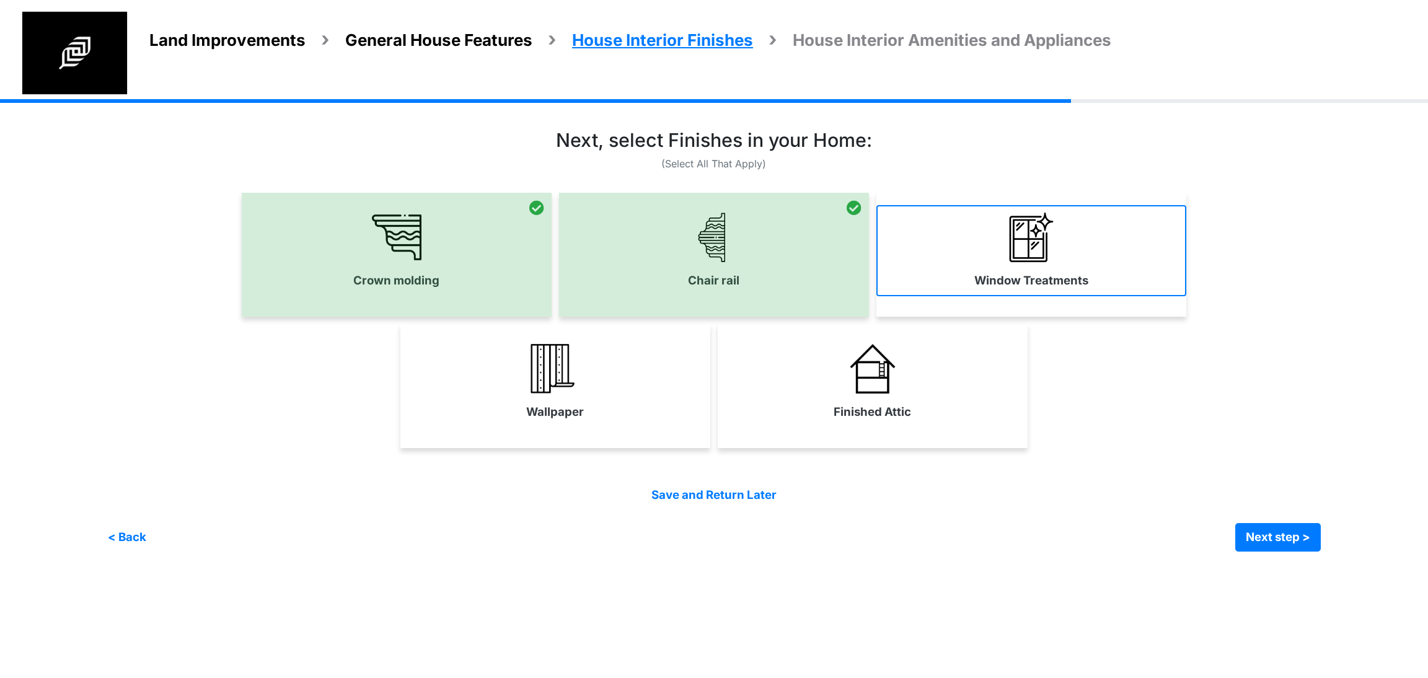
click at [933, 280] on link "Window Treatments" at bounding box center [1032, 250] width 310 height 91
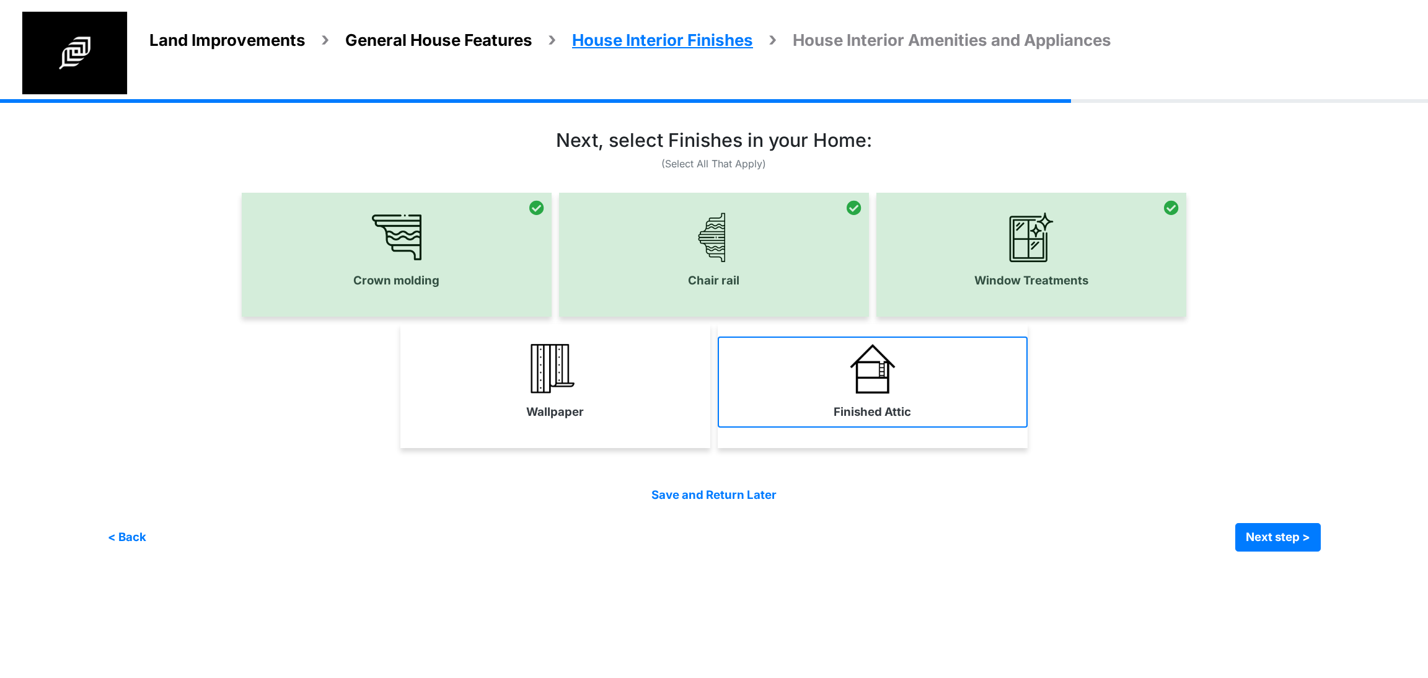
click at [863, 405] on label "Finished Attic" at bounding box center [872, 412] width 77 height 17
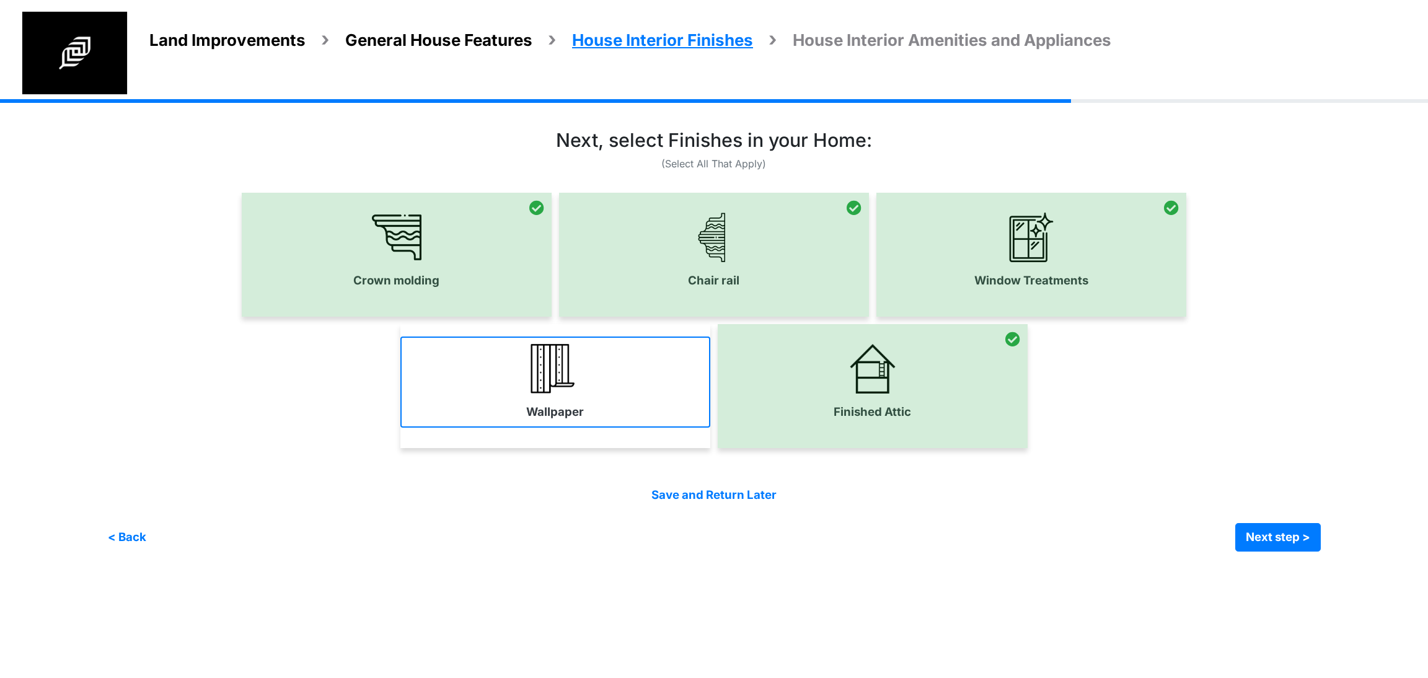
click at [609, 395] on link "Wallpaper" at bounding box center [555, 382] width 310 height 91
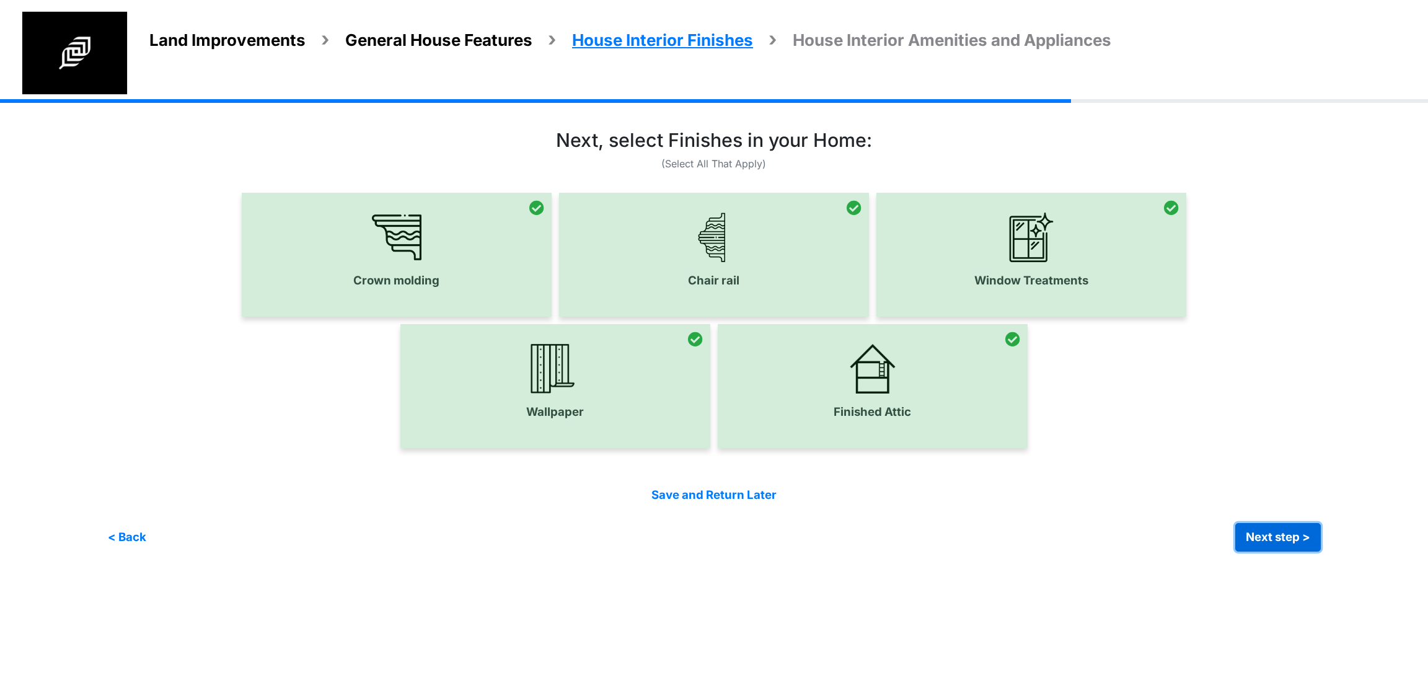
click at [1248, 526] on button "Next step >" at bounding box center [1278, 537] width 86 height 29
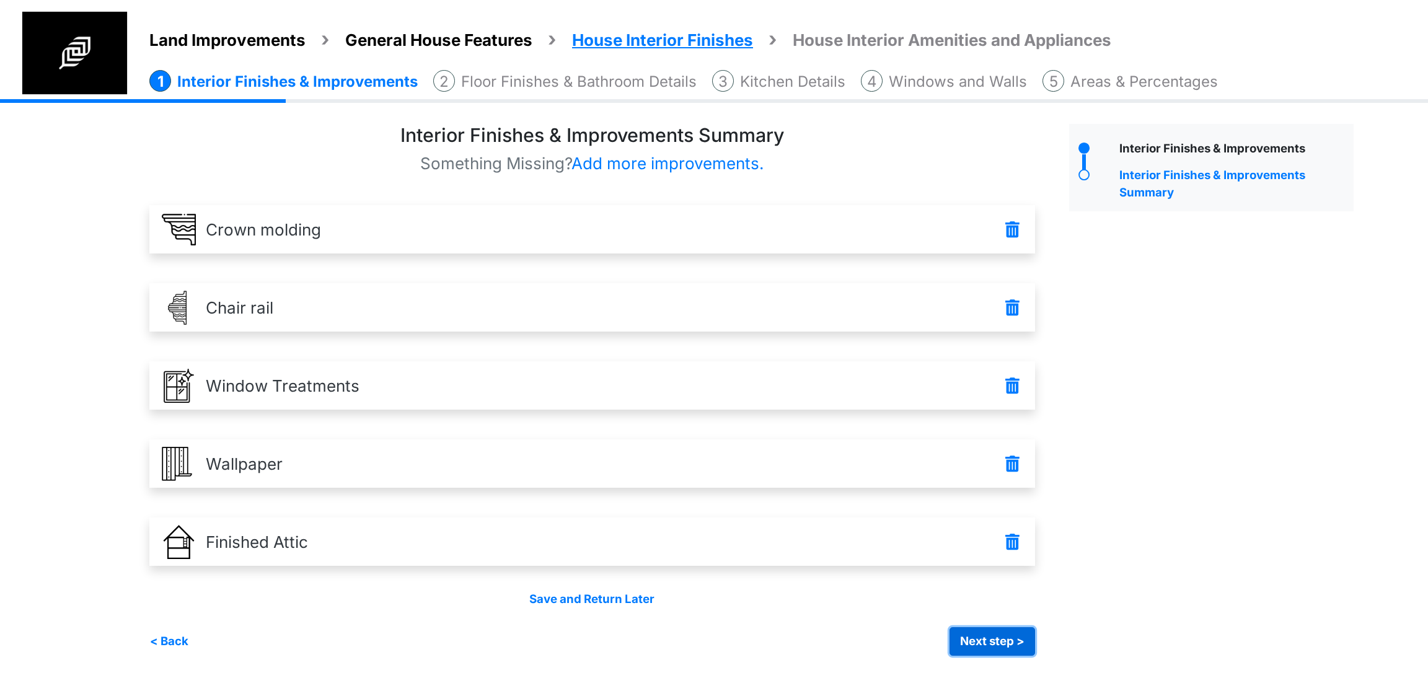
click at [984, 638] on button "Next step >" at bounding box center [993, 641] width 86 height 29
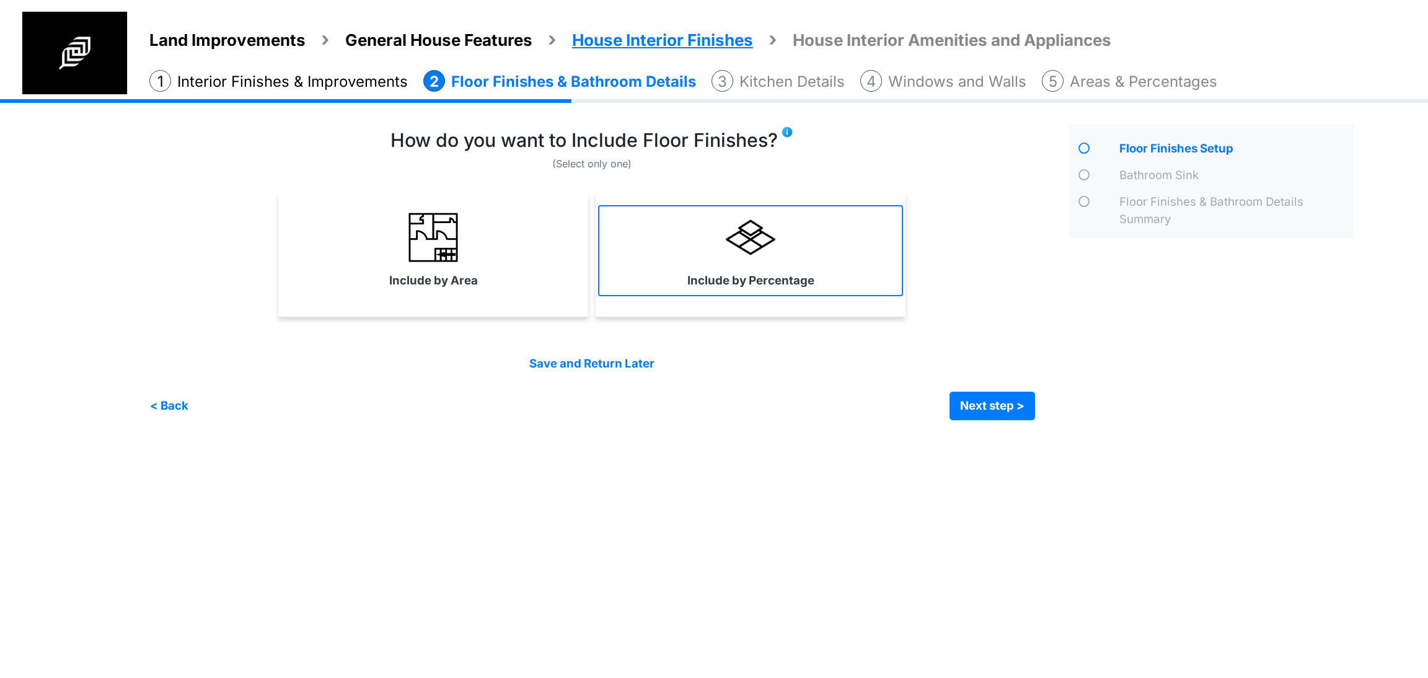
click at [780, 265] on link "Include by Percentage" at bounding box center [750, 250] width 305 height 91
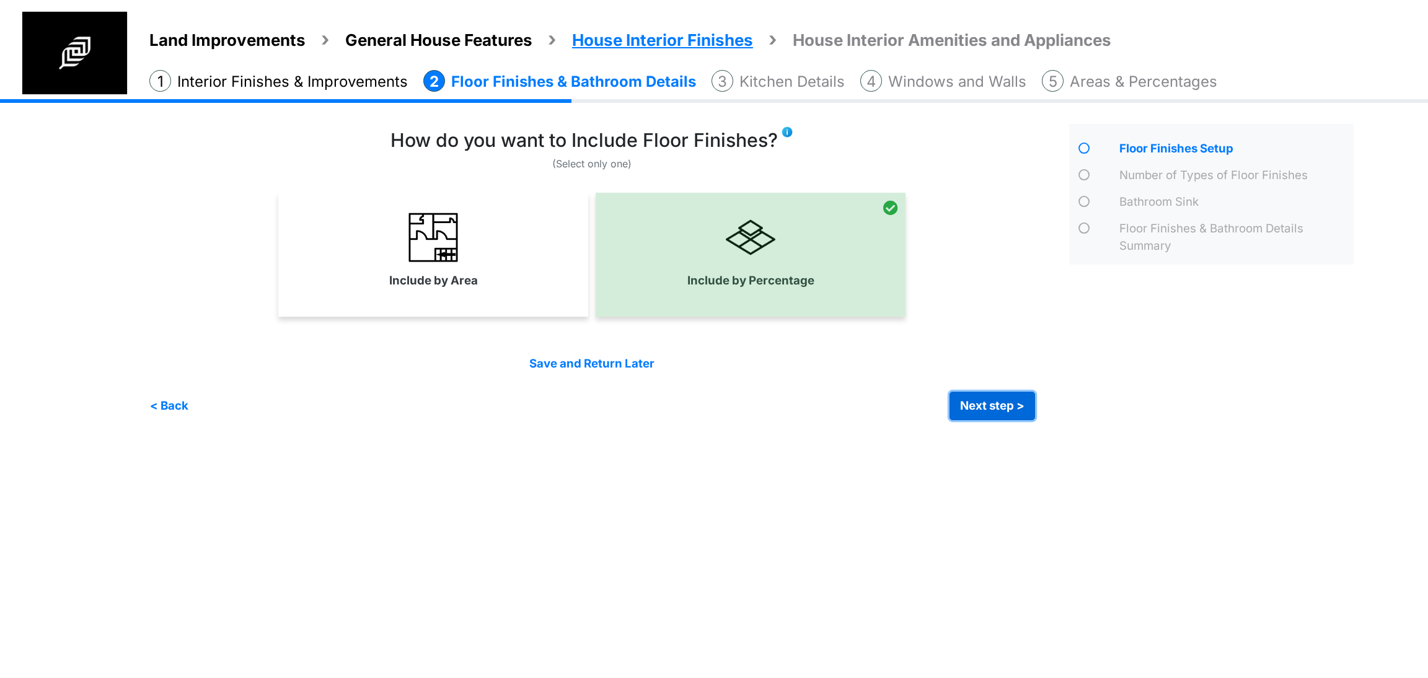
click at [973, 417] on button "Next step >" at bounding box center [993, 406] width 86 height 29
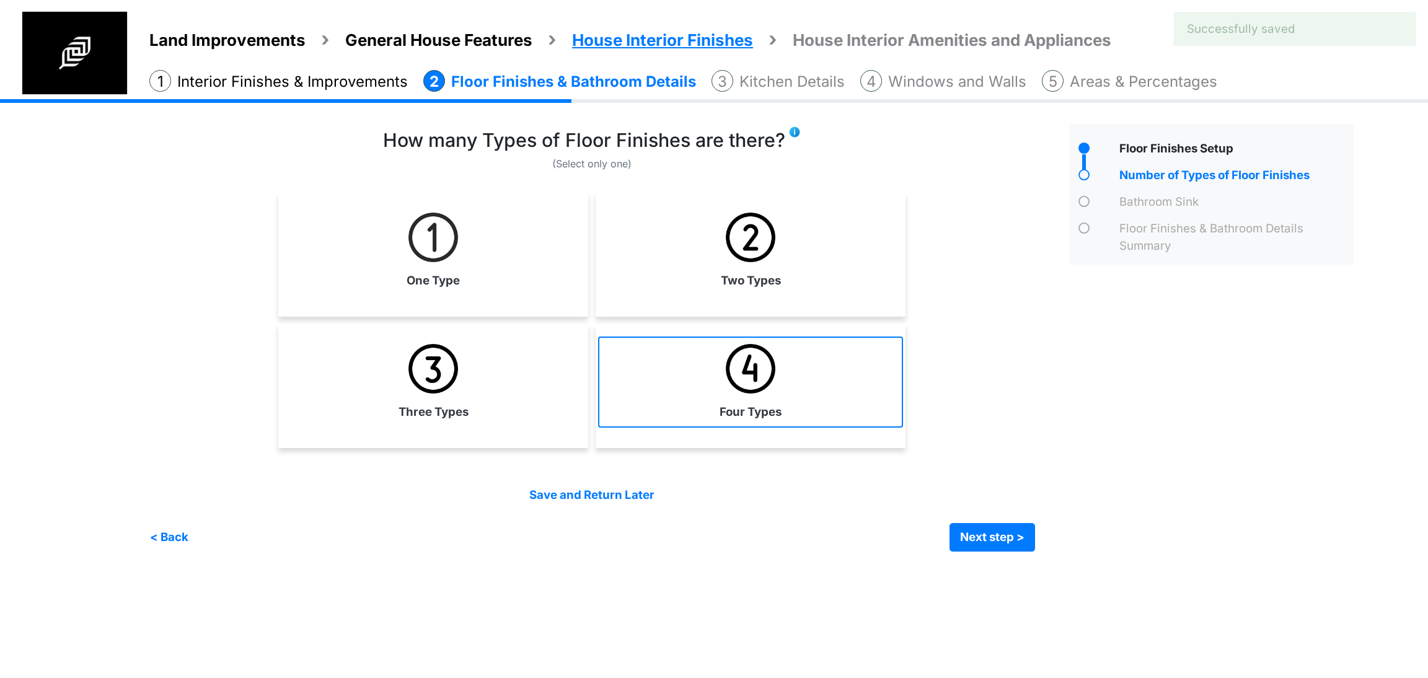
click at [685, 385] on link "Four Types" at bounding box center [750, 382] width 305 height 91
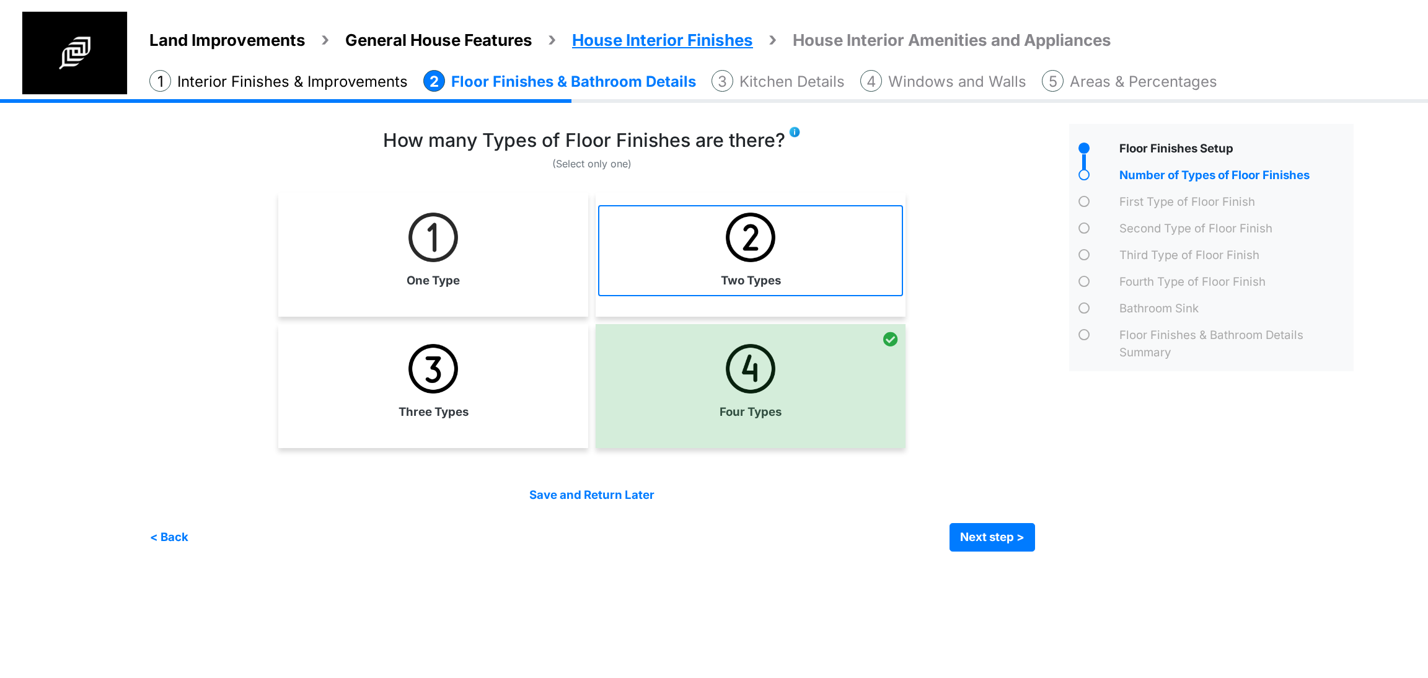
click at [735, 264] on link "Two Types" at bounding box center [750, 250] width 305 height 91
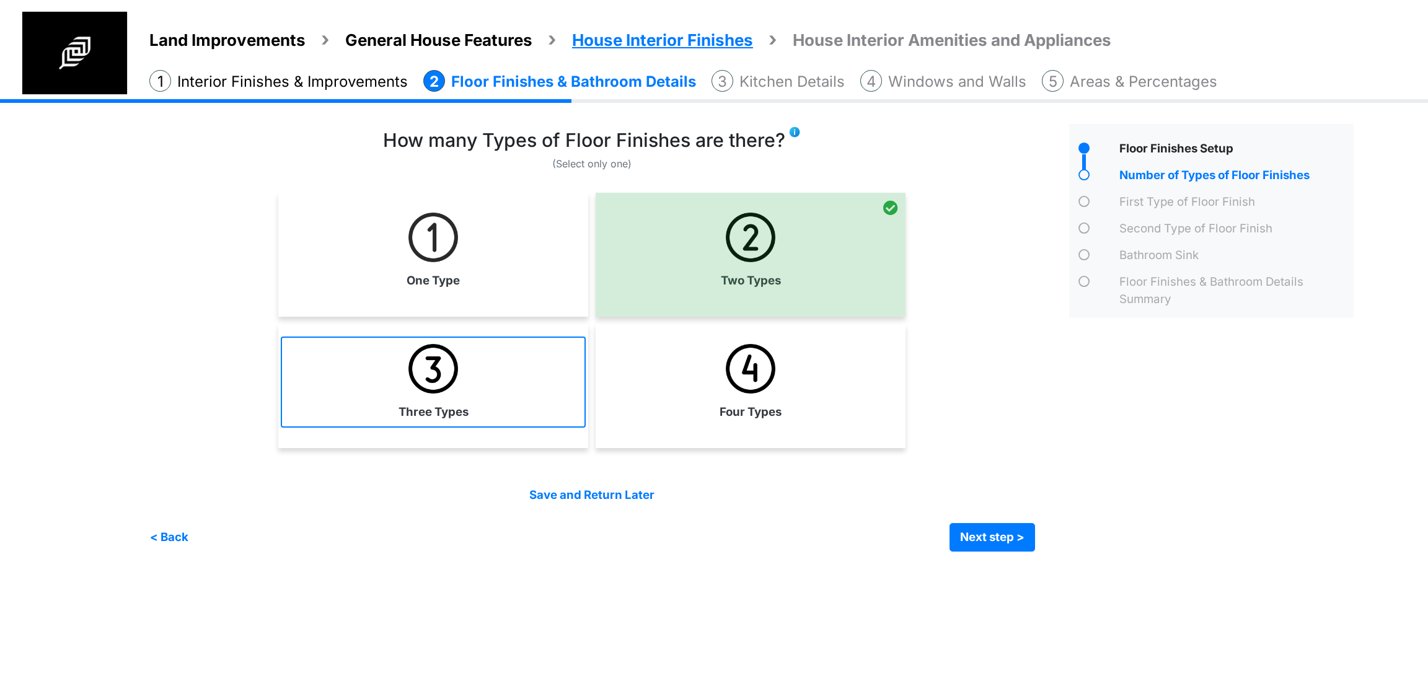
click at [474, 422] on link "Three Types" at bounding box center [433, 382] width 305 height 91
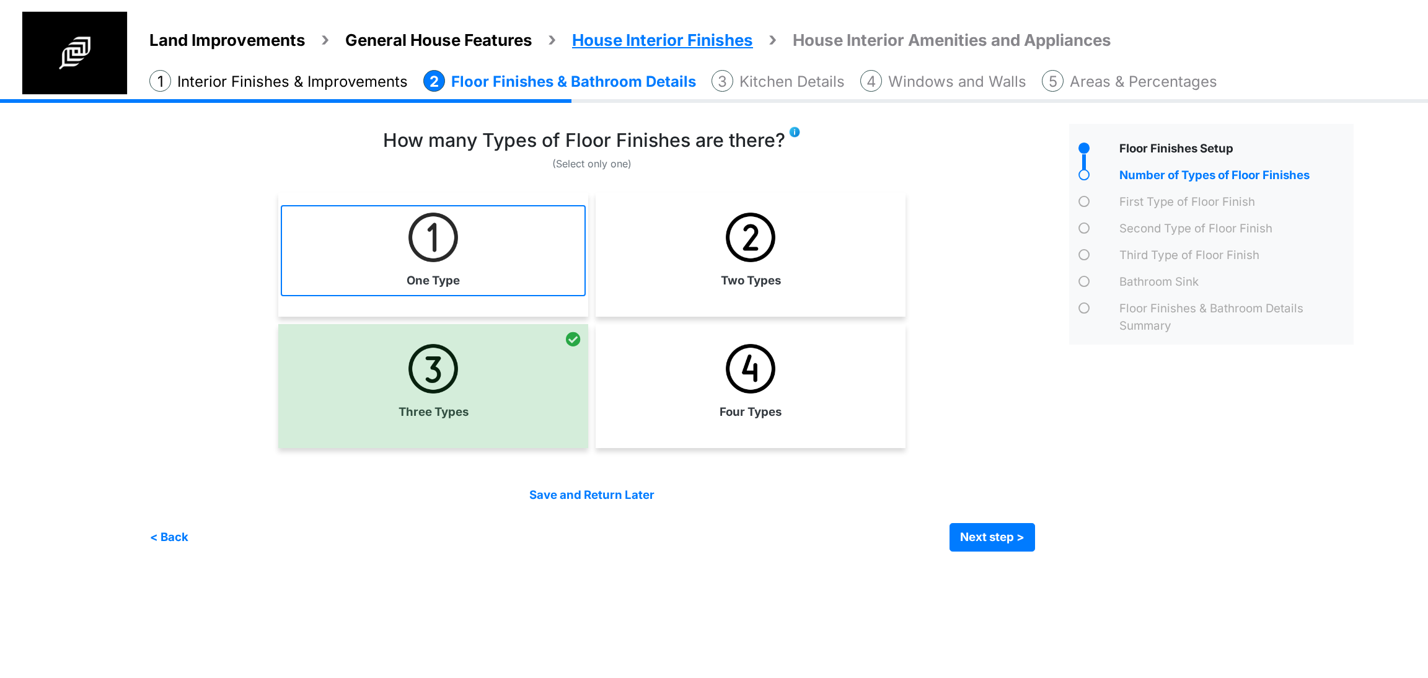
click at [430, 264] on link "One Type" at bounding box center [433, 250] width 305 height 91
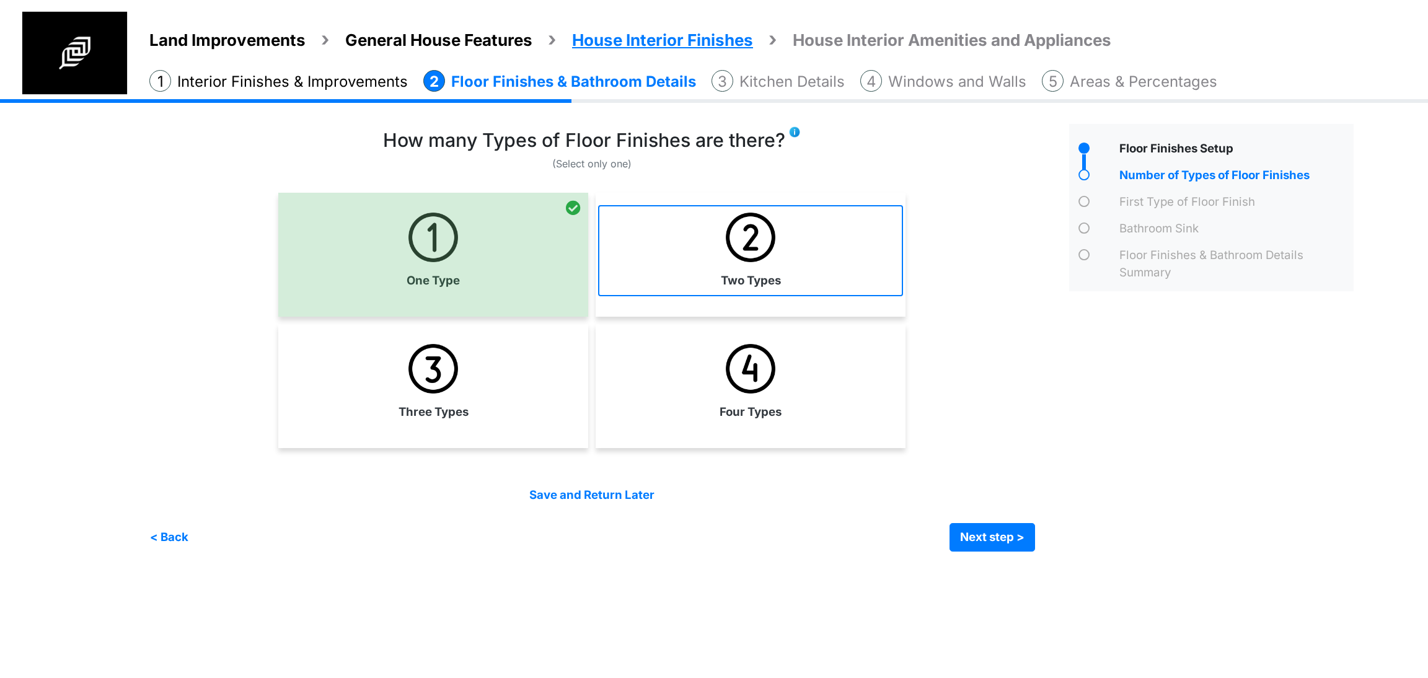
click at [674, 261] on link "Two Types" at bounding box center [750, 250] width 305 height 91
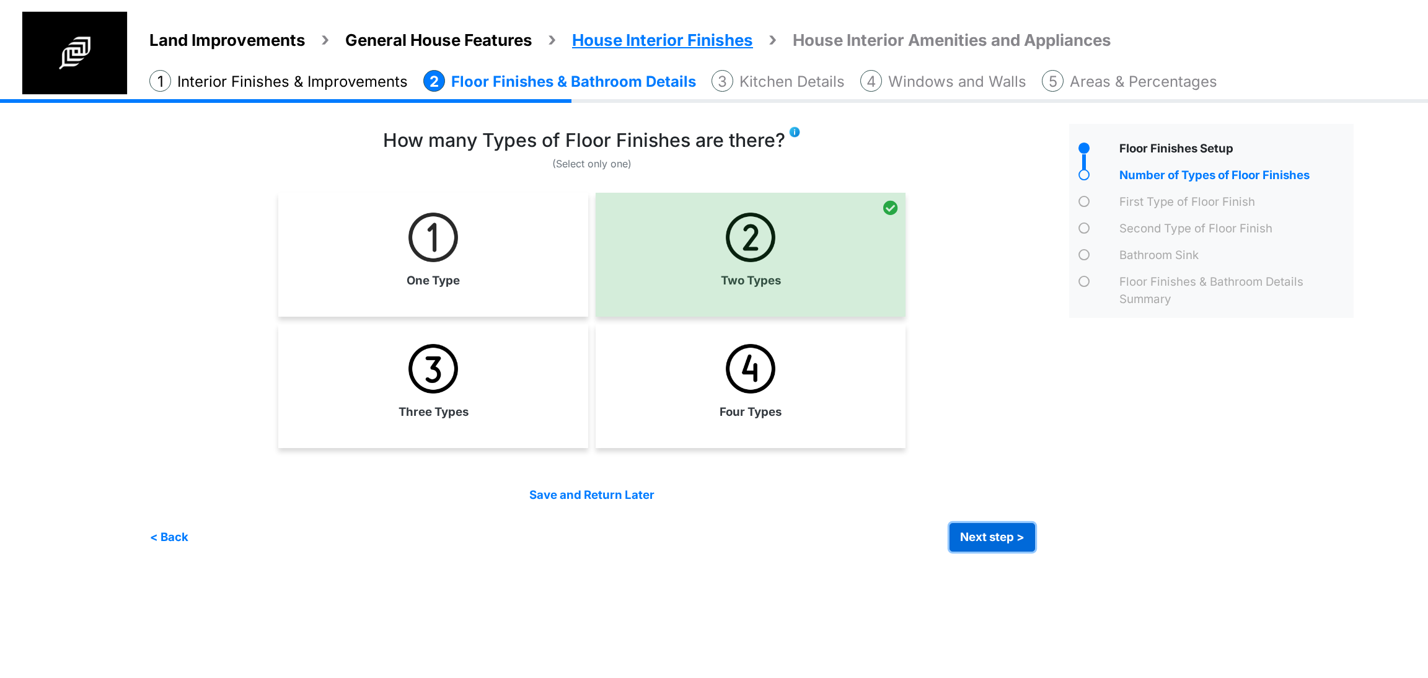
click at [970, 540] on button "Next step >" at bounding box center [993, 537] width 86 height 29
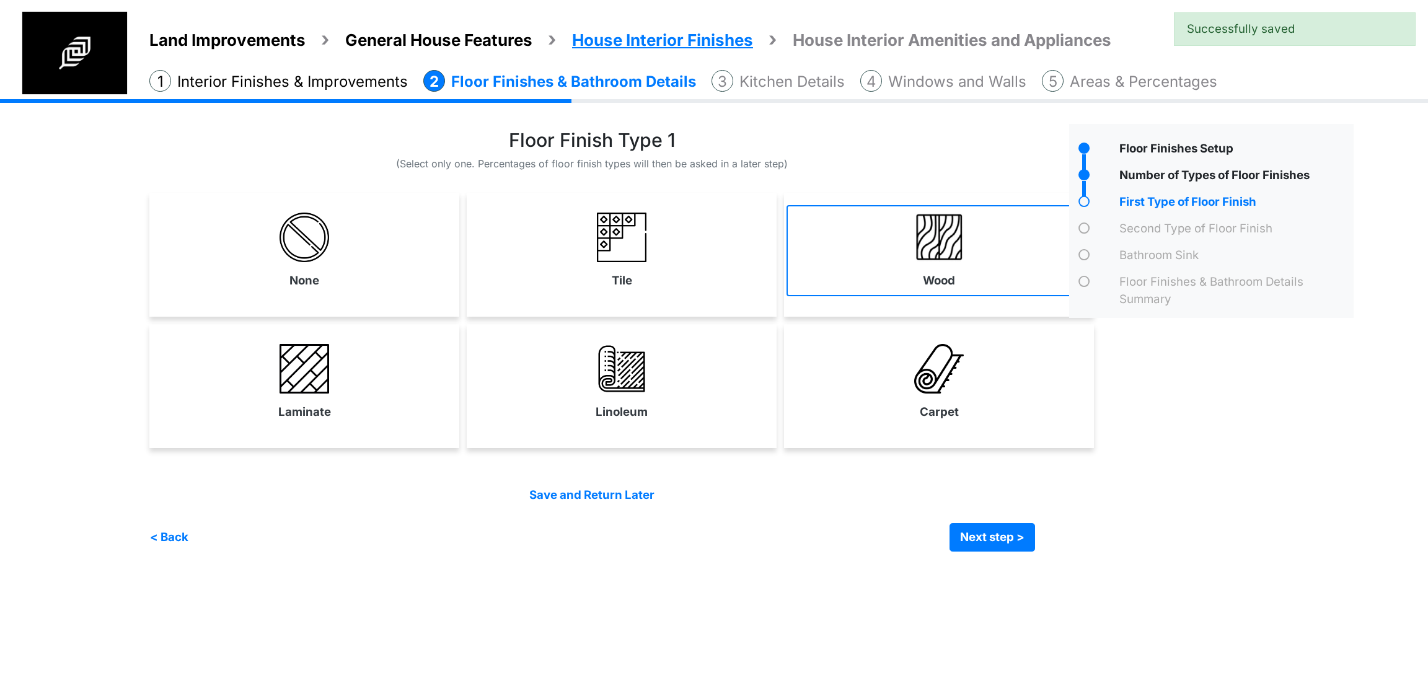
click at [891, 275] on link "Wood" at bounding box center [939, 250] width 305 height 91
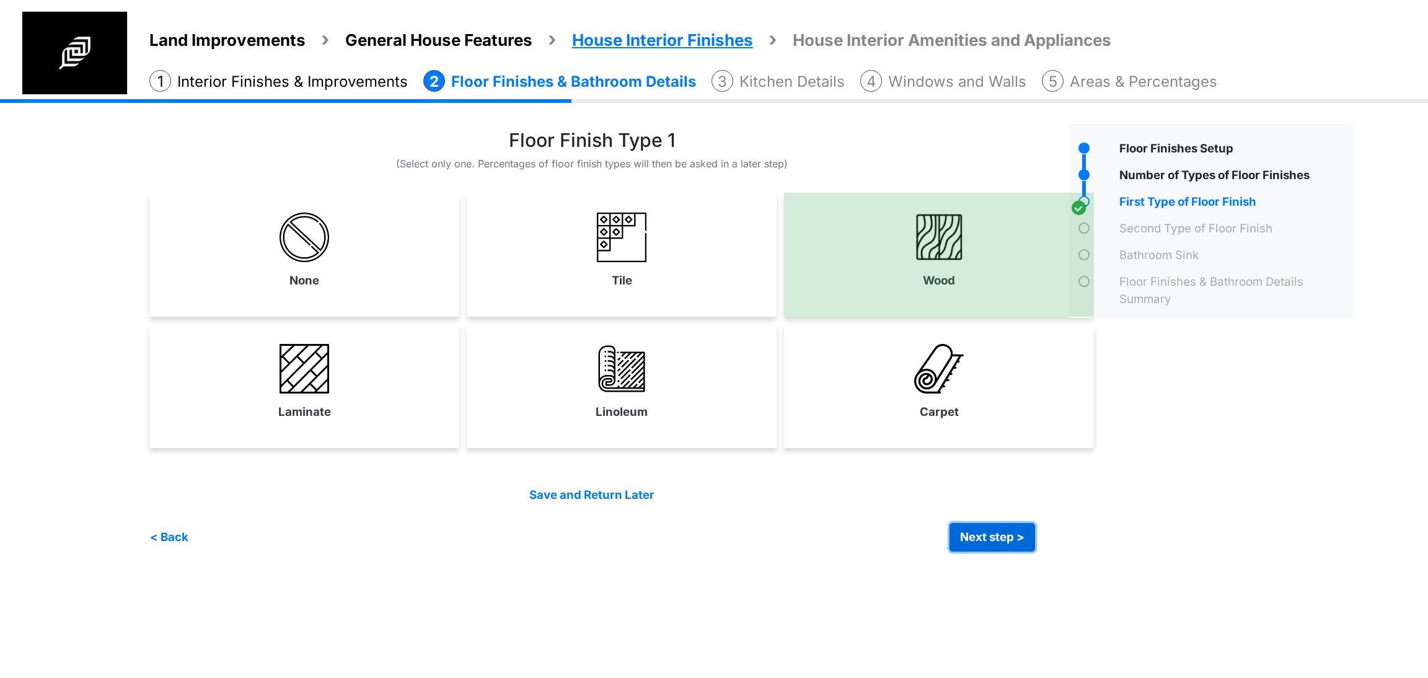
click at [958, 531] on button "Next step >" at bounding box center [993, 537] width 86 height 29
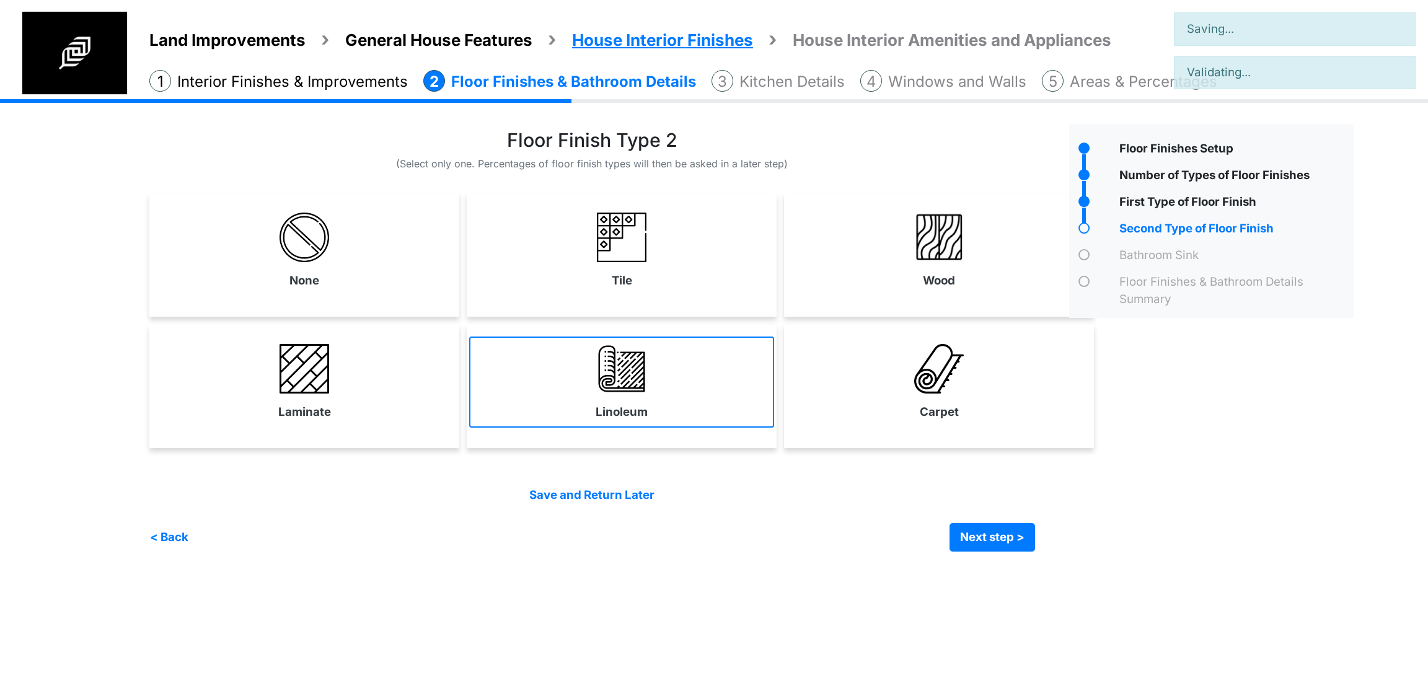
click at [705, 409] on link "Linoleum" at bounding box center [621, 382] width 305 height 91
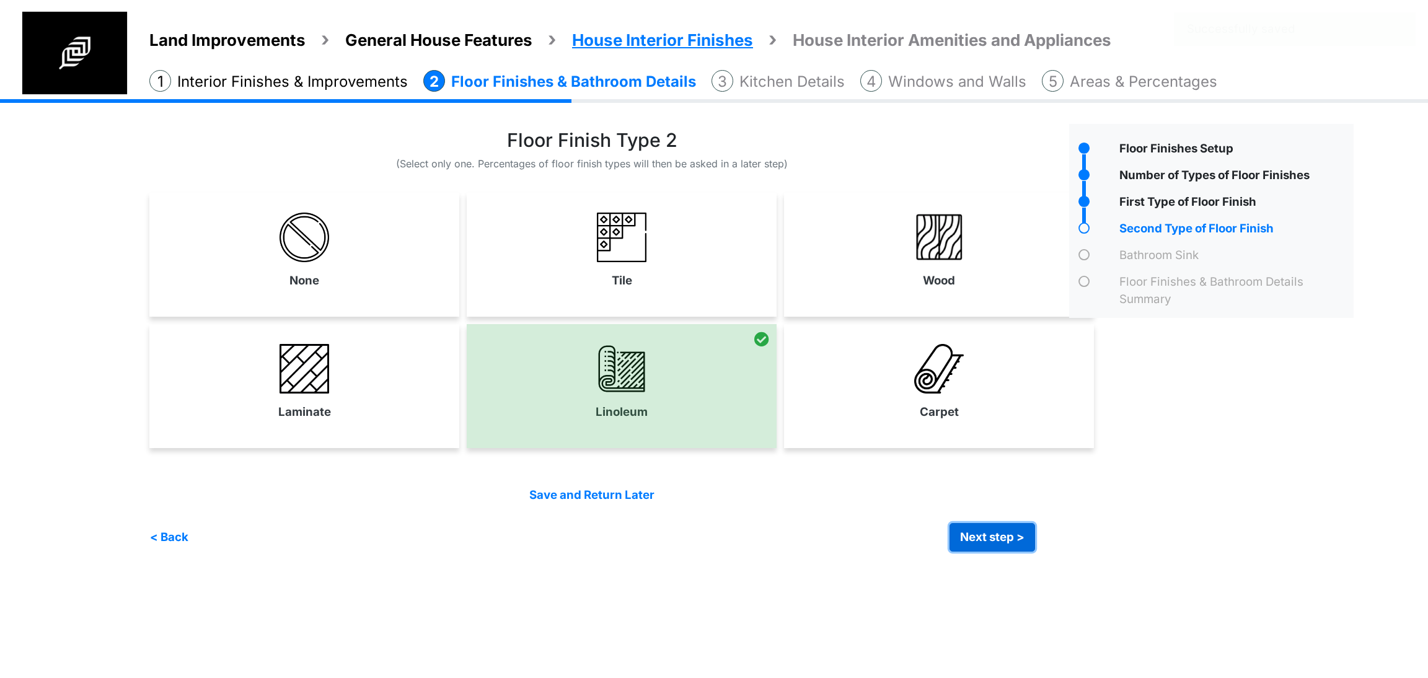
click at [991, 528] on button "Next step >" at bounding box center [993, 537] width 86 height 29
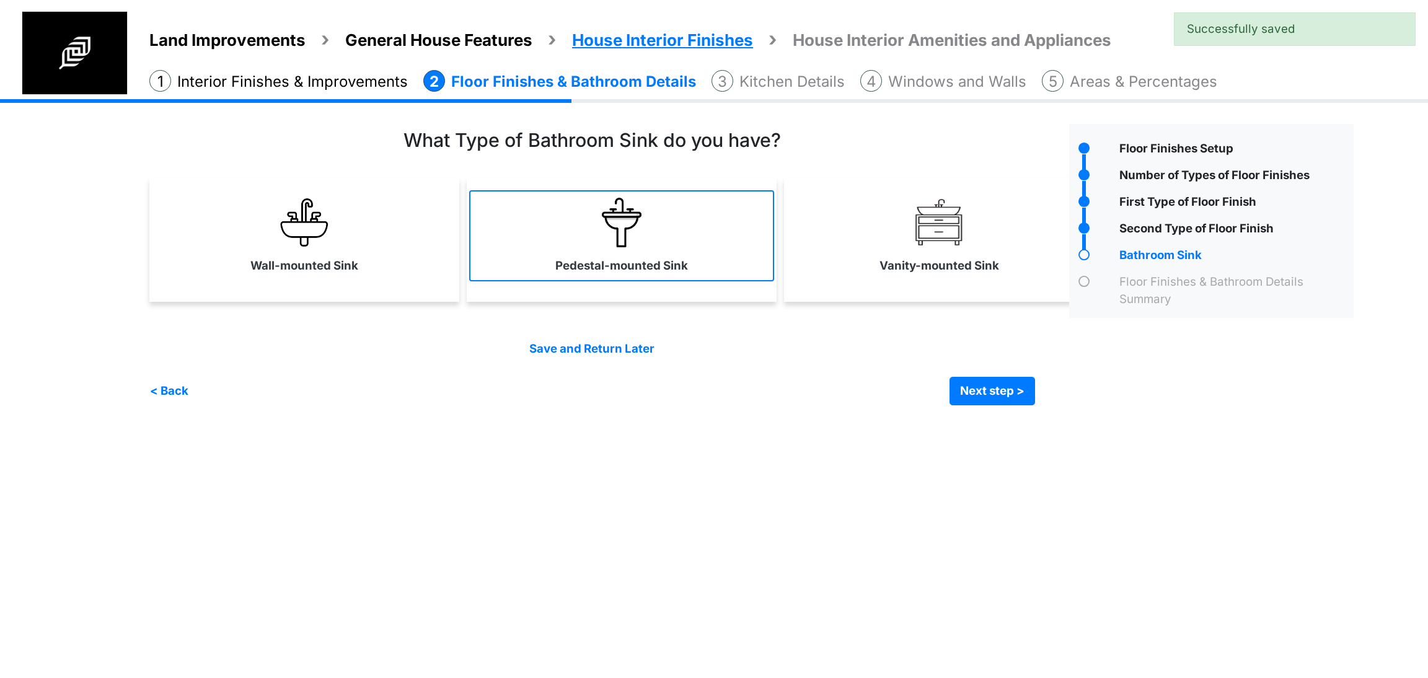
click at [607, 250] on link "Pedestal-mounted Sink" at bounding box center [621, 235] width 305 height 91
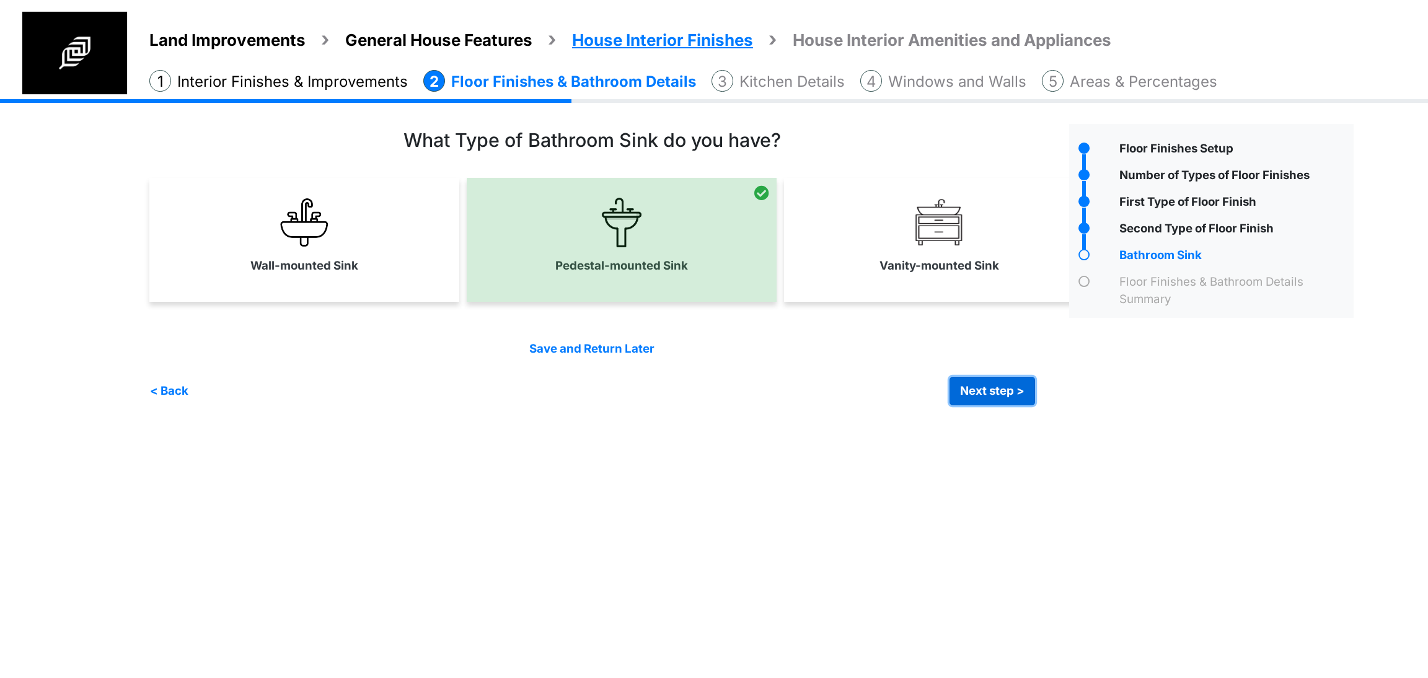
click at [970, 387] on button "Next step >" at bounding box center [993, 391] width 86 height 29
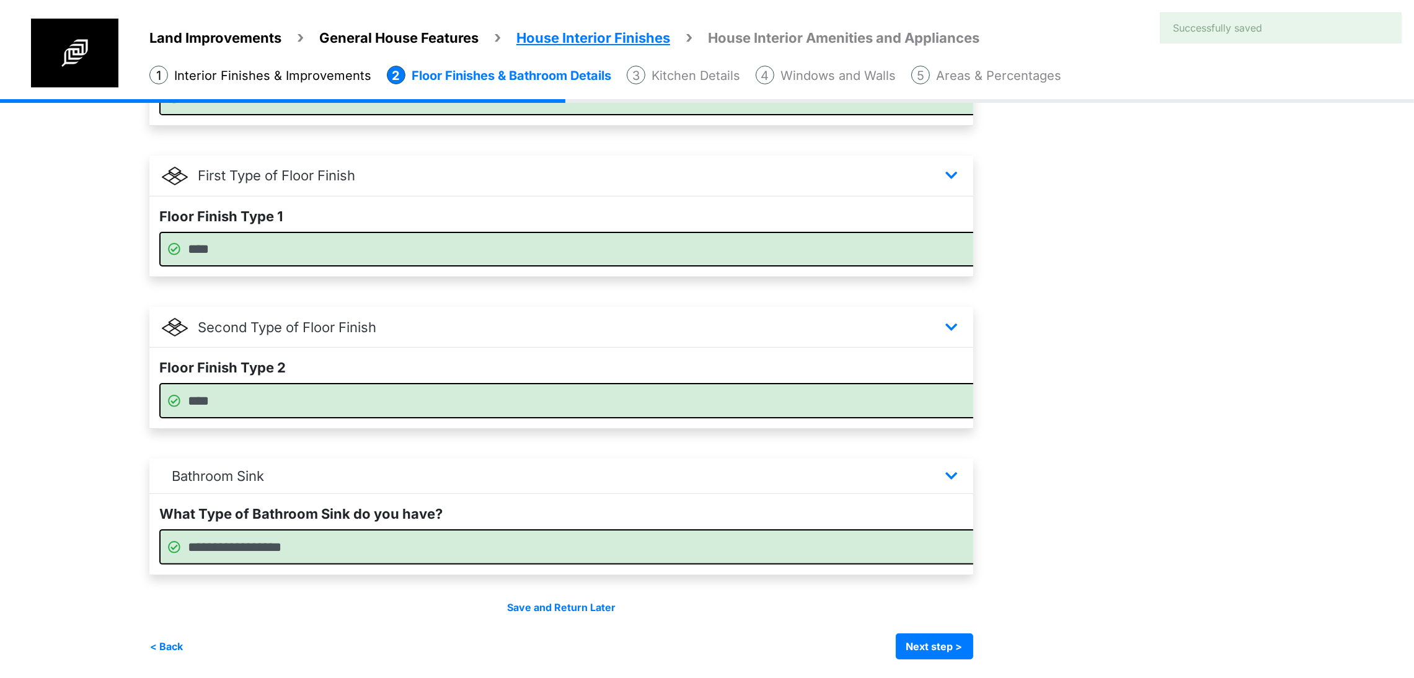
scroll to position [415, 0]
drag, startPoint x: 1029, startPoint y: 650, endPoint x: 1017, endPoint y: 641, distance: 15.0
click at [973, 649] on button "Next step >" at bounding box center [934, 647] width 77 height 26
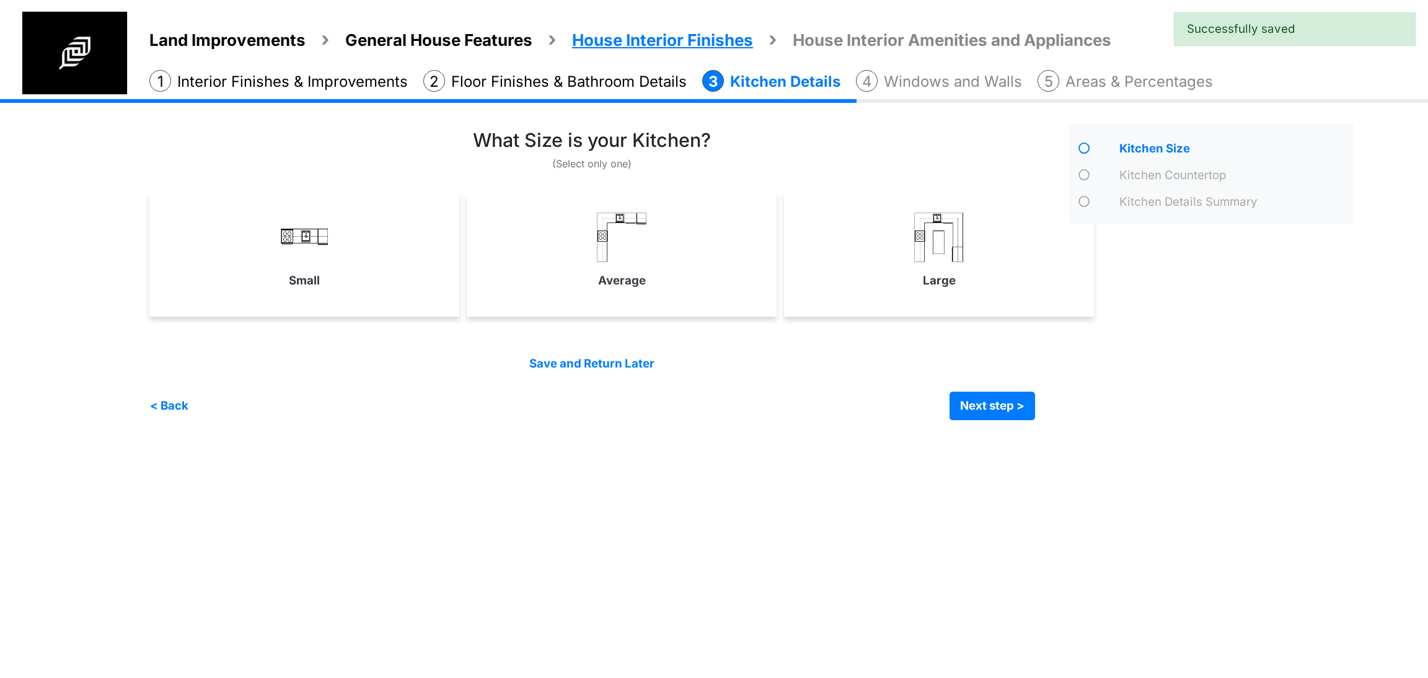
click at [682, 301] on div "Average" at bounding box center [622, 255] width 310 height 124
select select "*"
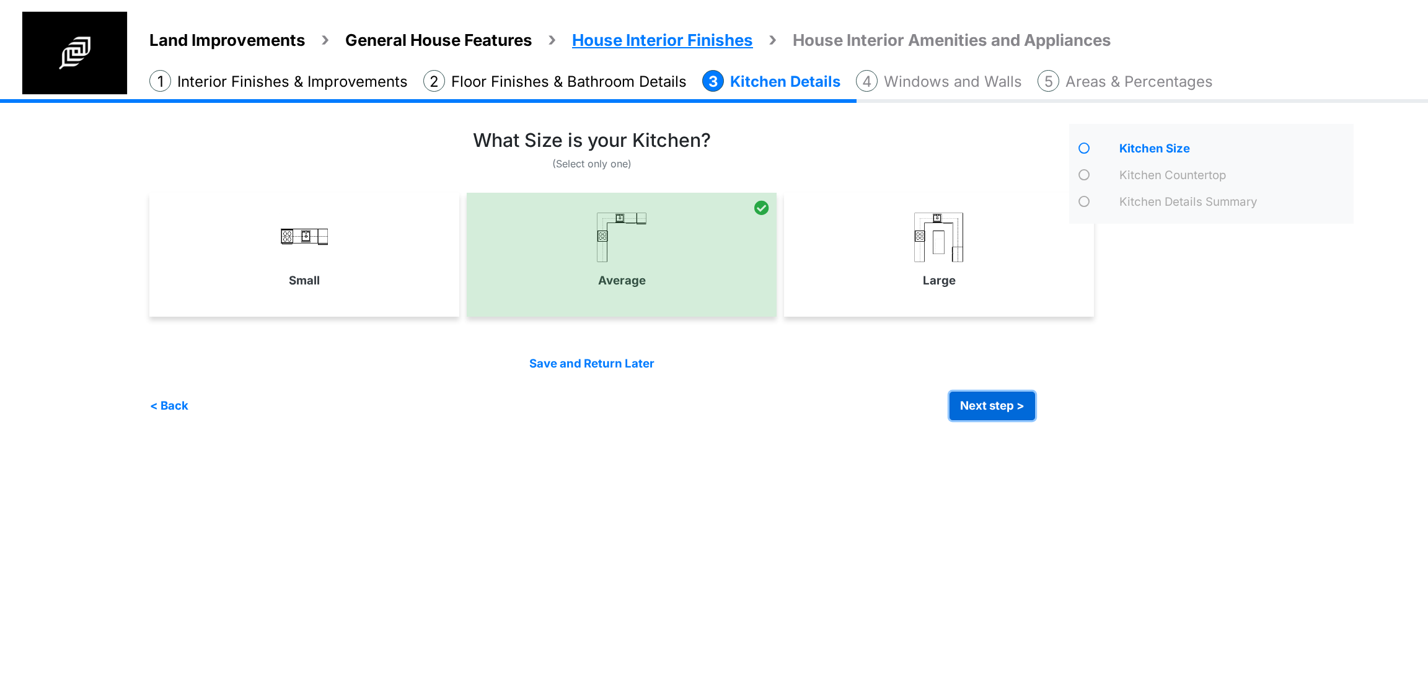
click at [971, 415] on button "Next step >" at bounding box center [993, 406] width 86 height 29
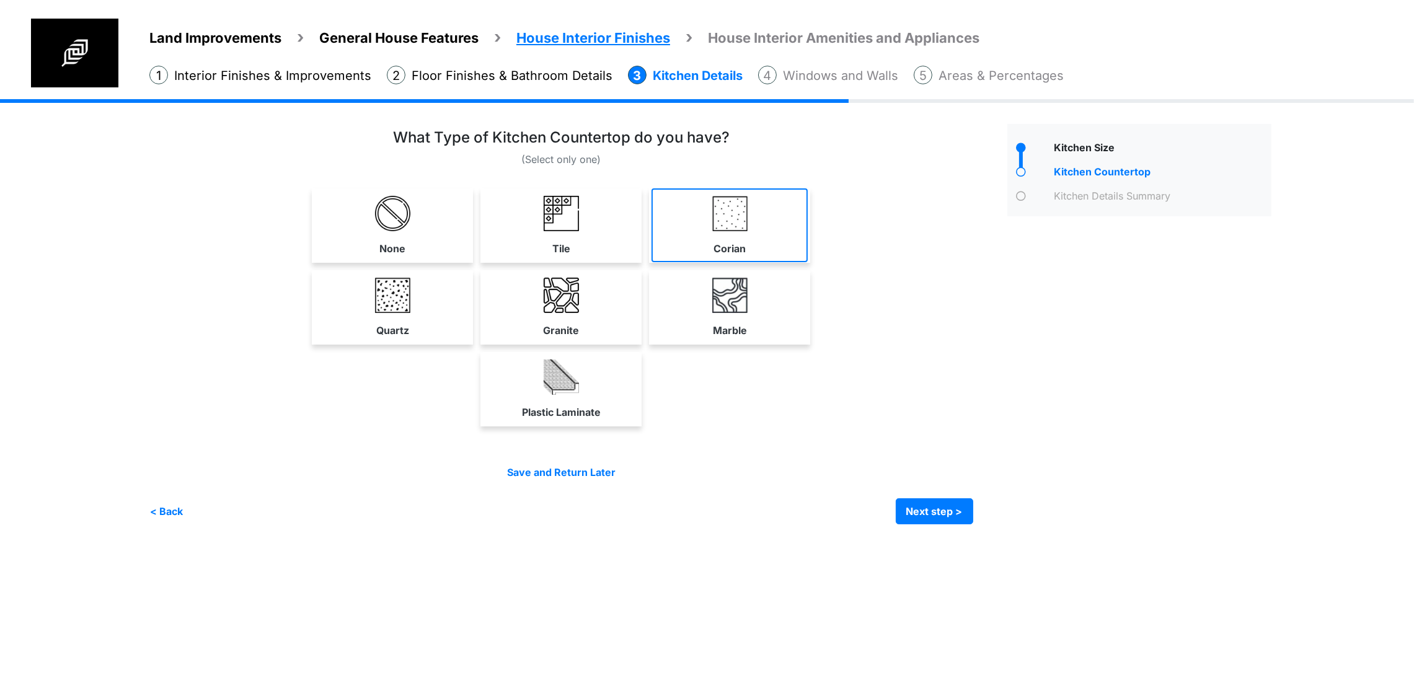
click at [808, 257] on link "Corian" at bounding box center [729, 225] width 156 height 74
click at [601, 420] on label "Plastic Laminate" at bounding box center [561, 412] width 79 height 15
select select "*"
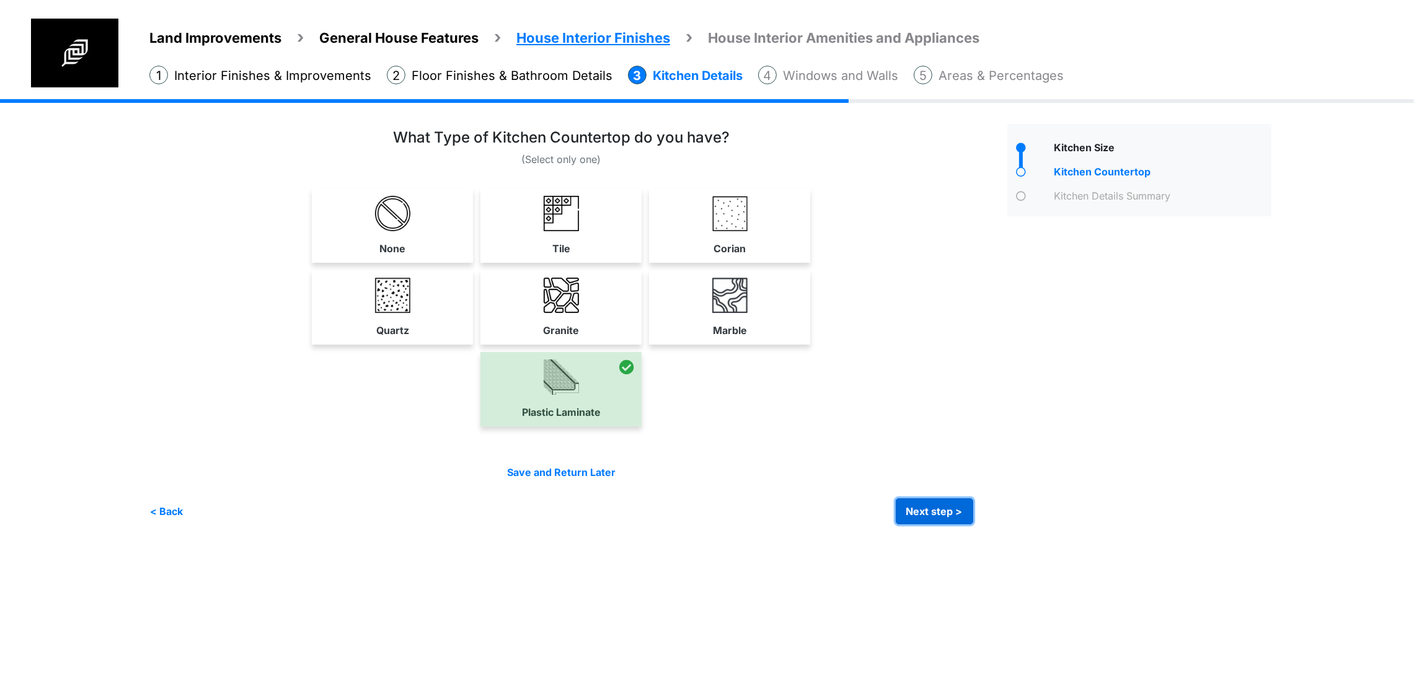
click at [973, 524] on button "Next step >" at bounding box center [934, 511] width 77 height 26
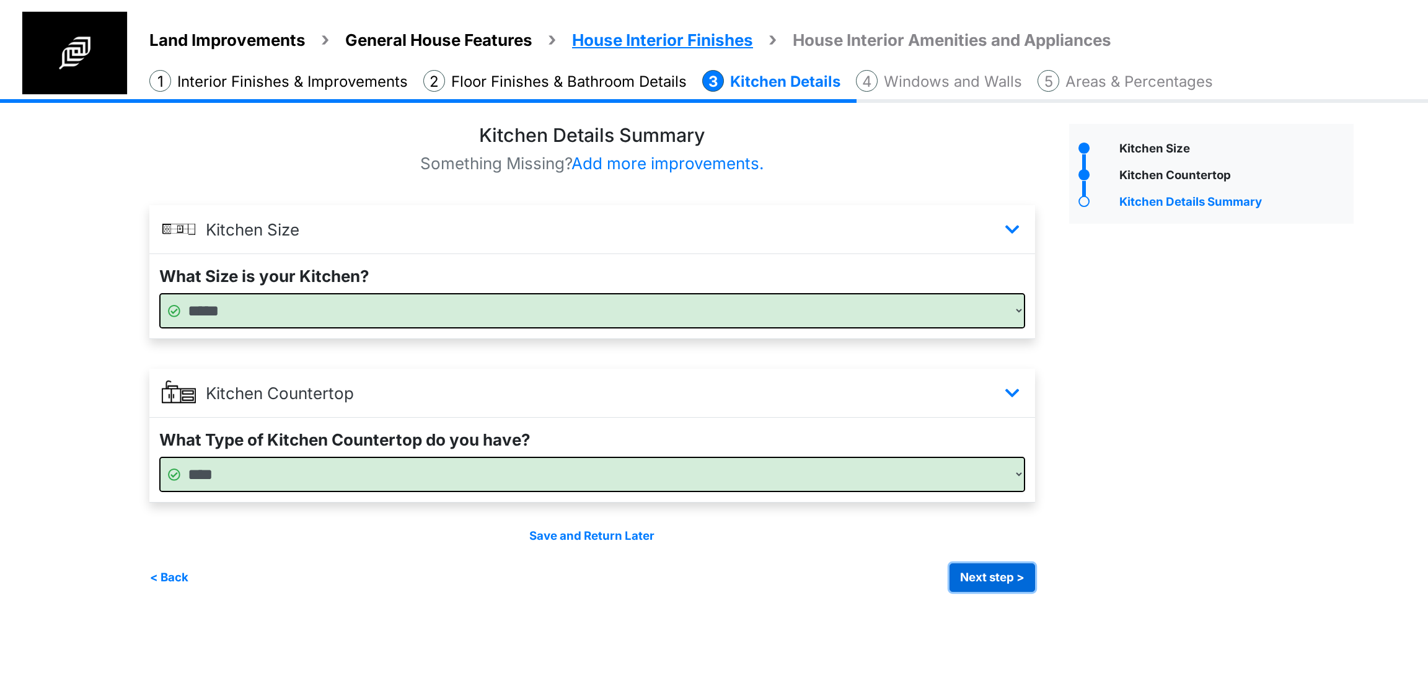
click at [969, 578] on button "Next step >" at bounding box center [993, 577] width 86 height 29
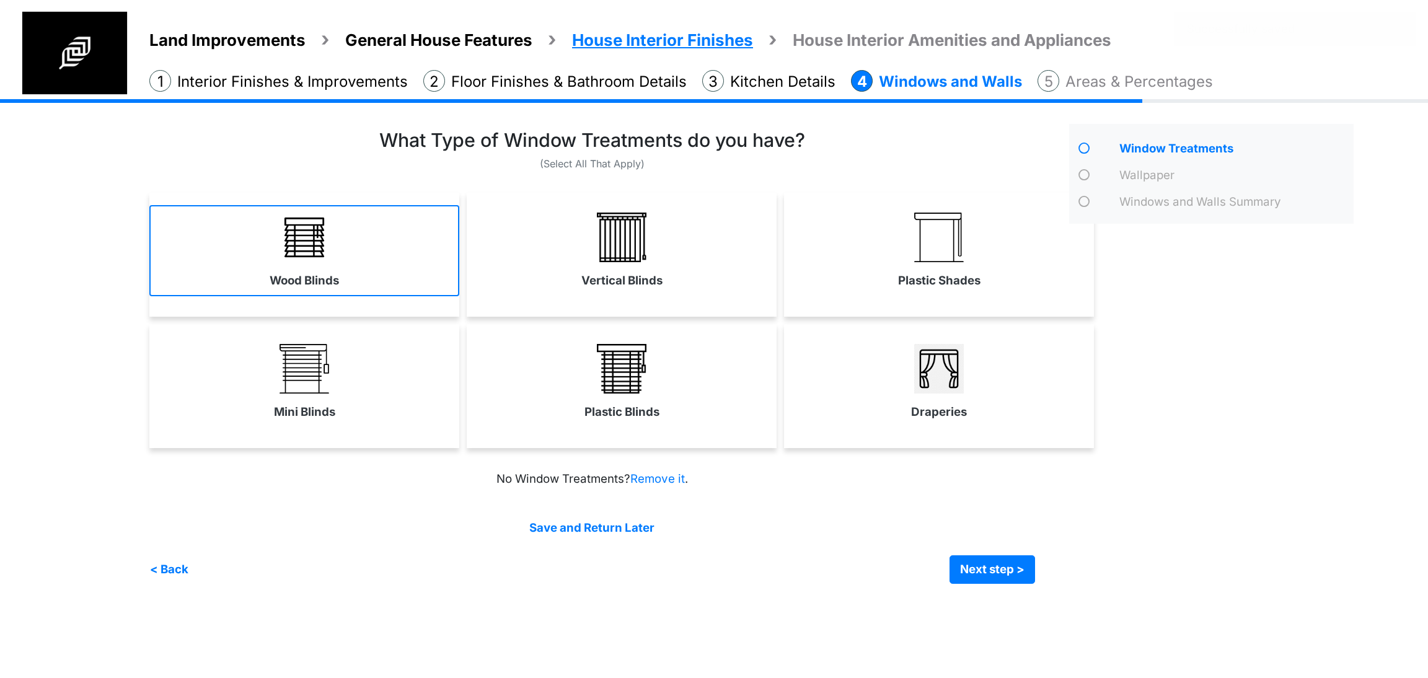
click at [384, 250] on link "Wood Blinds" at bounding box center [304, 250] width 310 height 91
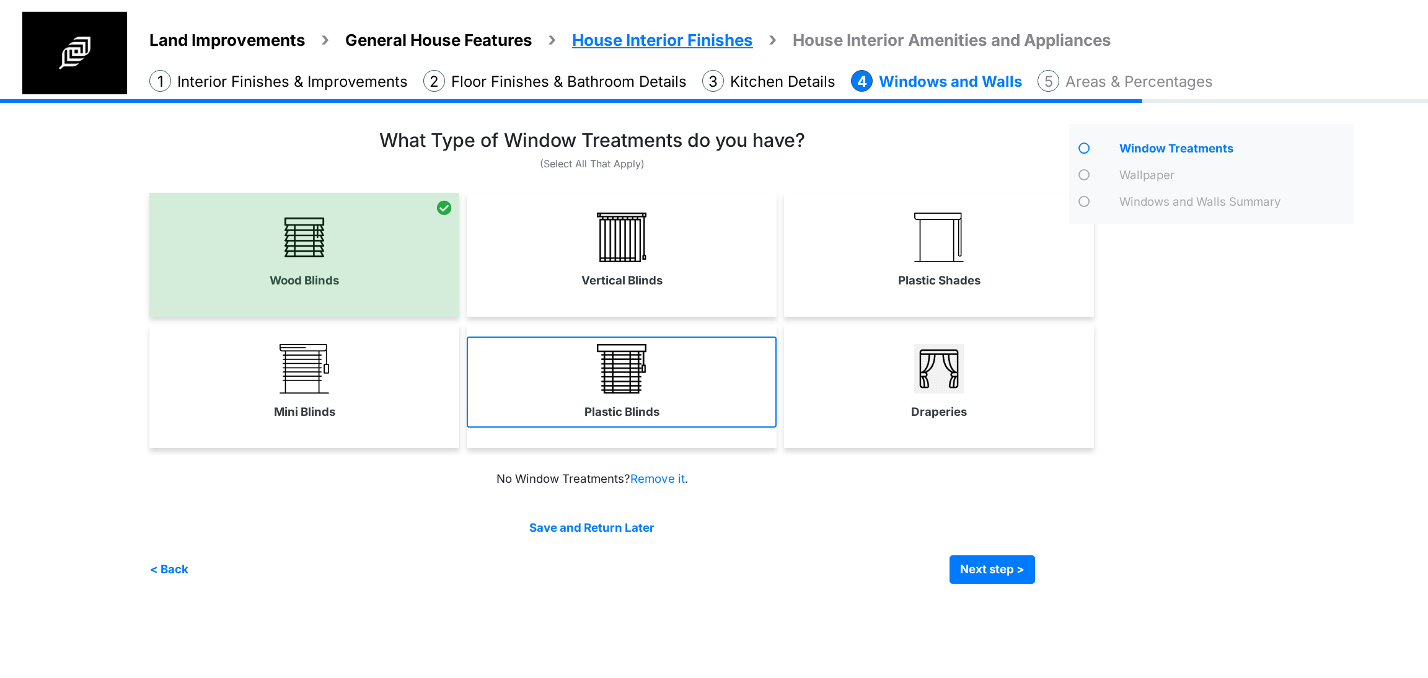
click at [626, 414] on label "Plastic Blinds" at bounding box center [622, 412] width 75 height 17
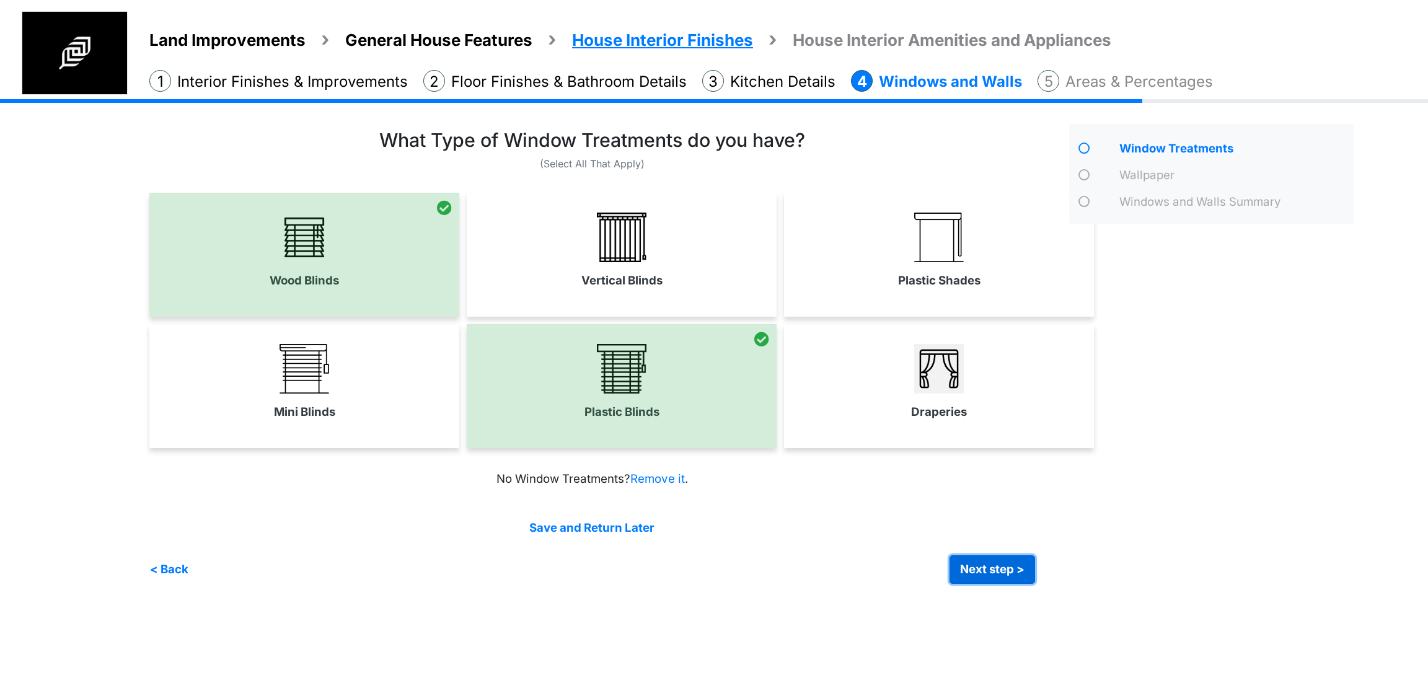
click at [968, 562] on button "Next step >" at bounding box center [993, 569] width 86 height 29
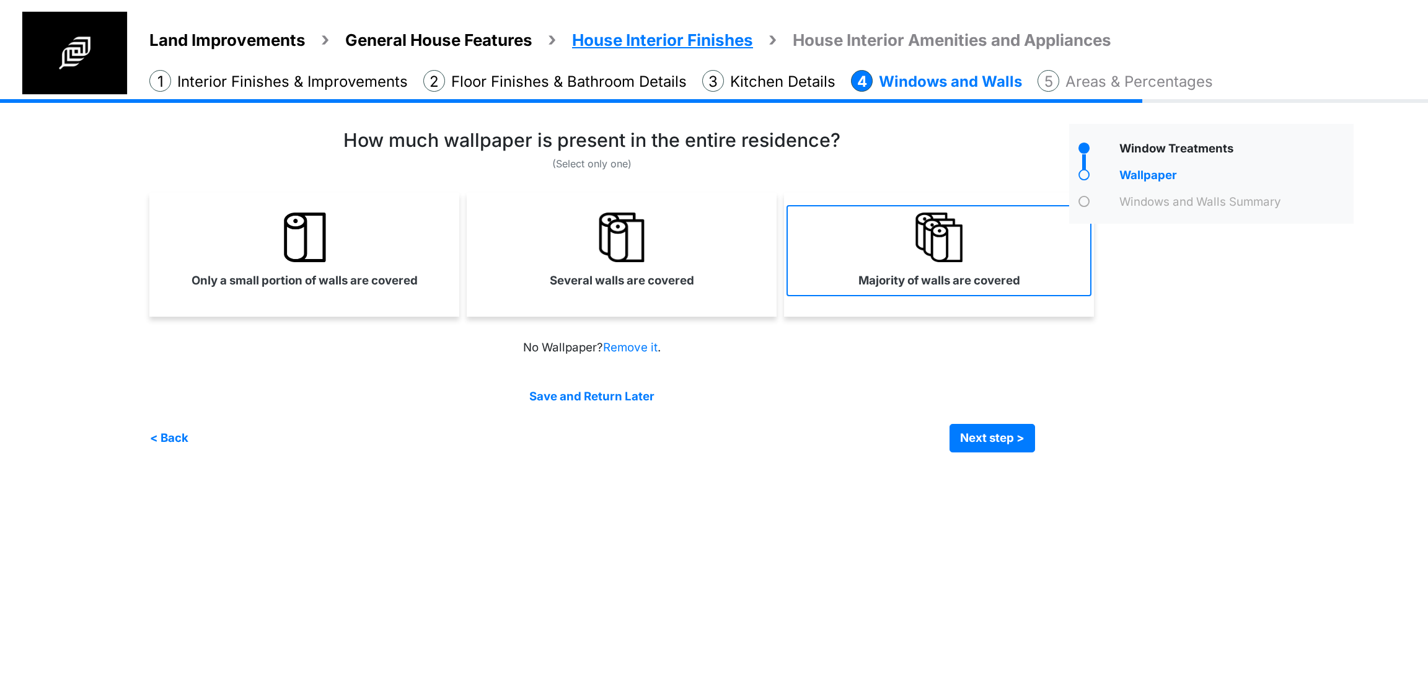
click at [955, 293] on link "Majority of walls are covered" at bounding box center [939, 250] width 305 height 91
select select "*"
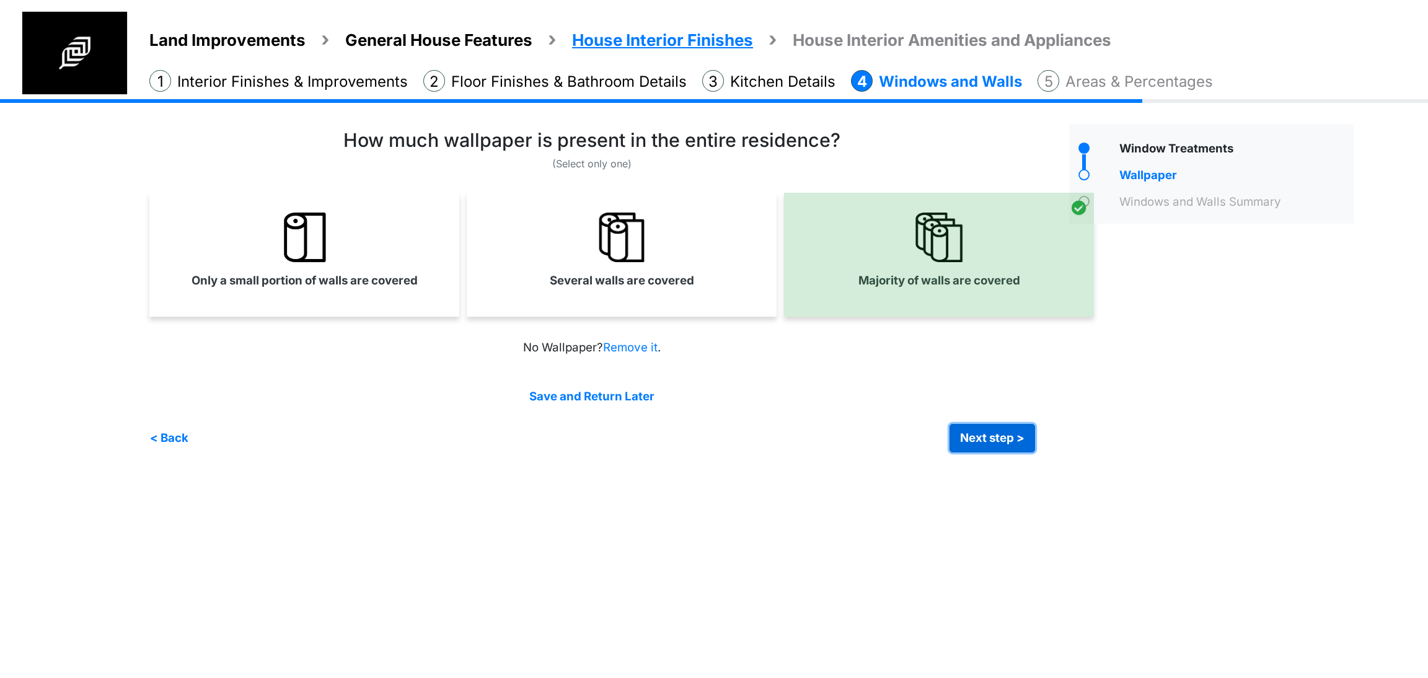
click at [992, 444] on button "Next step >" at bounding box center [993, 438] width 86 height 29
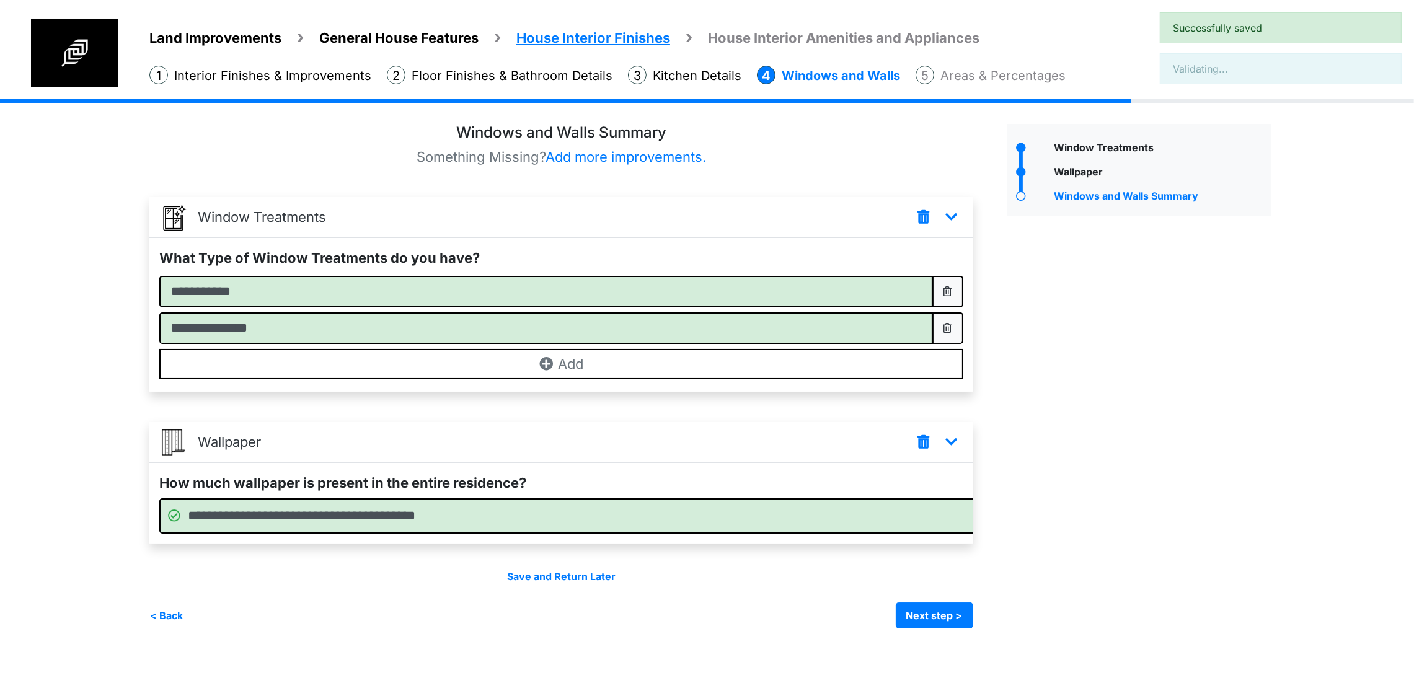
scroll to position [17, 0]
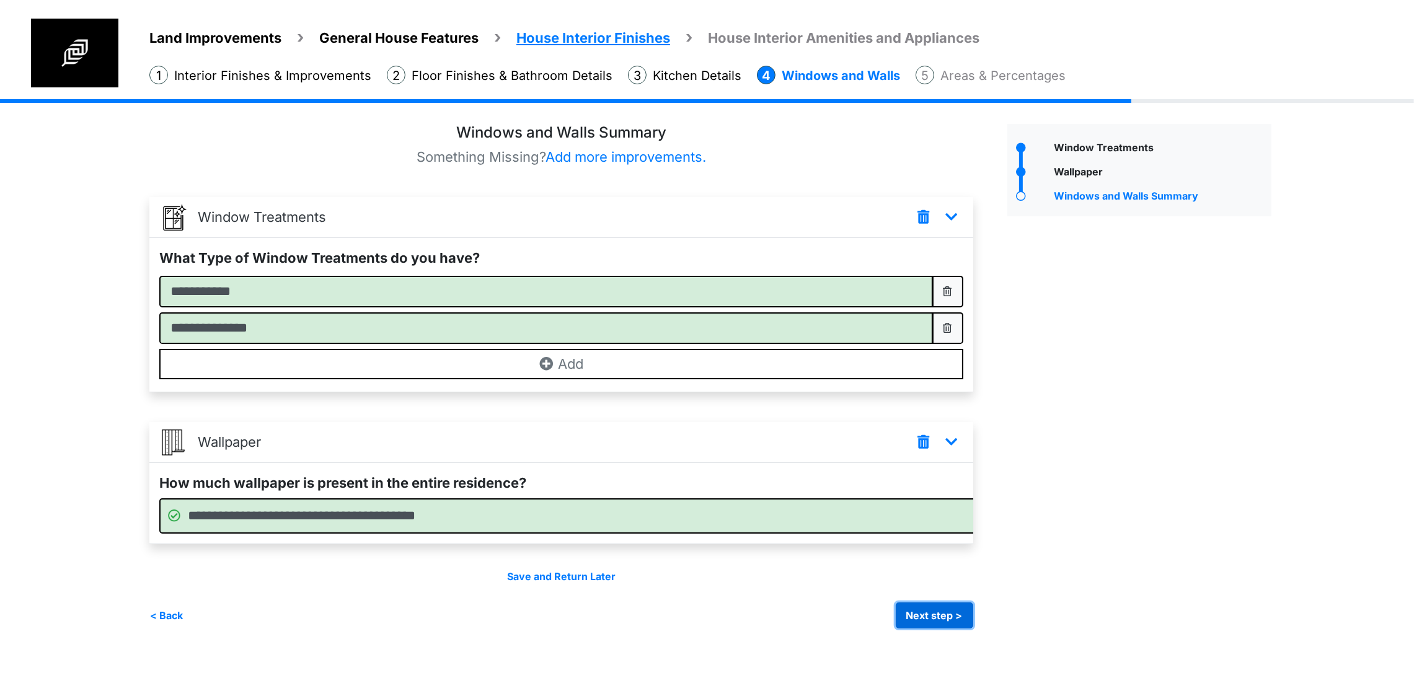
click at [973, 629] on button "Next step >" at bounding box center [934, 616] width 77 height 26
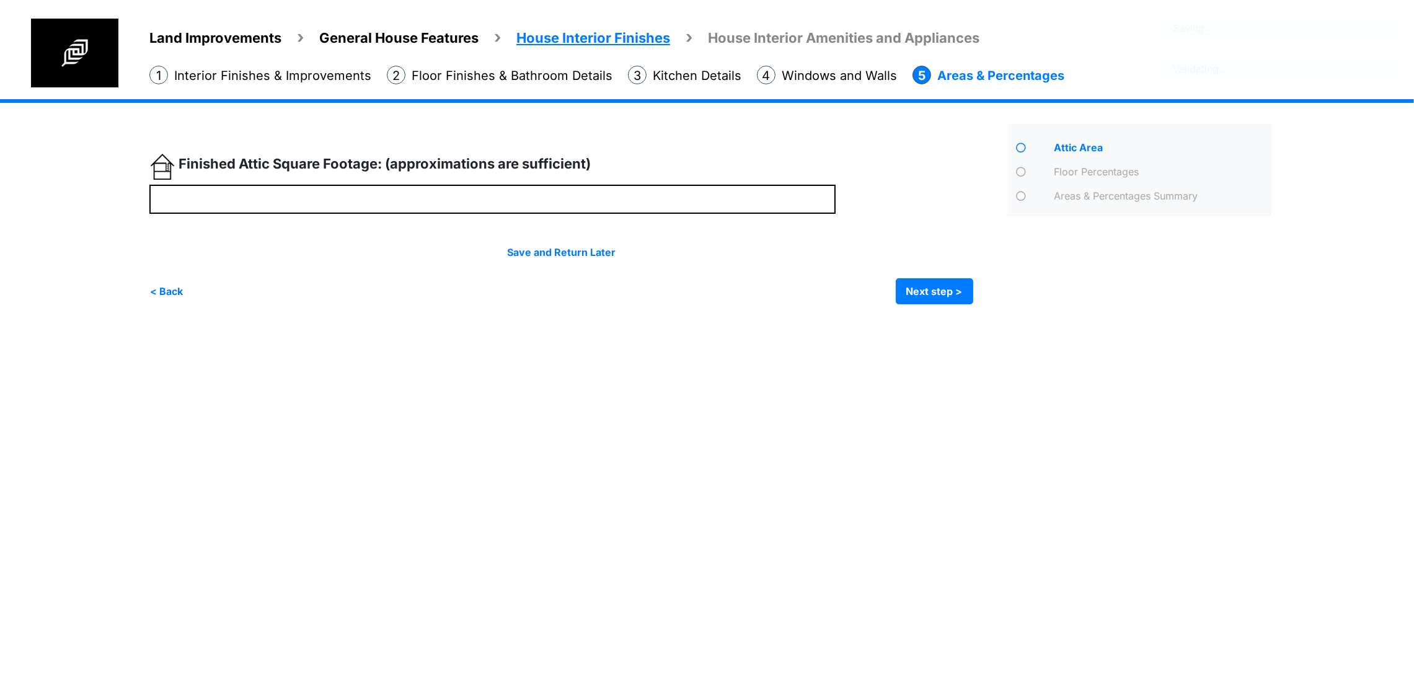
scroll to position [0, 0]
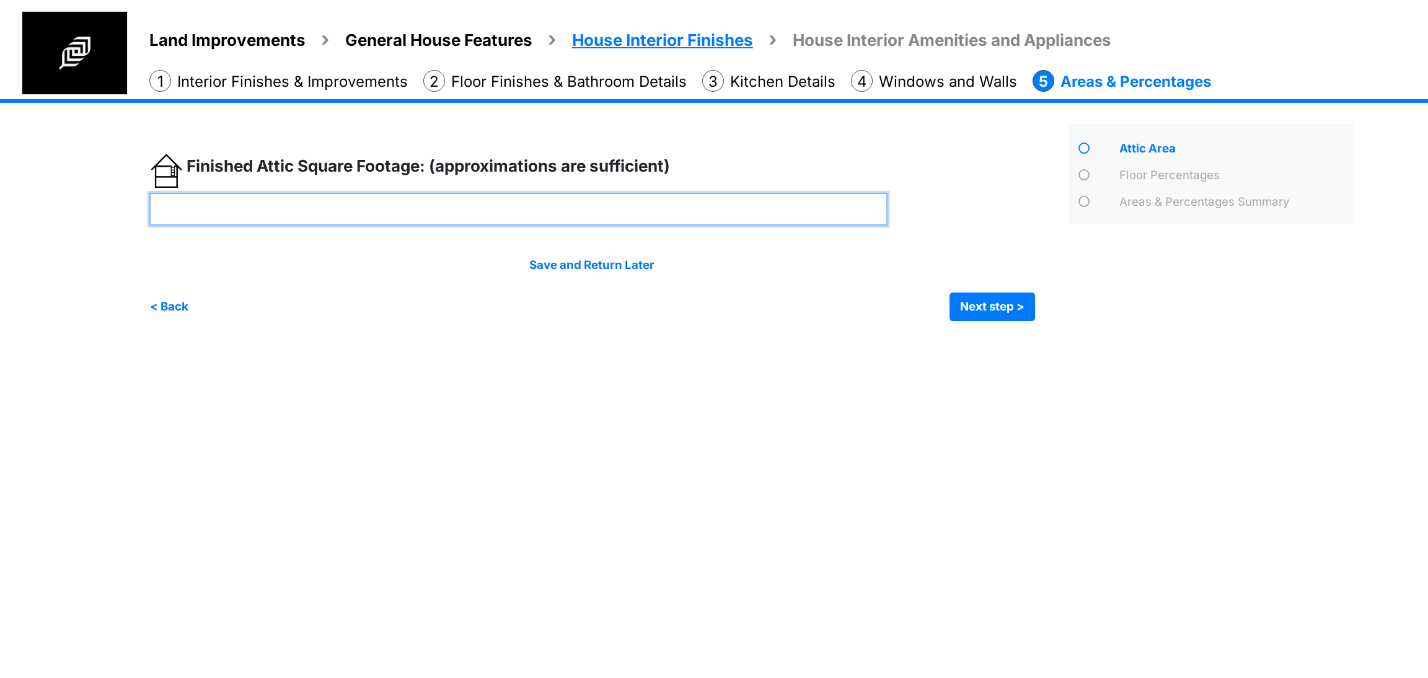
click at [619, 216] on input "number" at bounding box center [518, 209] width 738 height 33
type input "***"
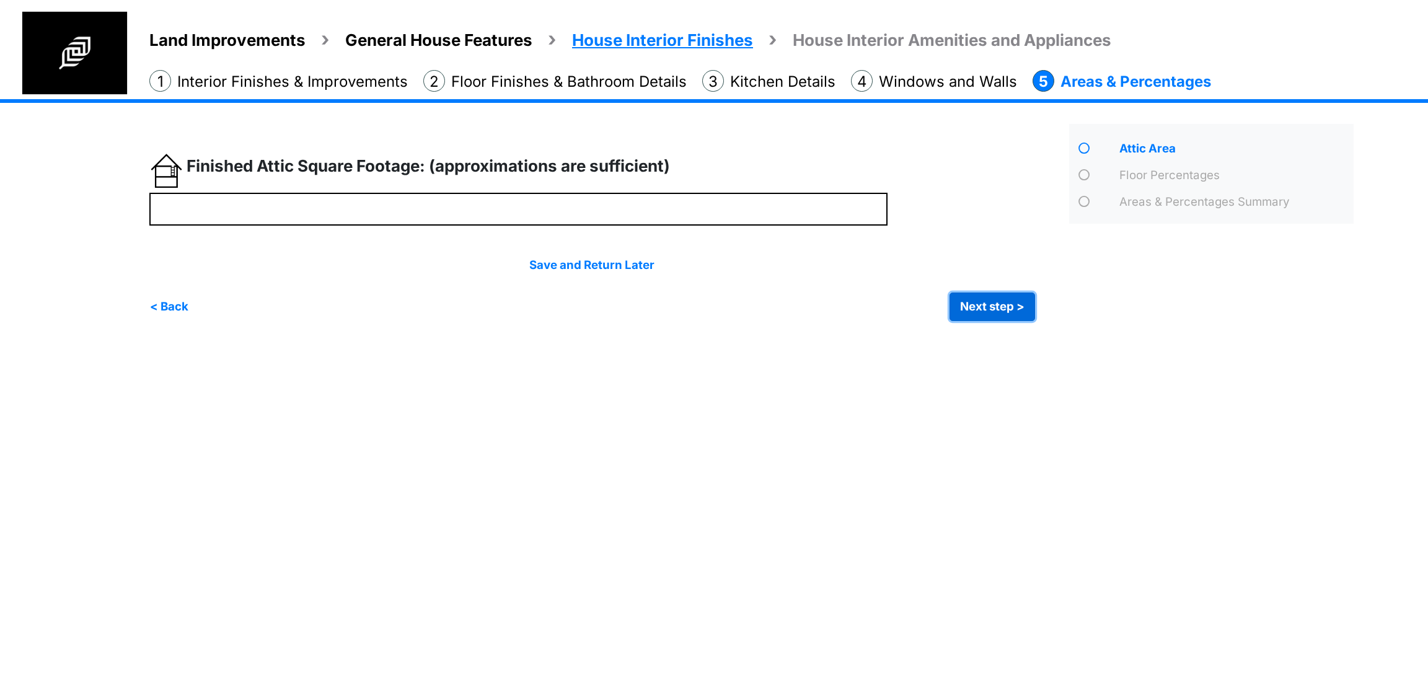
click at [996, 313] on button "Next step >" at bounding box center [993, 307] width 86 height 29
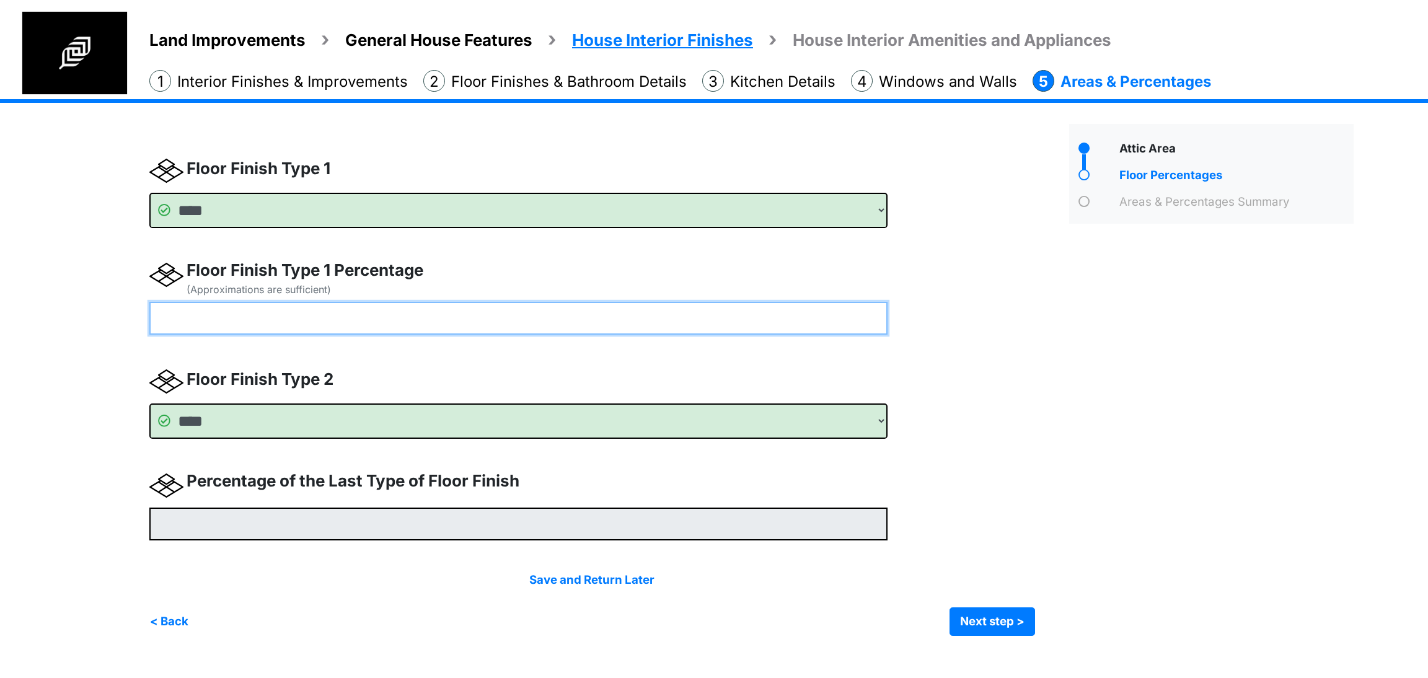
click at [405, 314] on input "number" at bounding box center [518, 318] width 738 height 33
type input "*"
type input "**"
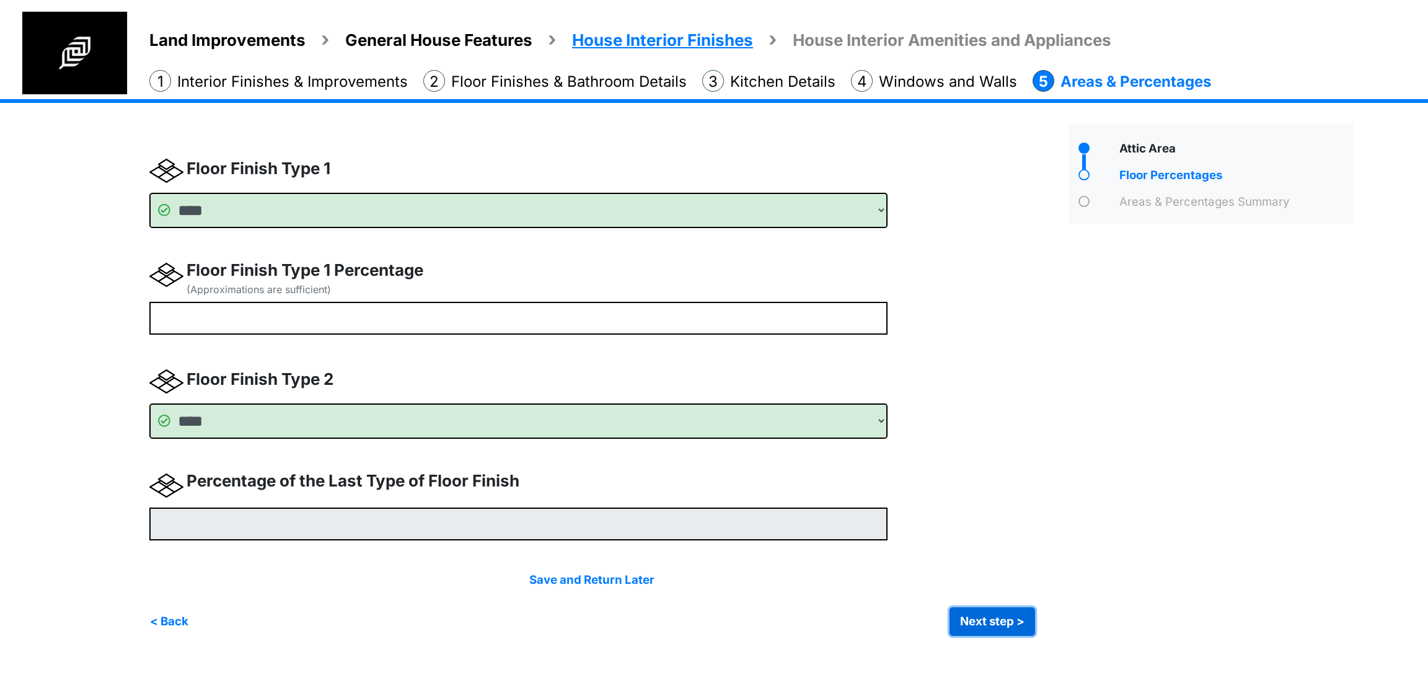
type input "**"
click at [1022, 626] on button "Next step >" at bounding box center [993, 621] width 86 height 29
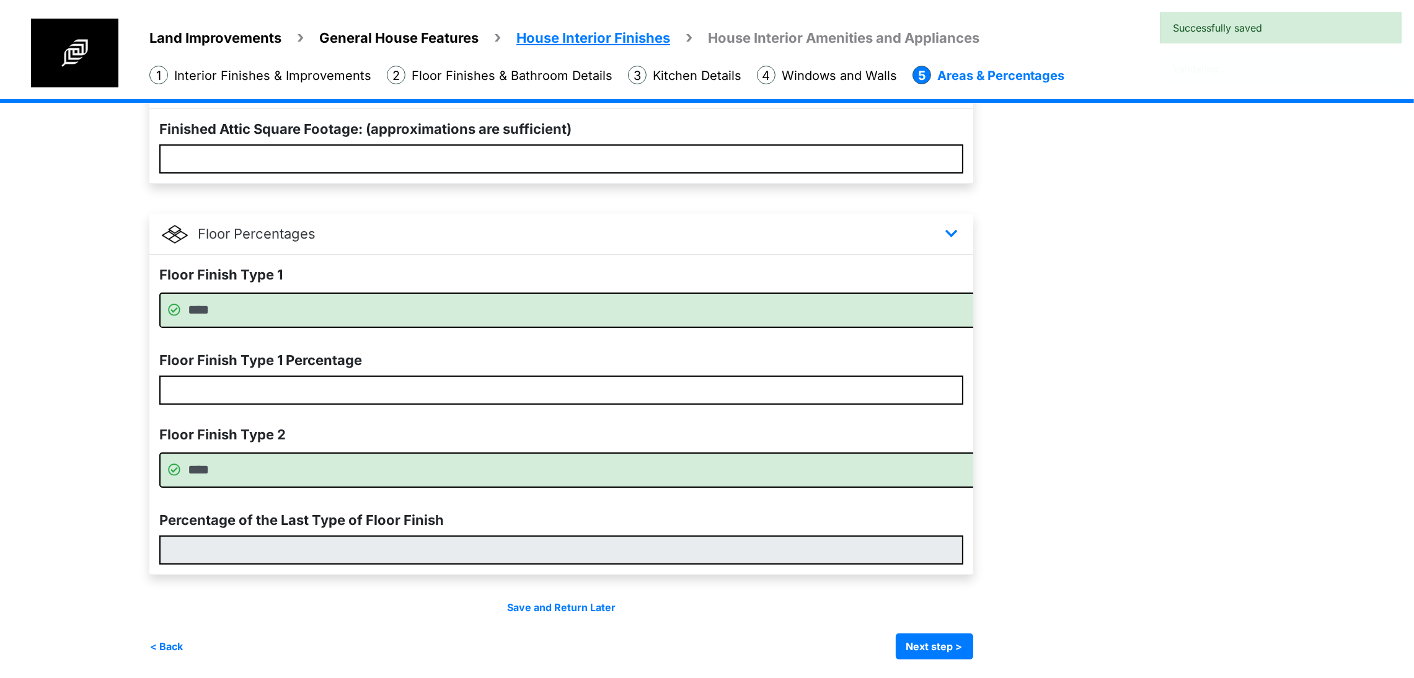
scroll to position [179, 0]
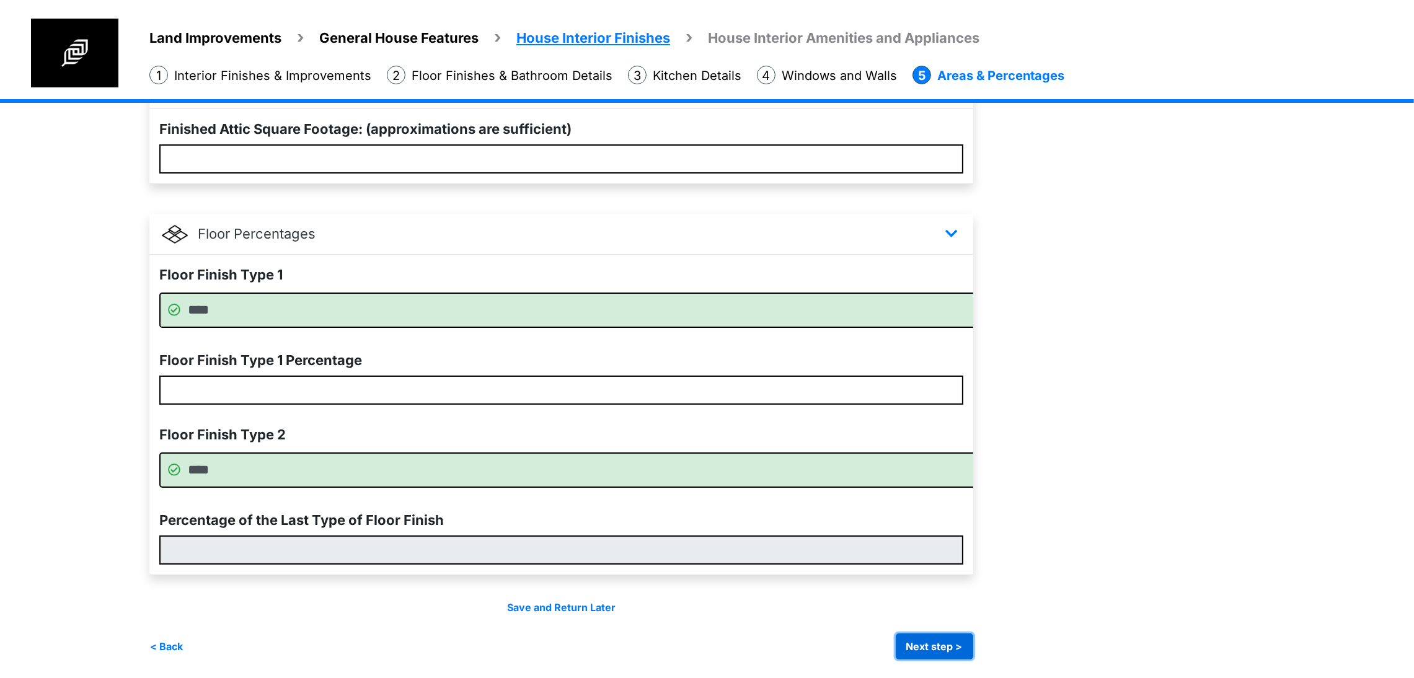
click at [973, 654] on button "Next step >" at bounding box center [934, 647] width 77 height 26
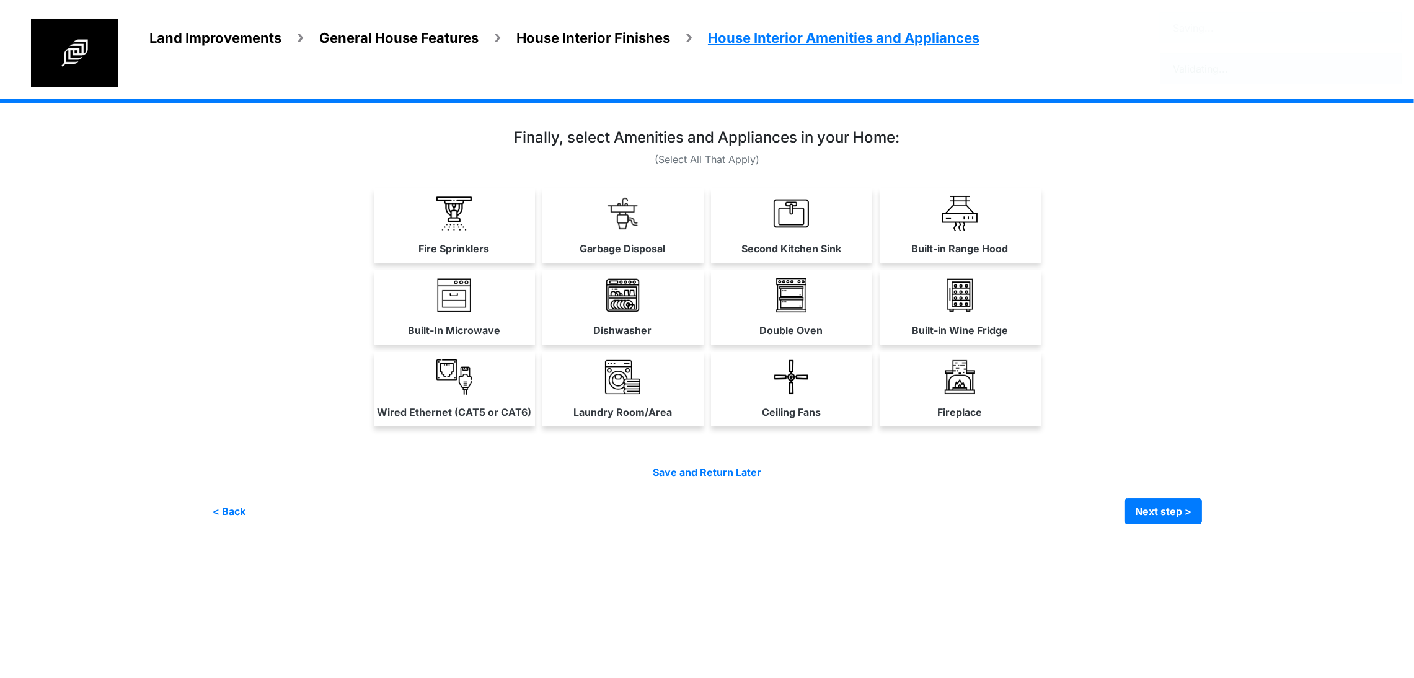
scroll to position [0, 0]
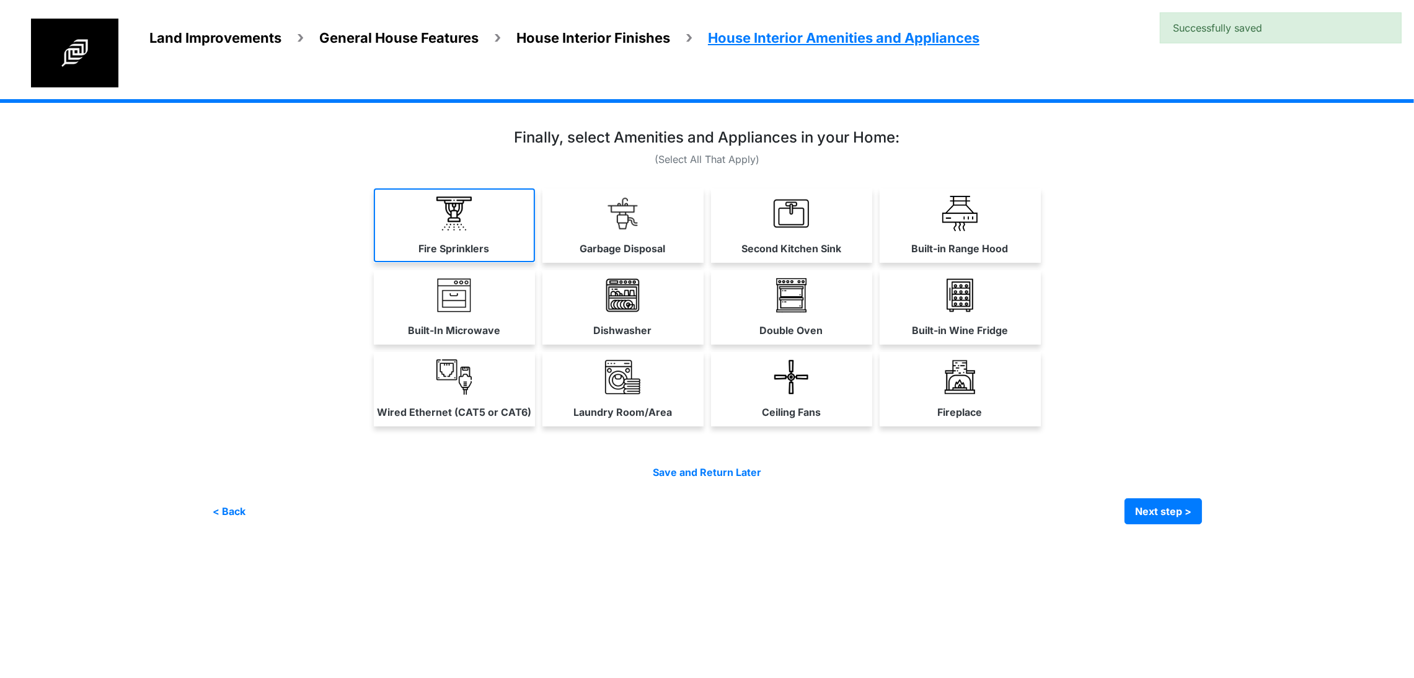
click at [419, 256] on label "Fire Sprinklers" at bounding box center [454, 248] width 71 height 15
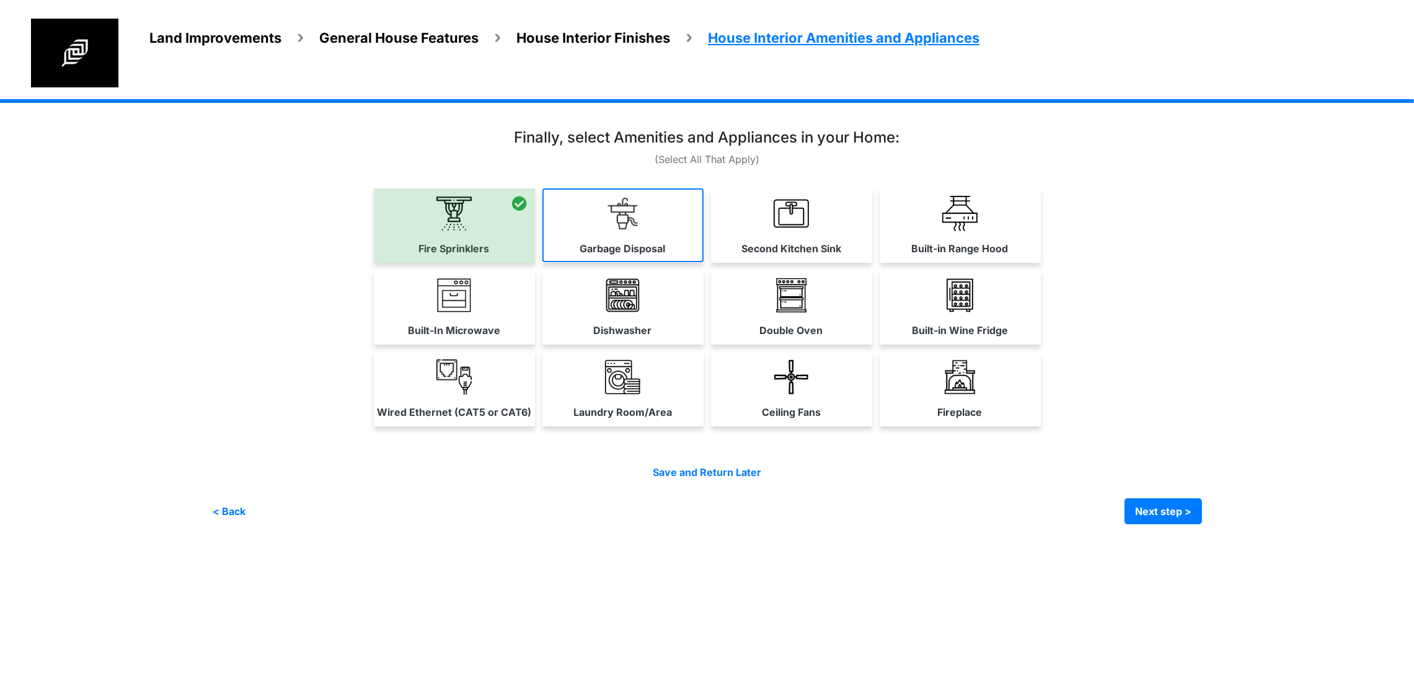
click at [580, 256] on label "Garbage Disposal" at bounding box center [623, 248] width 86 height 15
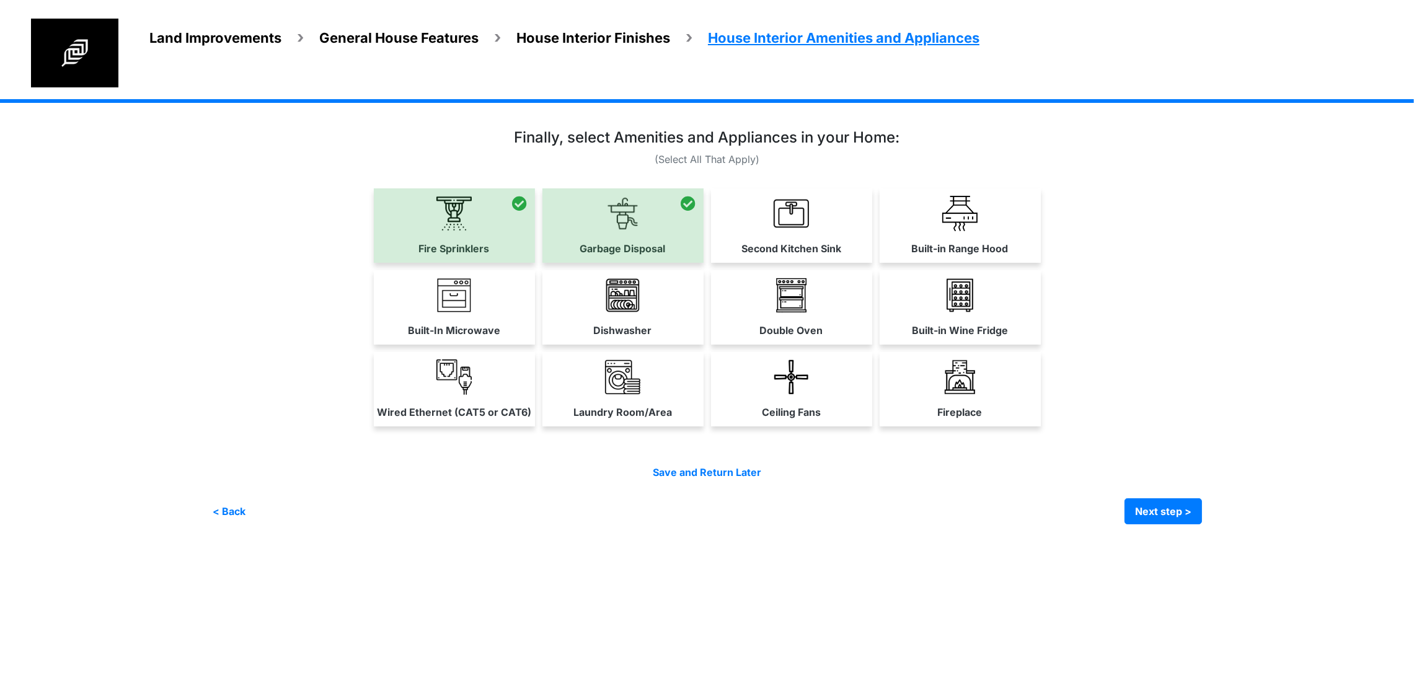
click at [841, 256] on label "Second Kitchen Sink" at bounding box center [791, 248] width 100 height 15
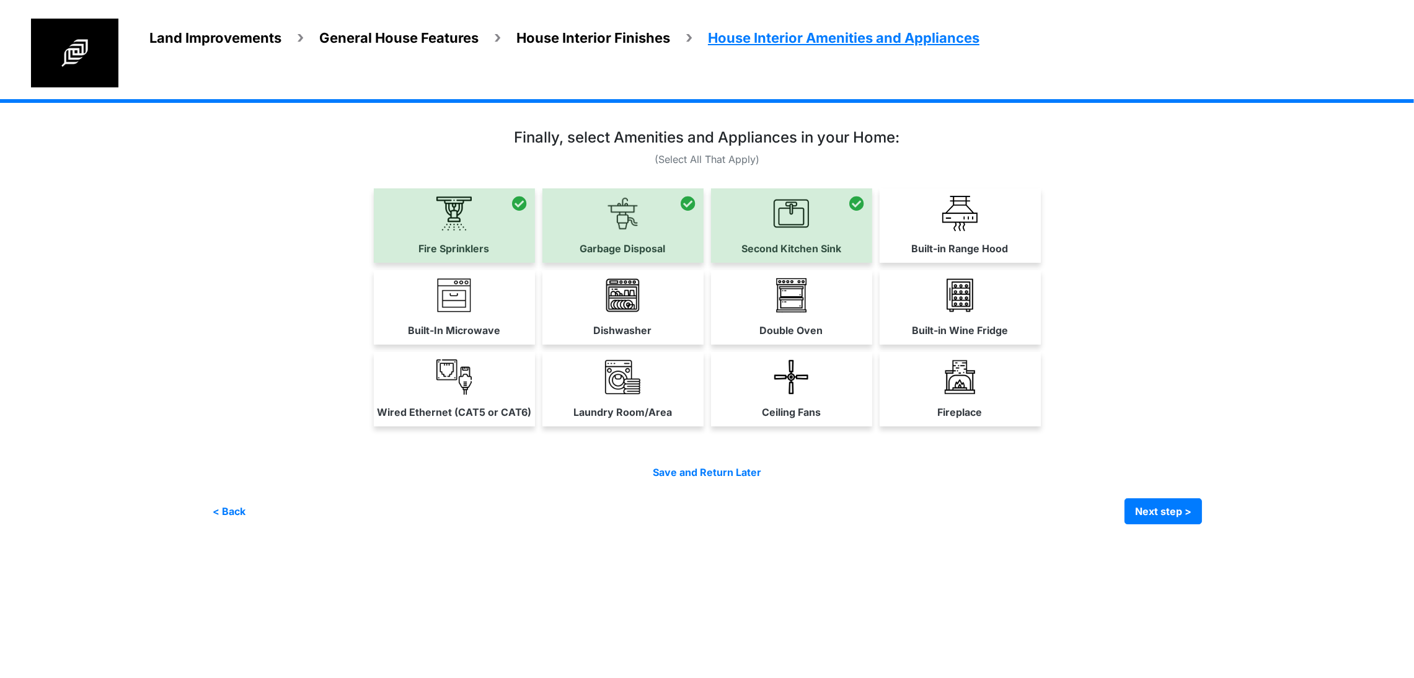
click at [1041, 263] on div "Built-in Range Hood" at bounding box center [960, 225] width 161 height 74
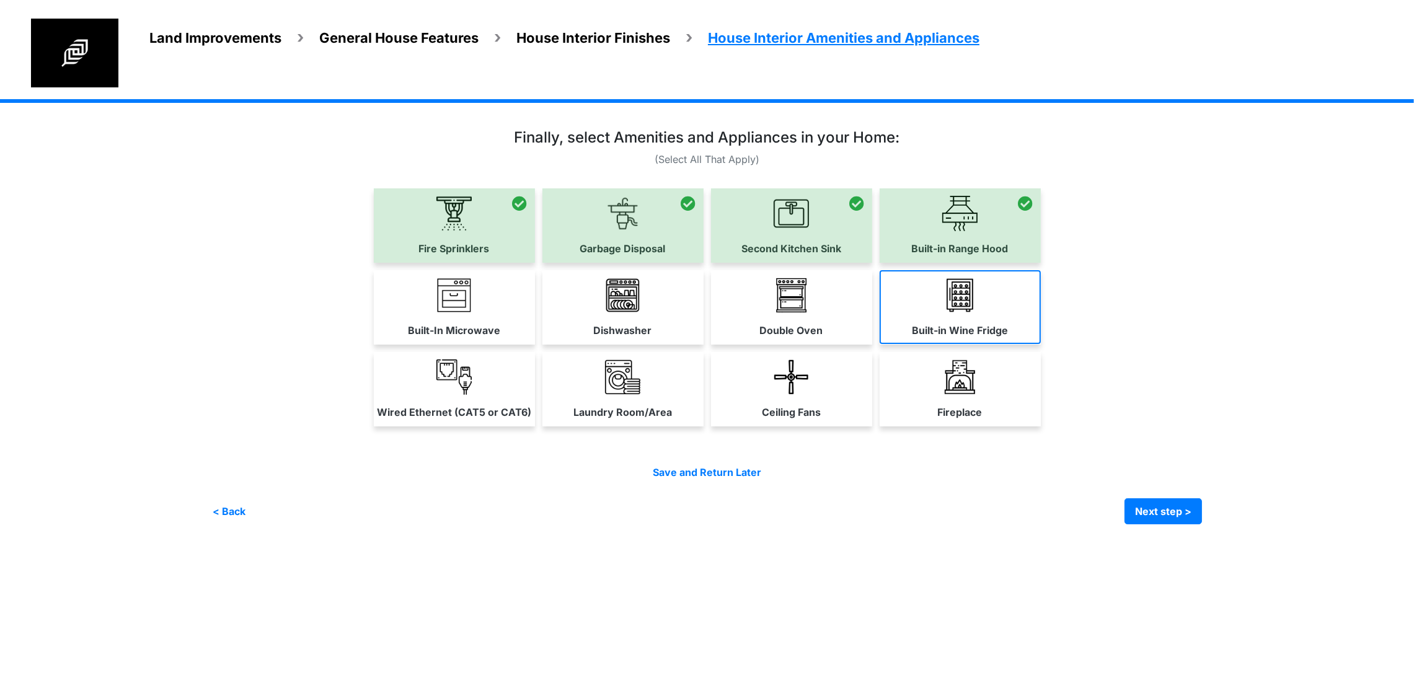
click at [1008, 338] on label "Built-in Wine Fridge" at bounding box center [960, 330] width 96 height 15
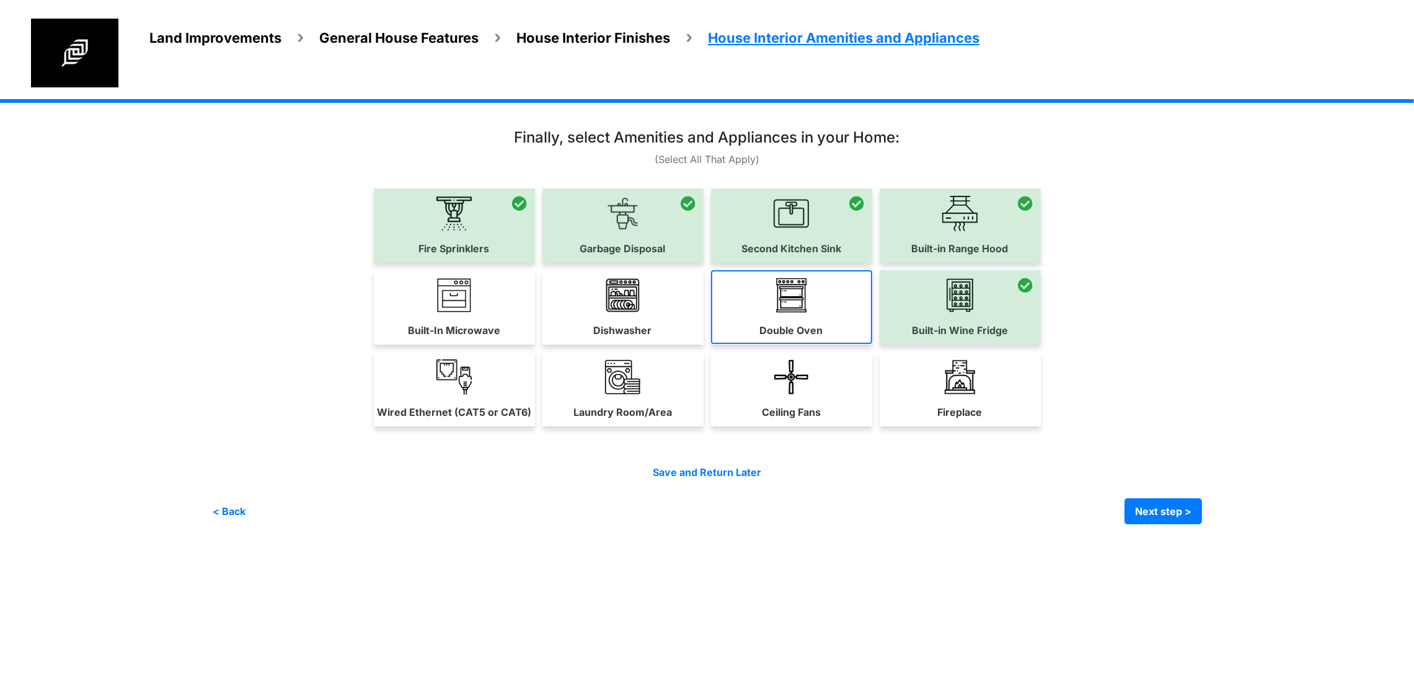
click at [872, 344] on link "Double Oven" at bounding box center [791, 307] width 161 height 74
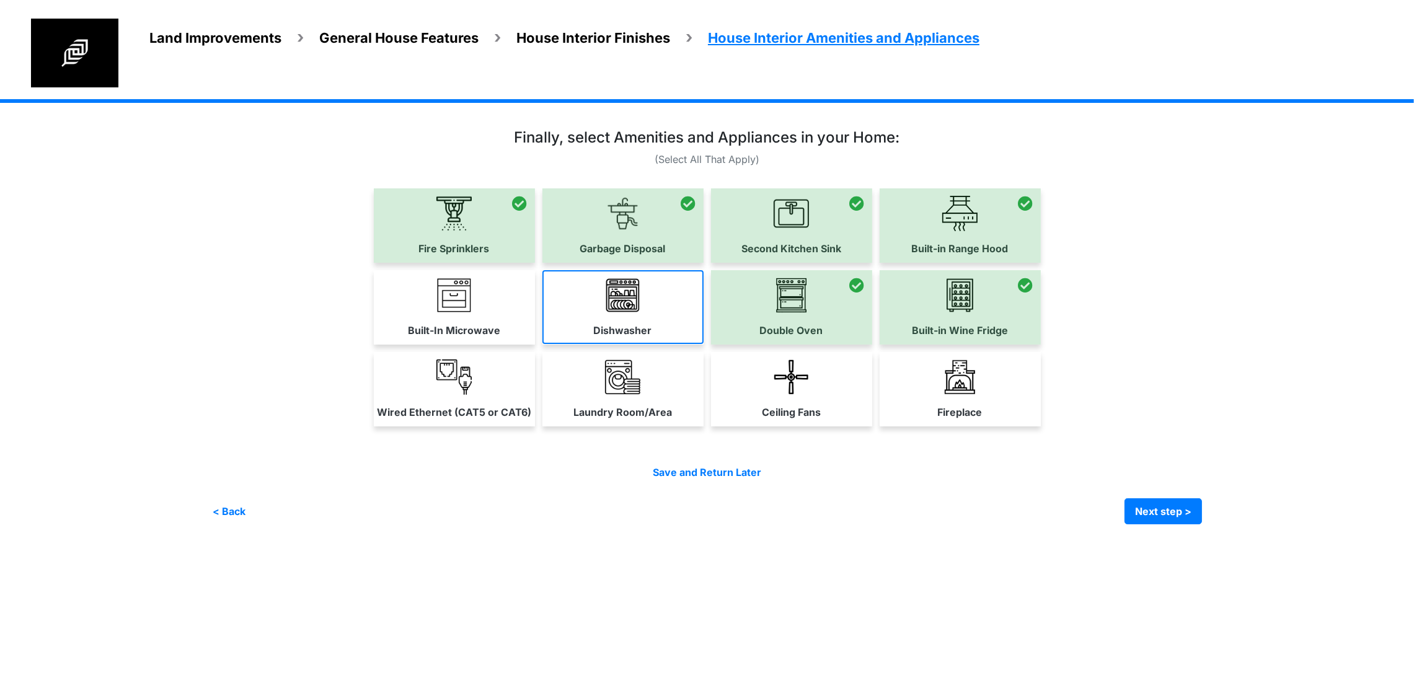
click at [660, 344] on link "Dishwasher" at bounding box center [622, 307] width 161 height 74
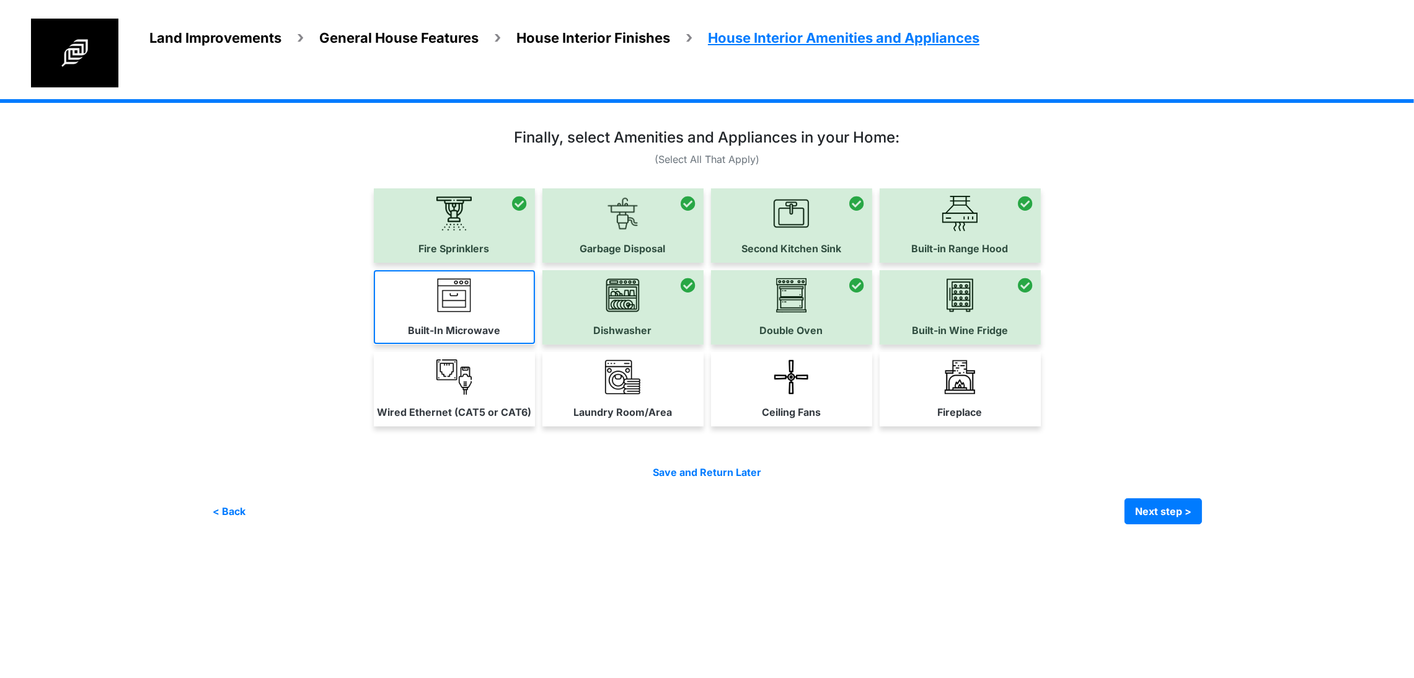
click at [399, 344] on link "Built-In Microwave" at bounding box center [454, 307] width 161 height 74
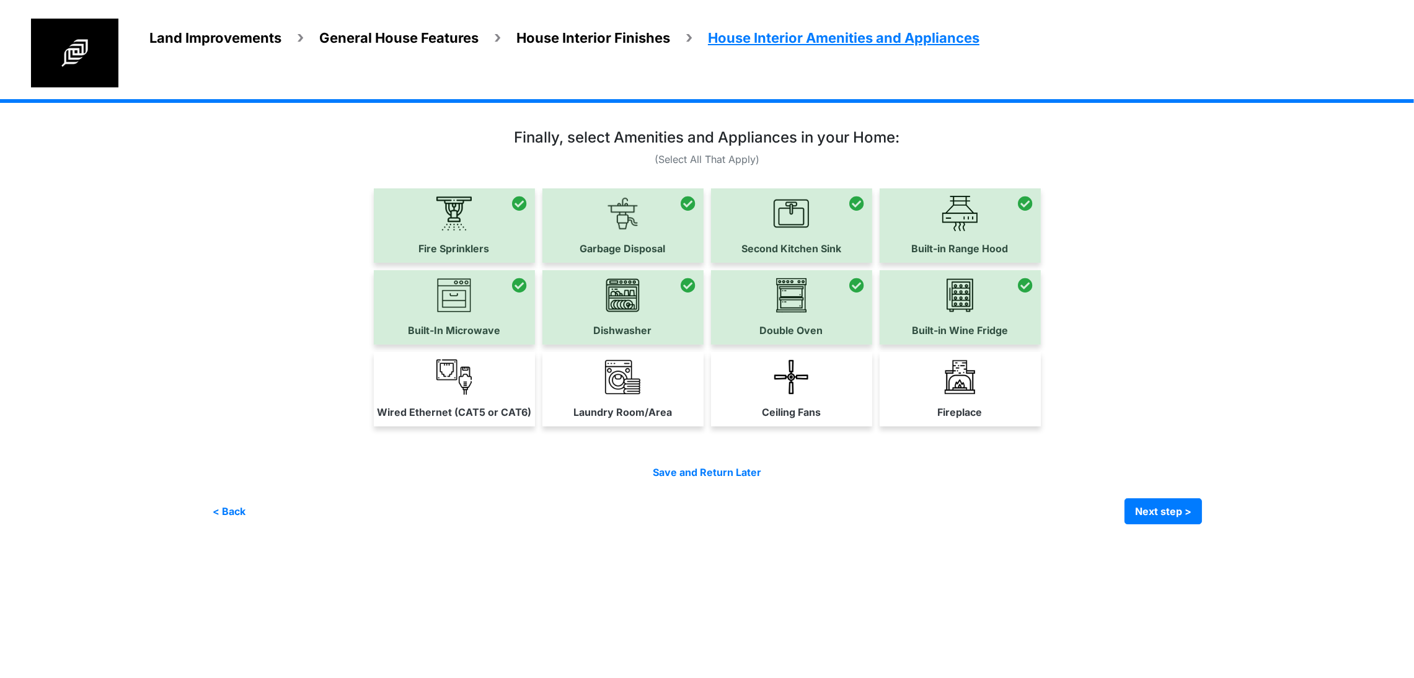
click at [381, 426] on link "Wired Ethernet (CAT5 or CAT6)" at bounding box center [454, 389] width 161 height 74
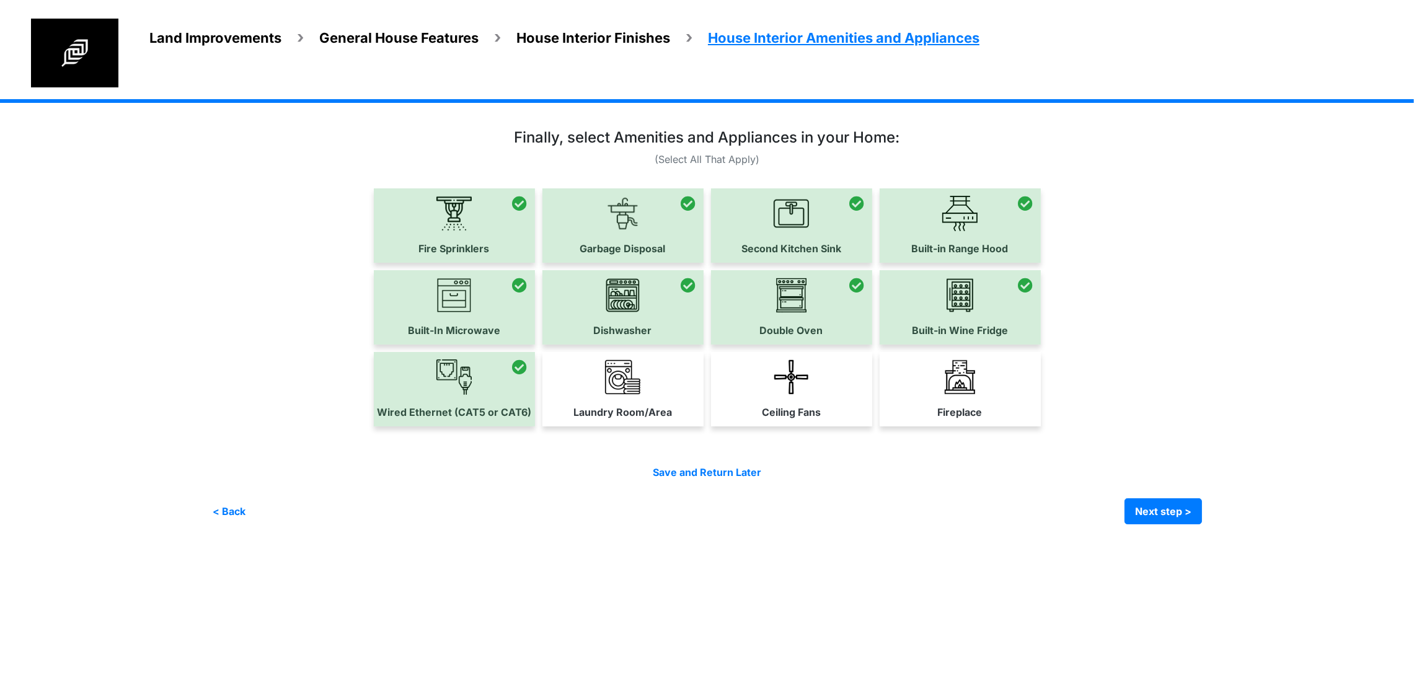
click at [573, 420] on label "Laundry Room/Area" at bounding box center [622, 412] width 99 height 15
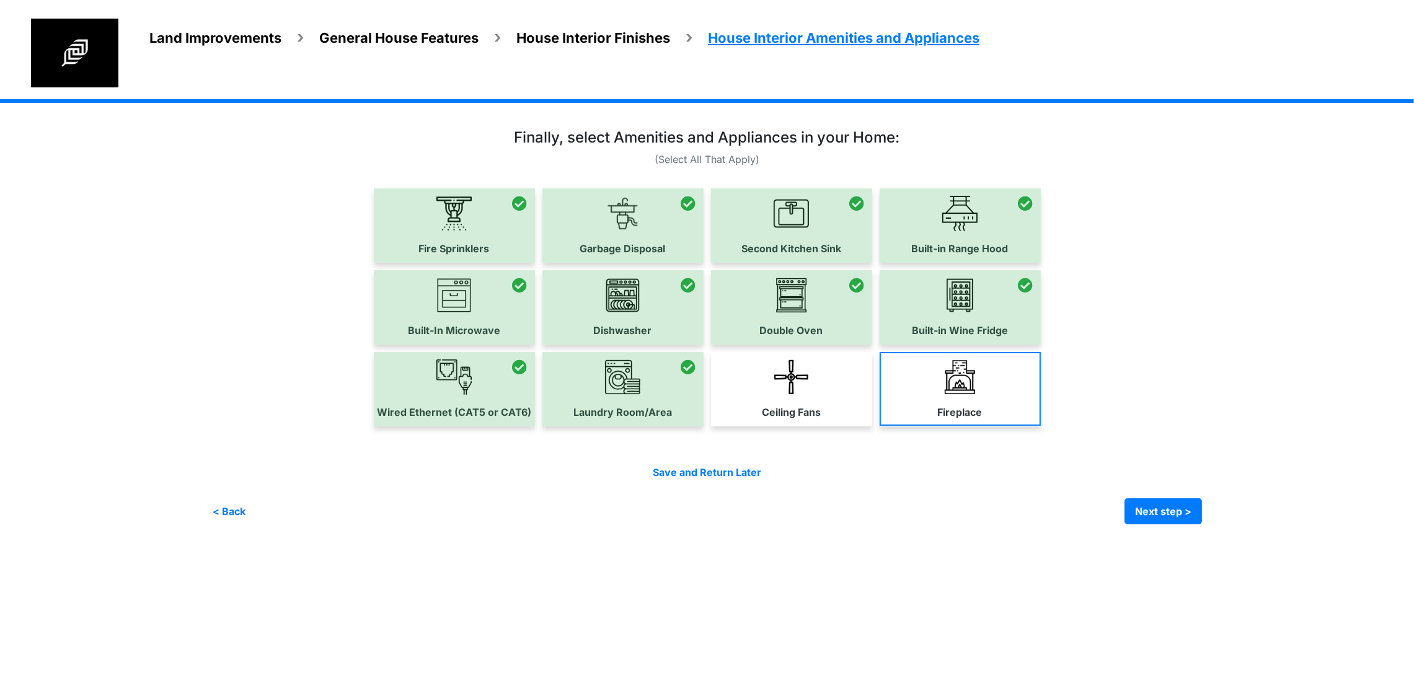
drag, startPoint x: 885, startPoint y: 563, endPoint x: 1165, endPoint y: 558, distance: 280.8
click at [872, 426] on div "Ceiling Fans" at bounding box center [791, 389] width 161 height 74
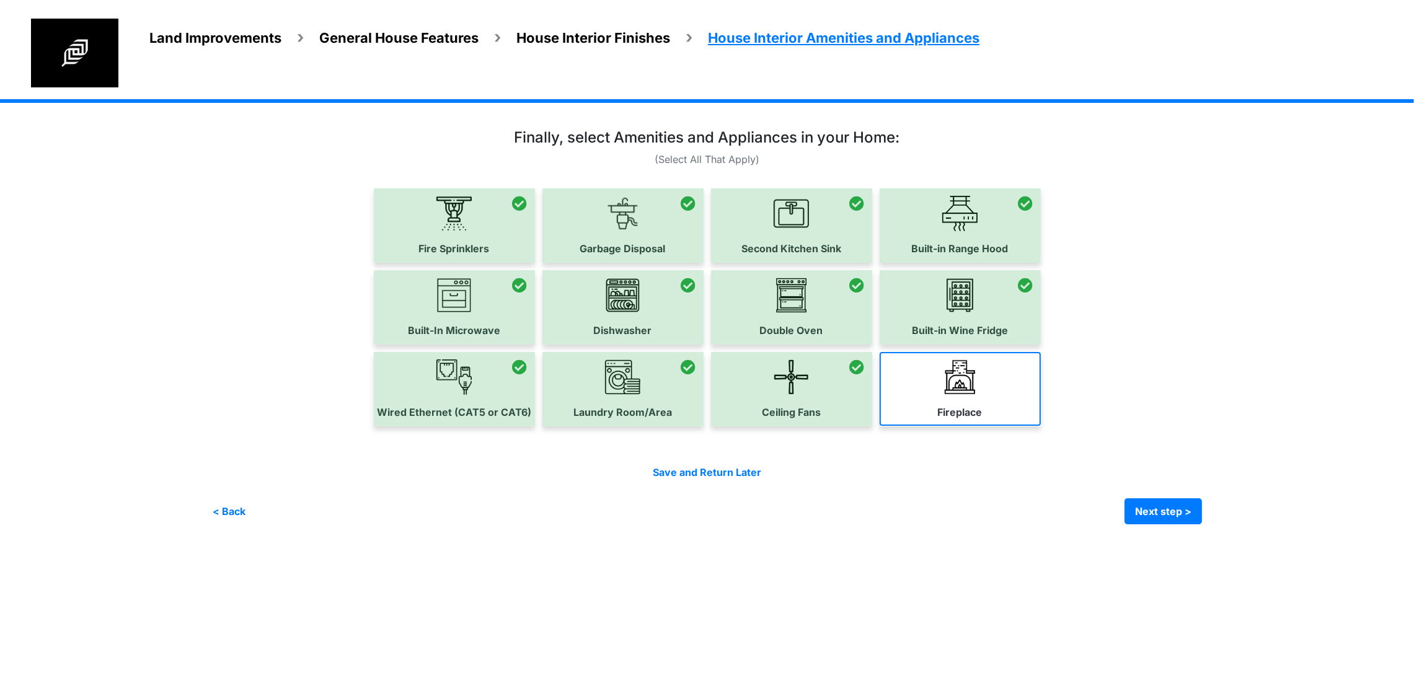
click at [982, 420] on label "Fireplace" at bounding box center [960, 412] width 45 height 15
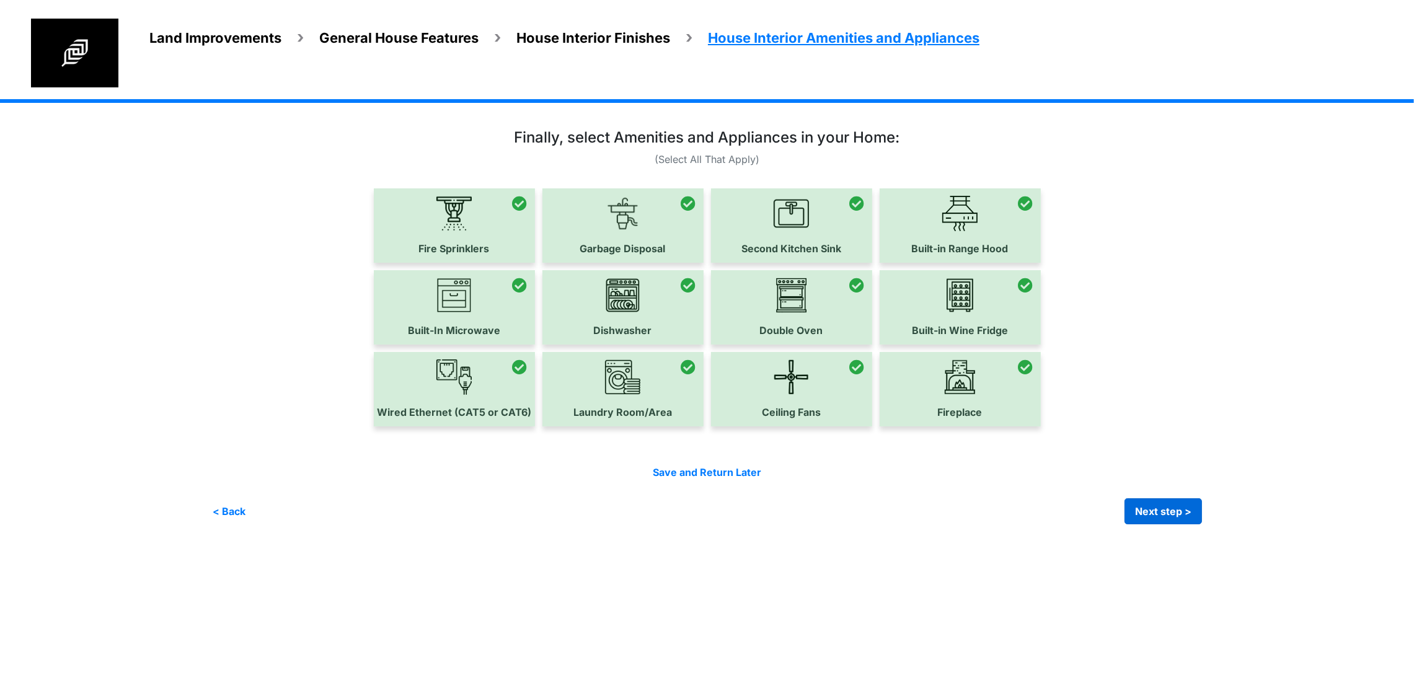
click at [1202, 524] on button "Next step >" at bounding box center [1162, 511] width 77 height 26
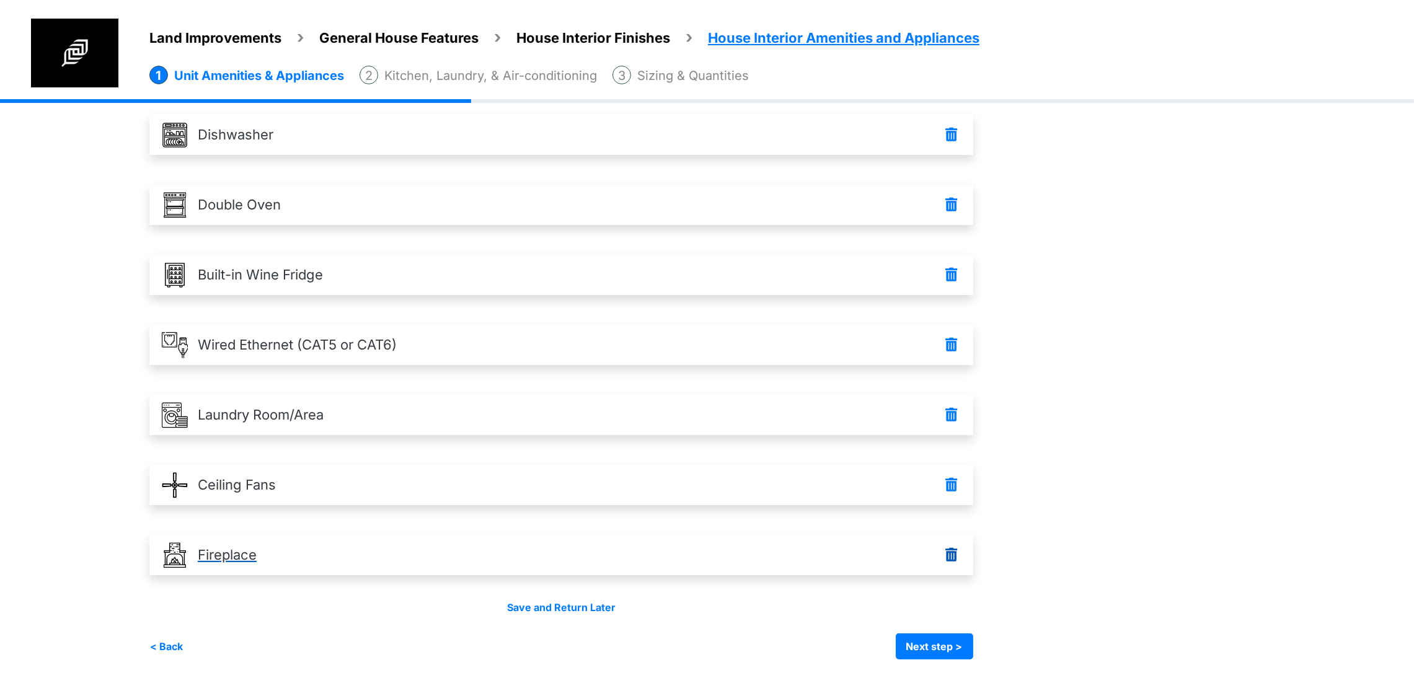
scroll to position [542, 0]
click at [966, 647] on button "Next step >" at bounding box center [934, 647] width 77 height 26
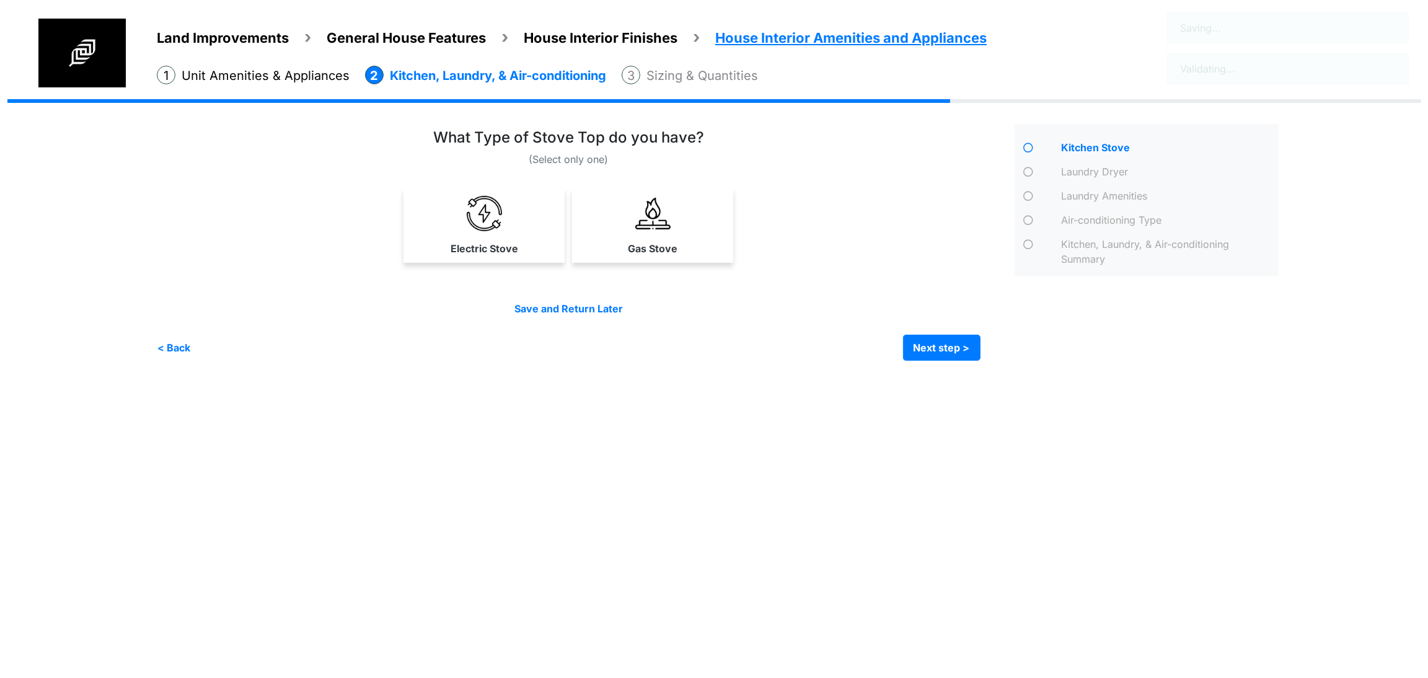
scroll to position [0, 0]
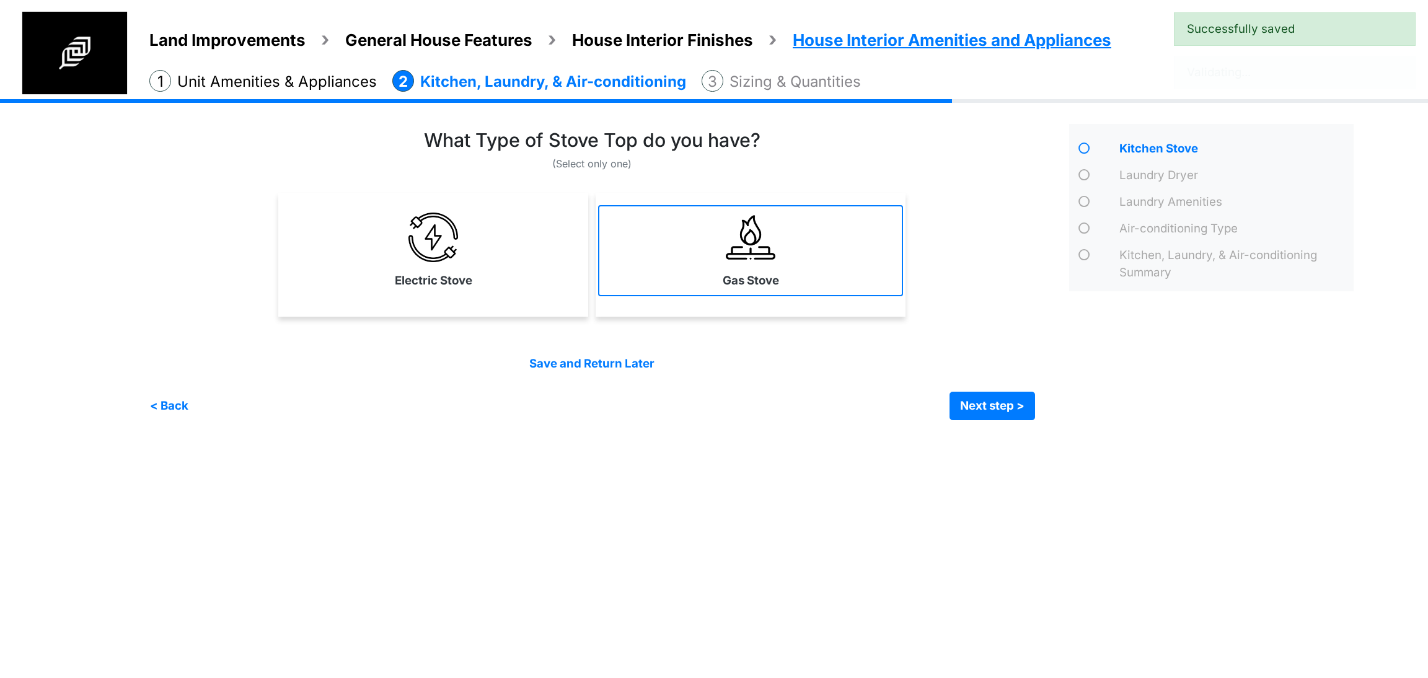
click at [722, 243] on link "Gas Stove" at bounding box center [750, 250] width 305 height 91
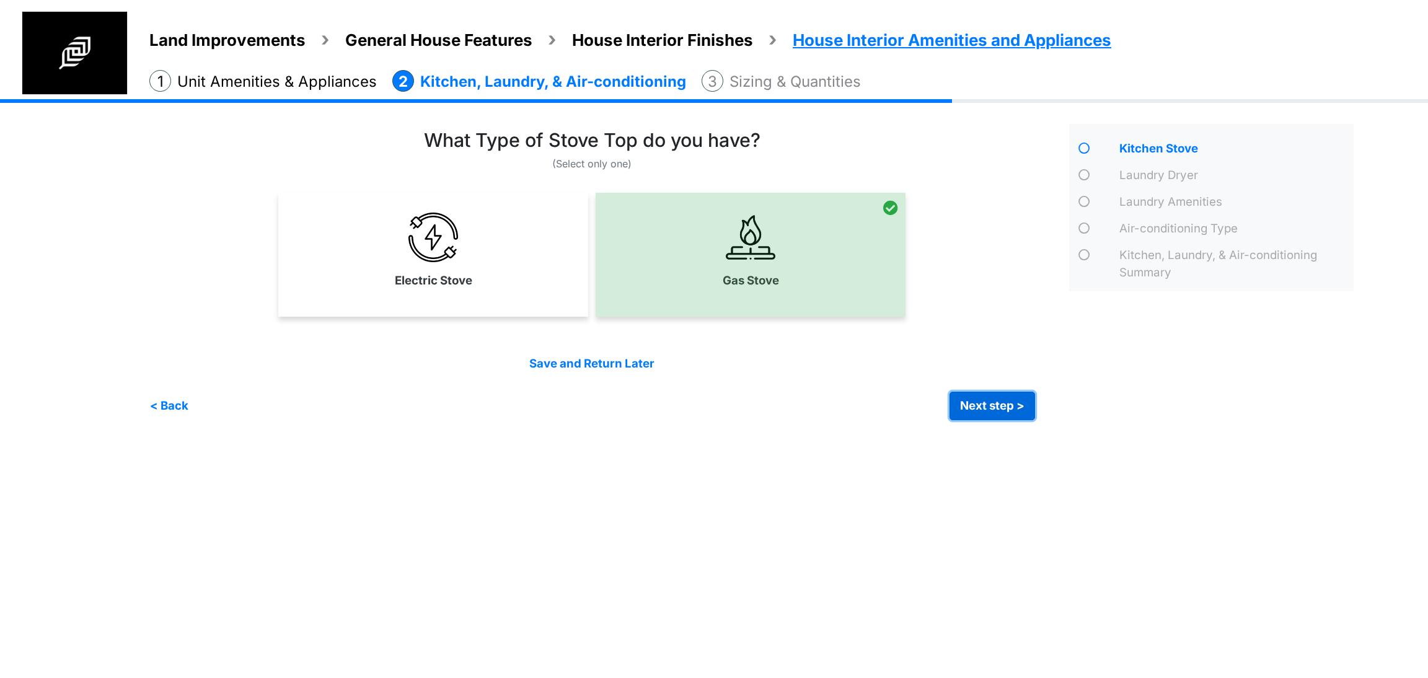
click at [976, 412] on button "Next step >" at bounding box center [993, 406] width 86 height 29
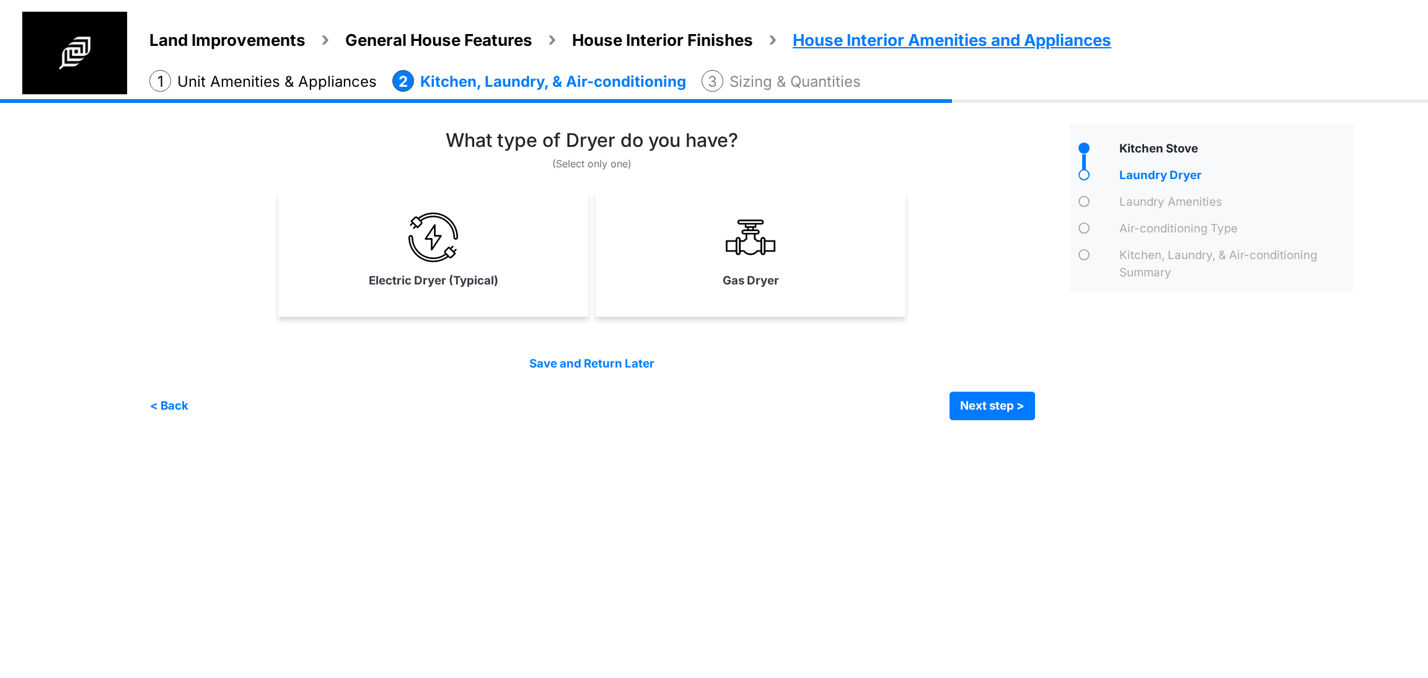
click at [1147, 270] on div "Kitchen, Laundry, & Air-conditioning Summary" at bounding box center [1234, 264] width 237 height 35
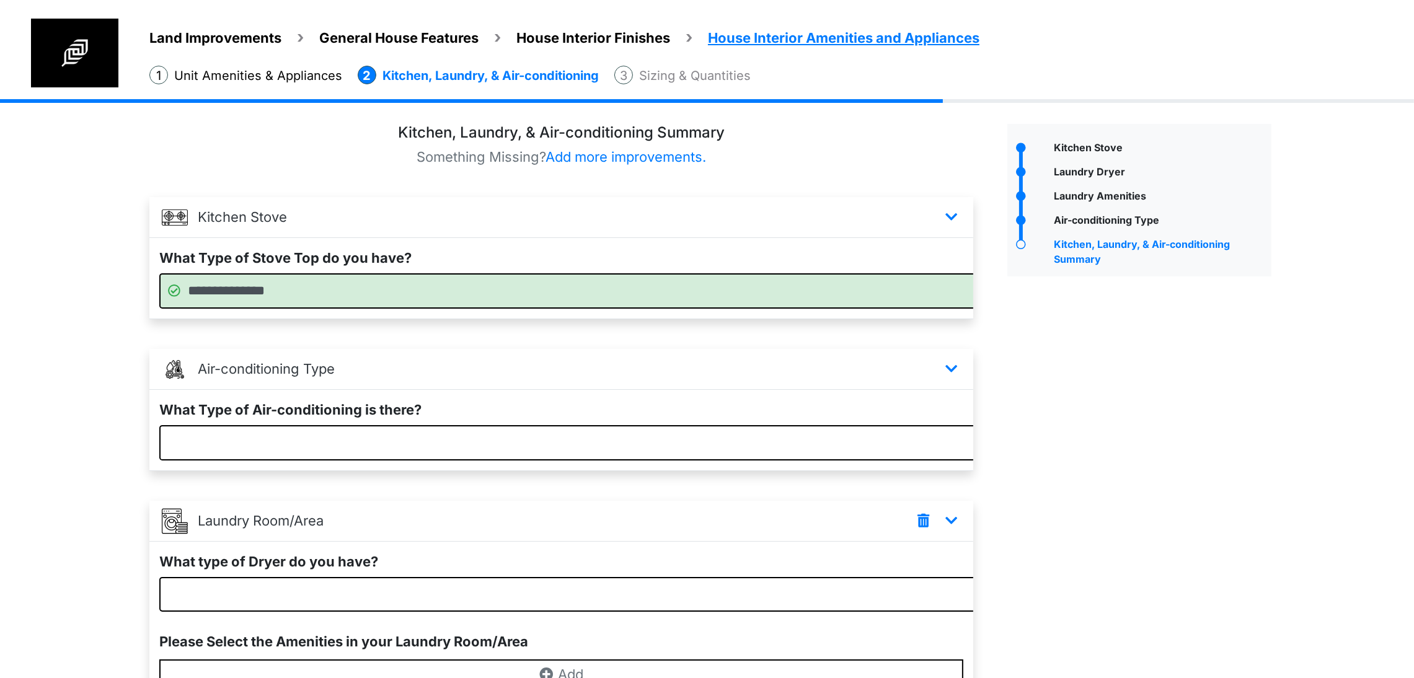
click at [751, 85] on li "Sizing & Quantities" at bounding box center [682, 75] width 136 height 19
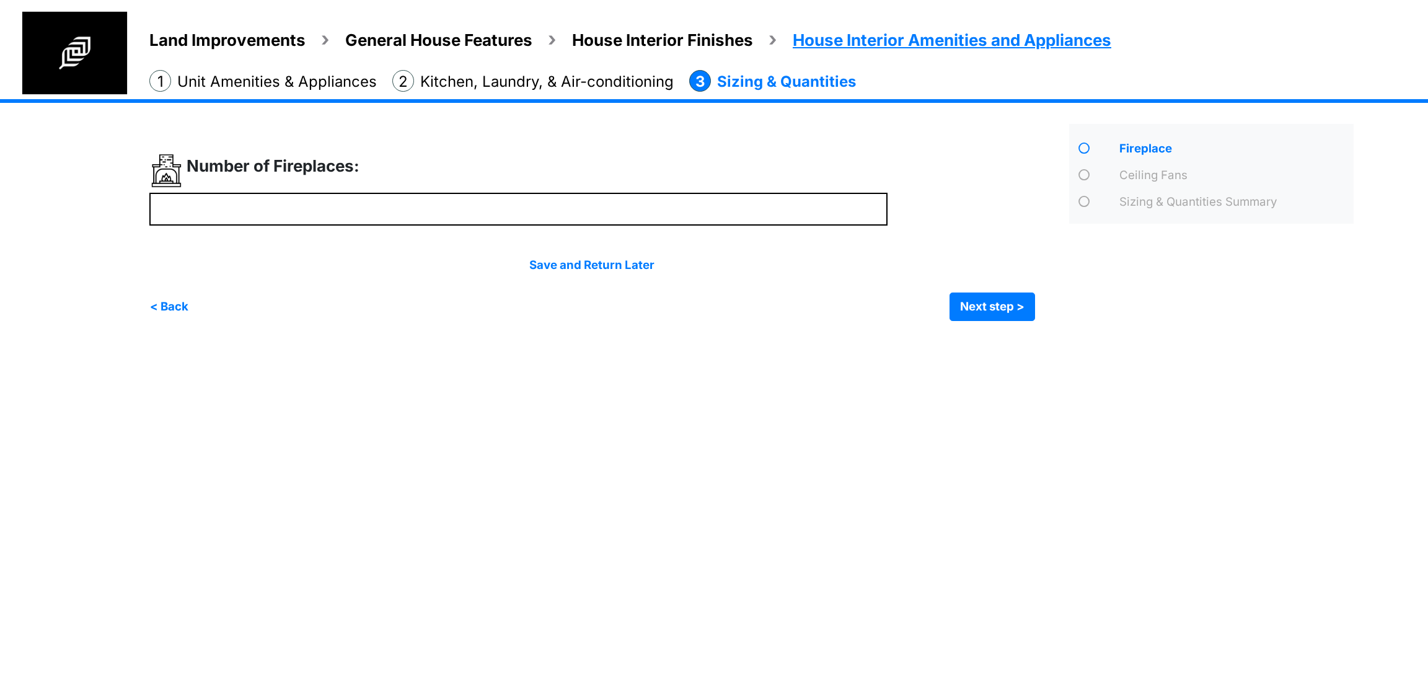
click at [1157, 201] on div "Sizing & Quantities Summary" at bounding box center [1234, 203] width 237 height 20
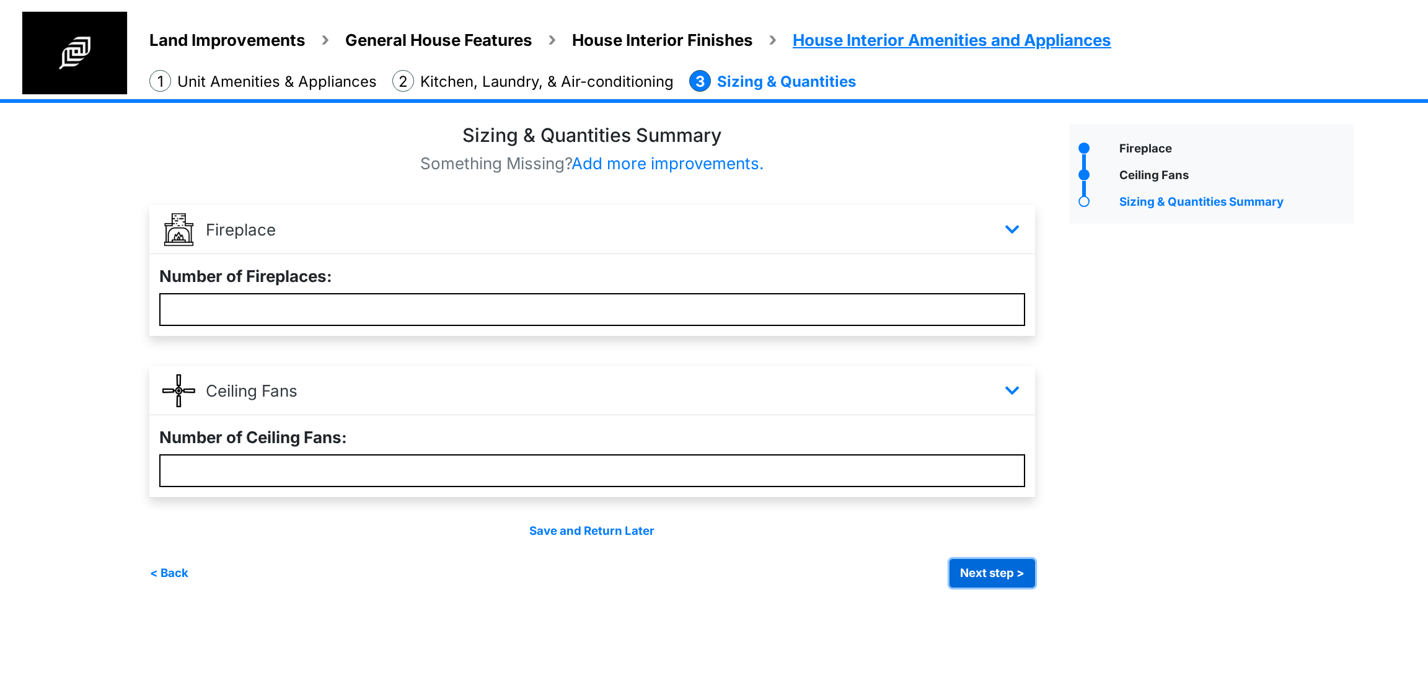
click at [992, 568] on button "Next step >" at bounding box center [993, 573] width 86 height 29
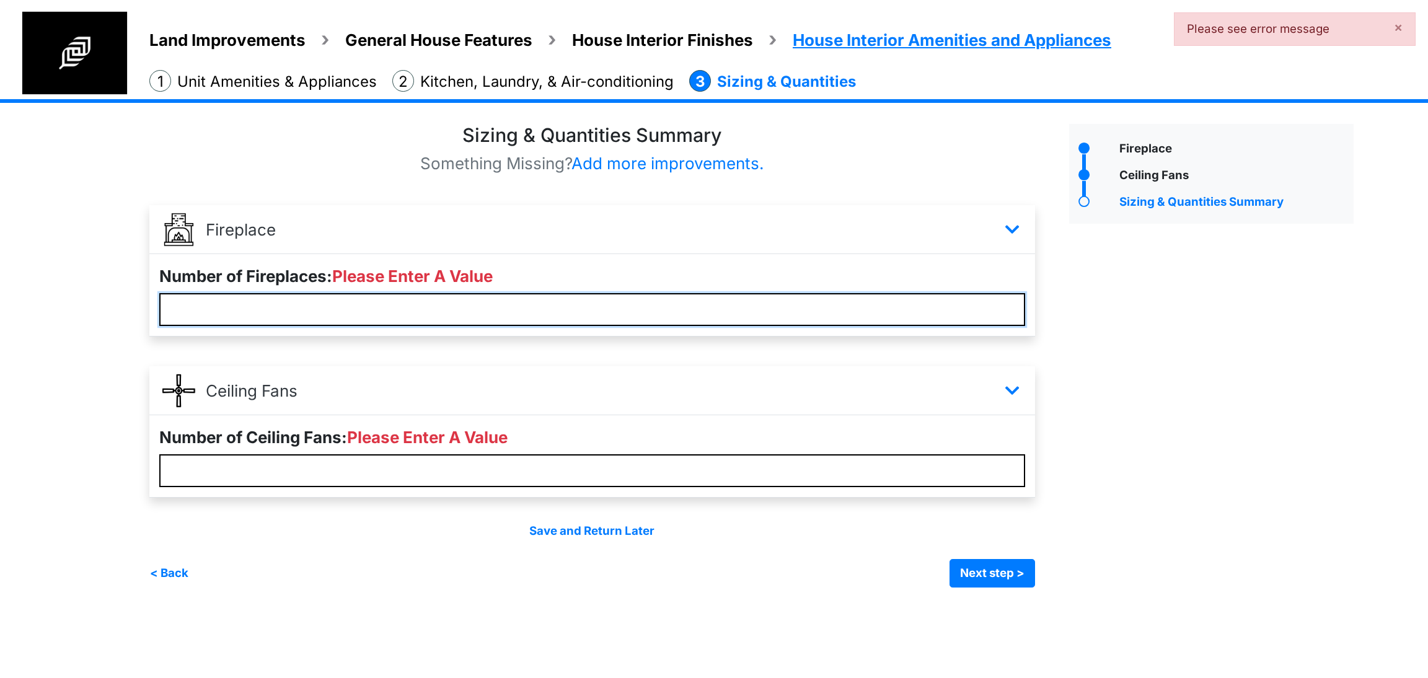
click at [501, 312] on input "number" at bounding box center [592, 309] width 866 height 33
type input "*"
click at [437, 478] on input "number" at bounding box center [592, 470] width 866 height 33
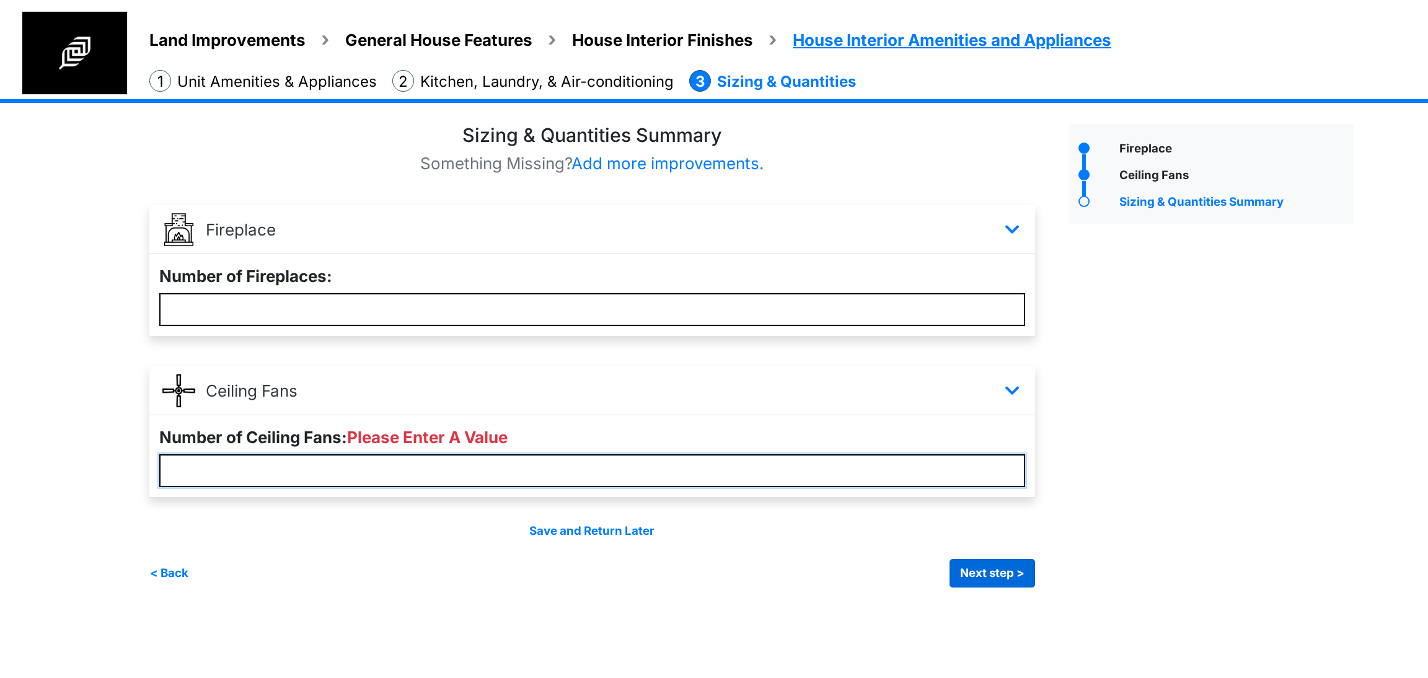
type input "*"
click at [965, 567] on button "Next step >" at bounding box center [993, 573] width 86 height 29
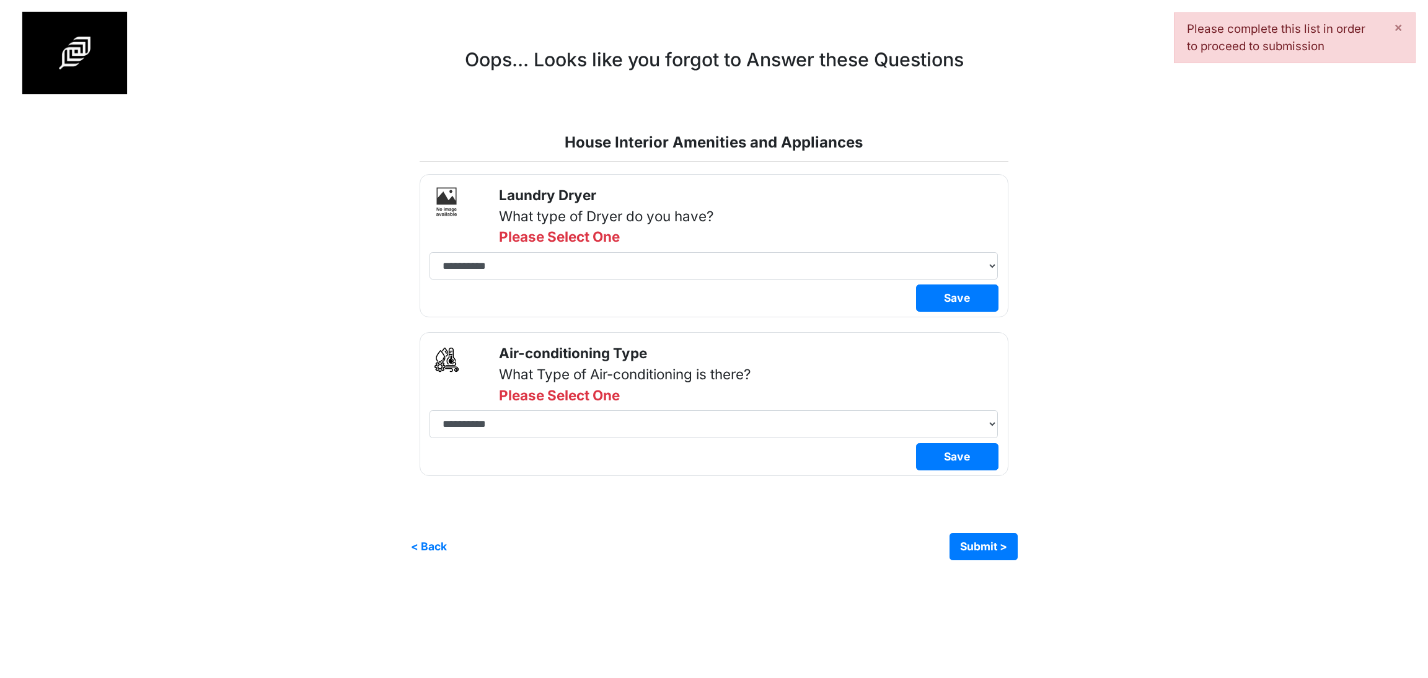
click at [374, 409] on div "Land Improvements Selection of Land Improvements *" at bounding box center [714, 342] width 1214 height 436
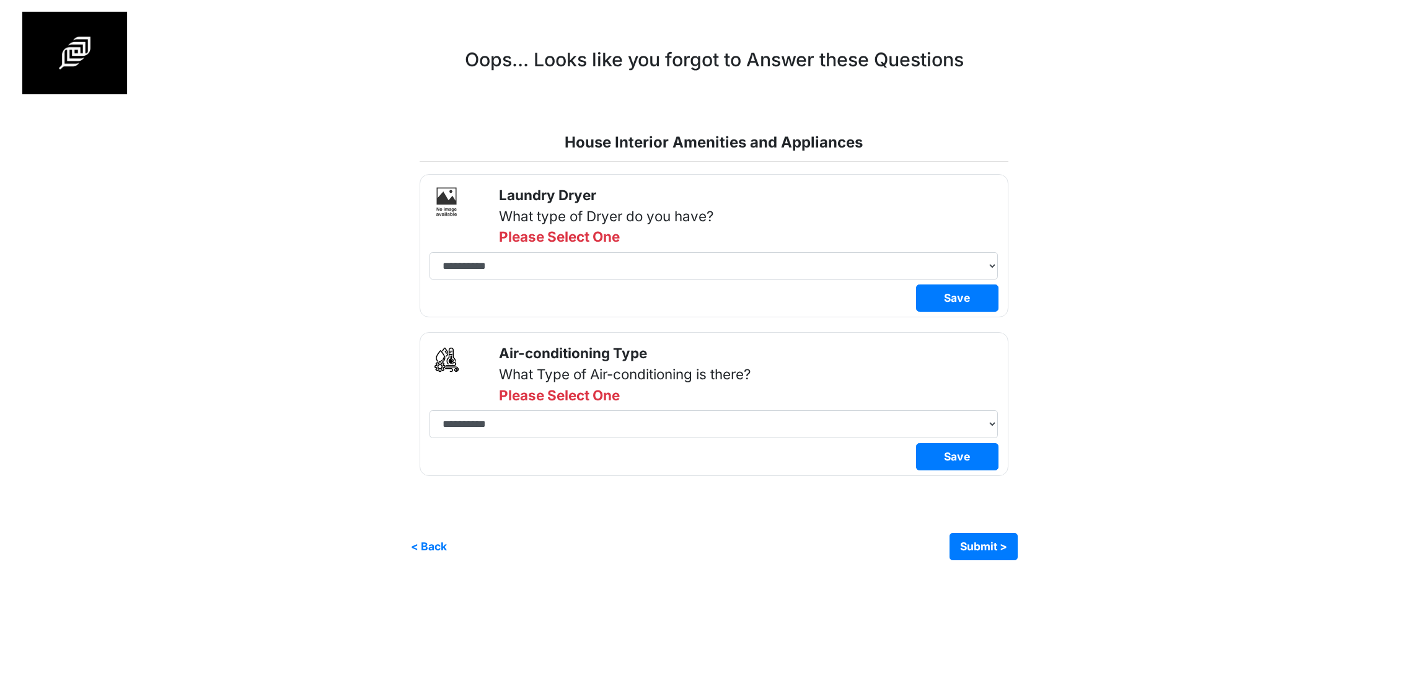
click at [283, 425] on div "Land Improvements Selection of Land Improvements *" at bounding box center [714, 342] width 1214 height 436
click at [300, 417] on div "Land Improvements Selection of Land Improvements *" at bounding box center [714, 342] width 1214 height 436
click at [1214, 324] on div "Land Improvements Selection of Land Improvements *" at bounding box center [714, 342] width 1214 height 436
click at [692, 427] on select "**********" at bounding box center [714, 423] width 568 height 27
select select "*"
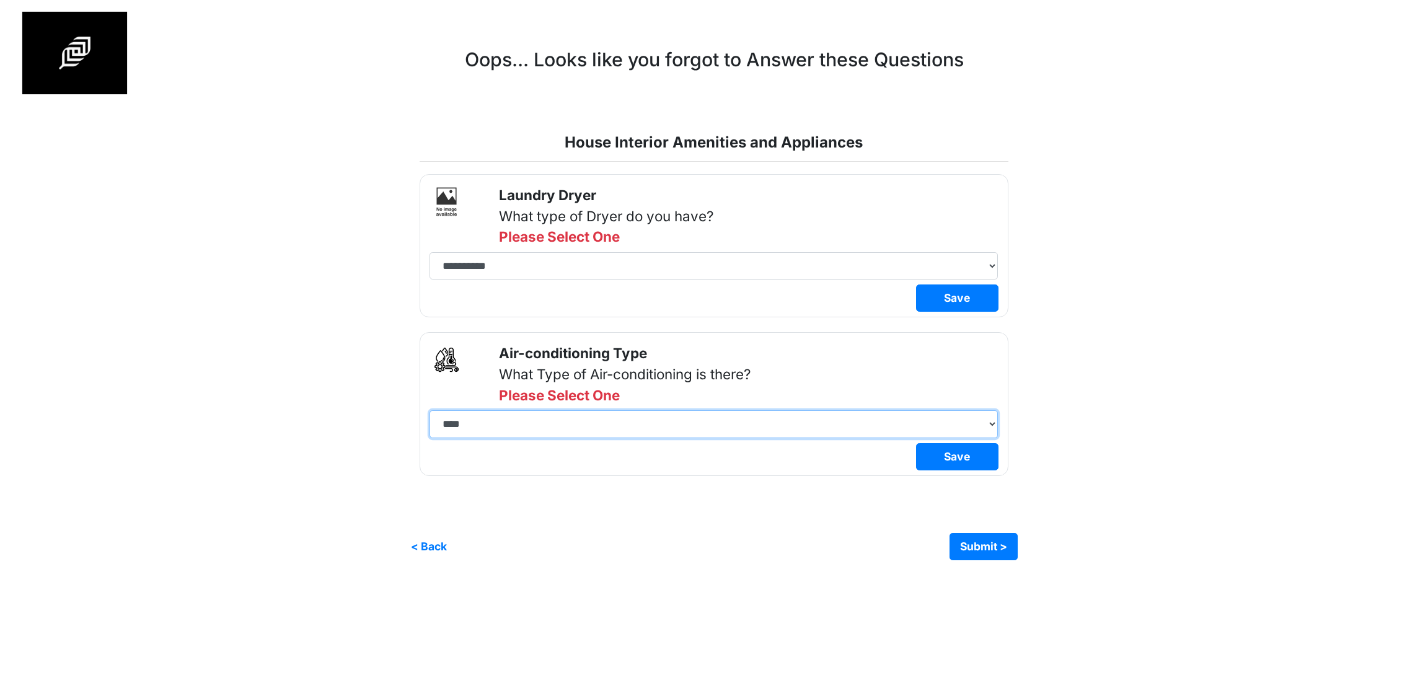
click at [430, 410] on select "**********" at bounding box center [714, 423] width 568 height 27
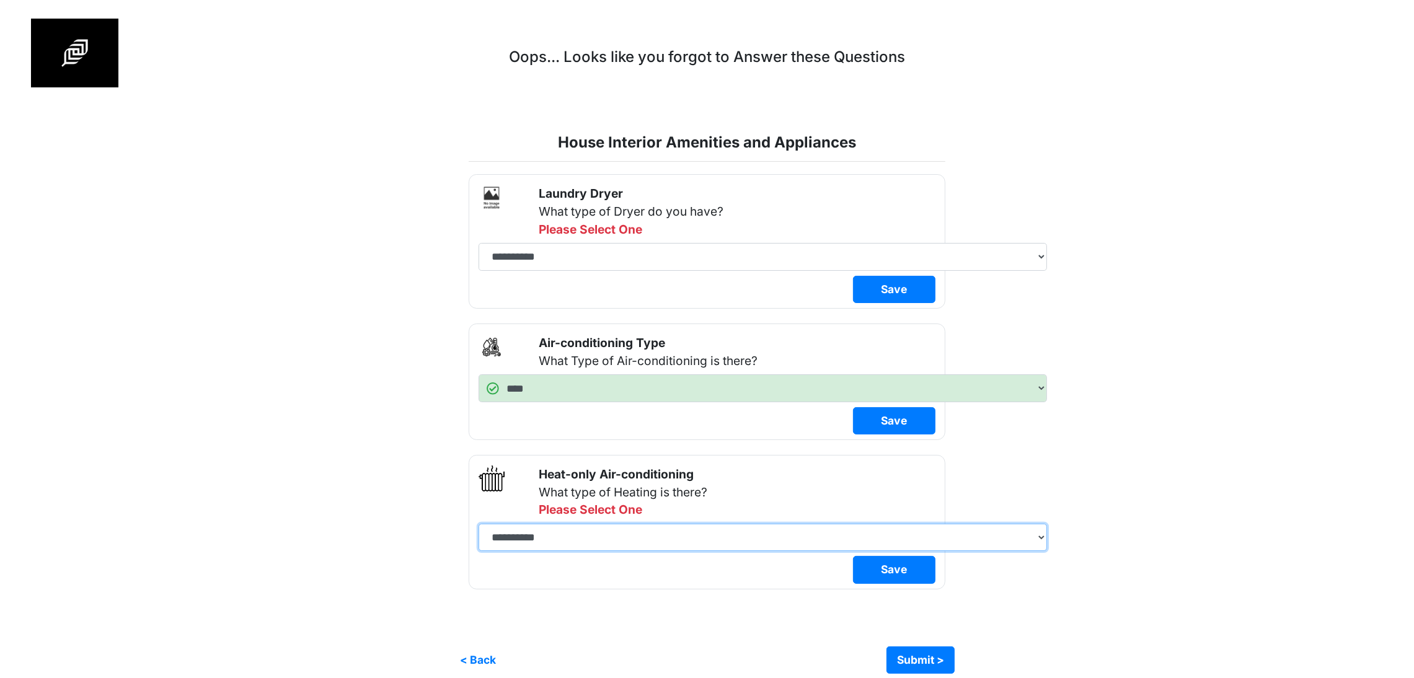
click at [555, 551] on select "**********" at bounding box center [763, 537] width 568 height 27
select select "*"
click at [479, 528] on select "**********" at bounding box center [763, 537] width 568 height 27
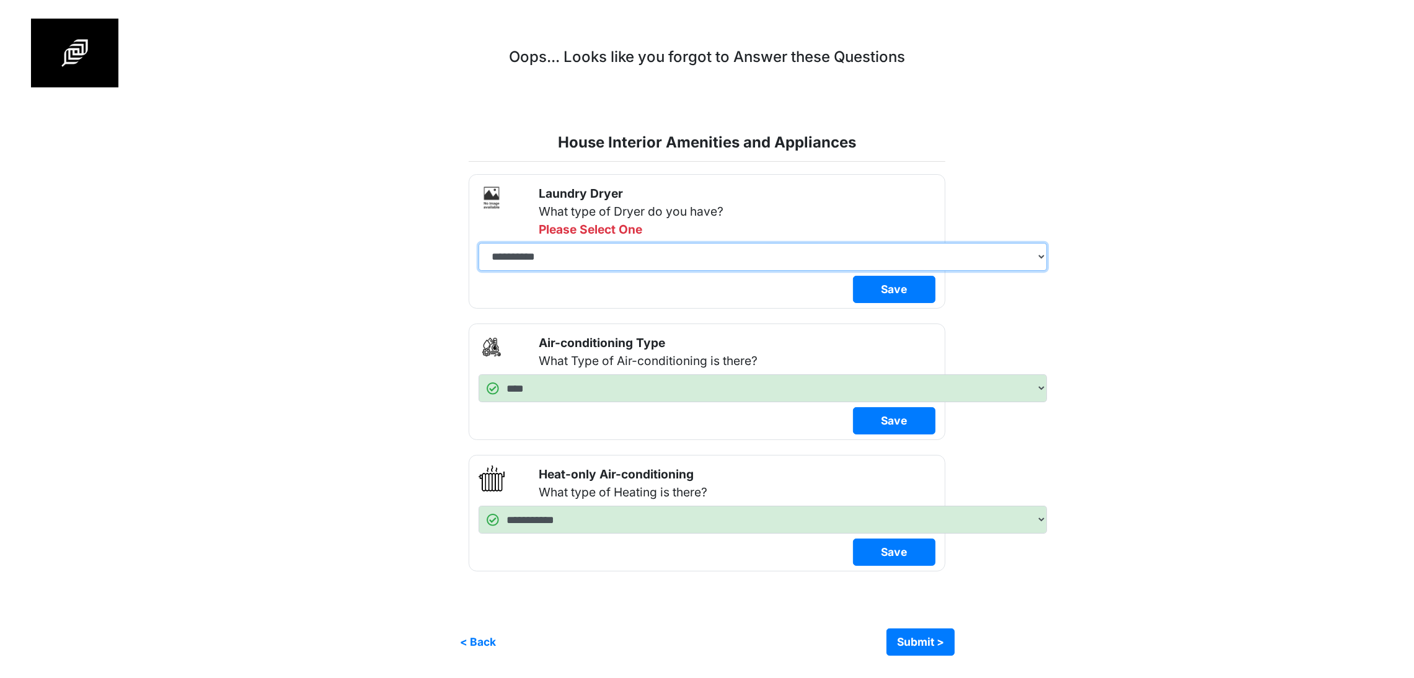
click at [586, 270] on select "**********" at bounding box center [763, 256] width 568 height 27
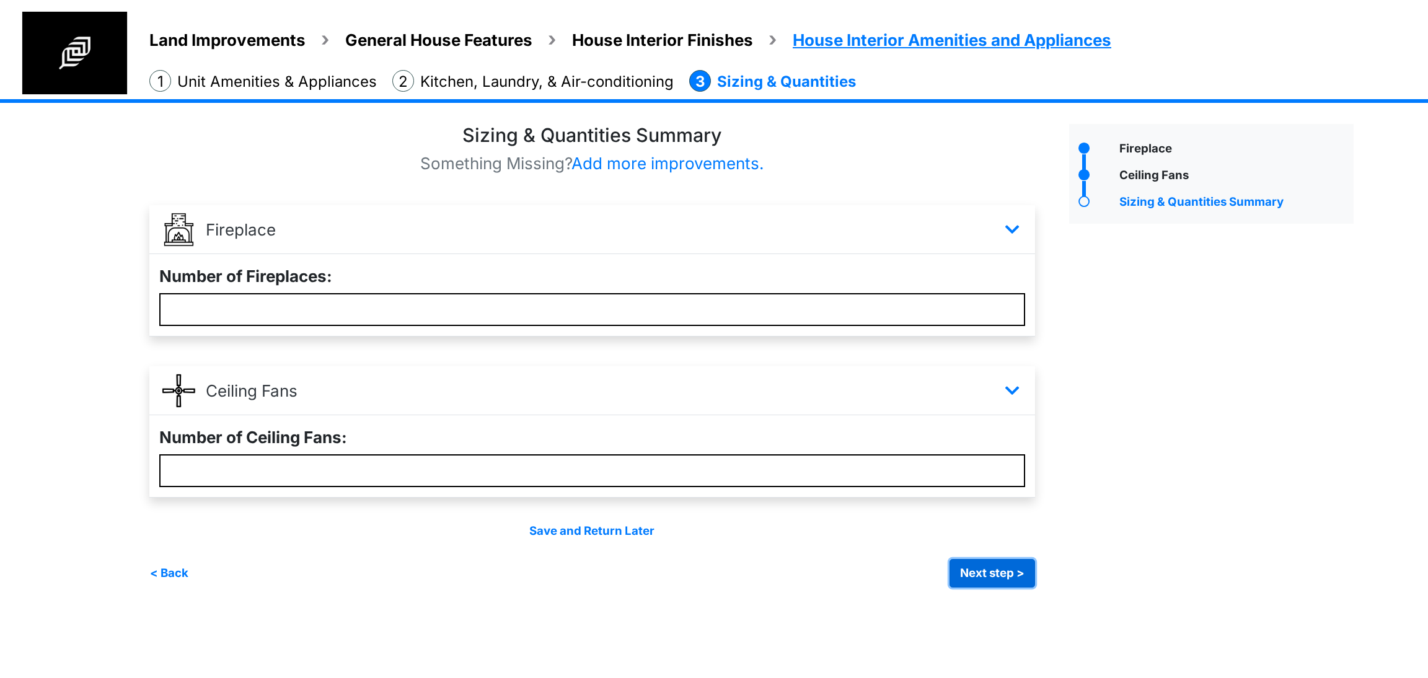
click at [981, 570] on button "Next step >" at bounding box center [993, 573] width 86 height 29
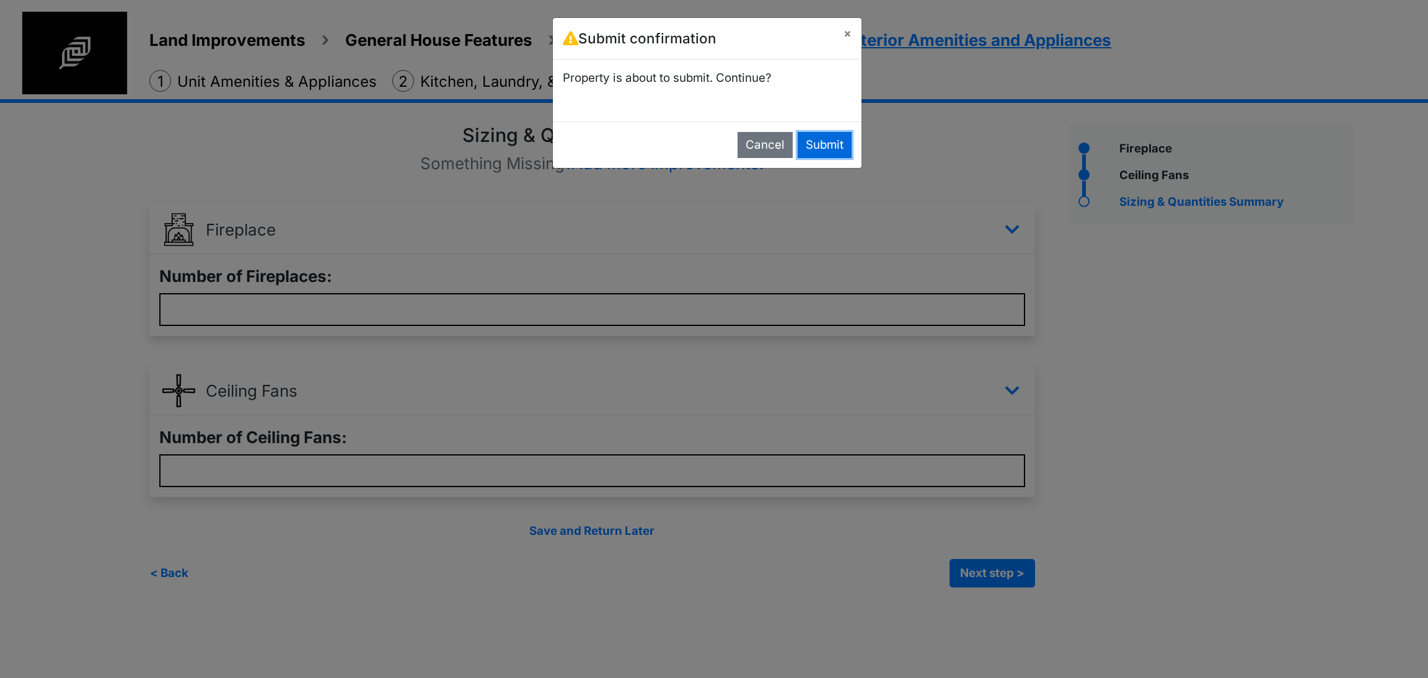
click at [818, 149] on button "Submit" at bounding box center [825, 145] width 54 height 26
